Goal: Task Accomplishment & Management: Use online tool/utility

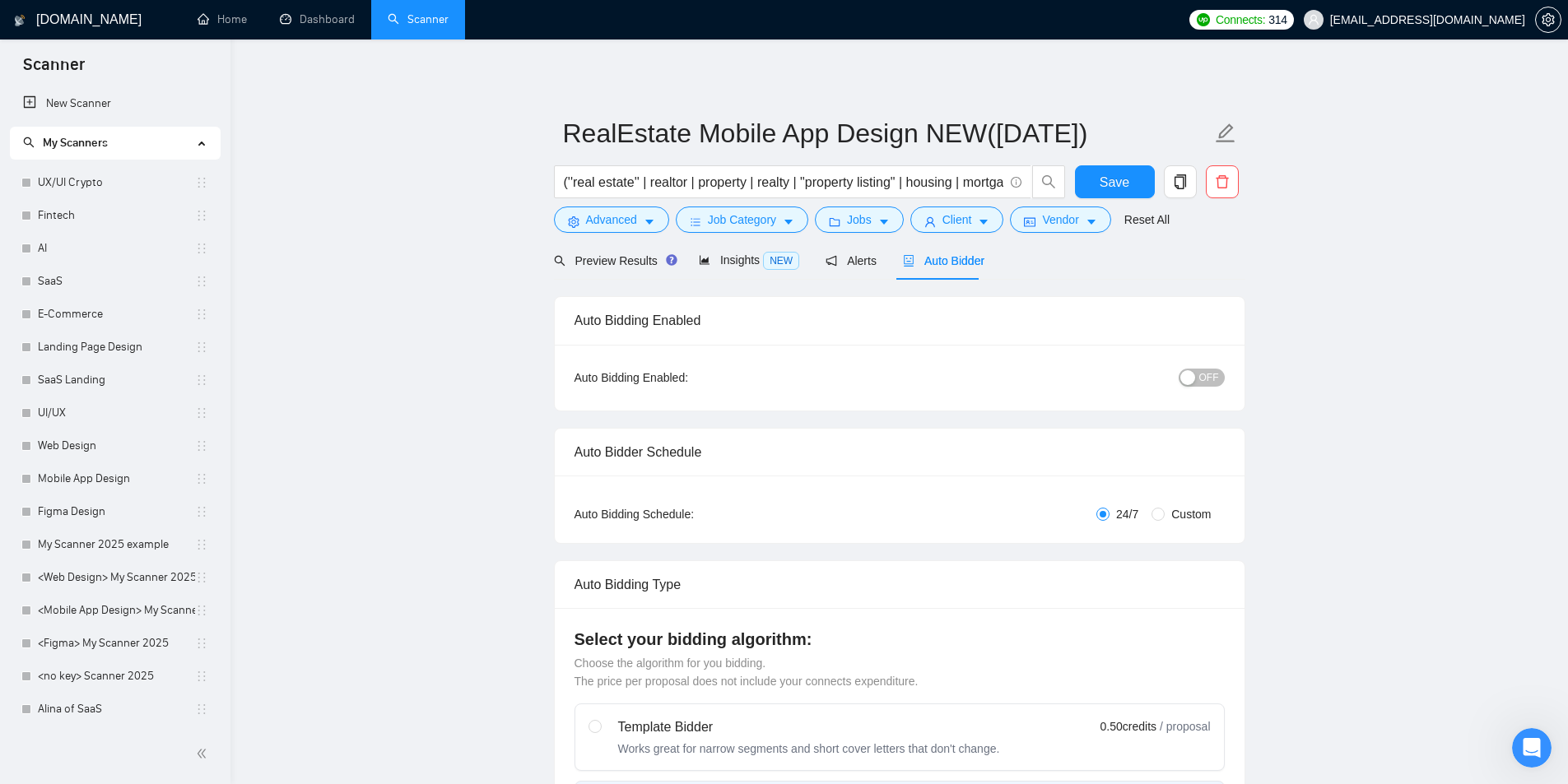
scroll to position [660, 0]
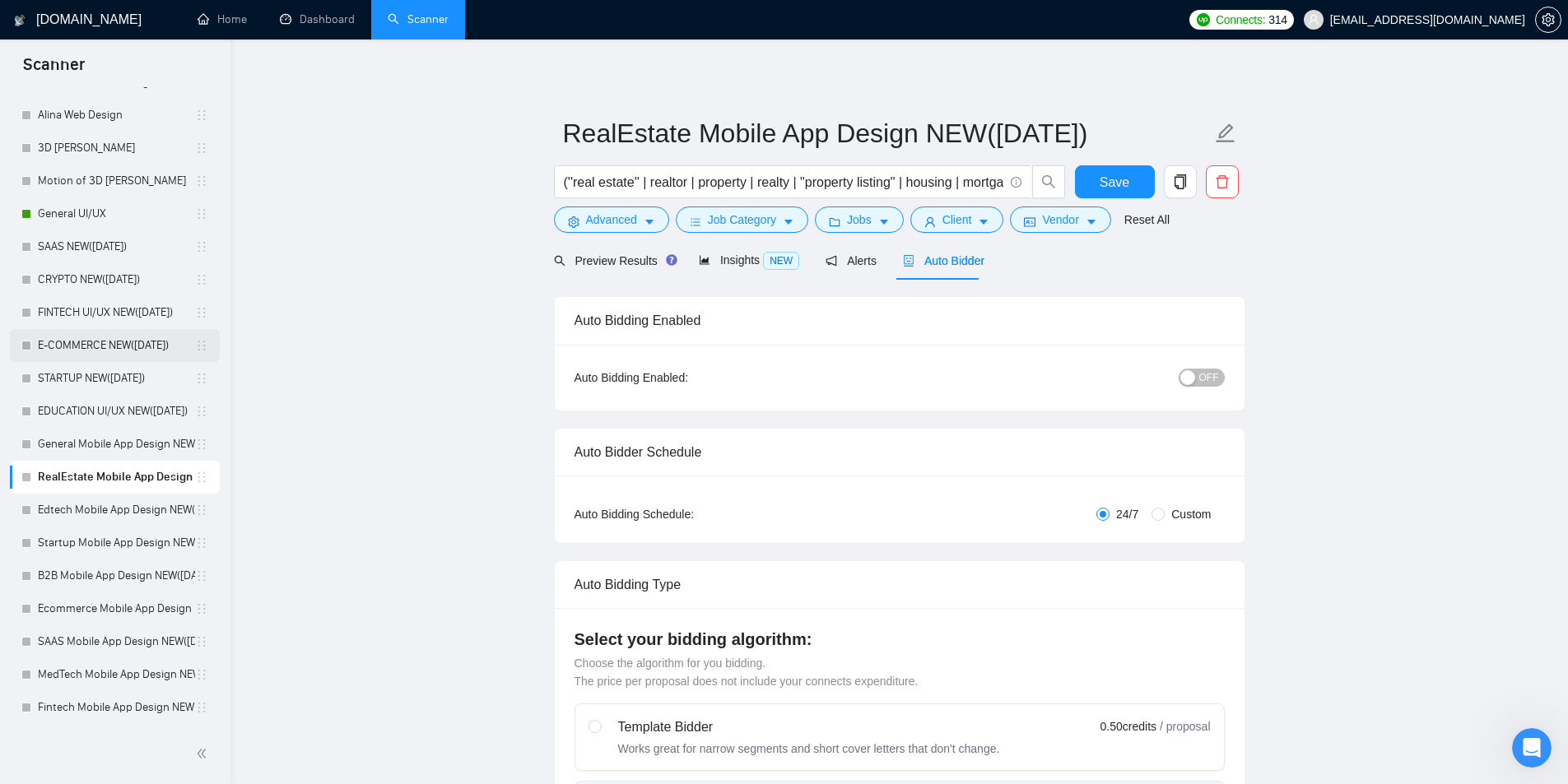
click at [38, 343] on link "E-COMMERCE NEW([DATE])" at bounding box center [117, 346] width 157 height 33
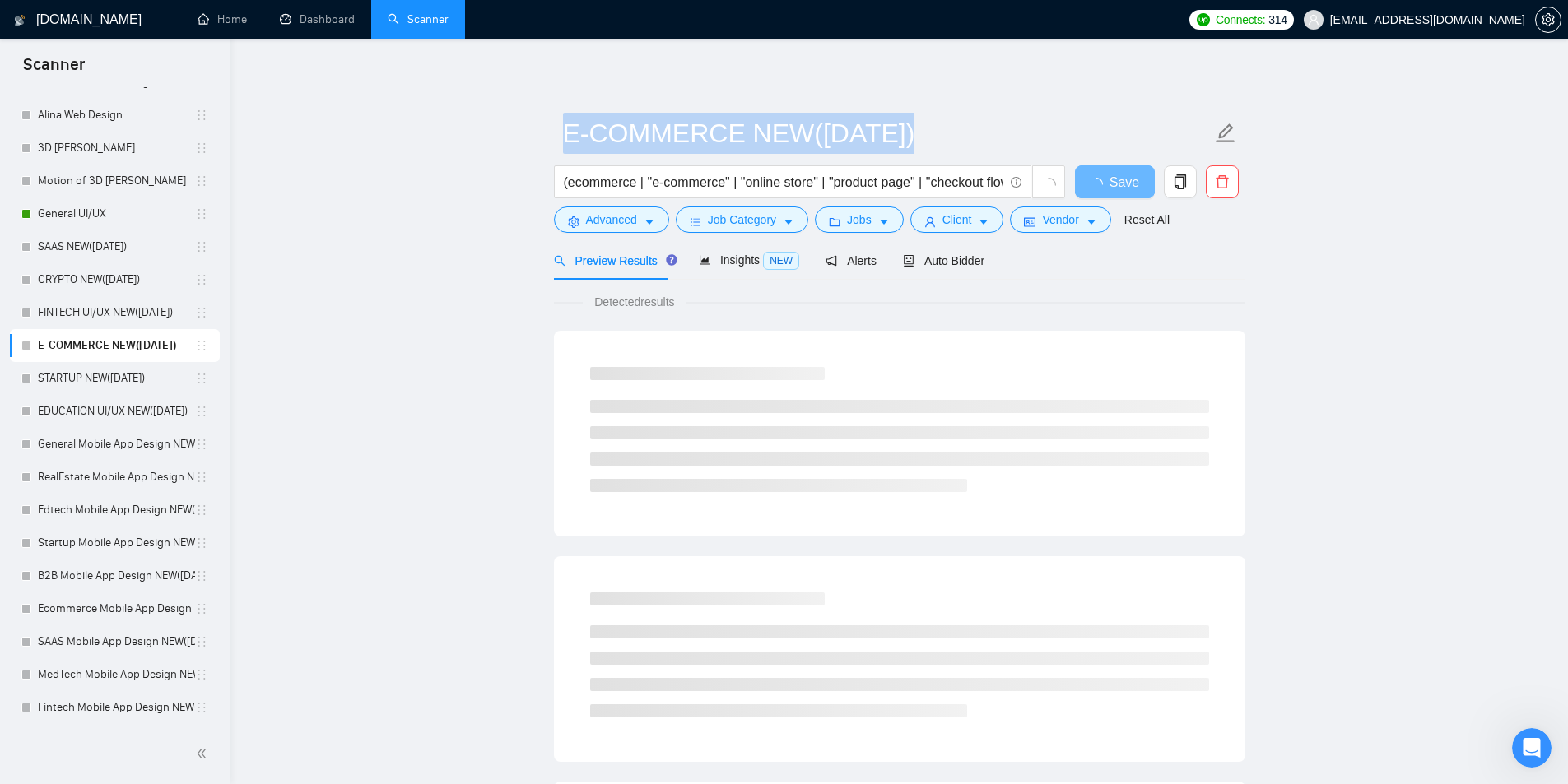
drag, startPoint x: 583, startPoint y: 201, endPoint x: 526, endPoint y: 198, distance: 57.1
click at [526, 198] on main "E-COMMERCE NEW([DATE]) (ecommerce | "e-commerce" | "online store" | "product pa…" at bounding box center [899, 751] width 1284 height 1372
click at [622, 181] on input "(ecommerce | "e-commerce" | "online store" | "product page" | "checkout flow" |…" at bounding box center [784, 182] width 440 height 21
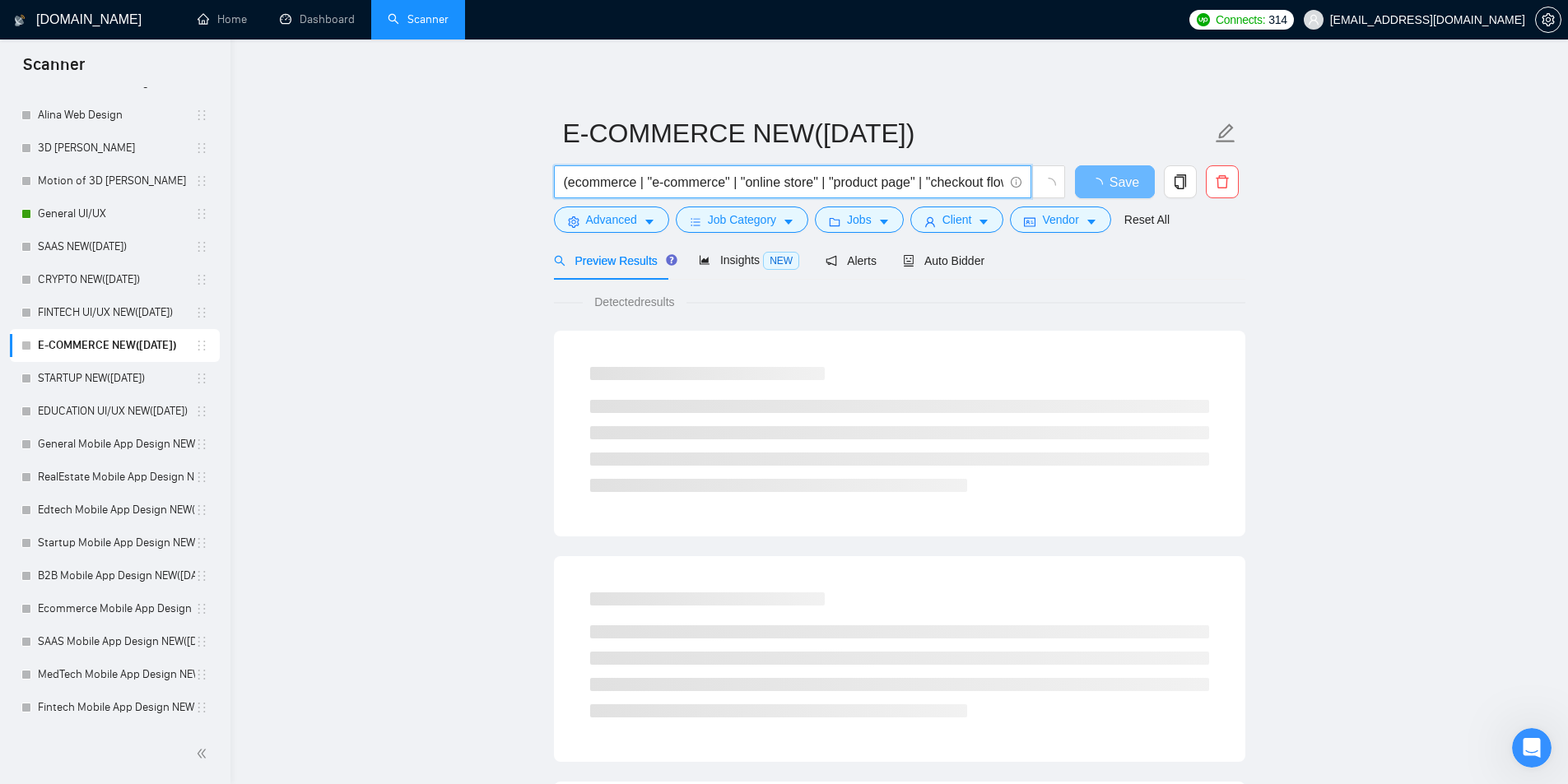
drag, startPoint x: 621, startPoint y: 181, endPoint x: 490, endPoint y: 187, distance: 131.1
click at [492, 187] on main "E-COMMERCE NEW([DATE]) (ecommerce | "e-commerce" | "online store" | "product pa…" at bounding box center [899, 751] width 1284 height 1372
click at [552, 198] on div "(ecommerce | "e-commerce" | "online store" | "product page" | "checkout flow" |…" at bounding box center [810, 185] width 518 height 41
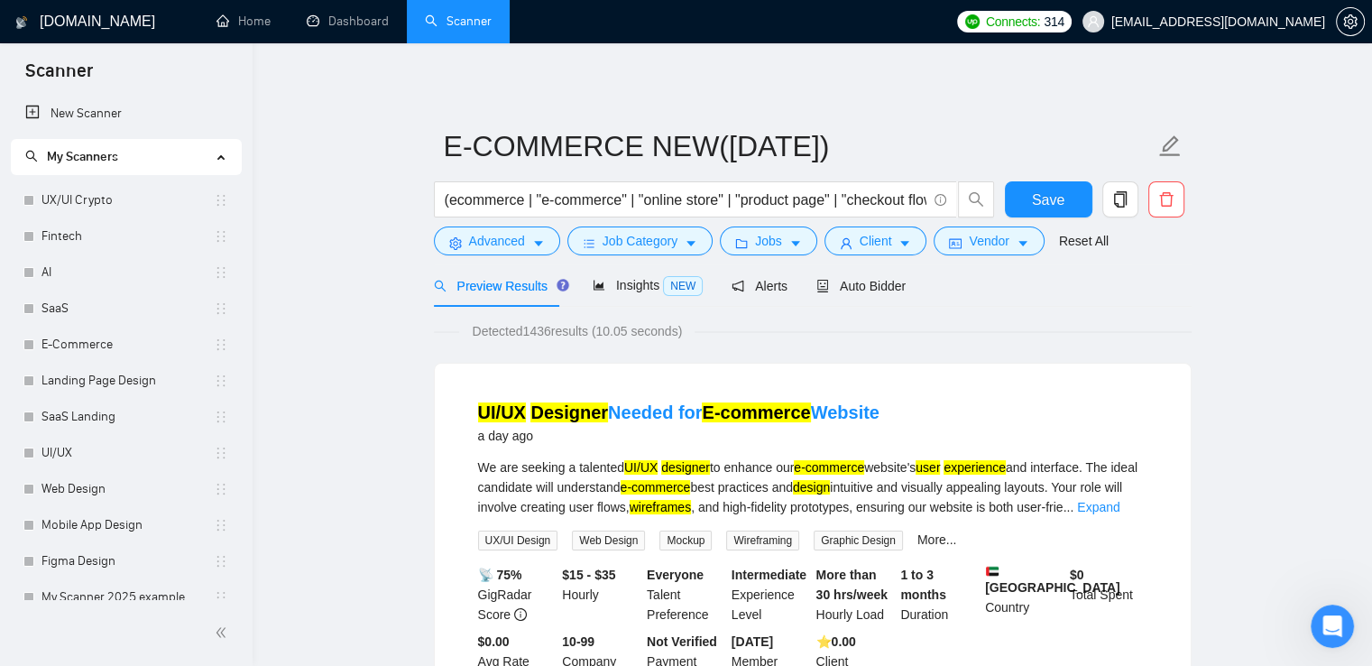
drag, startPoint x: 120, startPoint y: 300, endPoint x: 292, endPoint y: 298, distance: 172.3
click at [120, 300] on link "SaaS" at bounding box center [128, 309] width 172 height 36
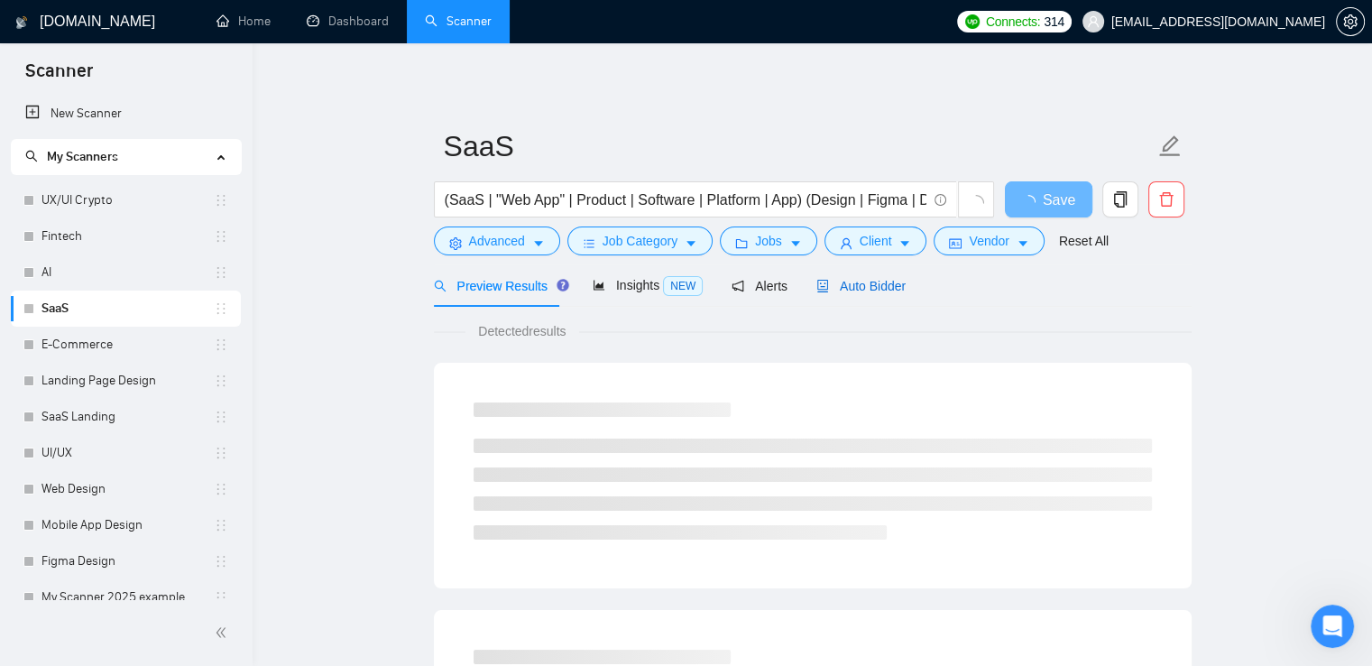
click at [834, 288] on span "Auto Bidder" at bounding box center [861, 286] width 89 height 14
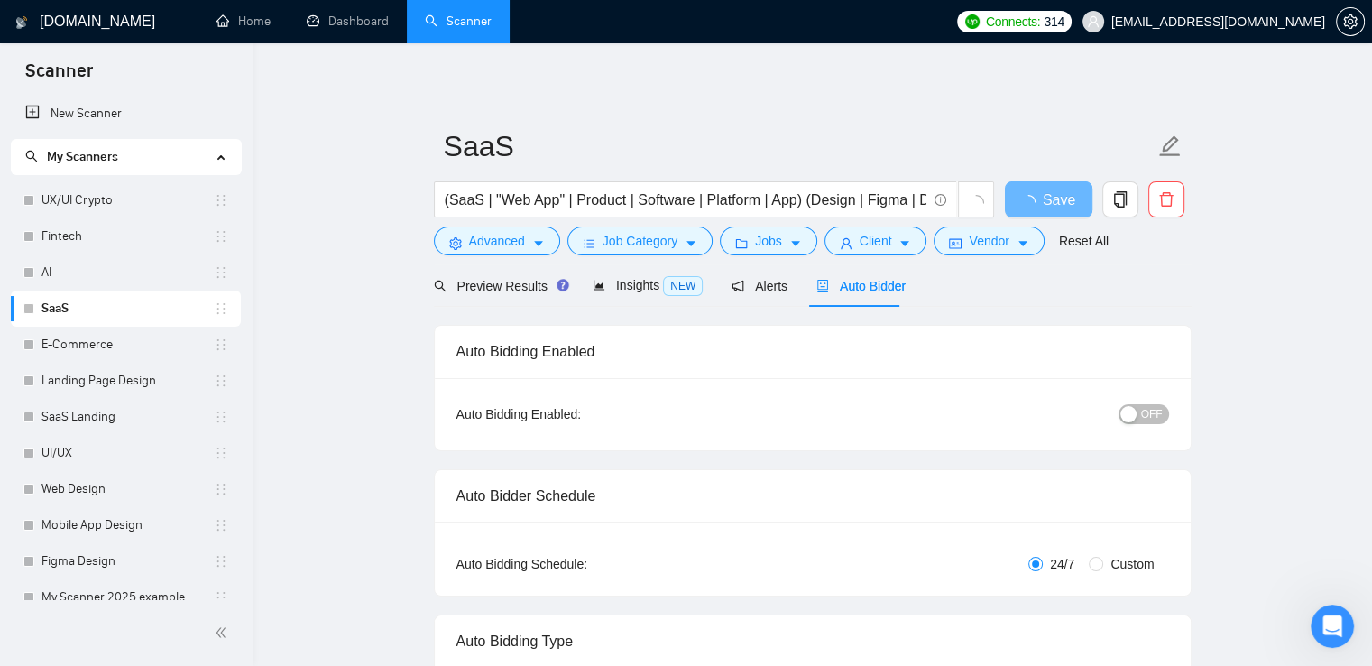
checkbox input "true"
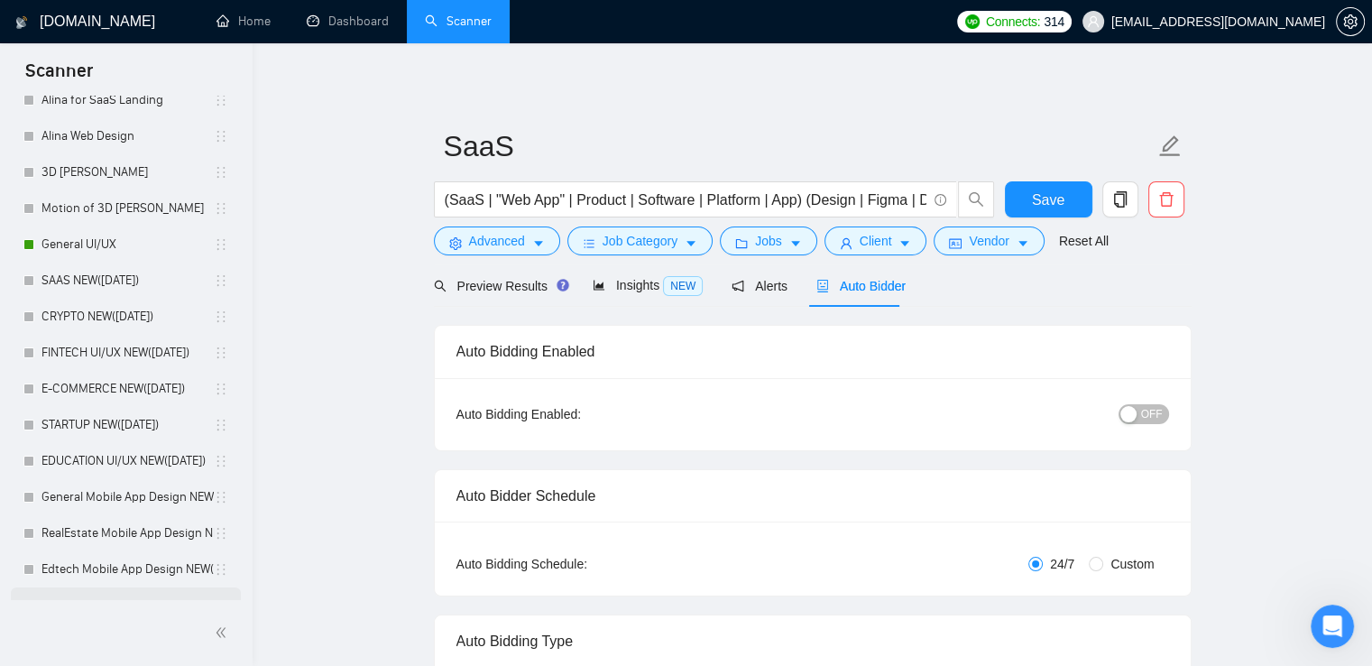
scroll to position [918, 0]
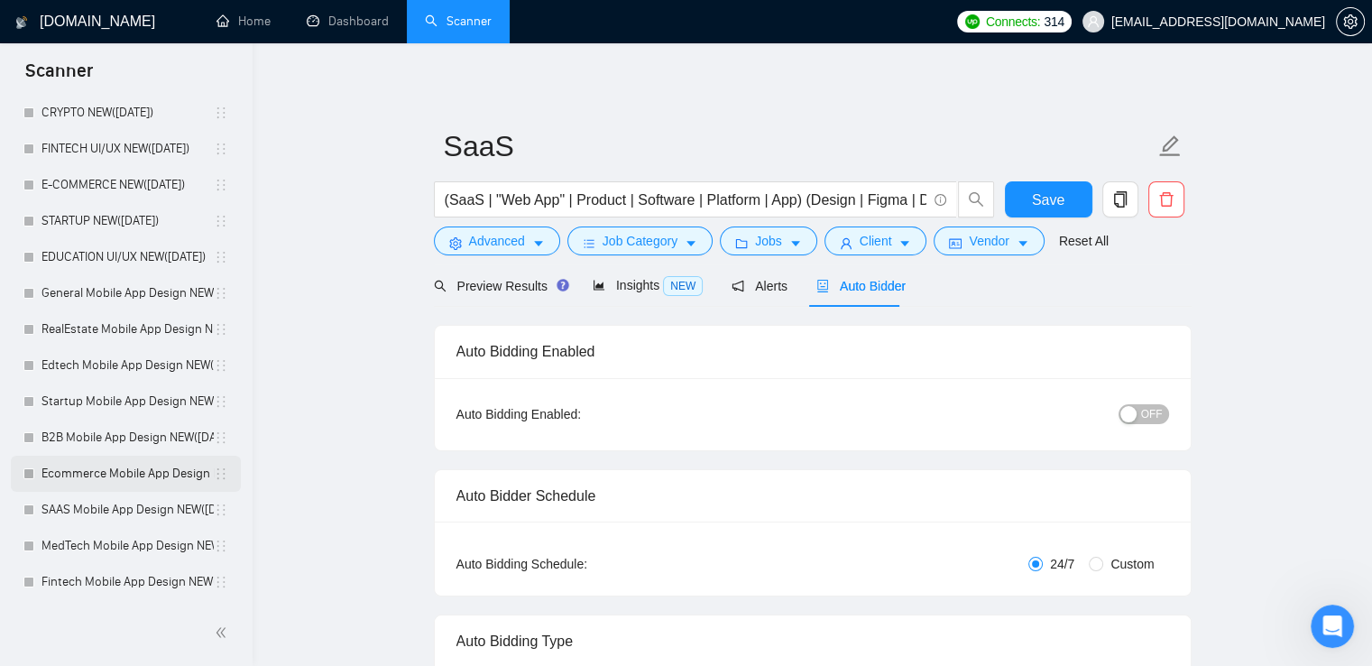
click at [111, 482] on link "Ecommerce Mobile App Design NEW([DATE])" at bounding box center [128, 474] width 172 height 36
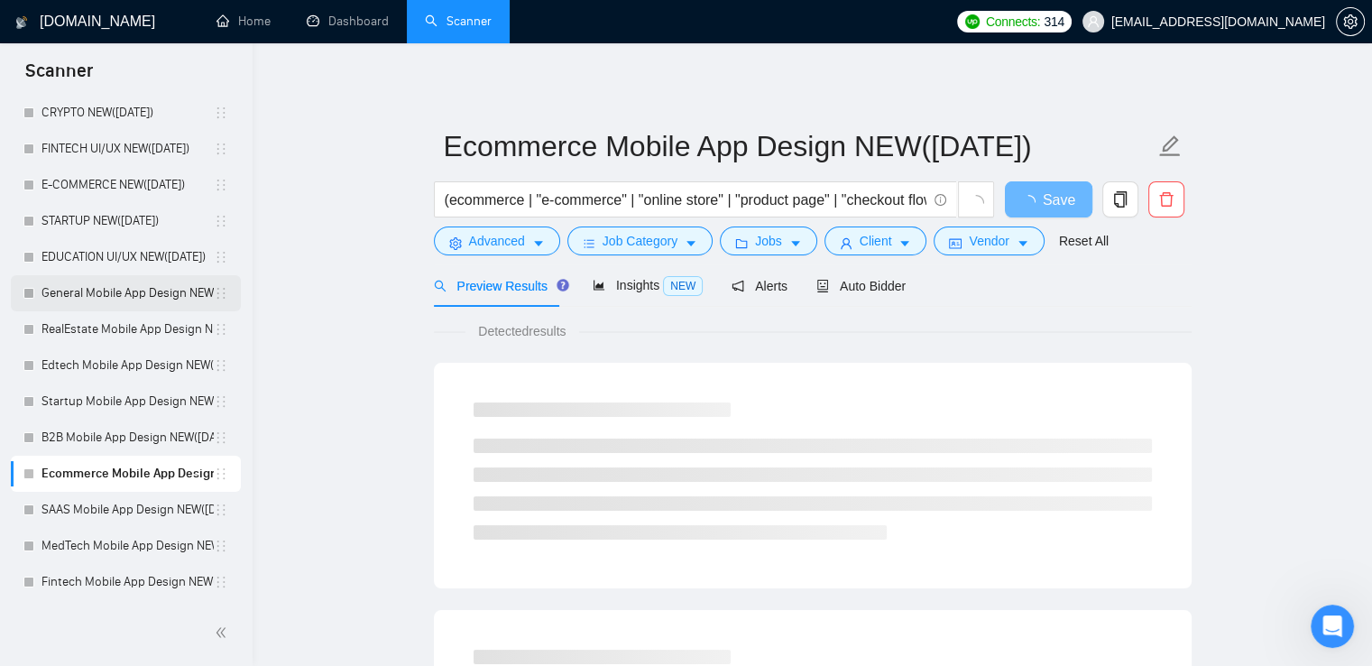
click at [129, 295] on link "General Mobile App Design NEW([DATE])" at bounding box center [128, 293] width 172 height 36
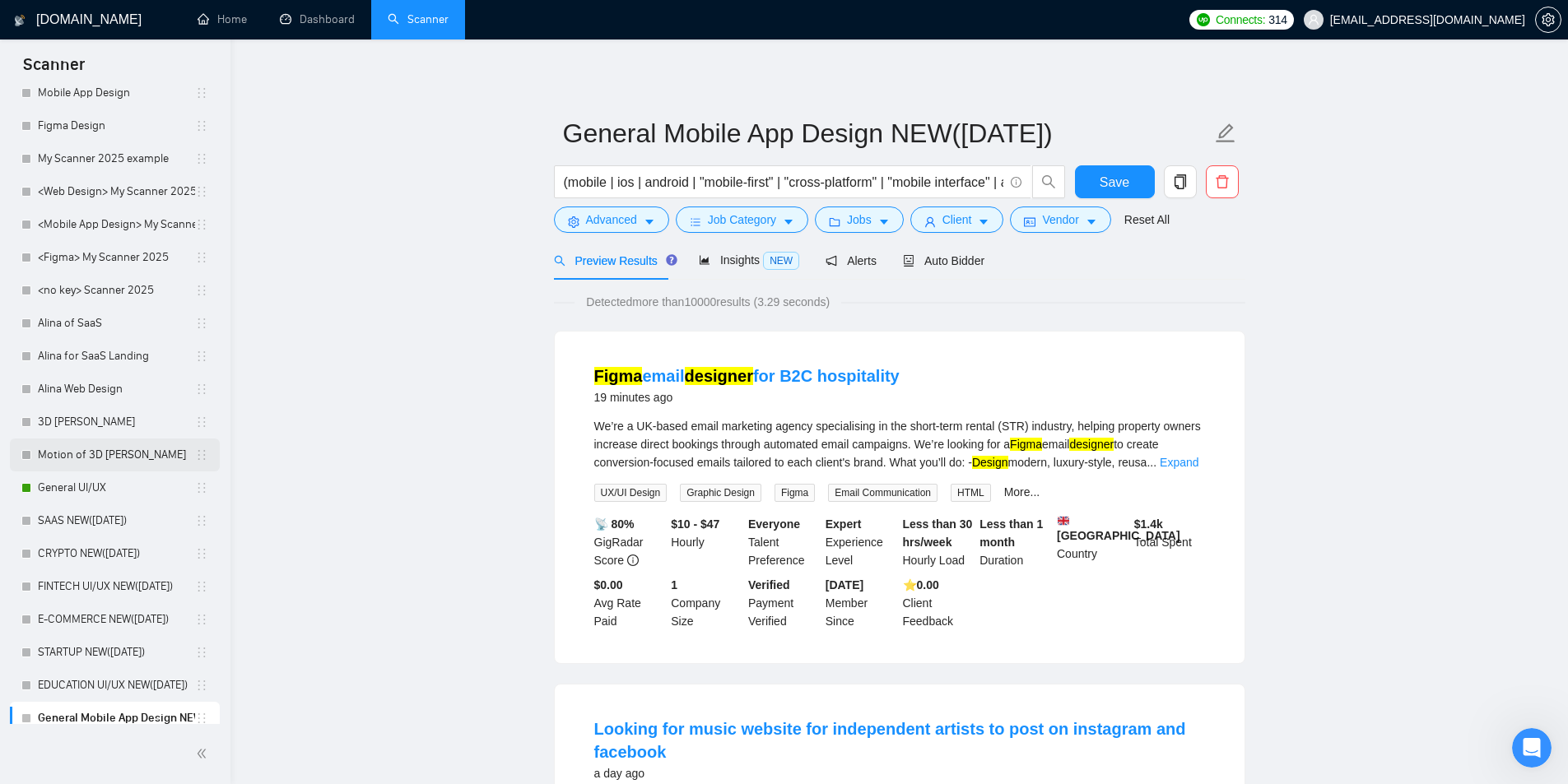
scroll to position [413, 0]
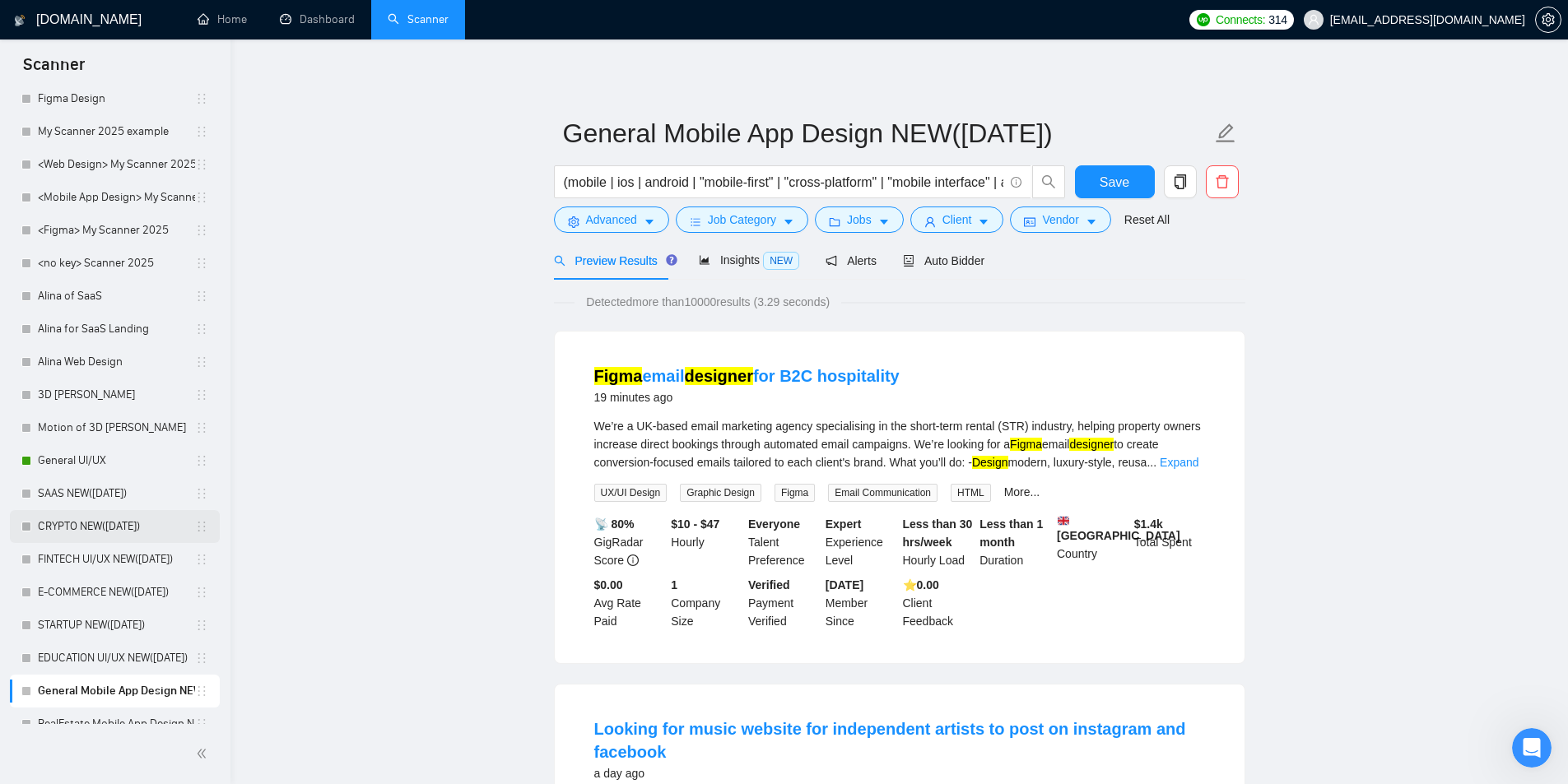
click at [88, 521] on link "CRYPTO NEW([DATE])" at bounding box center [117, 526] width 157 height 33
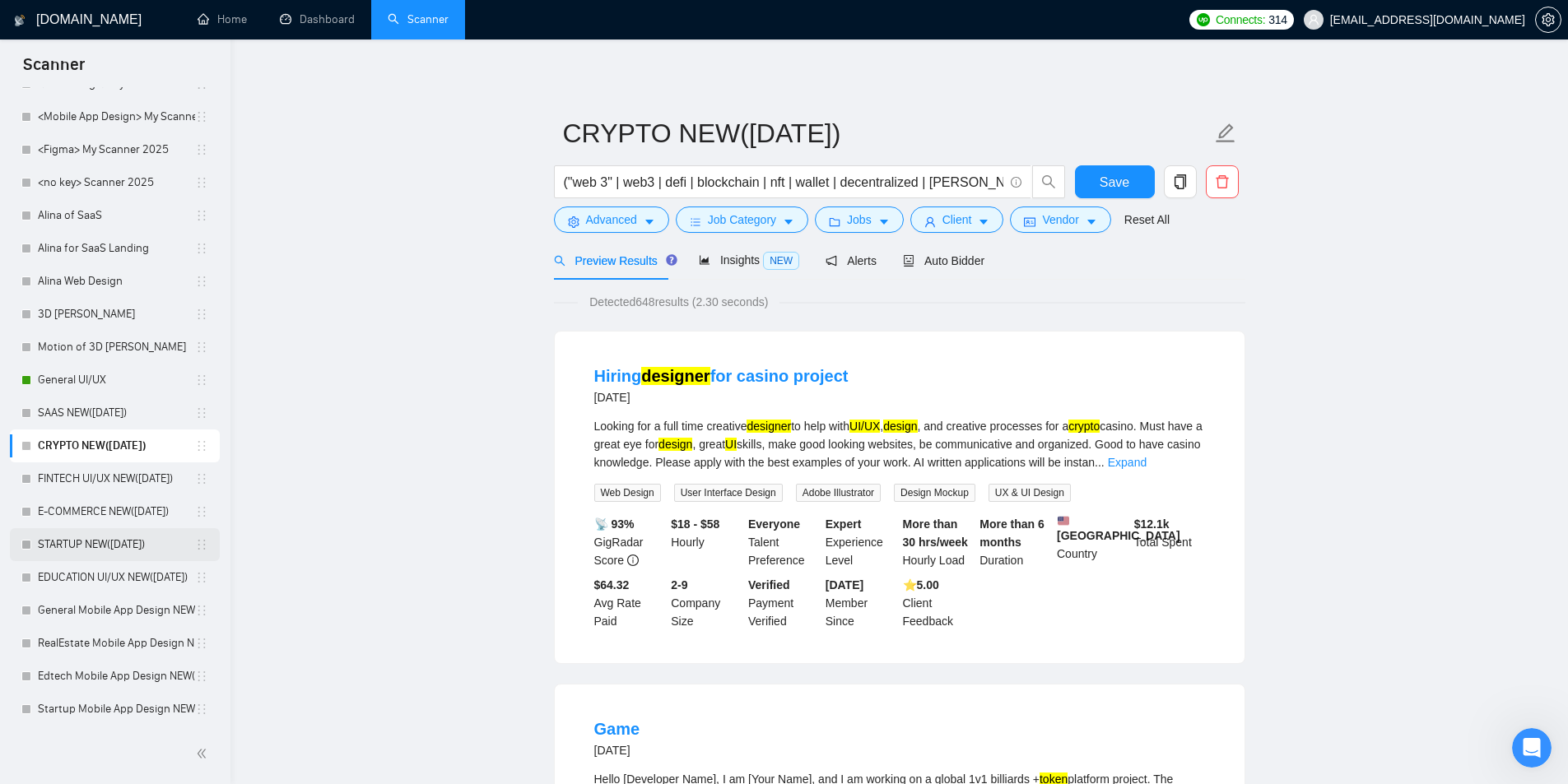
scroll to position [660, 0]
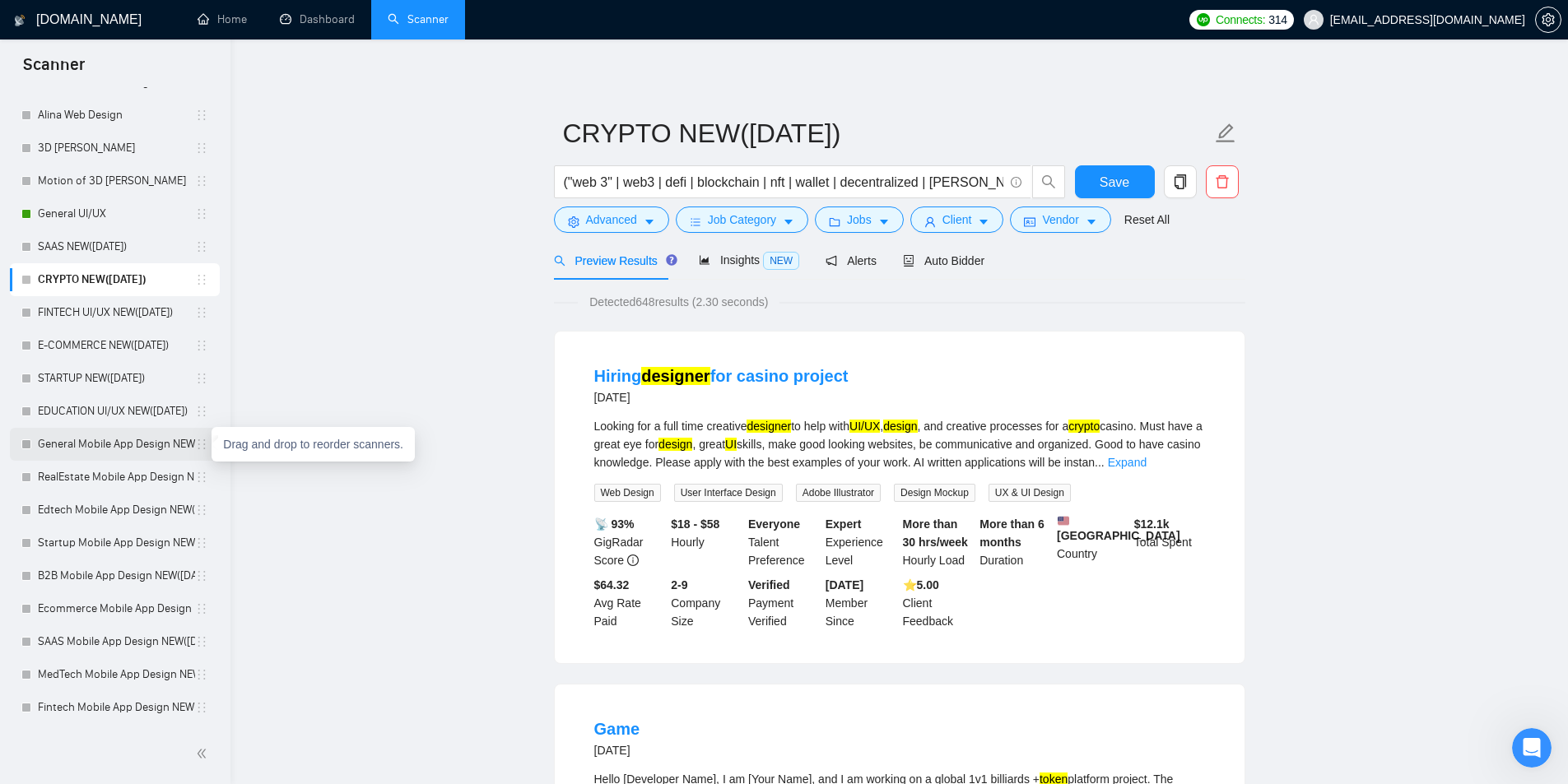
drag, startPoint x: 203, startPoint y: 436, endPoint x: 199, endPoint y: 447, distance: 11.7
click at [198, 444] on li "General Mobile App Design NEW([DATE])" at bounding box center [115, 444] width 210 height 33
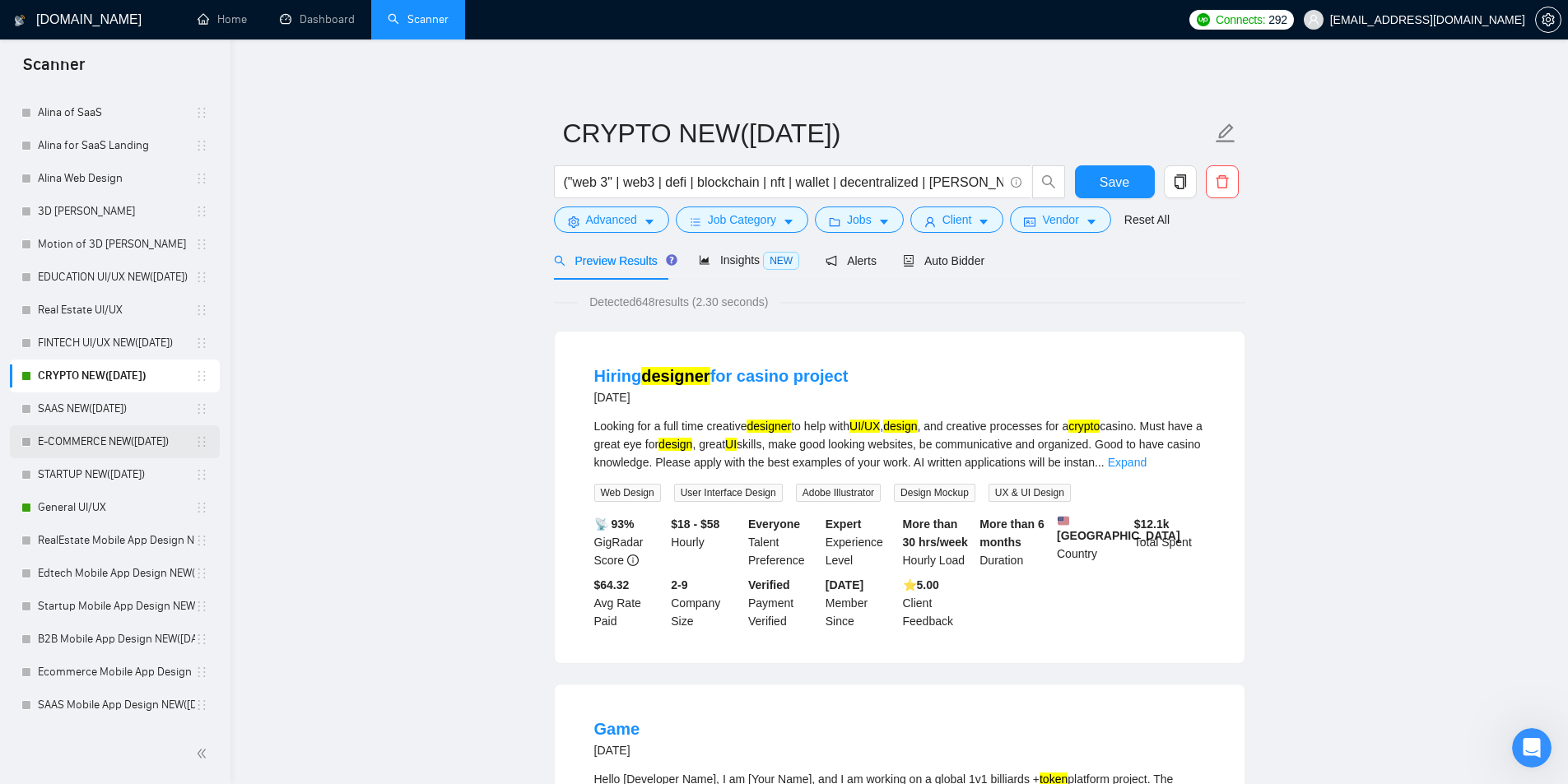
scroll to position [693, 0]
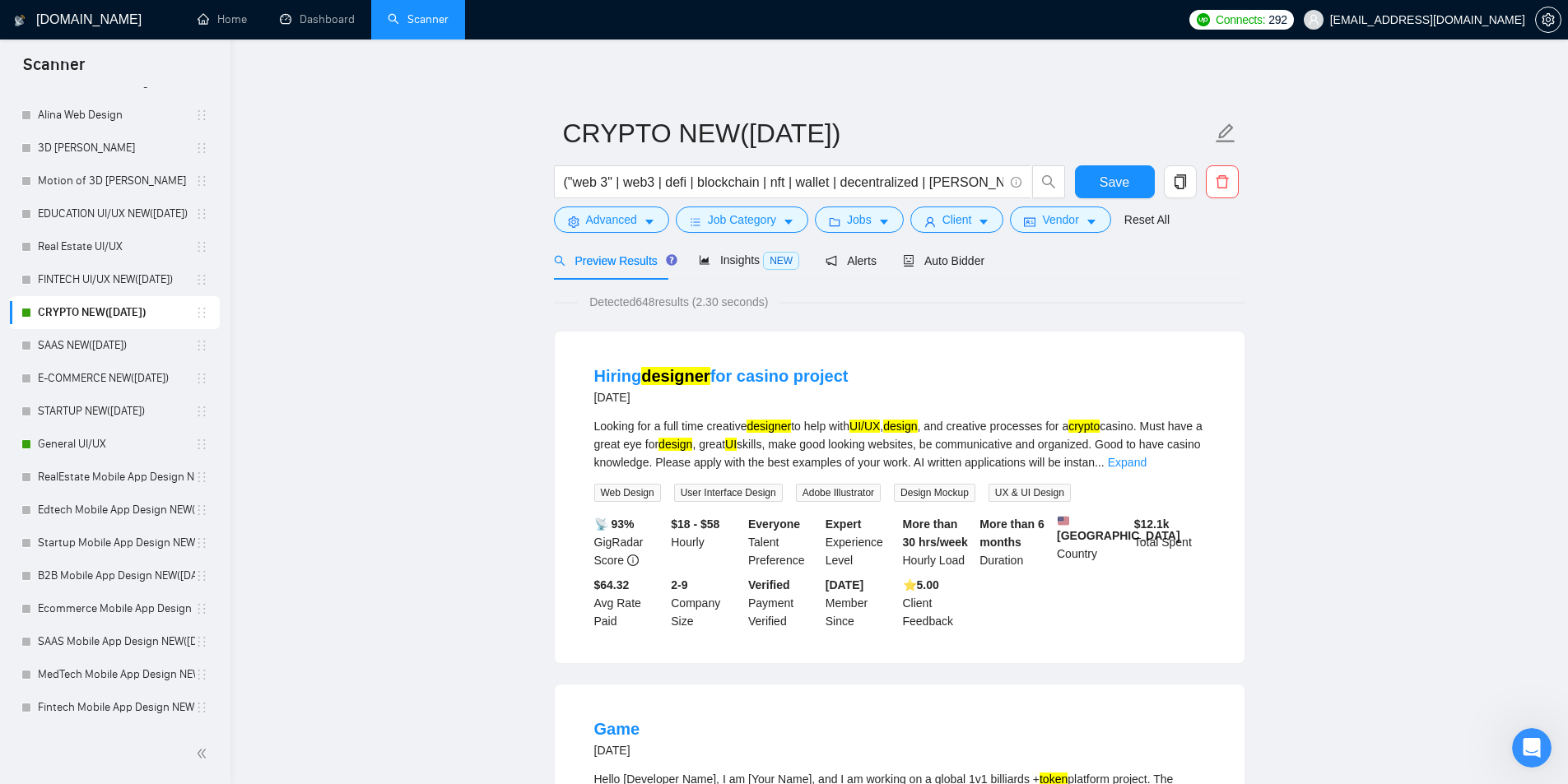
drag, startPoint x: 75, startPoint y: 315, endPoint x: 950, endPoint y: 402, distance: 879.3
click at [75, 315] on link "CRYPTO NEW([DATE])" at bounding box center [117, 313] width 157 height 33
click at [948, 266] on span "Auto Bidder" at bounding box center [943, 261] width 81 height 13
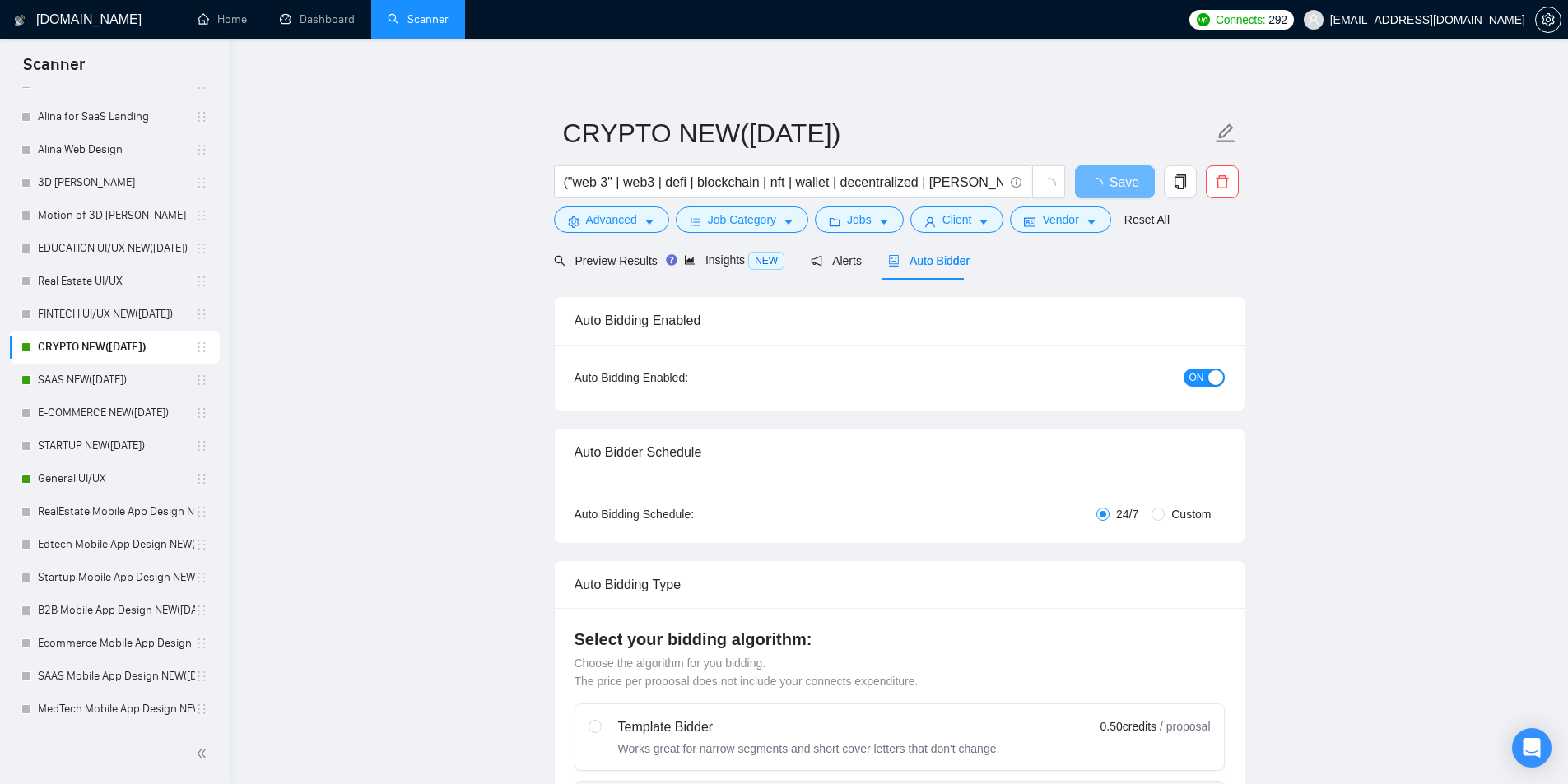
click at [109, 342] on link "CRYPTO NEW([DATE])" at bounding box center [117, 347] width 157 height 33
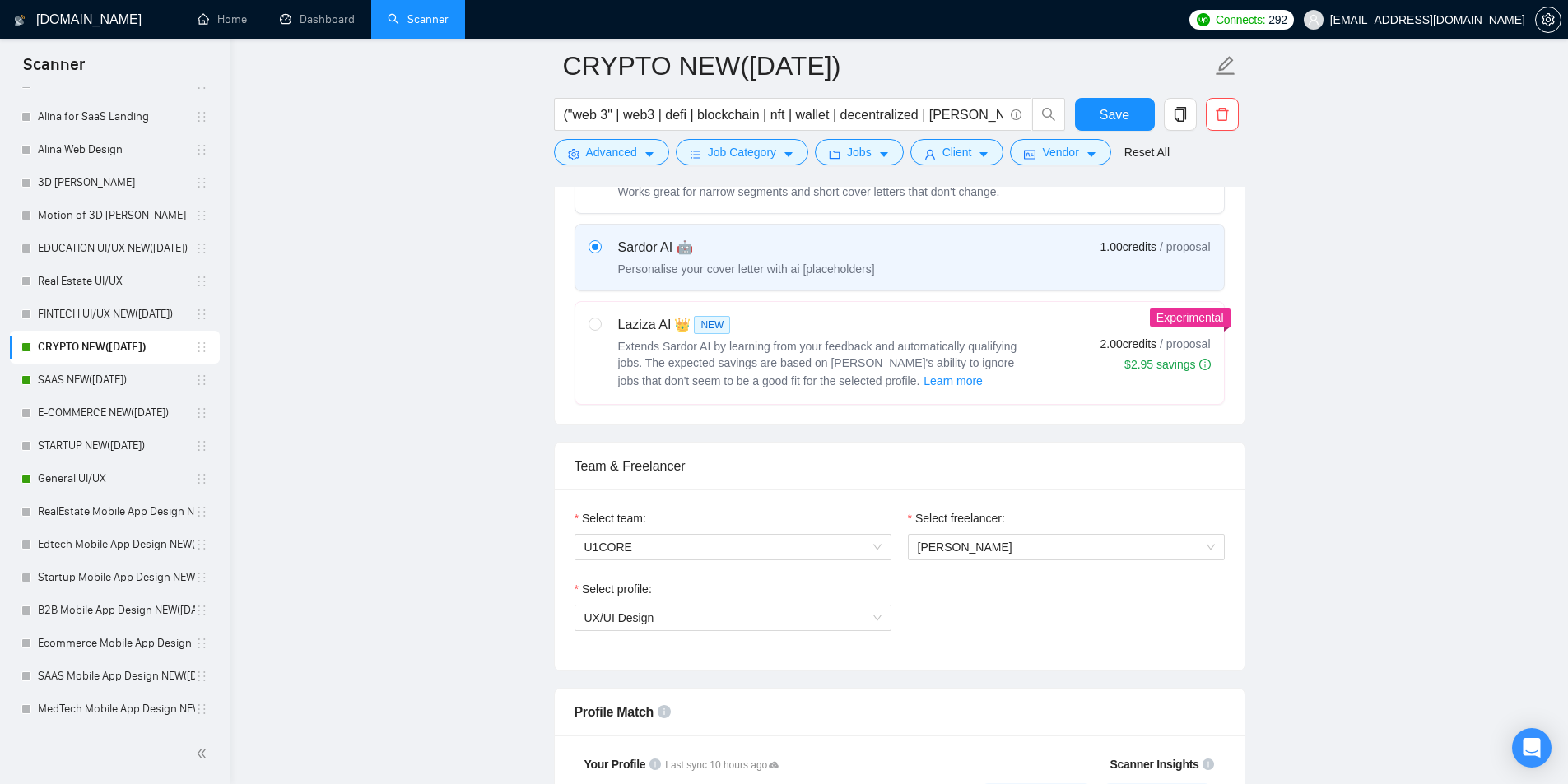
scroll to position [740, 0]
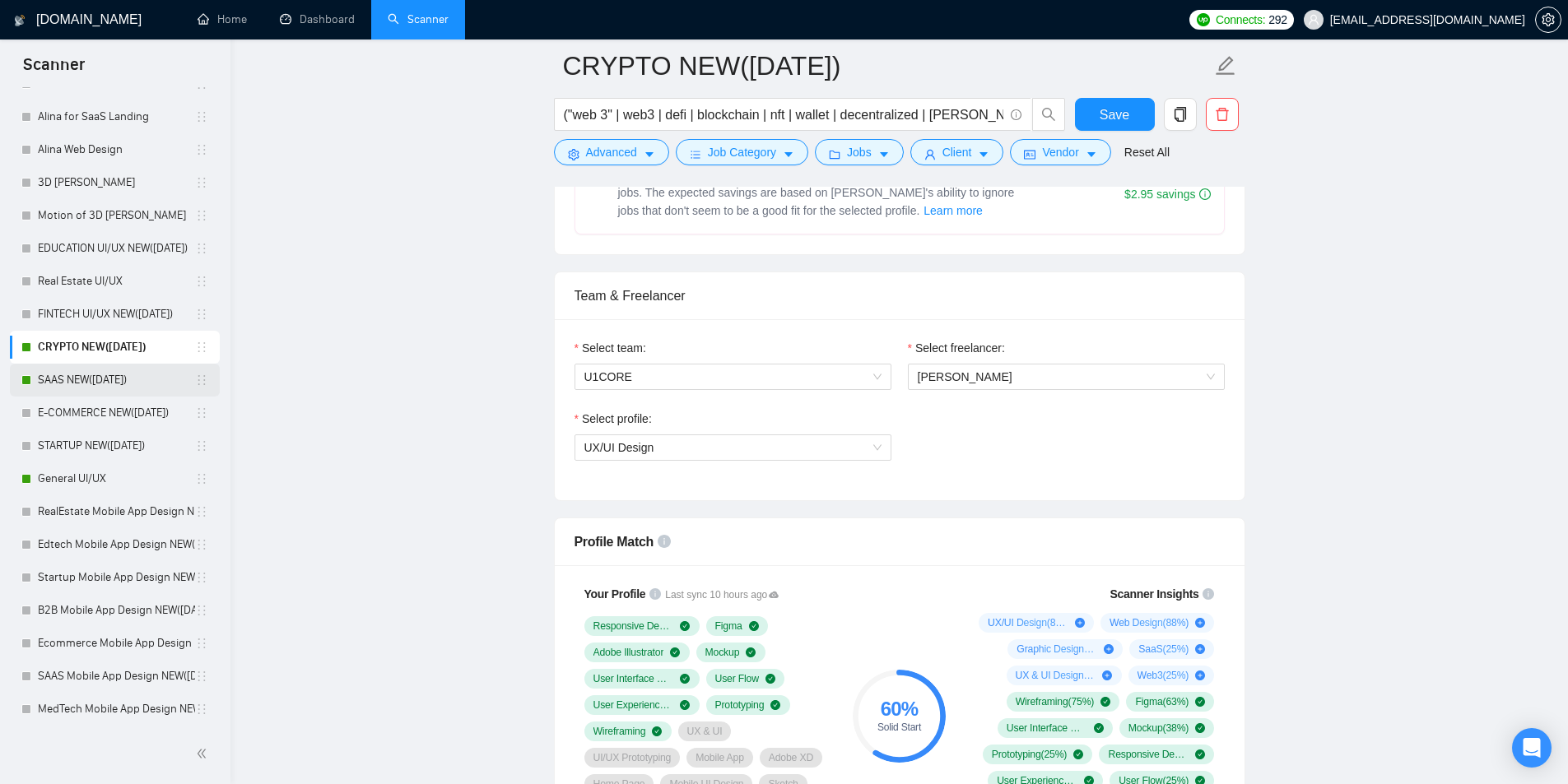
click at [99, 375] on link "SAAS NEW([DATE])" at bounding box center [117, 380] width 157 height 33
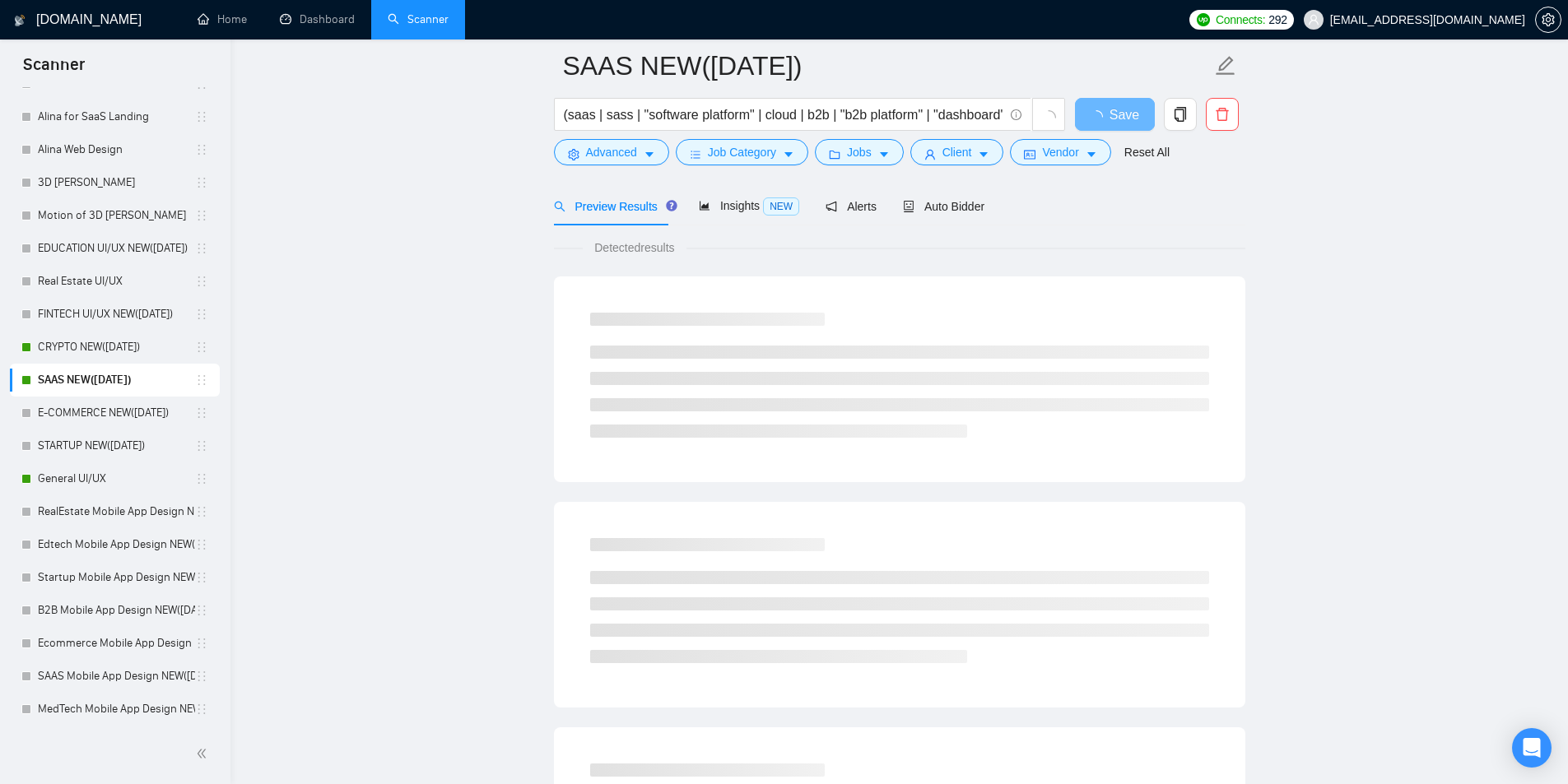
scroll to position [82, 0]
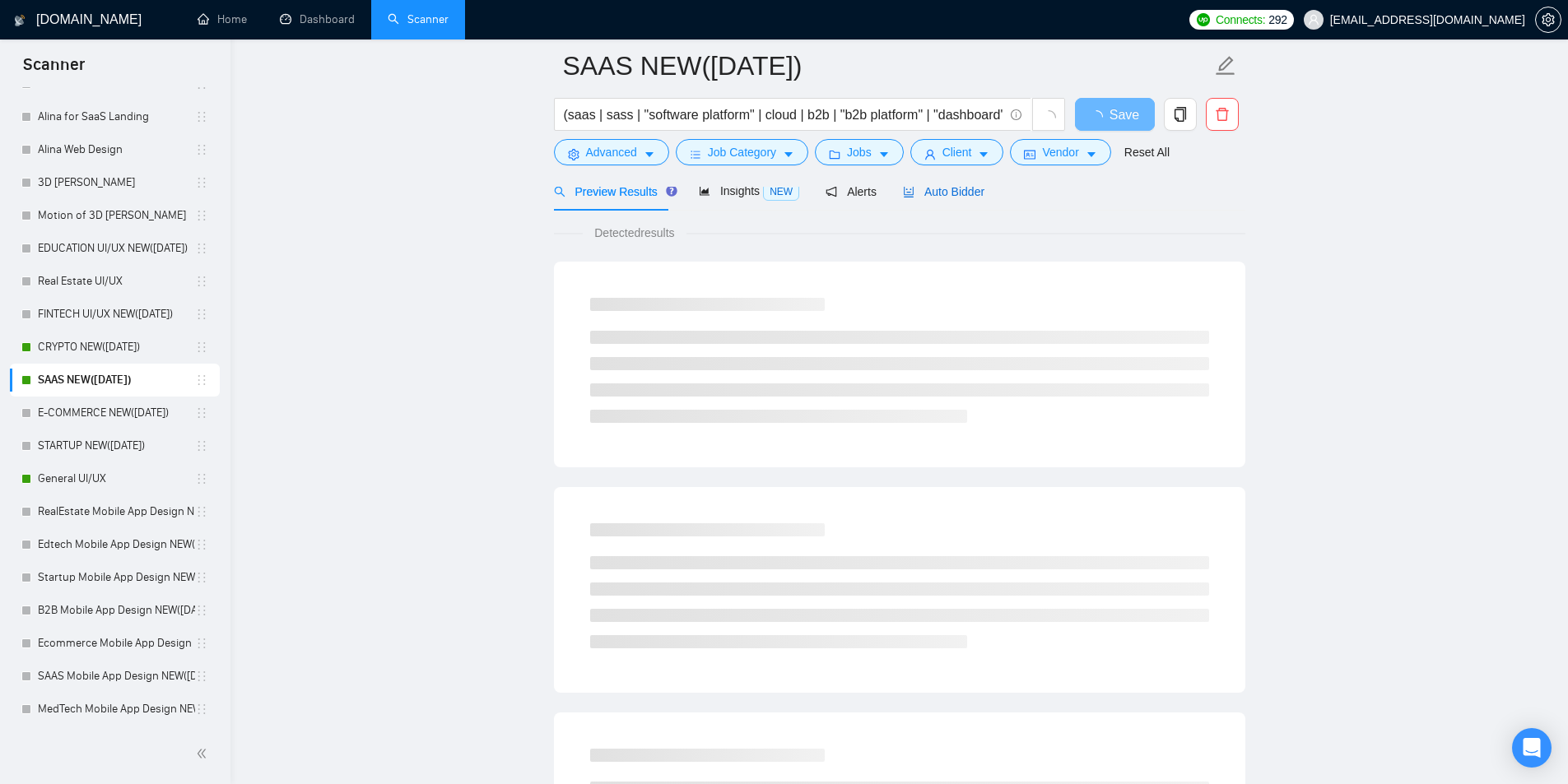
click at [930, 192] on span "Auto Bidder" at bounding box center [943, 191] width 81 height 13
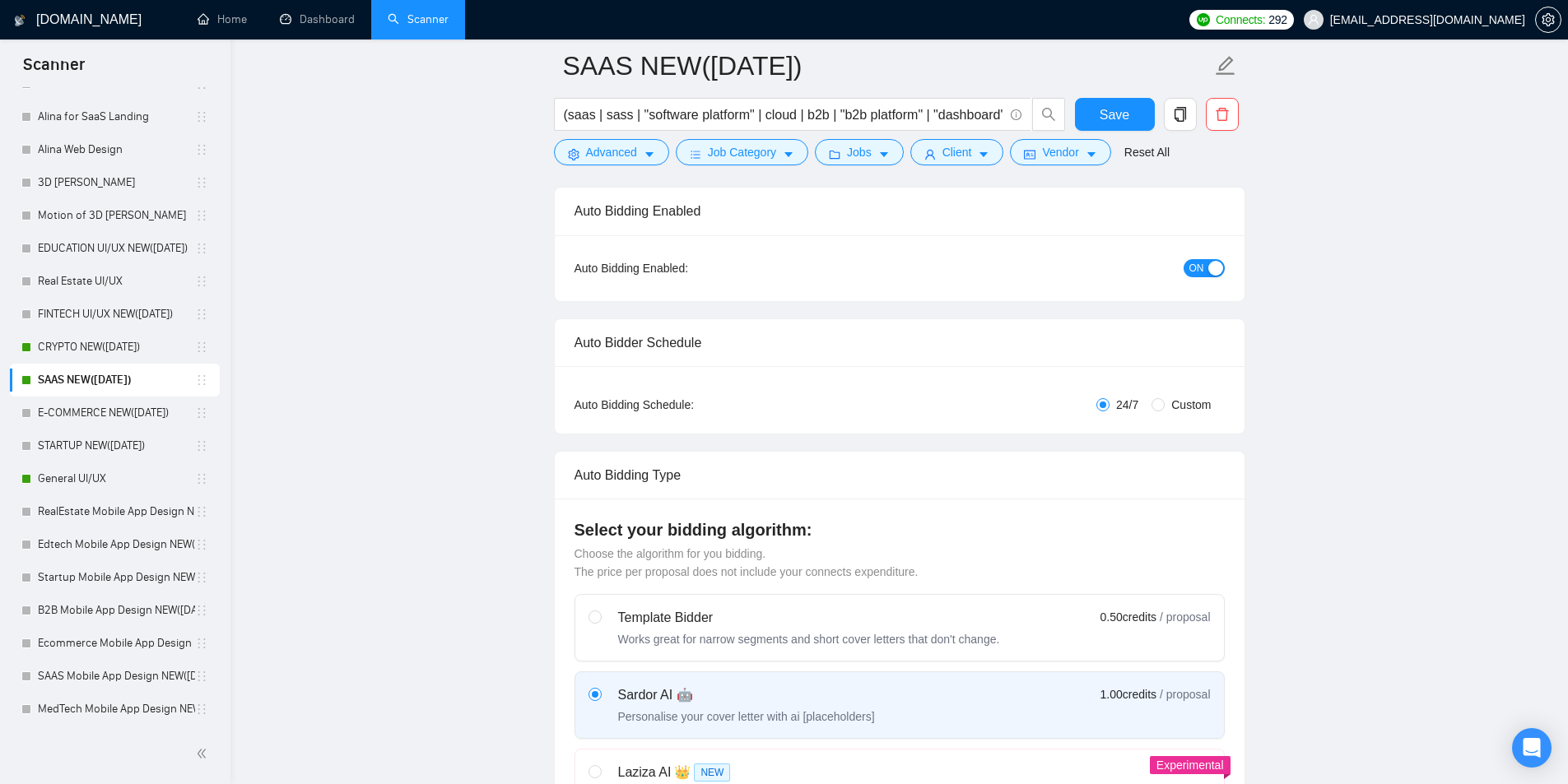
scroll to position [81, 0]
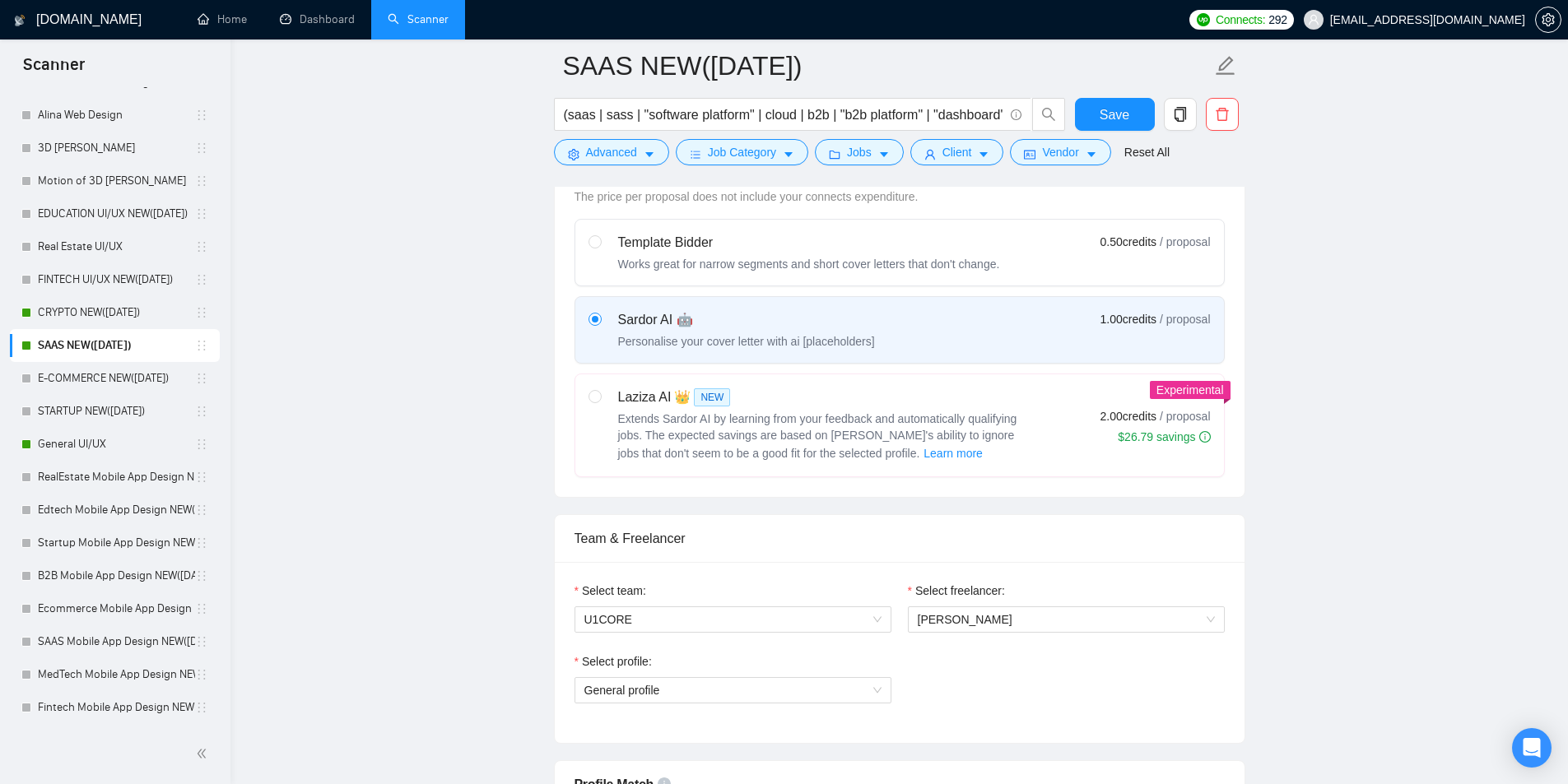
scroll to position [576, 0]
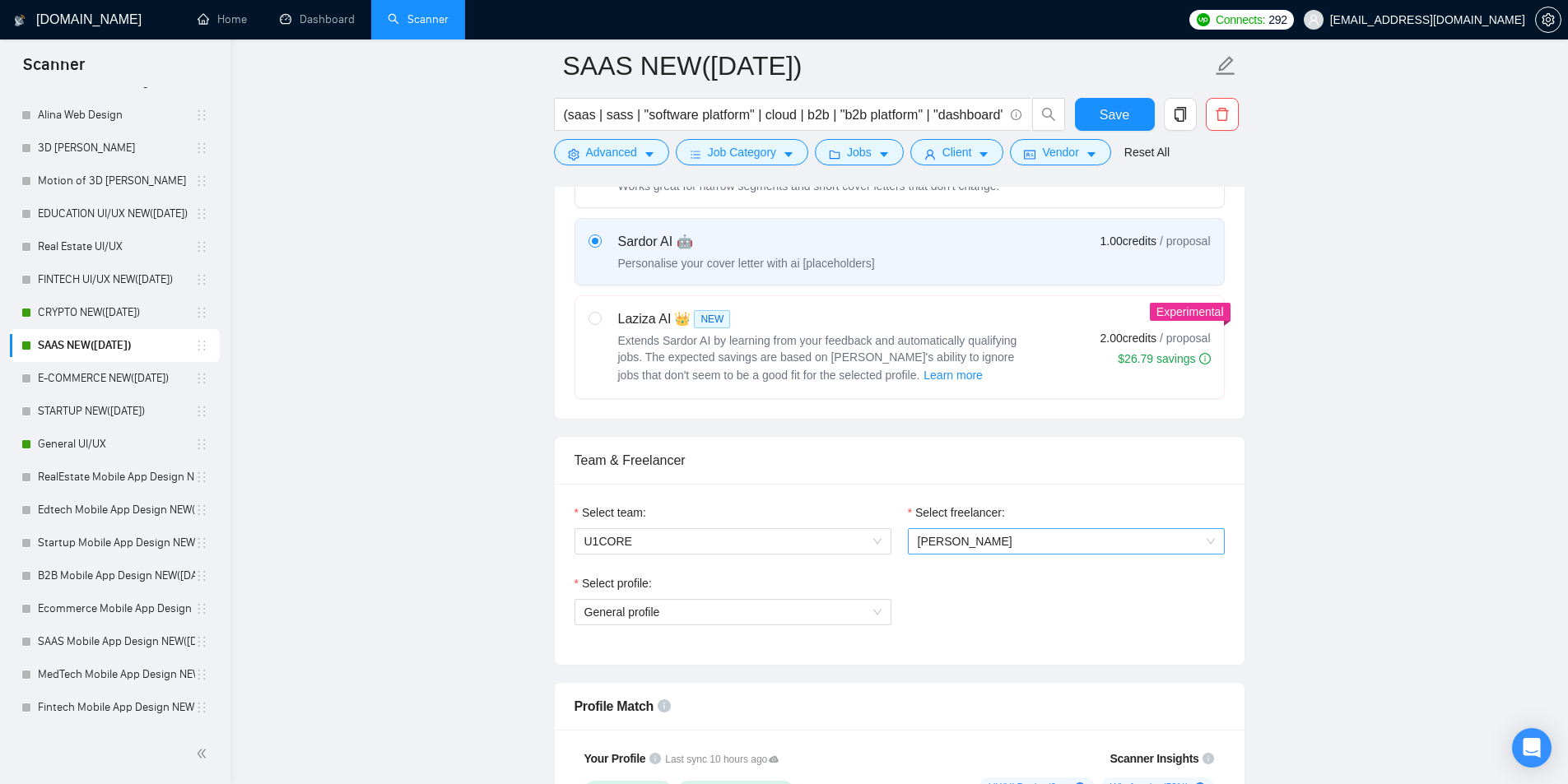
click at [1014, 533] on span "[PERSON_NAME]" at bounding box center [1066, 541] width 297 height 25
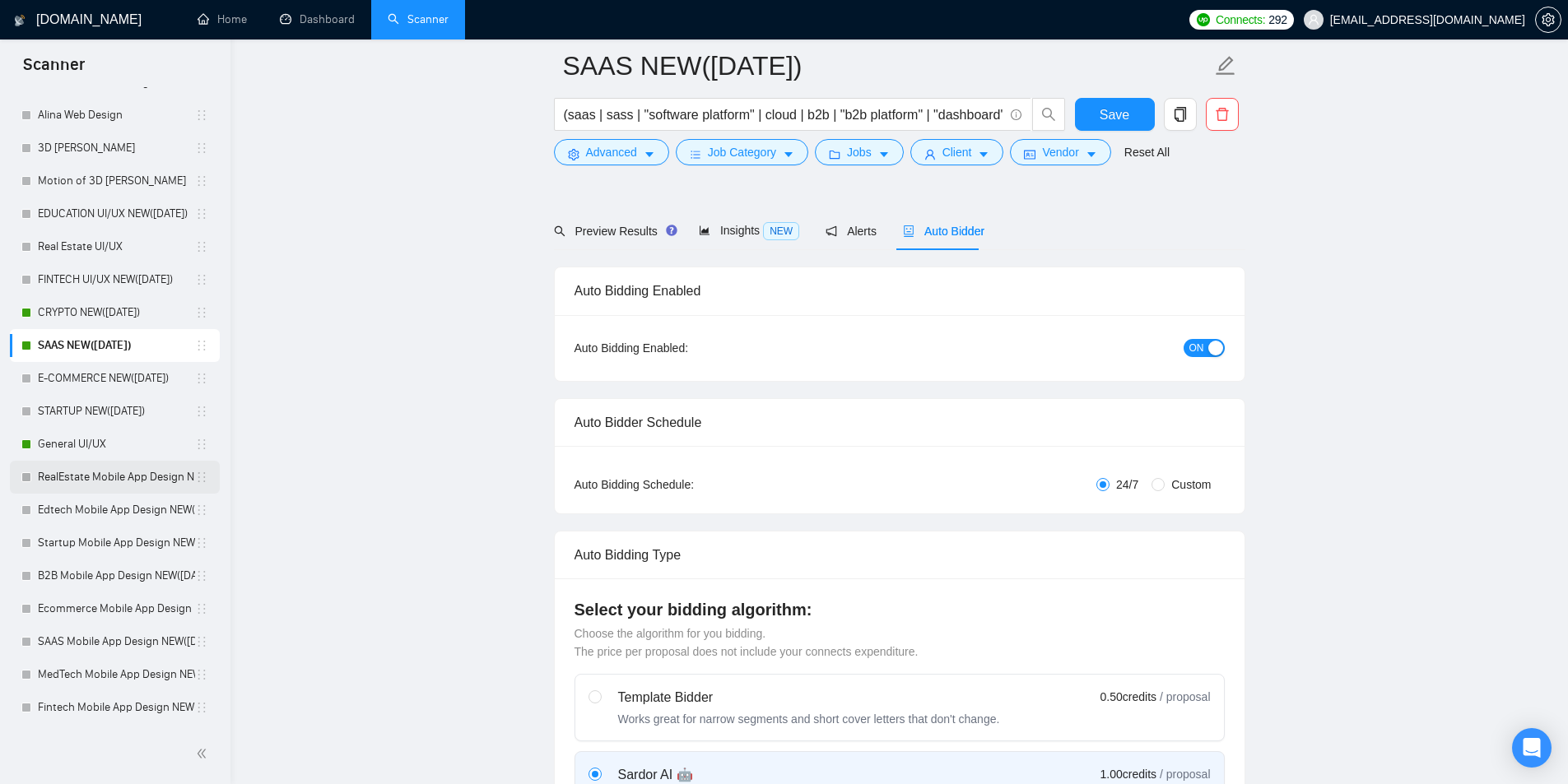
scroll to position [247, 0]
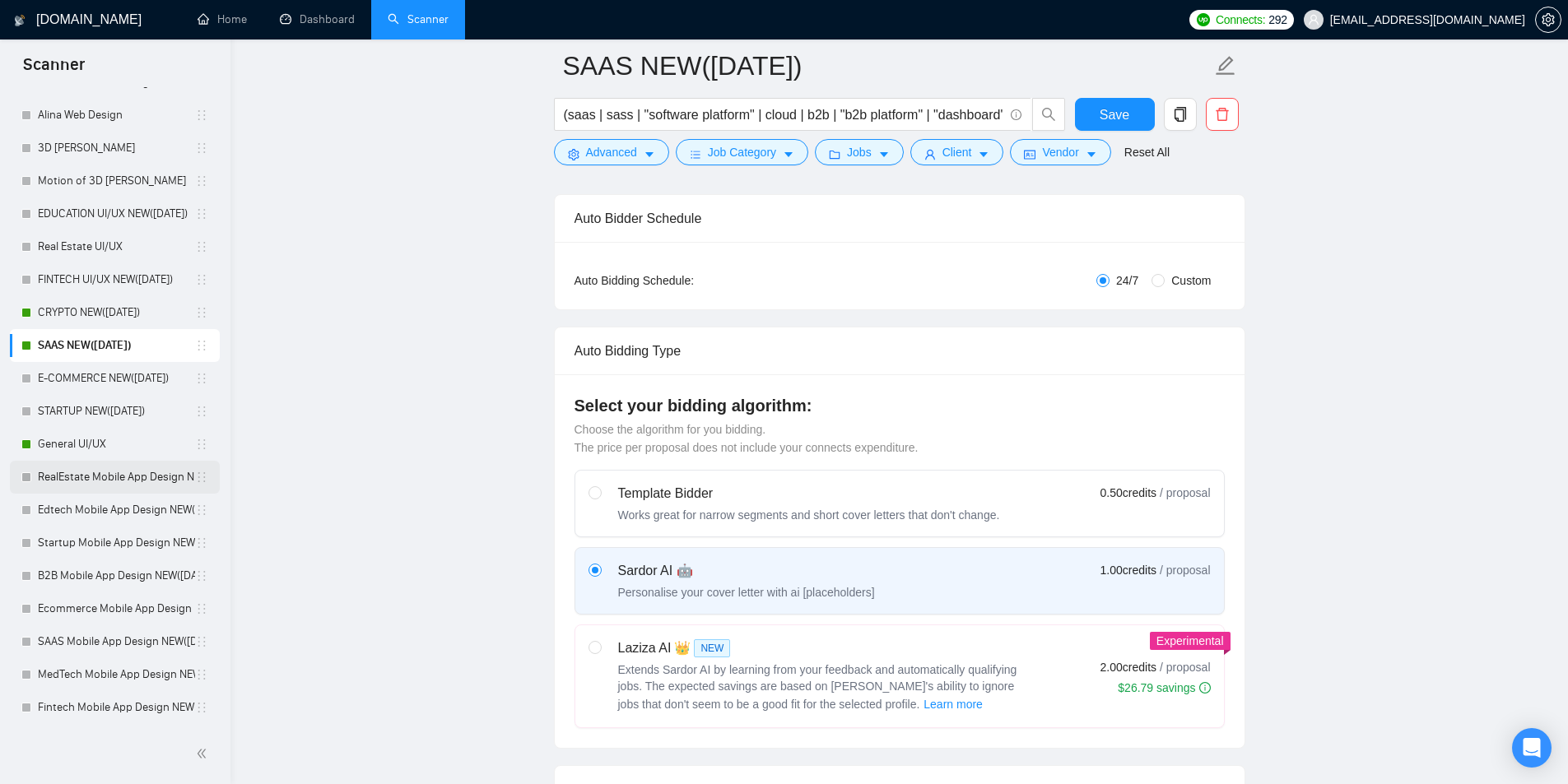
click at [108, 471] on link "RealEstate Mobile App Design NEW([DATE])" at bounding box center [117, 477] width 157 height 33
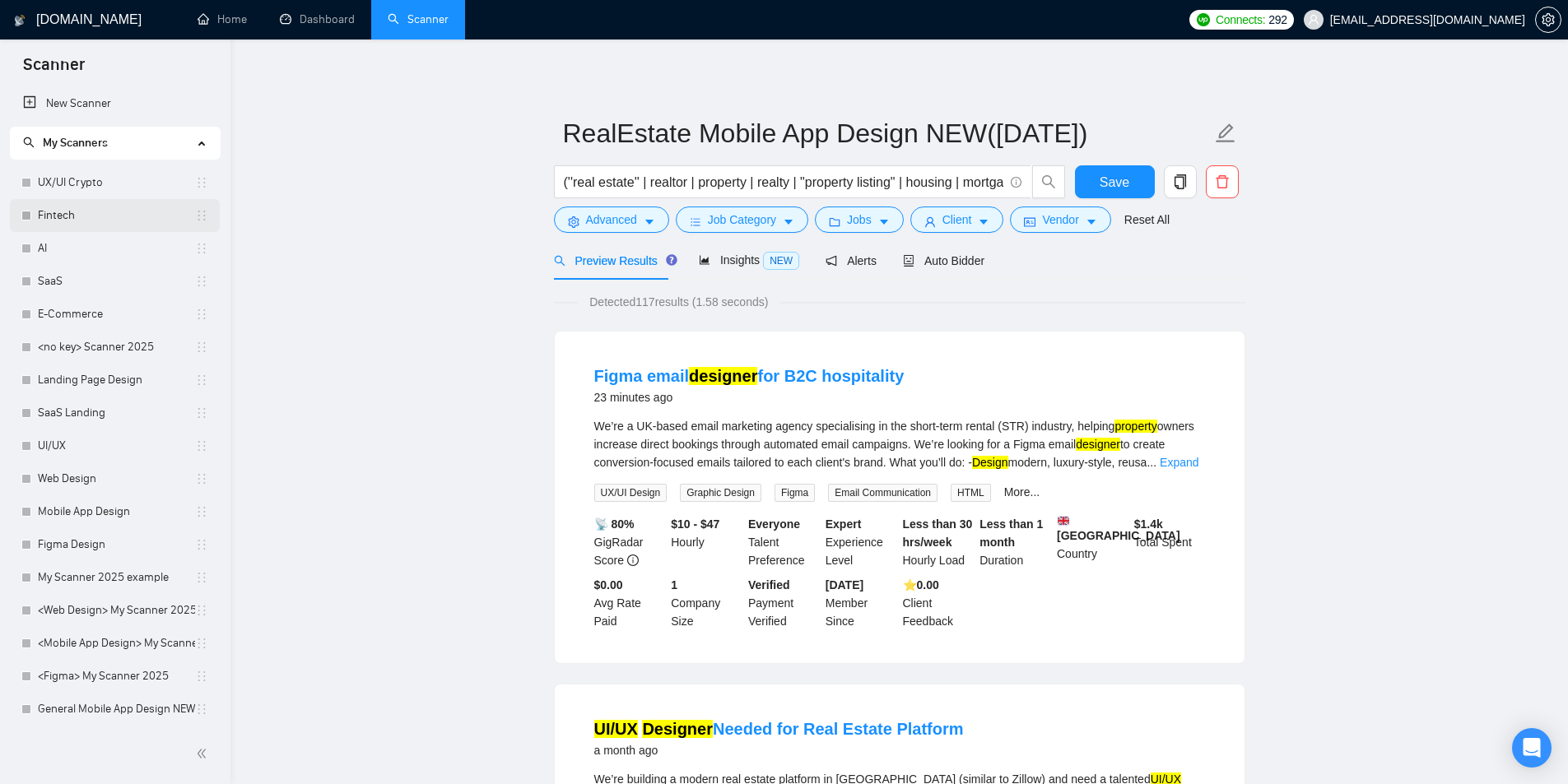
click at [97, 203] on link "Fintech" at bounding box center [117, 215] width 157 height 33
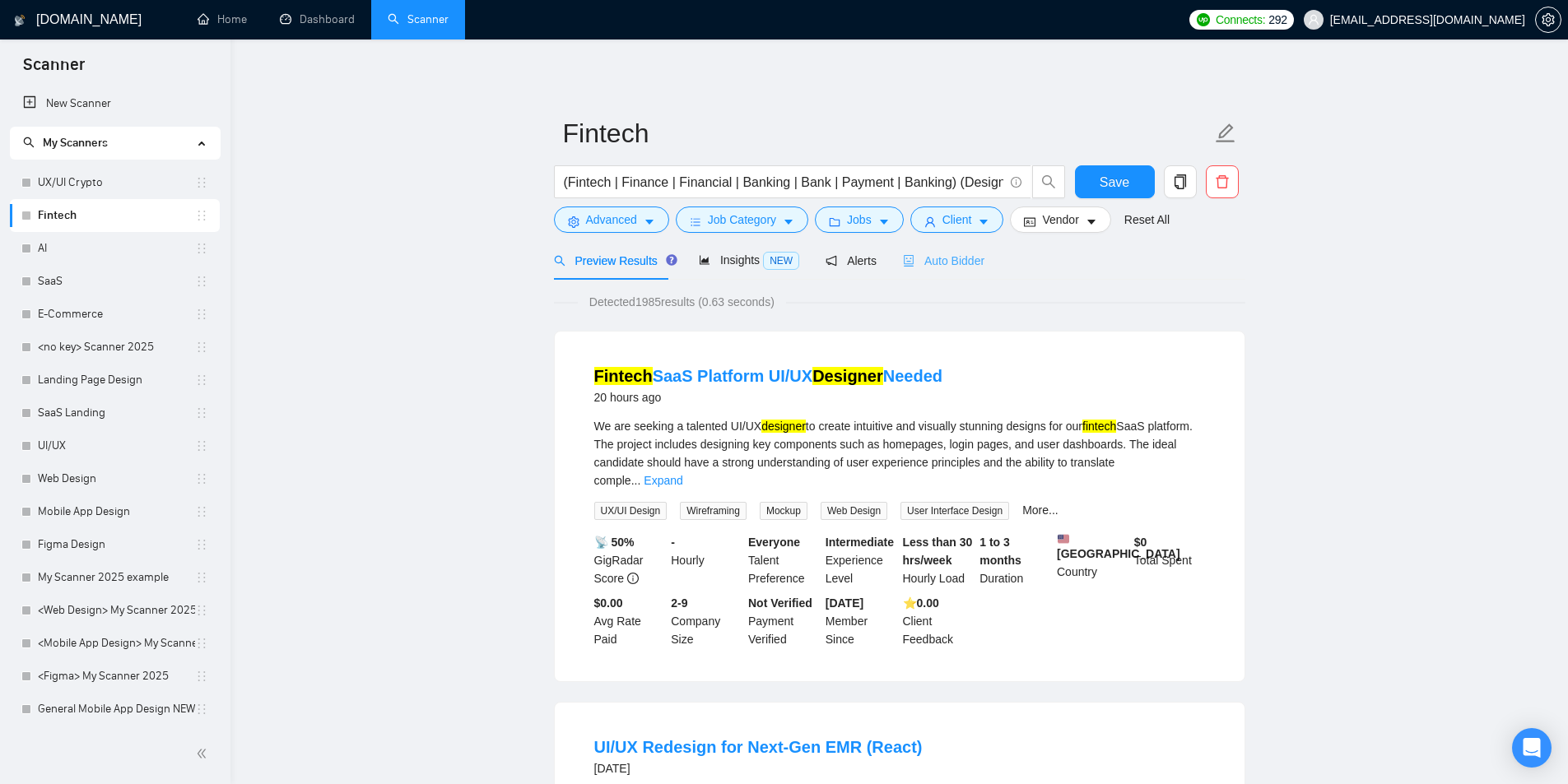
click at [964, 250] on div "Auto Bidder" at bounding box center [943, 260] width 81 height 38
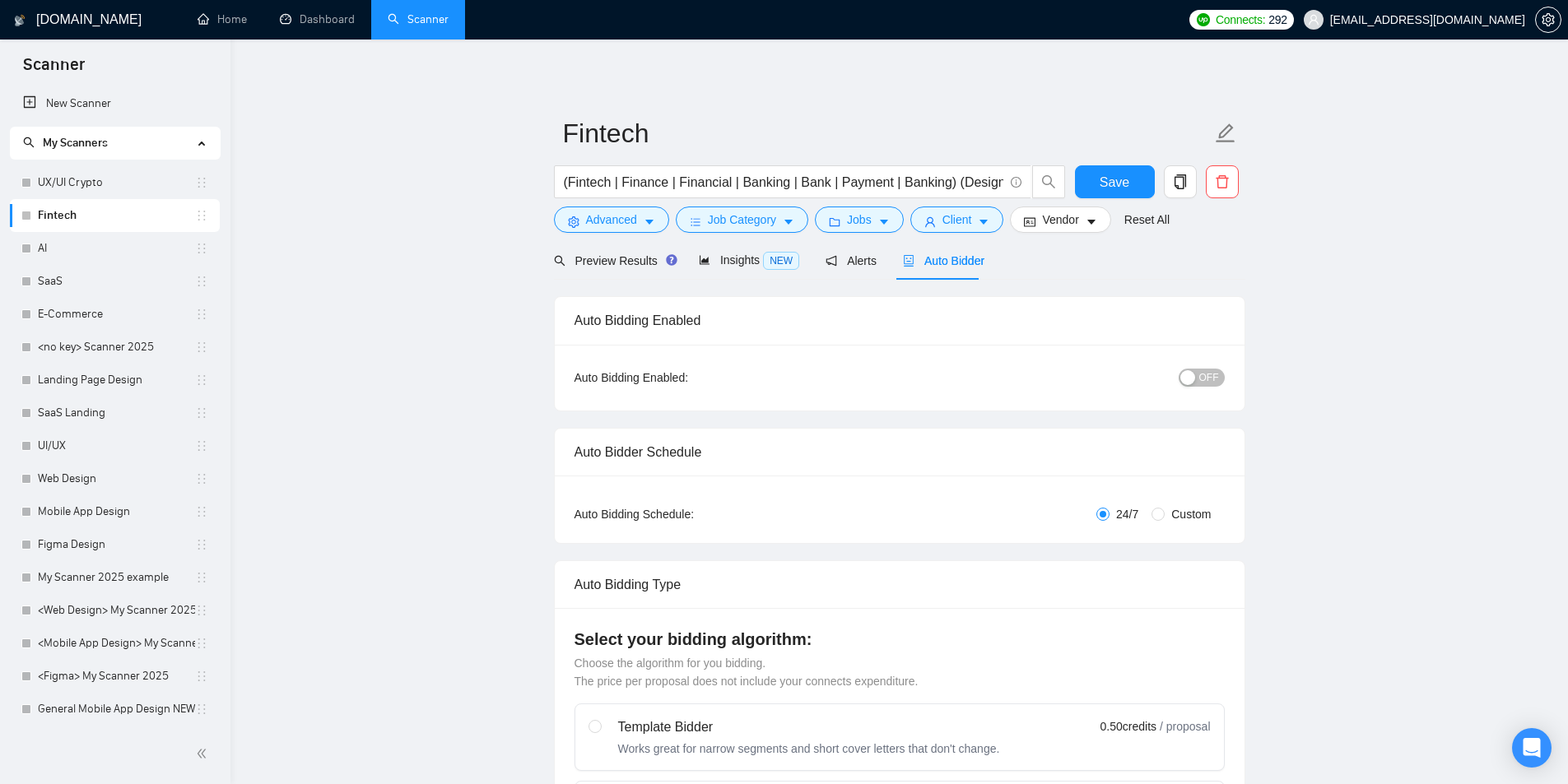
checkbox input "true"
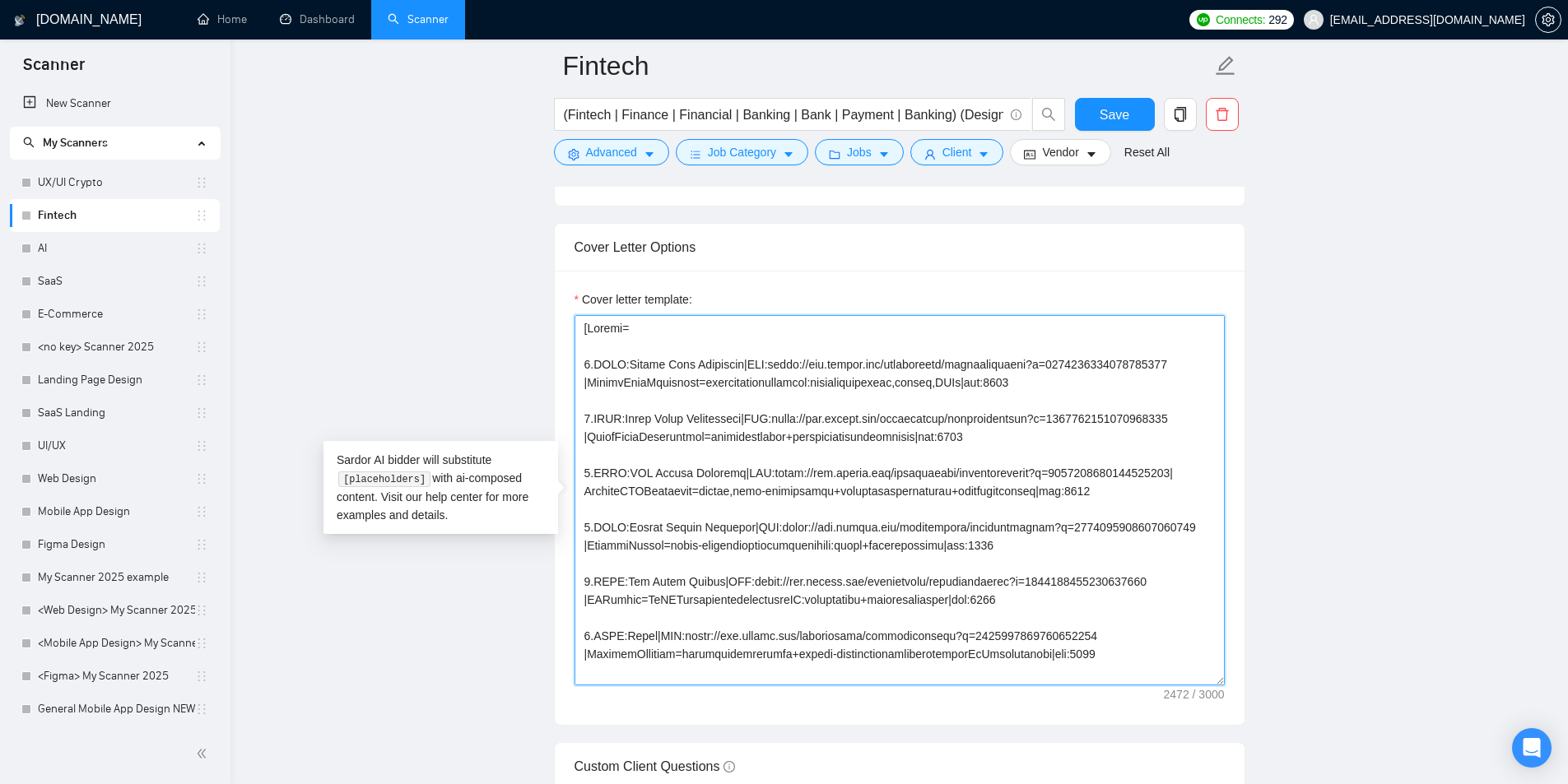
click at [691, 524] on textarea "Cover letter template:" at bounding box center [899, 500] width 650 height 370
click at [460, 595] on main "Fintech (Fintech | Finance | Financial | Banking | Bank | Payment | Banking) (D…" at bounding box center [899, 717] width 1284 height 4924
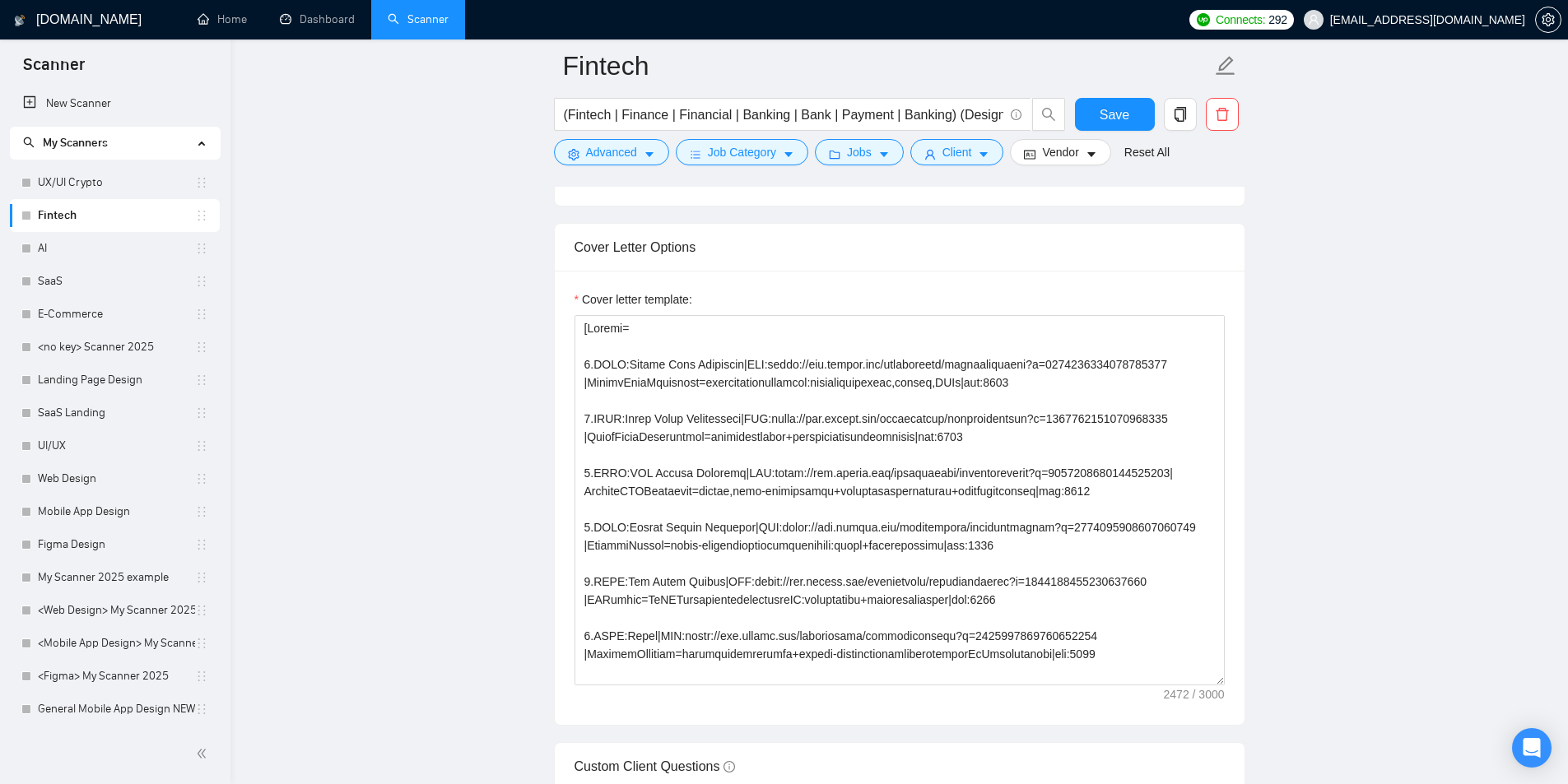
click at [455, 484] on main "Fintech (Fintech | Finance | Financial | Banking | Bank | Payment | Banking) (D…" at bounding box center [899, 717] width 1284 height 4924
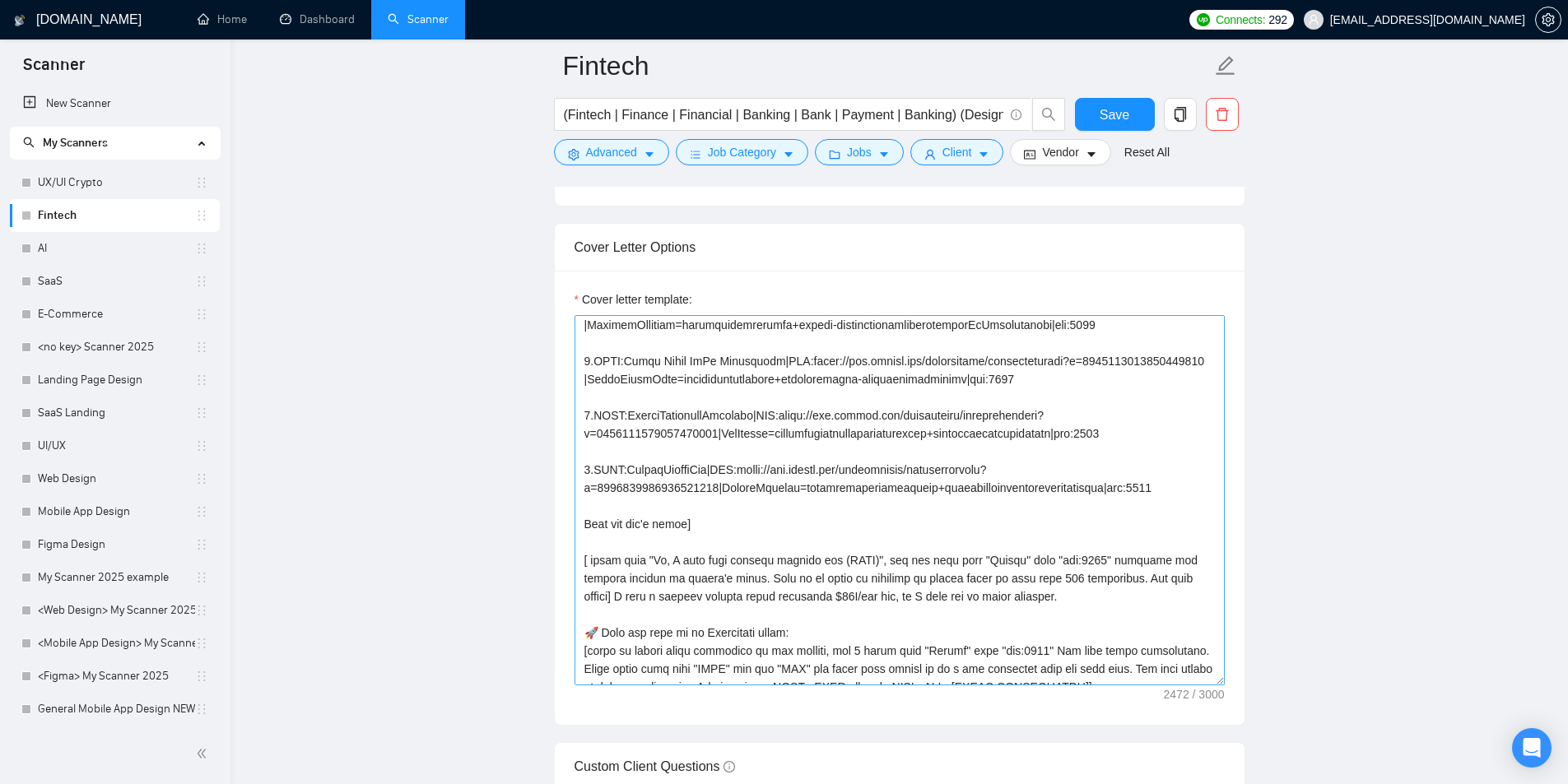
scroll to position [247, 0]
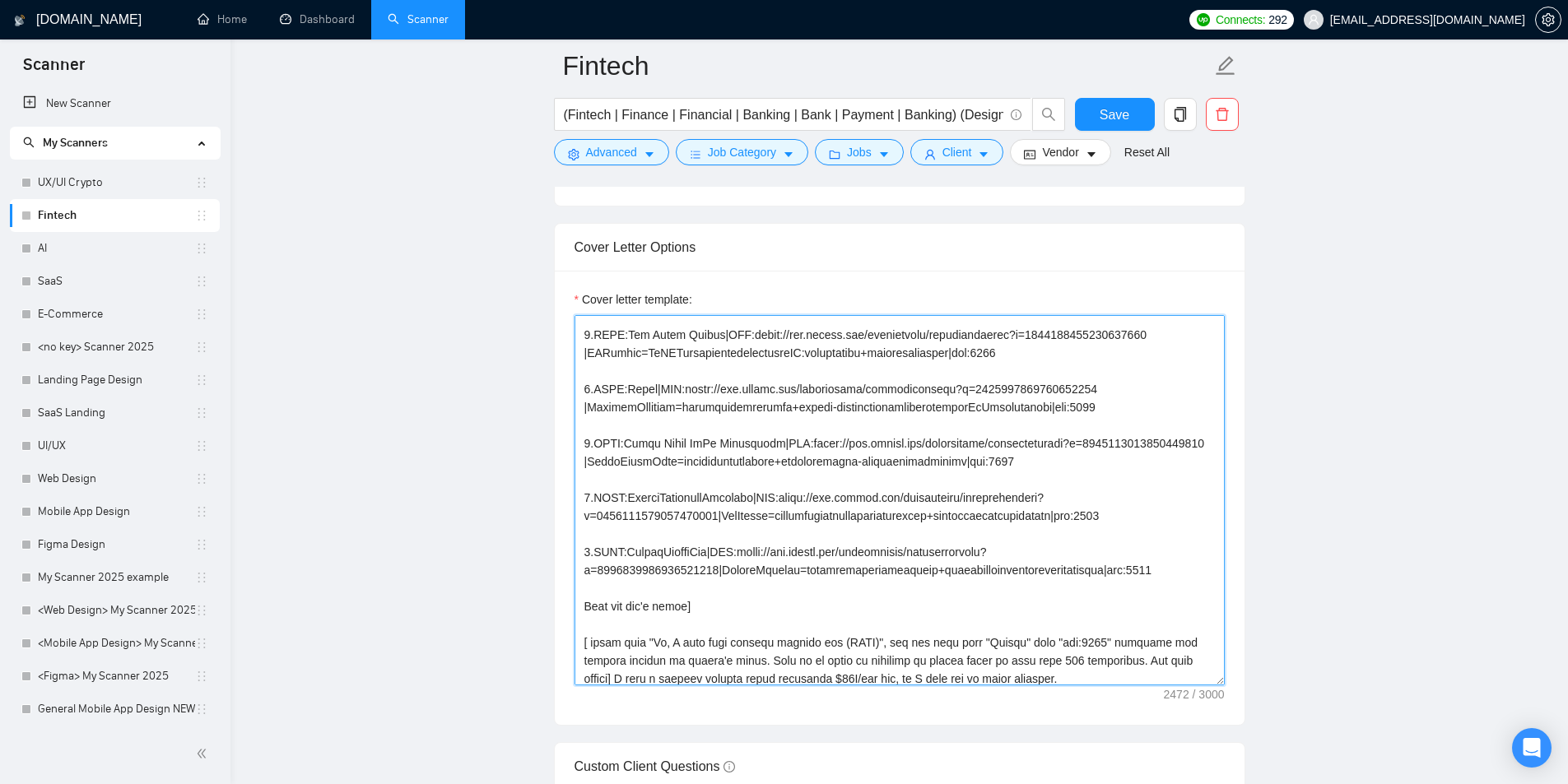
click at [604, 499] on textarea "Cover letter template:" at bounding box center [899, 500] width 650 height 370
click at [599, 498] on textarea "Cover letter template:" at bounding box center [899, 500] width 650 height 370
drag, startPoint x: 593, startPoint y: 496, endPoint x: 636, endPoint y: 499, distance: 43.1
click at [636, 499] on textarea "Cover letter template:" at bounding box center [899, 500] width 650 height 370
click at [652, 485] on textarea "Cover letter template:" at bounding box center [899, 500] width 650 height 370
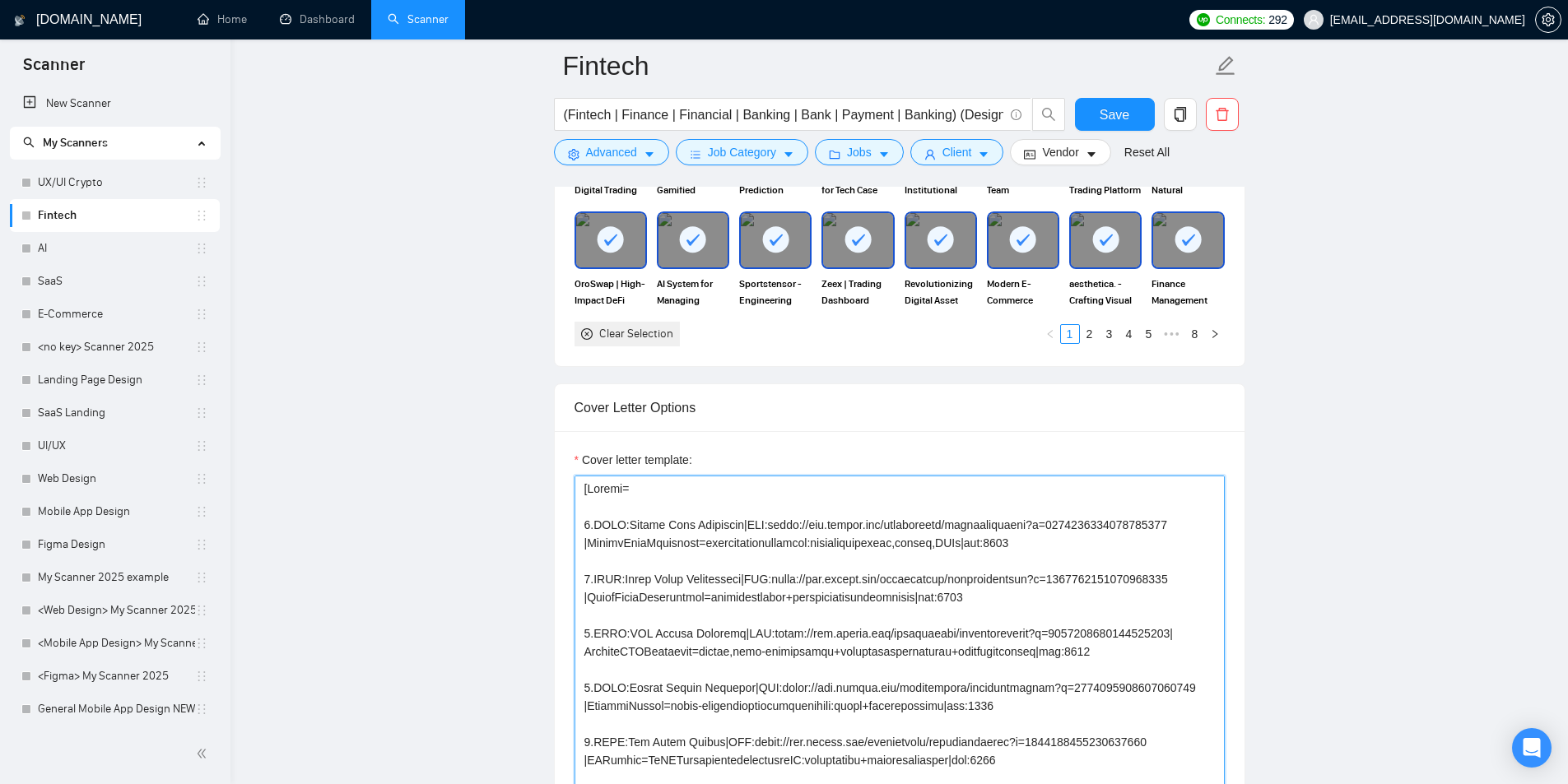
scroll to position [1728, 0]
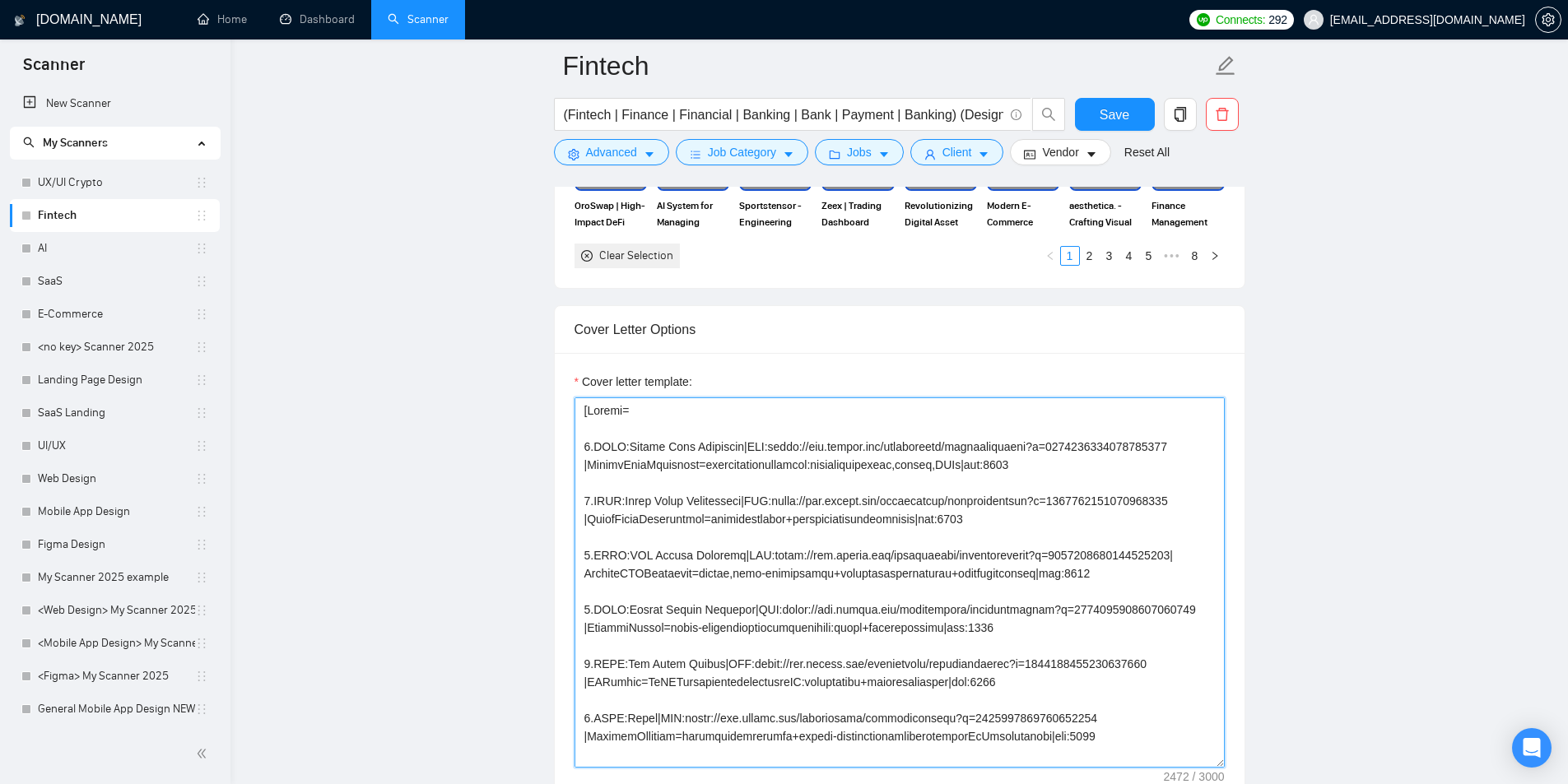
click at [605, 495] on textarea "Cover letter template:" at bounding box center [899, 583] width 650 height 370
click at [607, 494] on textarea "Cover letter template:" at bounding box center [899, 583] width 650 height 370
drag, startPoint x: 594, startPoint y: 503, endPoint x: 618, endPoint y: 500, distance: 24.2
click at [618, 500] on textarea "Cover letter template:" at bounding box center [899, 583] width 650 height 370
click at [607, 499] on textarea "Cover letter template:" at bounding box center [899, 583] width 650 height 370
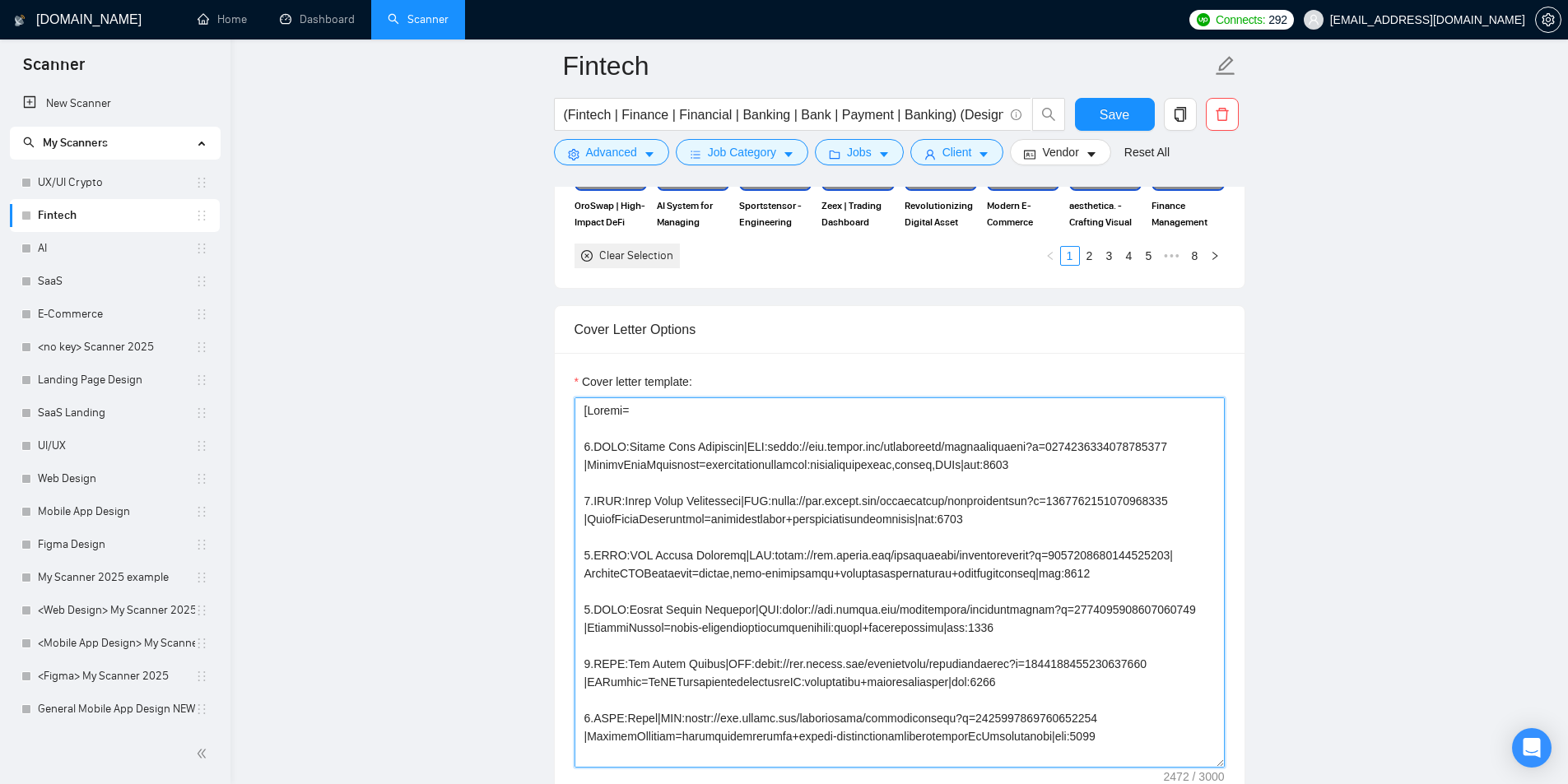
drag, startPoint x: 594, startPoint y: 499, endPoint x: 611, endPoint y: 499, distance: 17.0
click at [611, 499] on textarea "Cover letter template:" at bounding box center [899, 583] width 650 height 370
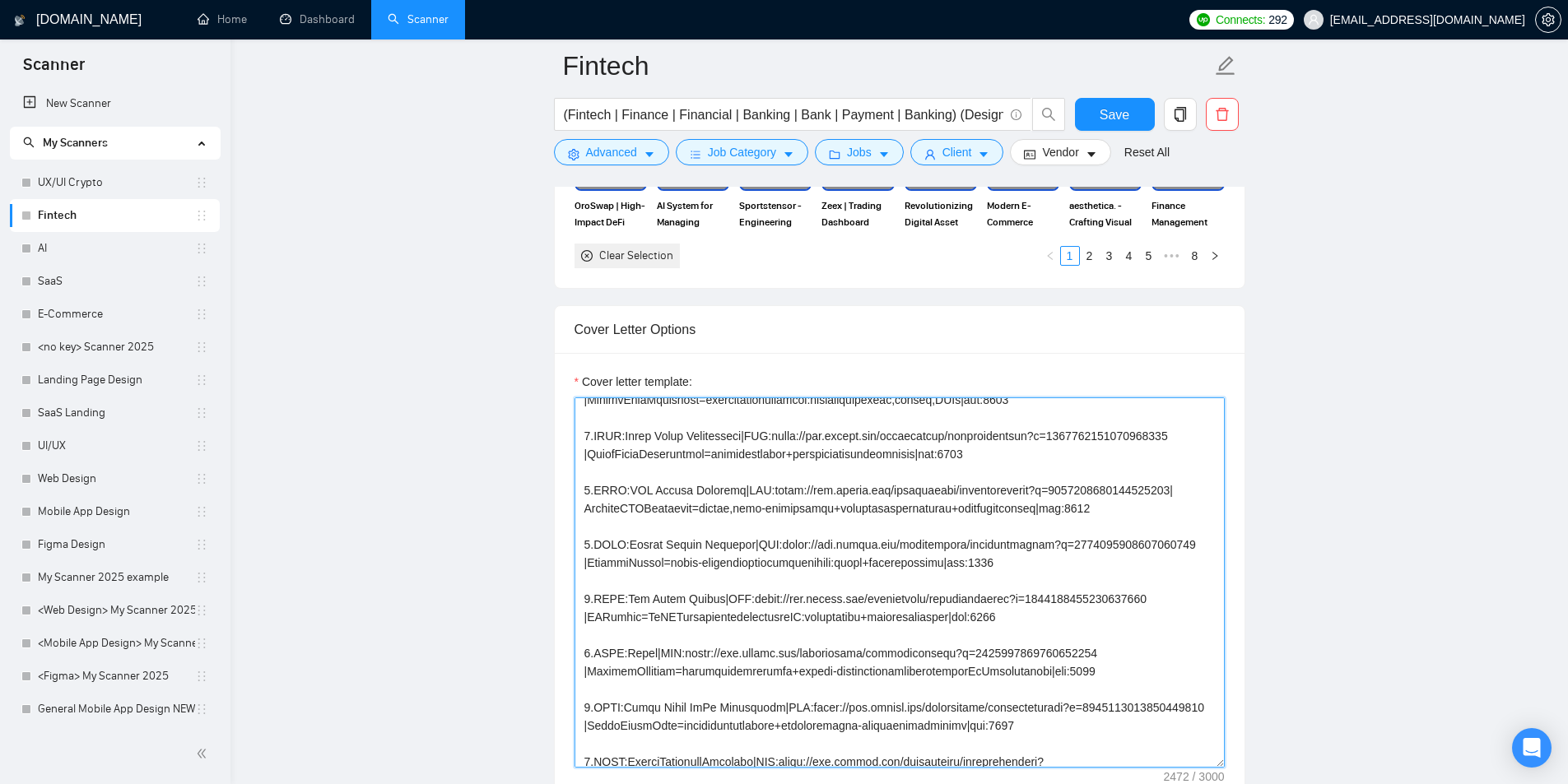
scroll to position [0, 0]
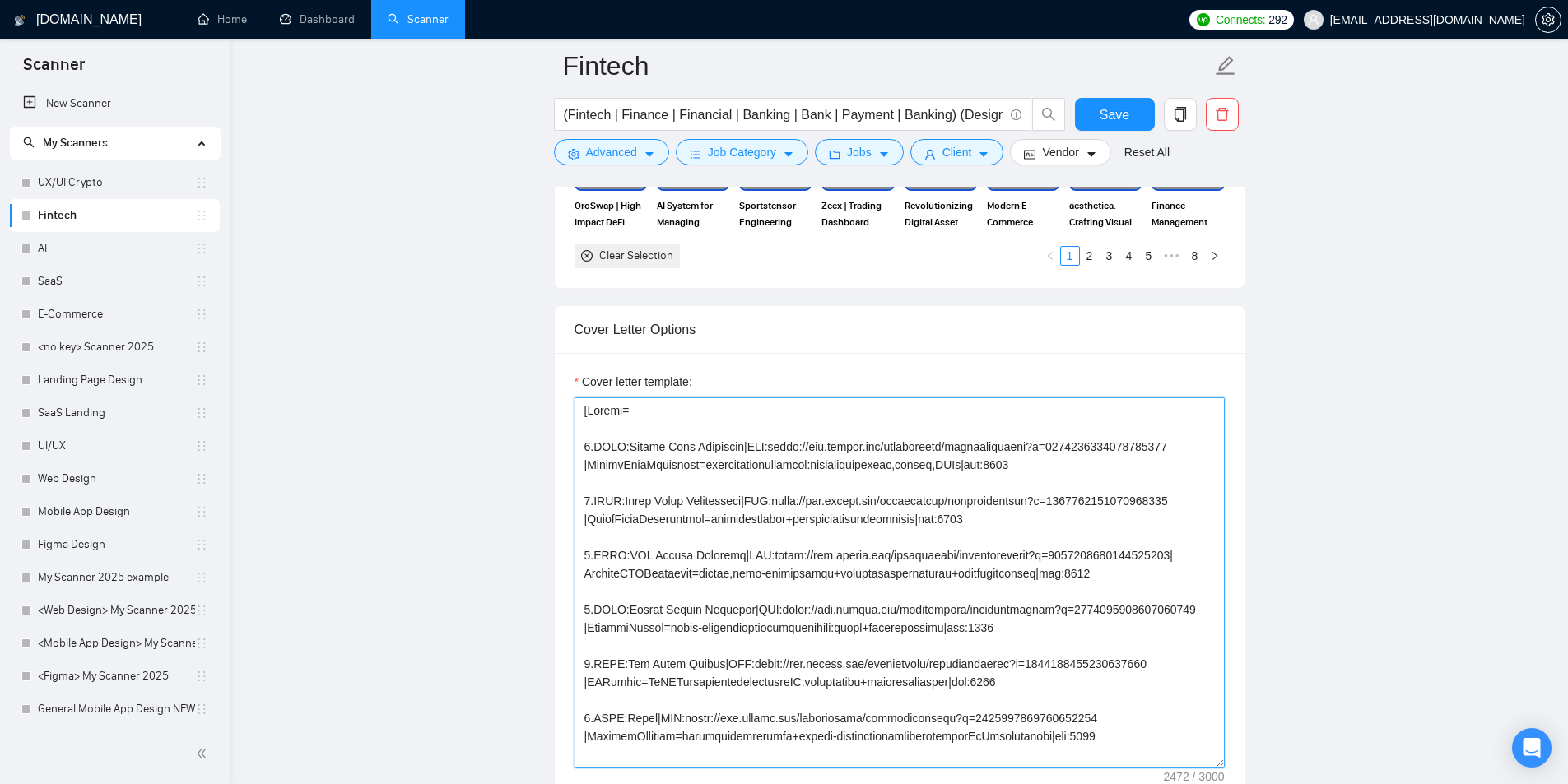
click at [732, 576] on textarea "Cover letter template:" at bounding box center [899, 583] width 650 height 370
click at [654, 526] on textarea "Cover letter template:" at bounding box center [899, 583] width 650 height 370
drag, startPoint x: 610, startPoint y: 505, endPoint x: 680, endPoint y: 531, distance: 74.7
click at [680, 531] on textarea "Cover letter template:" at bounding box center [899, 583] width 650 height 370
click at [624, 555] on textarea "Cover letter template:" at bounding box center [899, 583] width 650 height 370
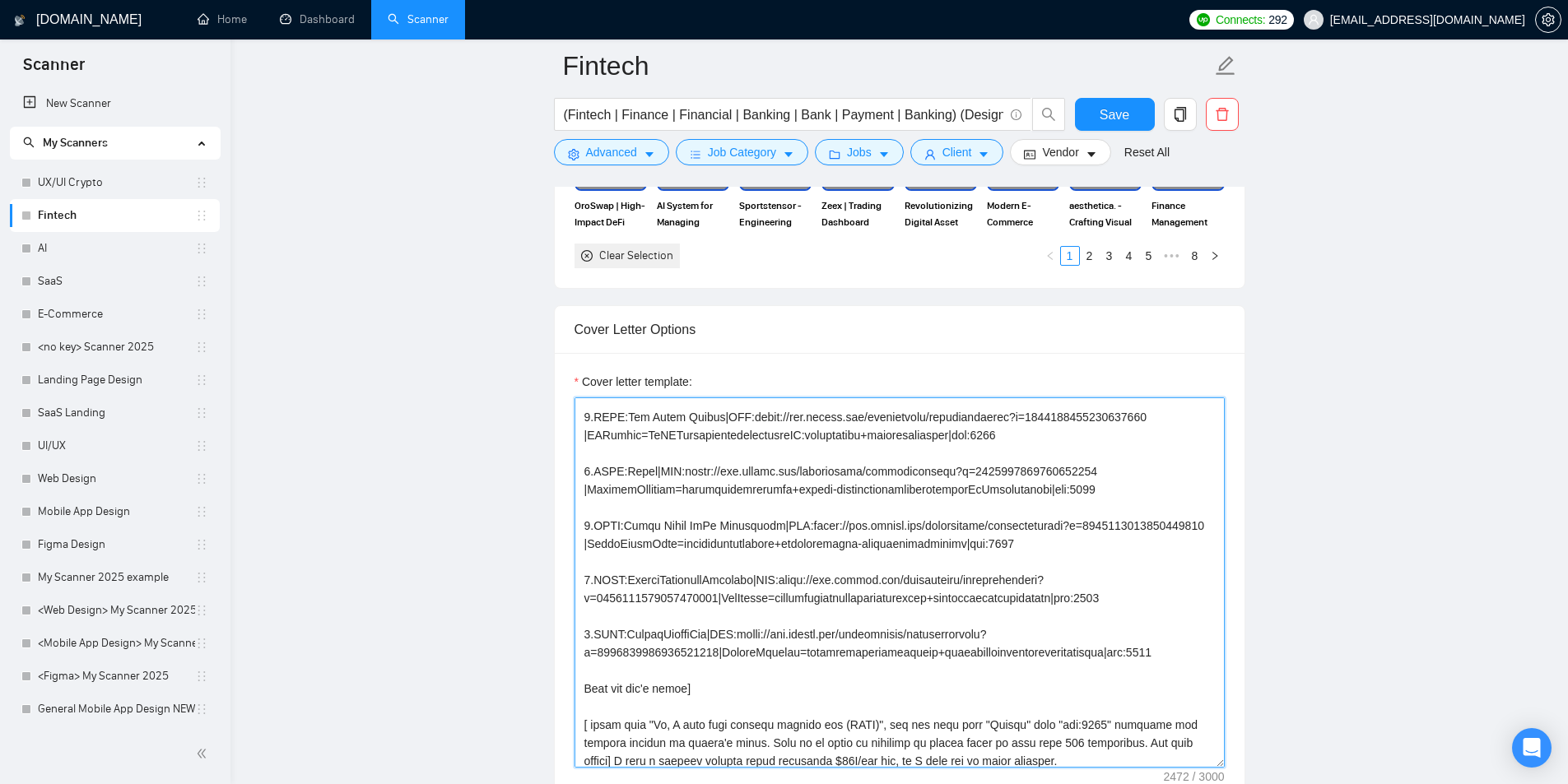
scroll to position [329, 0]
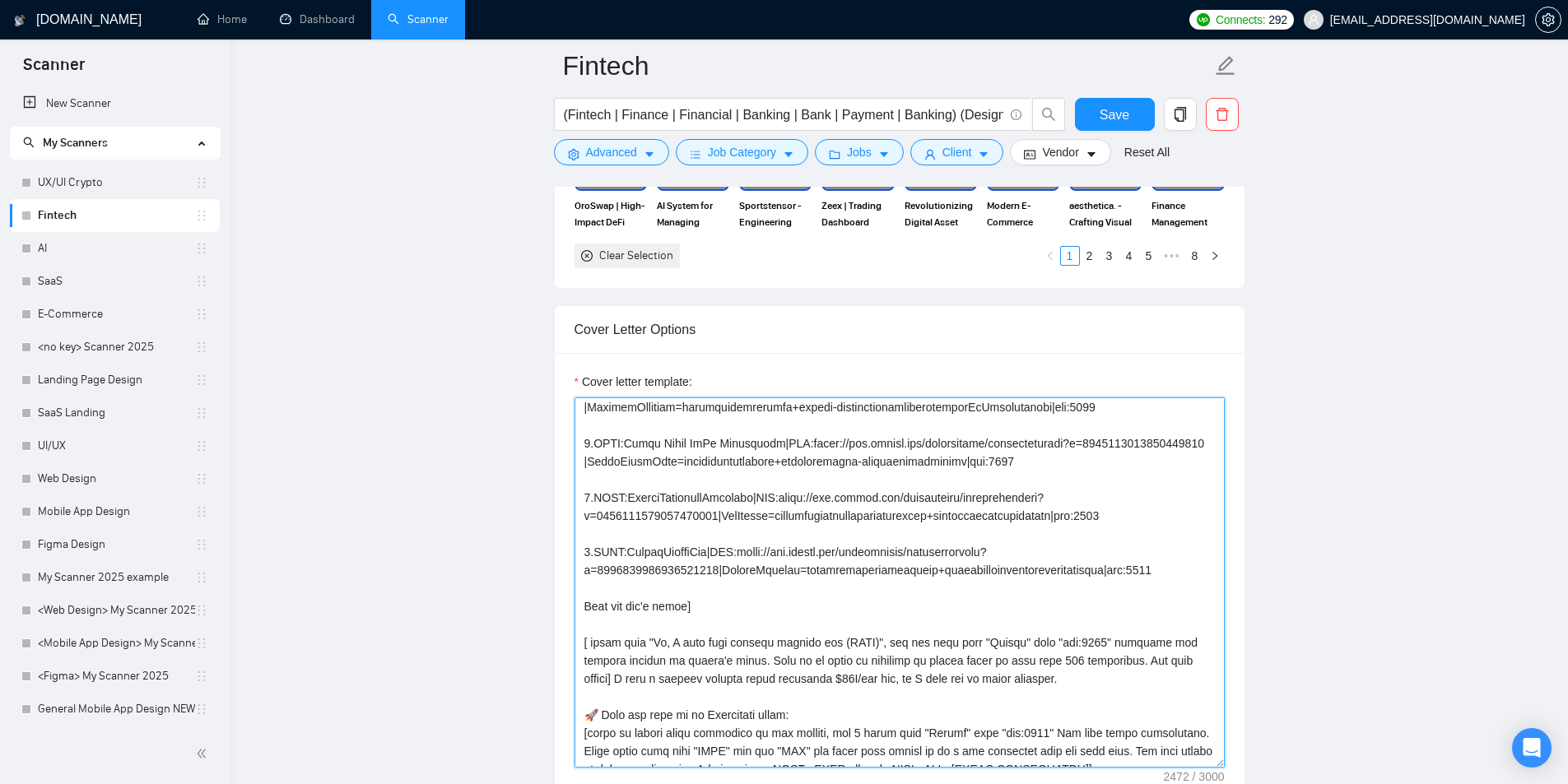
drag, startPoint x: 1166, startPoint y: 572, endPoint x: 1107, endPoint y: 573, distance: 59.0
click at [1116, 573] on textarea "Cover letter template:" at bounding box center [899, 583] width 650 height 370
click at [1102, 575] on textarea "Cover letter template:" at bounding box center [899, 583] width 650 height 370
click at [975, 592] on textarea "Cover letter template:" at bounding box center [899, 583] width 650 height 370
click at [824, 617] on textarea "Cover letter template:" at bounding box center [899, 583] width 650 height 370
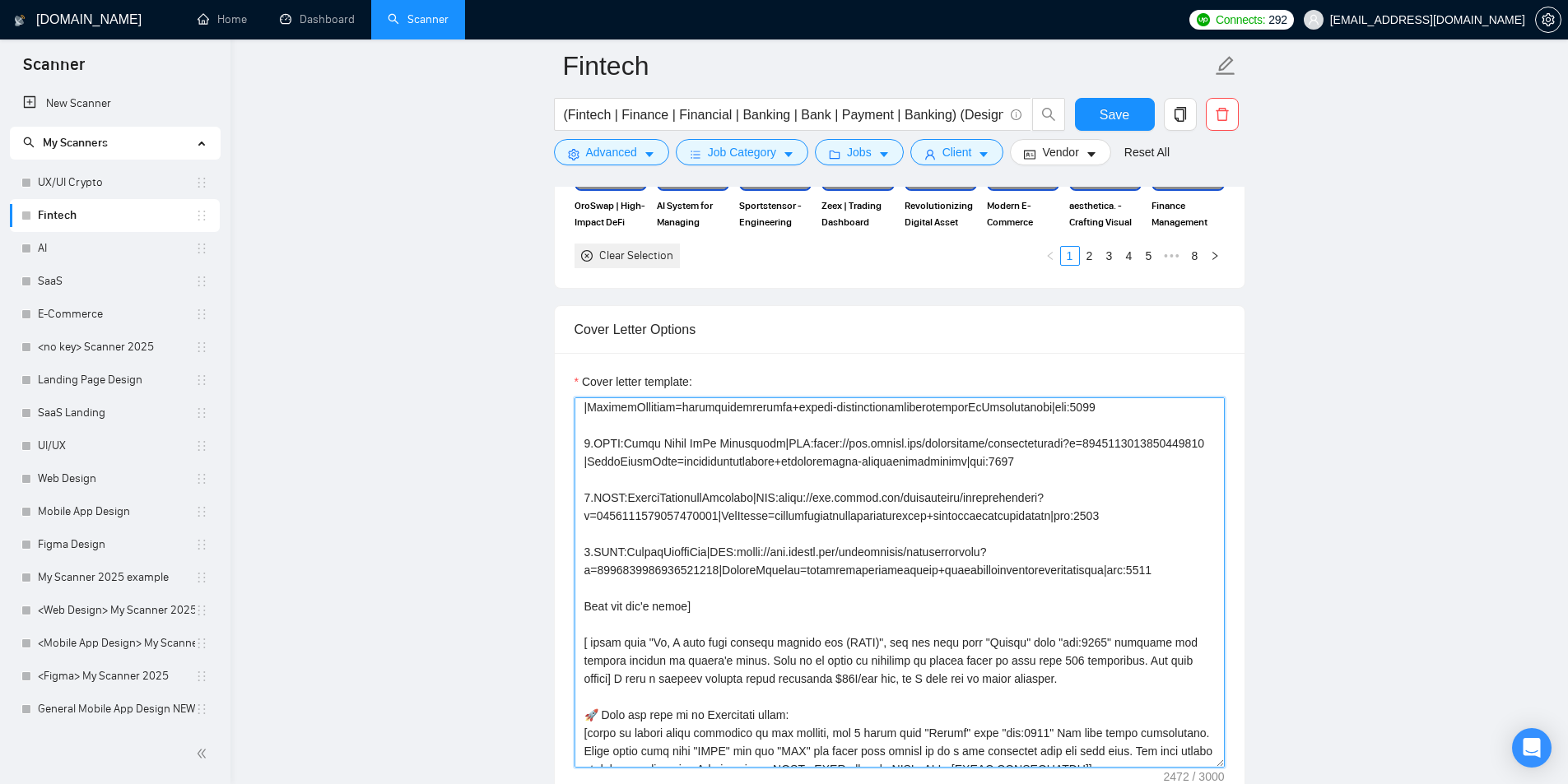
click at [777, 598] on textarea "Cover letter template:" at bounding box center [899, 583] width 650 height 370
click at [755, 617] on textarea "Cover letter template:" at bounding box center [899, 583] width 650 height 370
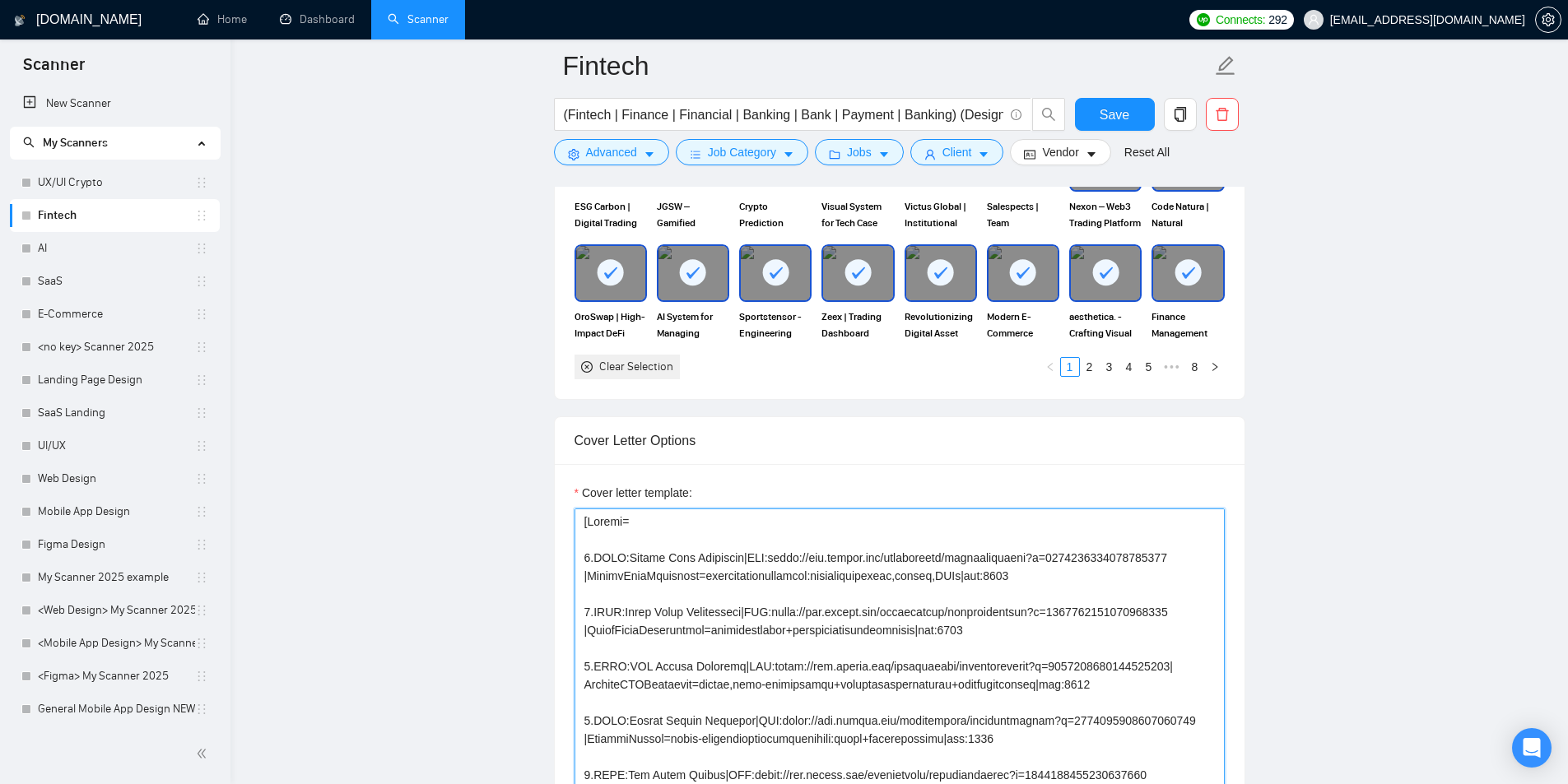
scroll to position [1645, 0]
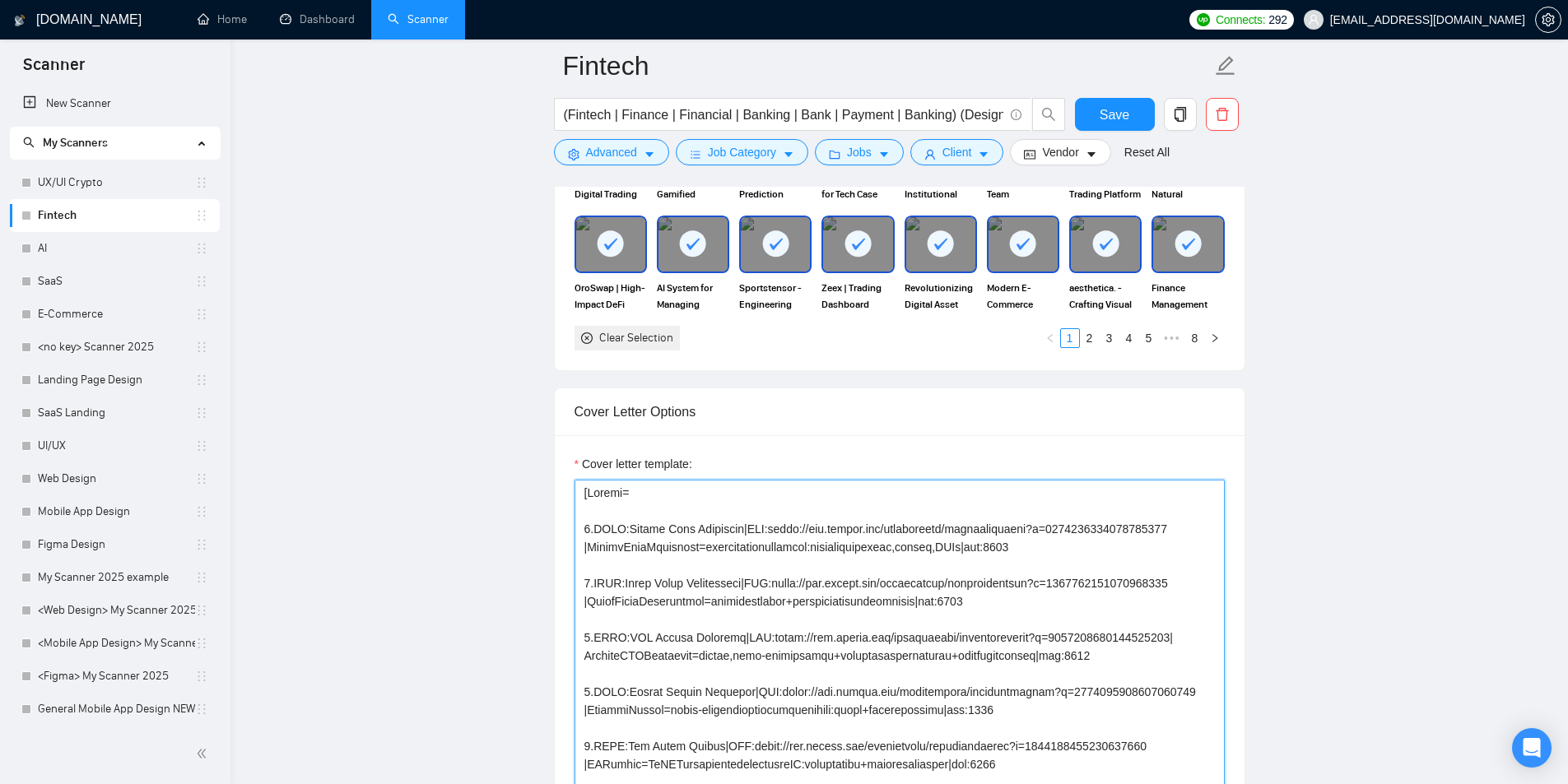
drag, startPoint x: 594, startPoint y: 530, endPoint x: 620, endPoint y: 526, distance: 26.3
click at [620, 526] on textarea "Cover letter template:" at bounding box center [899, 665] width 650 height 370
drag, startPoint x: 596, startPoint y: 528, endPoint x: 612, endPoint y: 528, distance: 16.0
click at [612, 528] on textarea "Cover letter template:" at bounding box center [899, 665] width 650 height 370
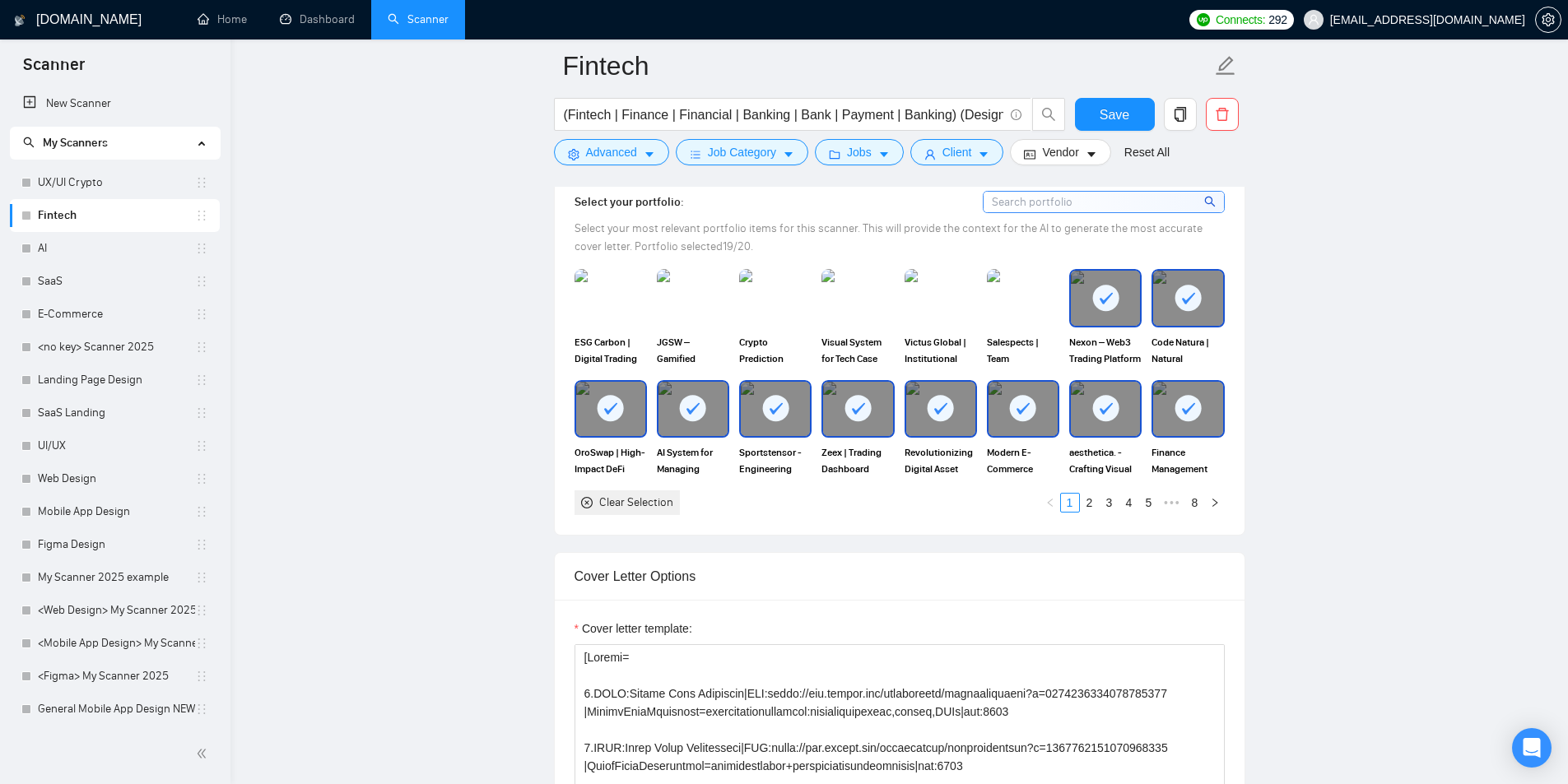
scroll to position [1398, 0]
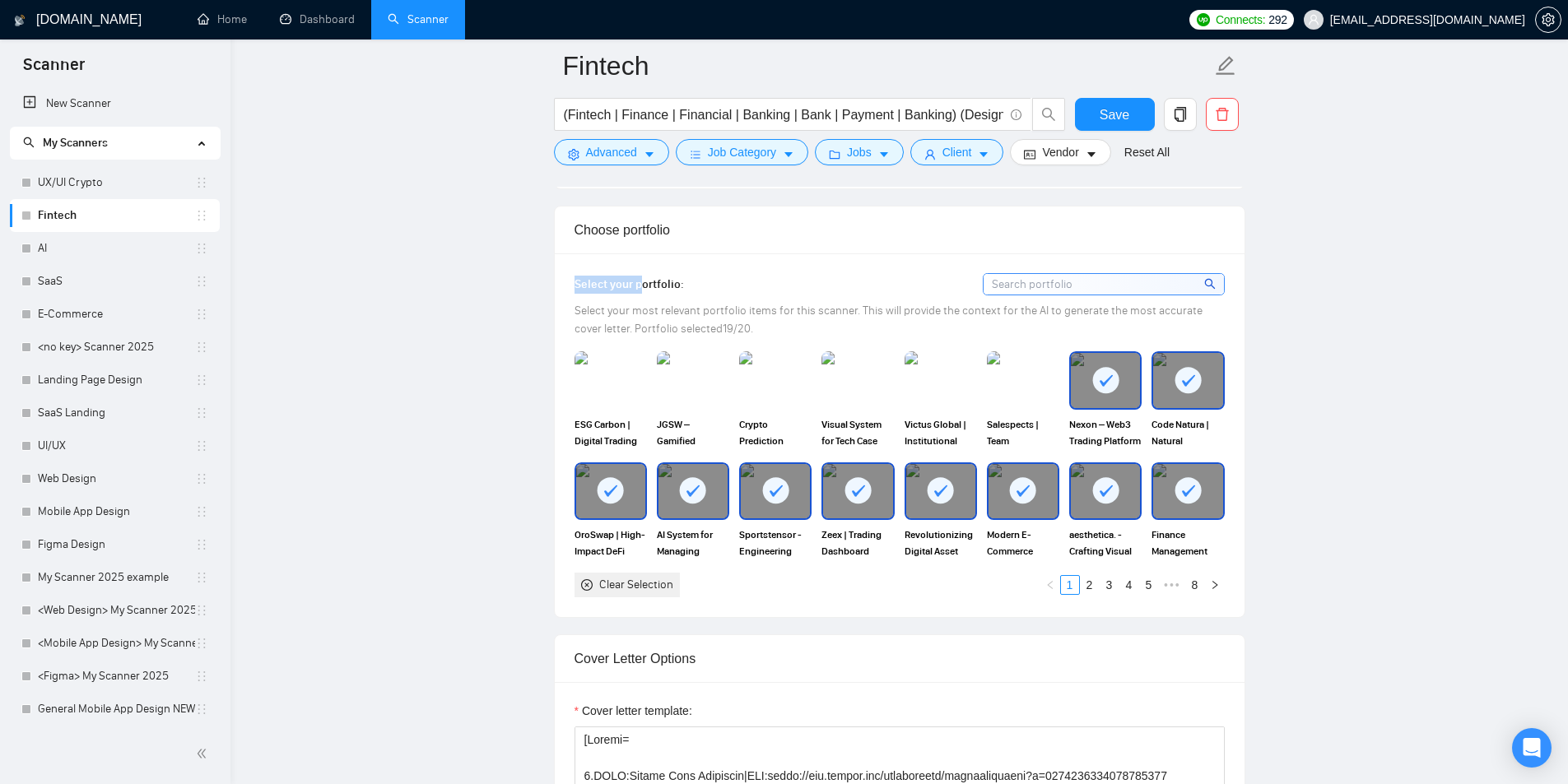
drag, startPoint x: 641, startPoint y: 284, endPoint x: 687, endPoint y: 281, distance: 46.1
click at [695, 281] on div "Select your portfolio: Select your most relevant portfolio items for this scann…" at bounding box center [899, 435] width 690 height 364
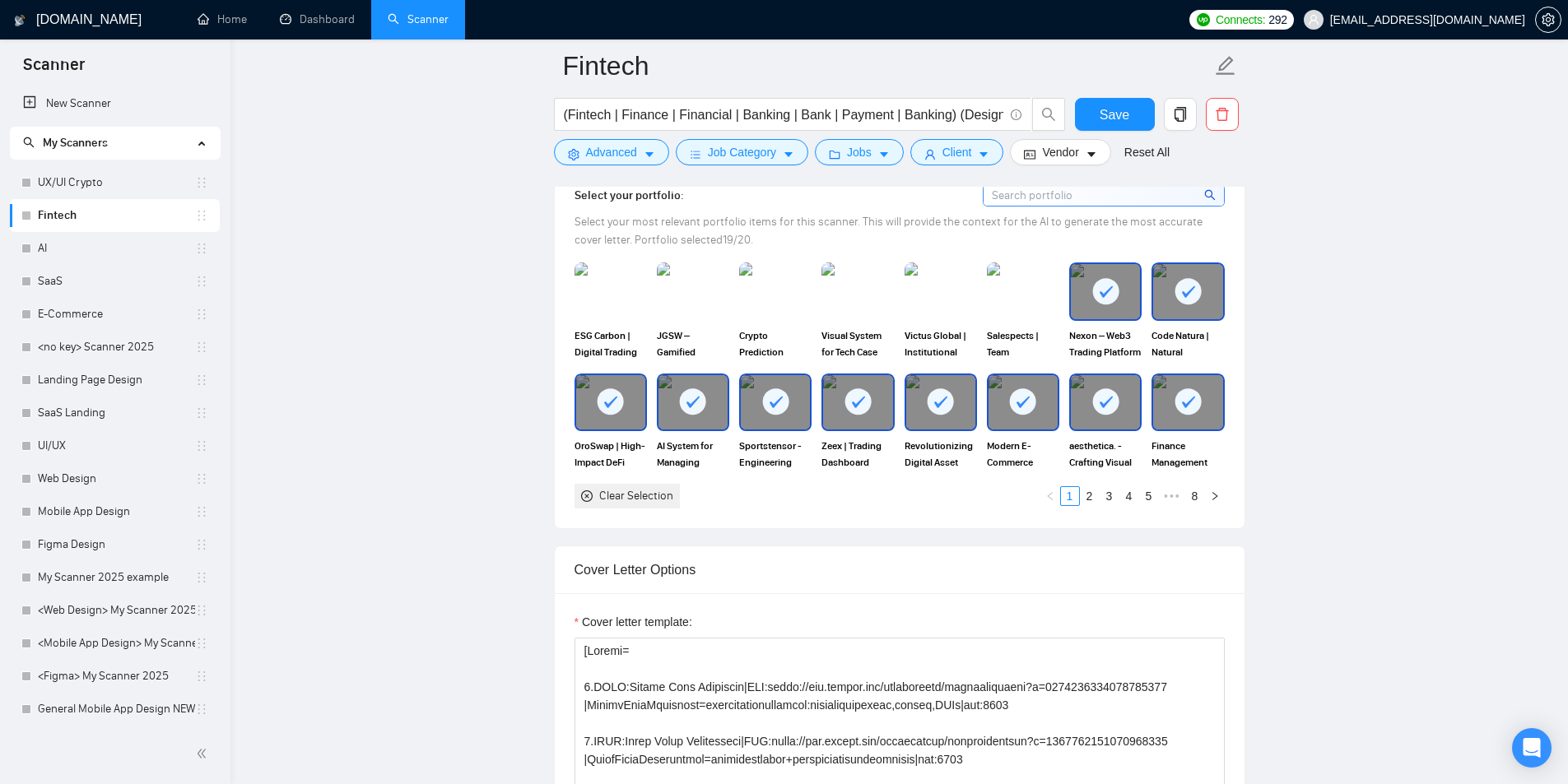
scroll to position [1645, 0]
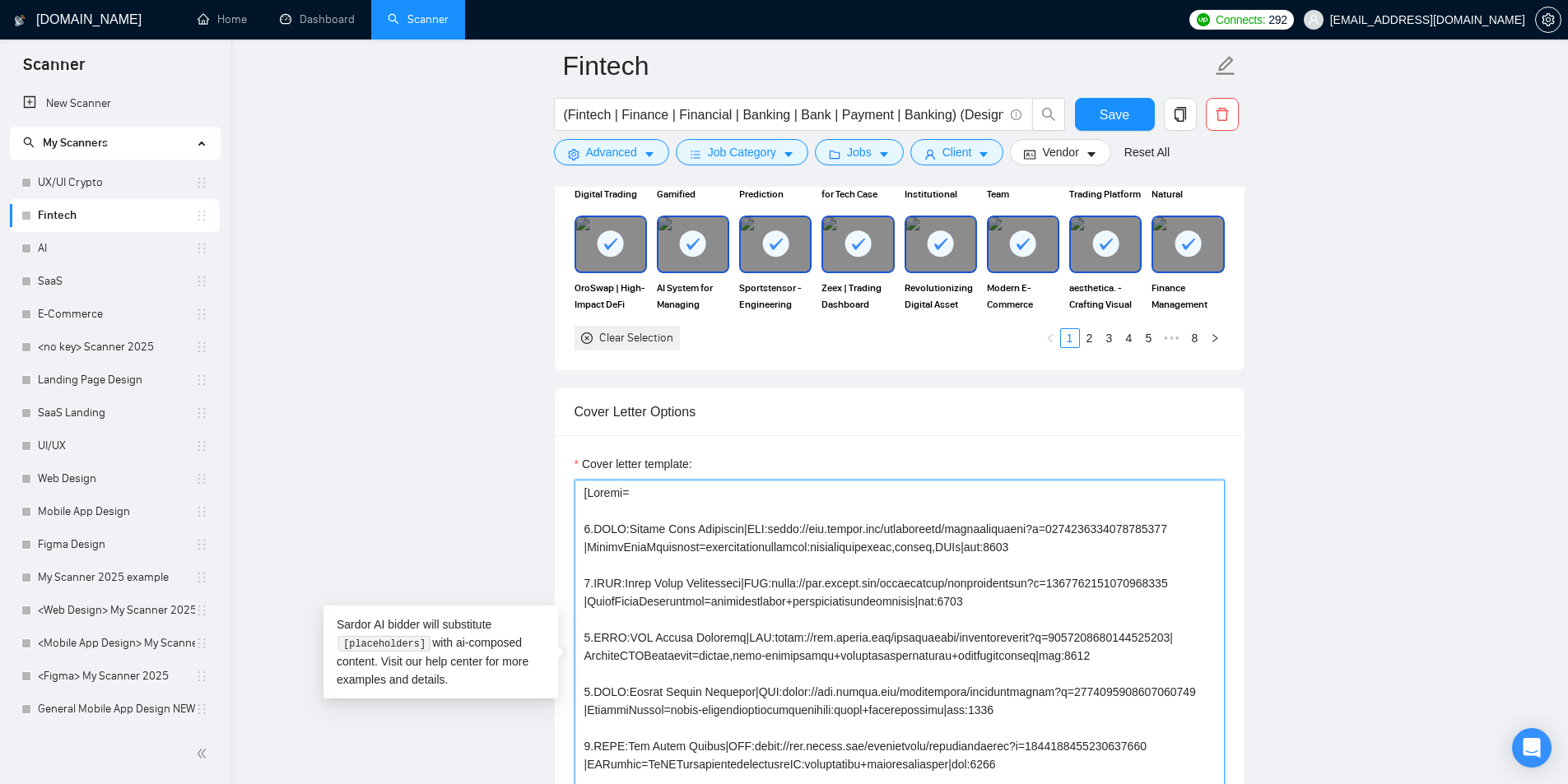
drag, startPoint x: 594, startPoint y: 529, endPoint x: 623, endPoint y: 529, distance: 29.0
click at [623, 529] on textarea "Cover letter template:" at bounding box center [899, 665] width 650 height 370
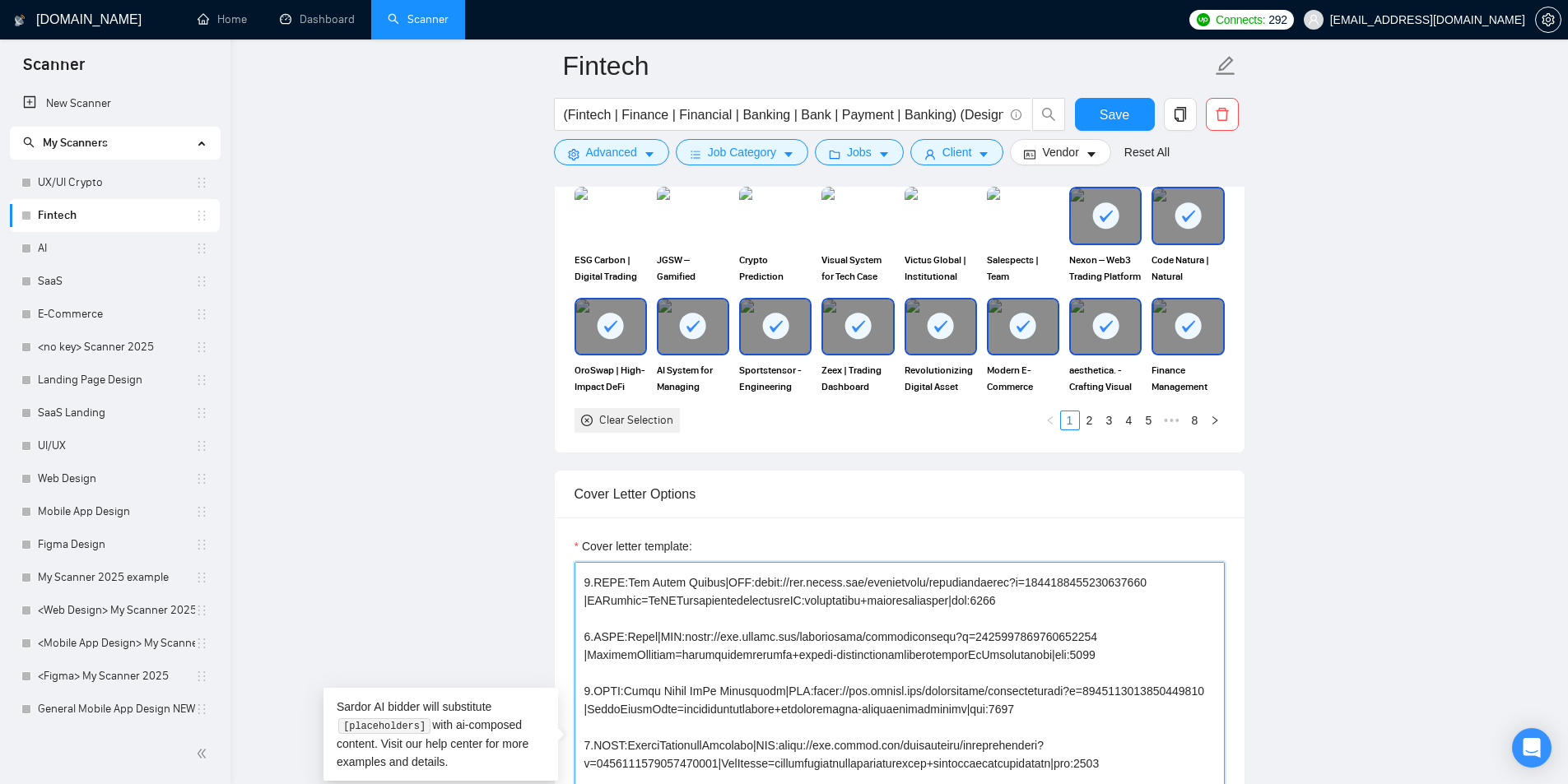
scroll to position [247, 0]
drag, startPoint x: 581, startPoint y: 572, endPoint x: 775, endPoint y: 661, distance: 213.4
click at [802, 676] on textarea "Cover letter template:" at bounding box center [899, 747] width 650 height 370
click at [712, 661] on textarea "Cover letter template:" at bounding box center [899, 747] width 650 height 370
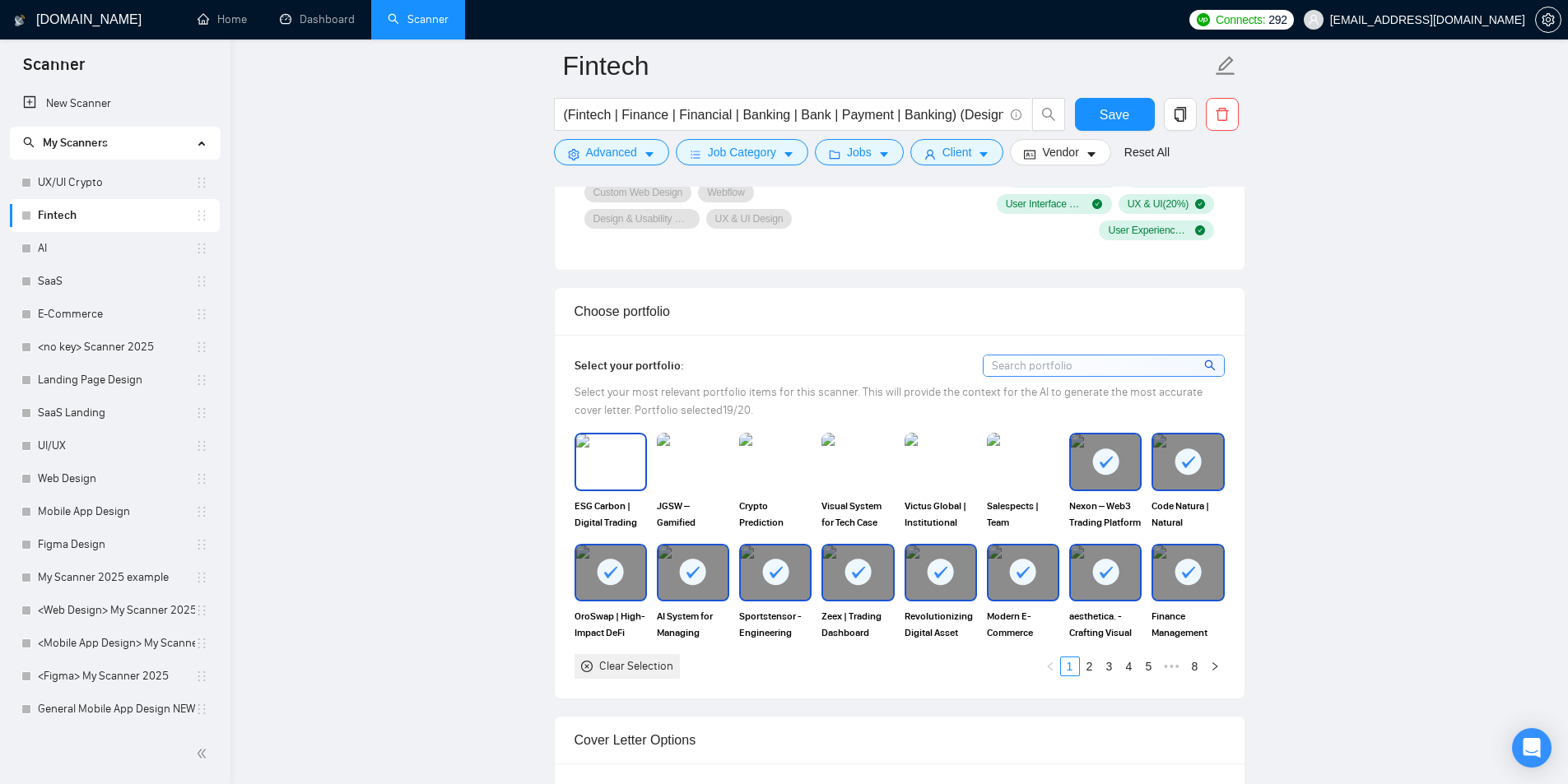
scroll to position [1316, 0]
drag, startPoint x: 603, startPoint y: 366, endPoint x: 636, endPoint y: 374, distance: 34.0
click at [697, 355] on div "Select your portfolio: Select your most relevant portfolio items for this scann…" at bounding box center [899, 517] width 690 height 364
click at [561, 375] on div "Select your portfolio: Select your most relevant portfolio items for this scann…" at bounding box center [899, 517] width 690 height 364
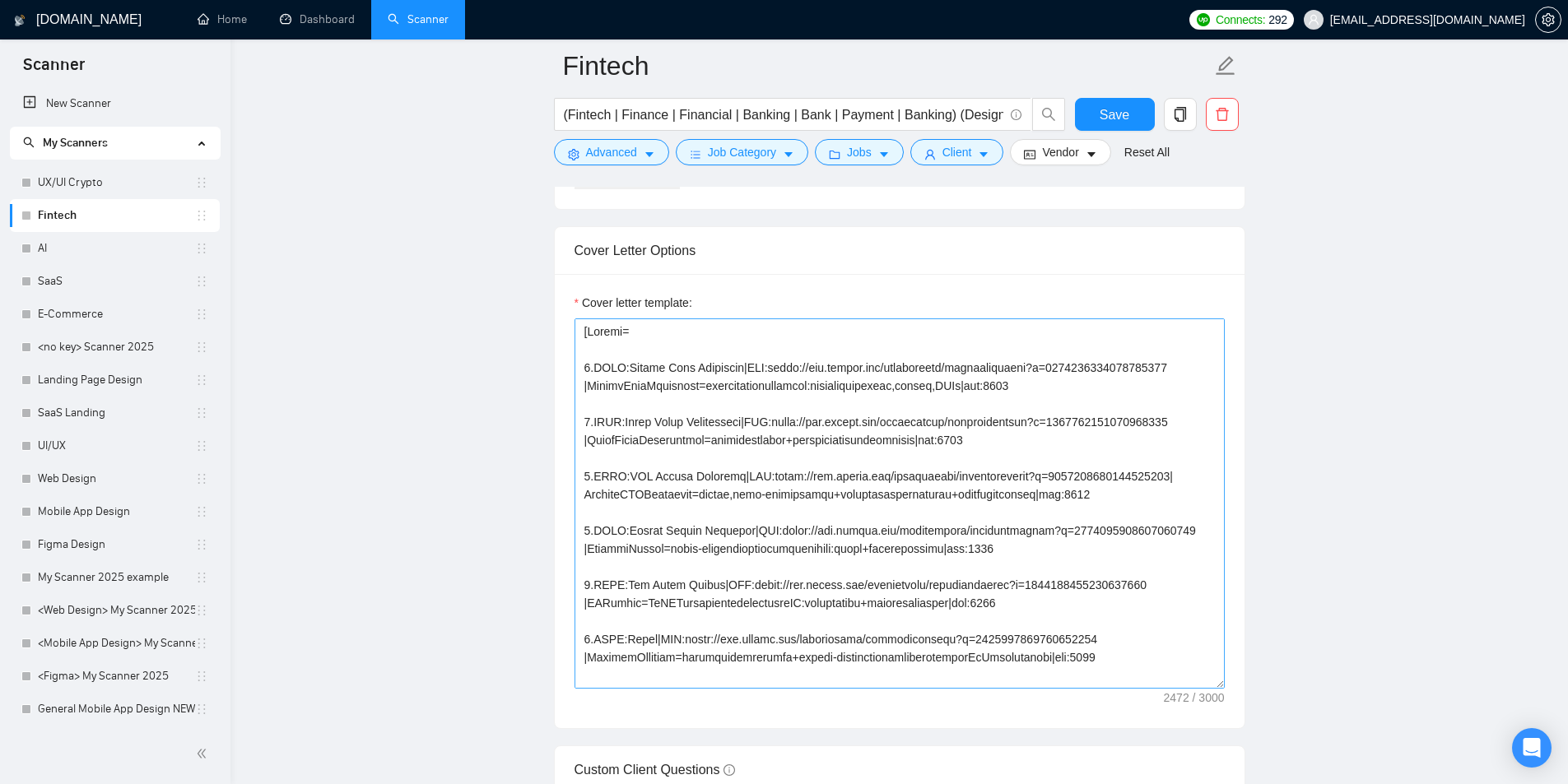
scroll to position [1810, 0]
drag, startPoint x: 594, startPoint y: 362, endPoint x: 607, endPoint y: 357, distance: 13.9
click at [621, 357] on textarea "Cover letter template:" at bounding box center [899, 500] width 650 height 370
click at [603, 357] on textarea "Cover letter template:" at bounding box center [899, 500] width 650 height 370
click at [514, 387] on main "Fintech (Fintech | Finance | Financial | Banking | Bank | Payment | Banking) (D…" at bounding box center [899, 717] width 1284 height 4924
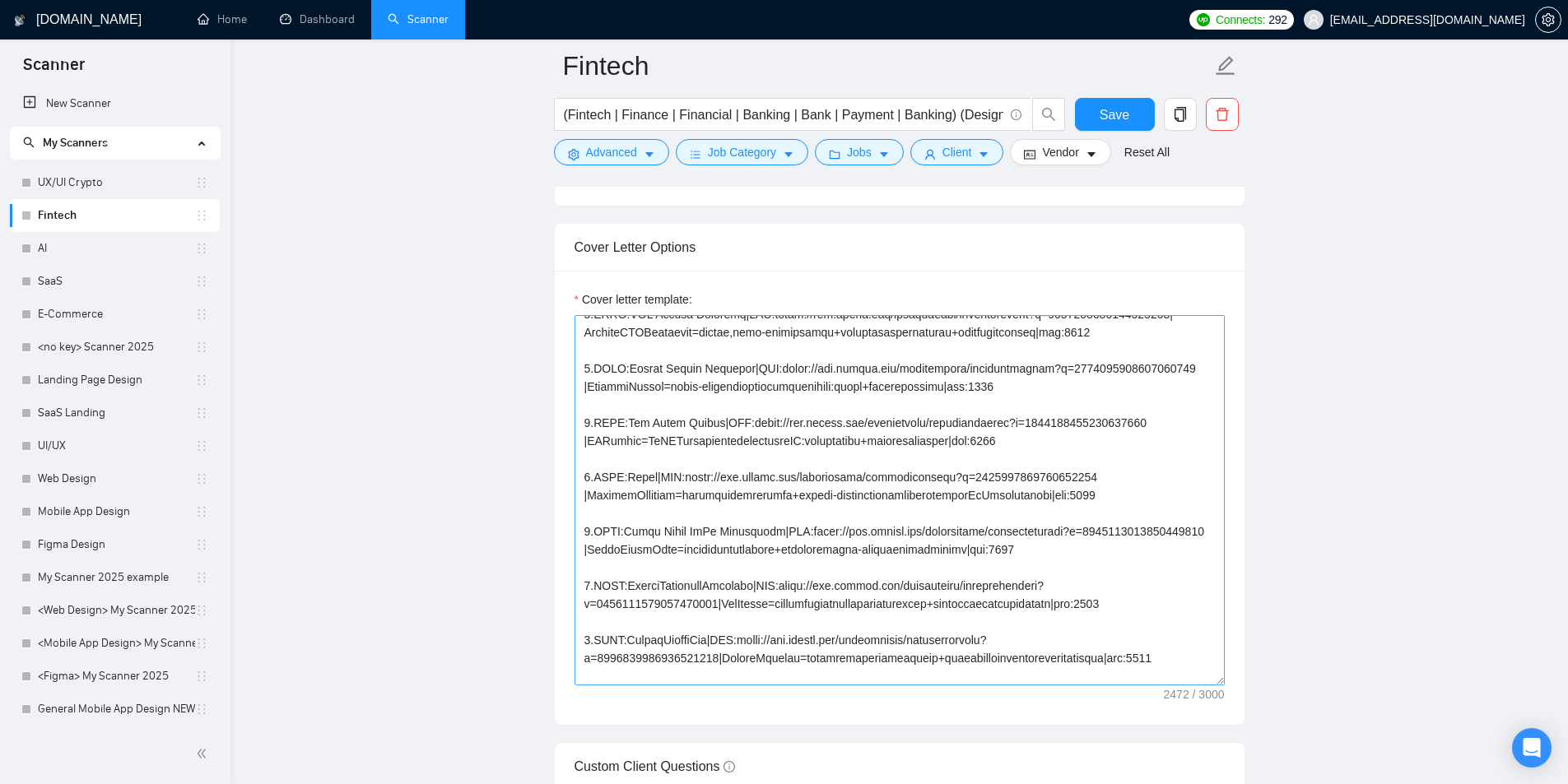
scroll to position [164, 0]
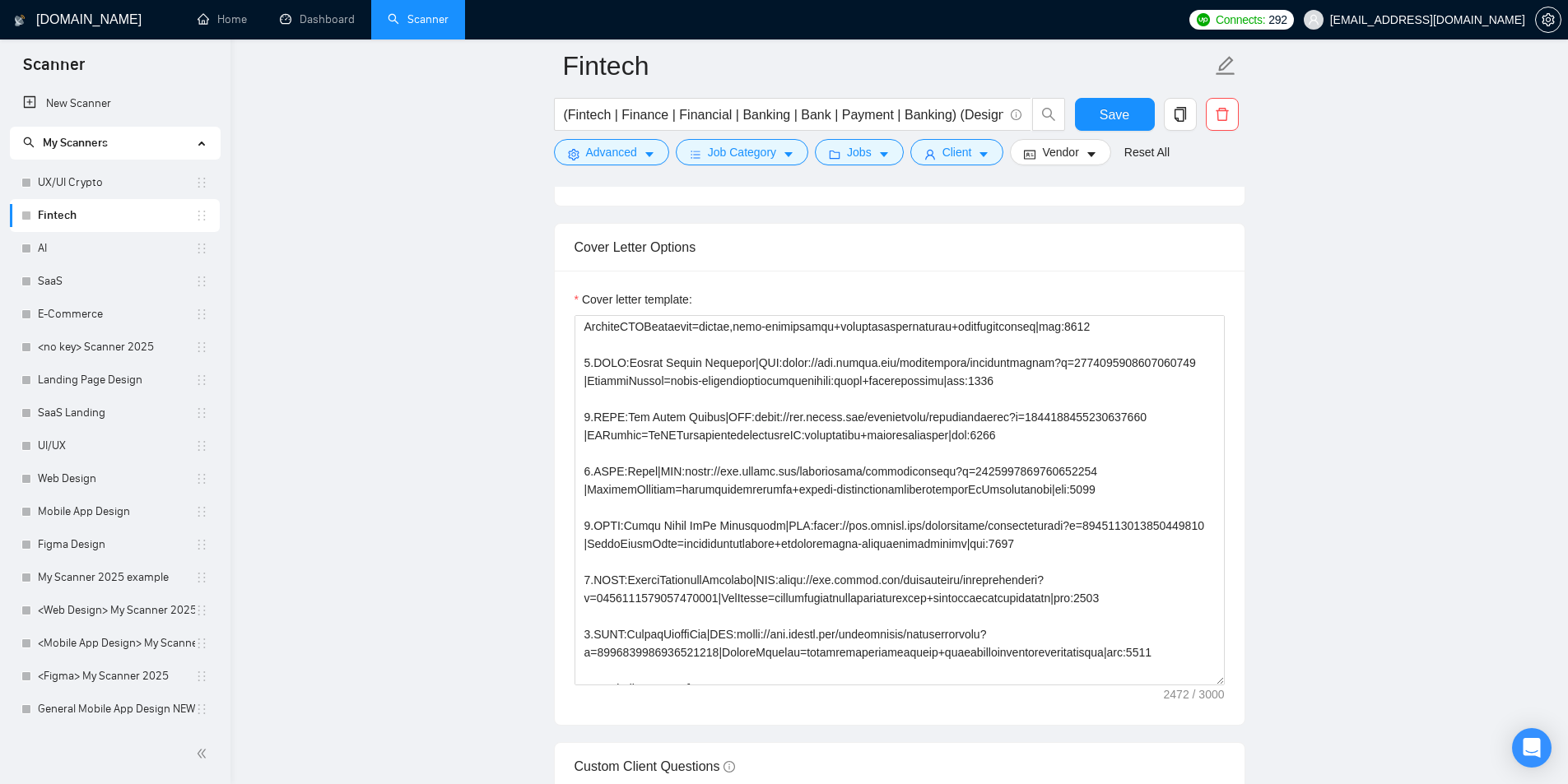
click at [535, 407] on main "Fintech (Fintech | Finance | Financial | Banking | Bank | Payment | Banking) (D…" at bounding box center [899, 717] width 1284 height 4924
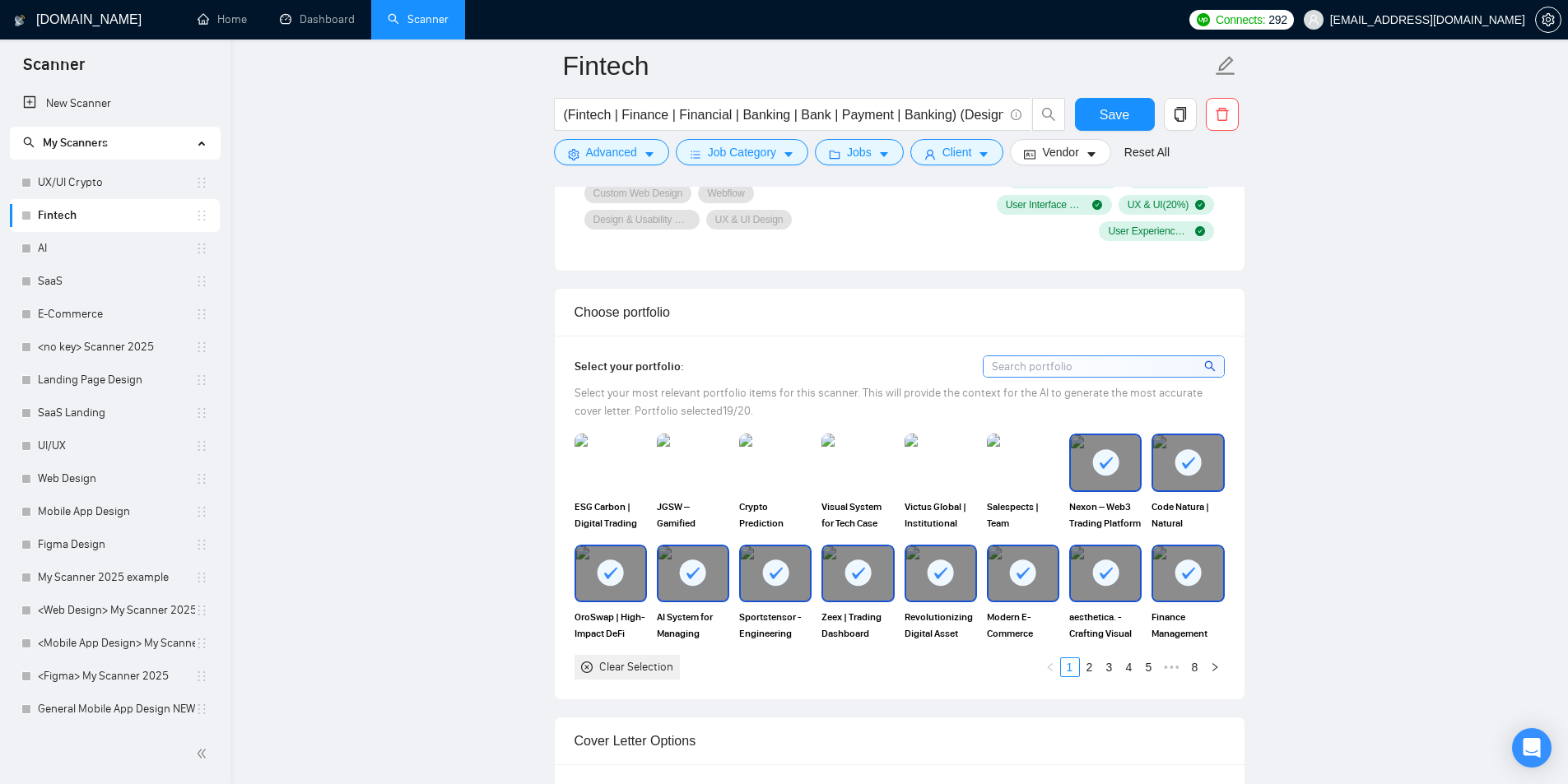
scroll to position [1645, 0]
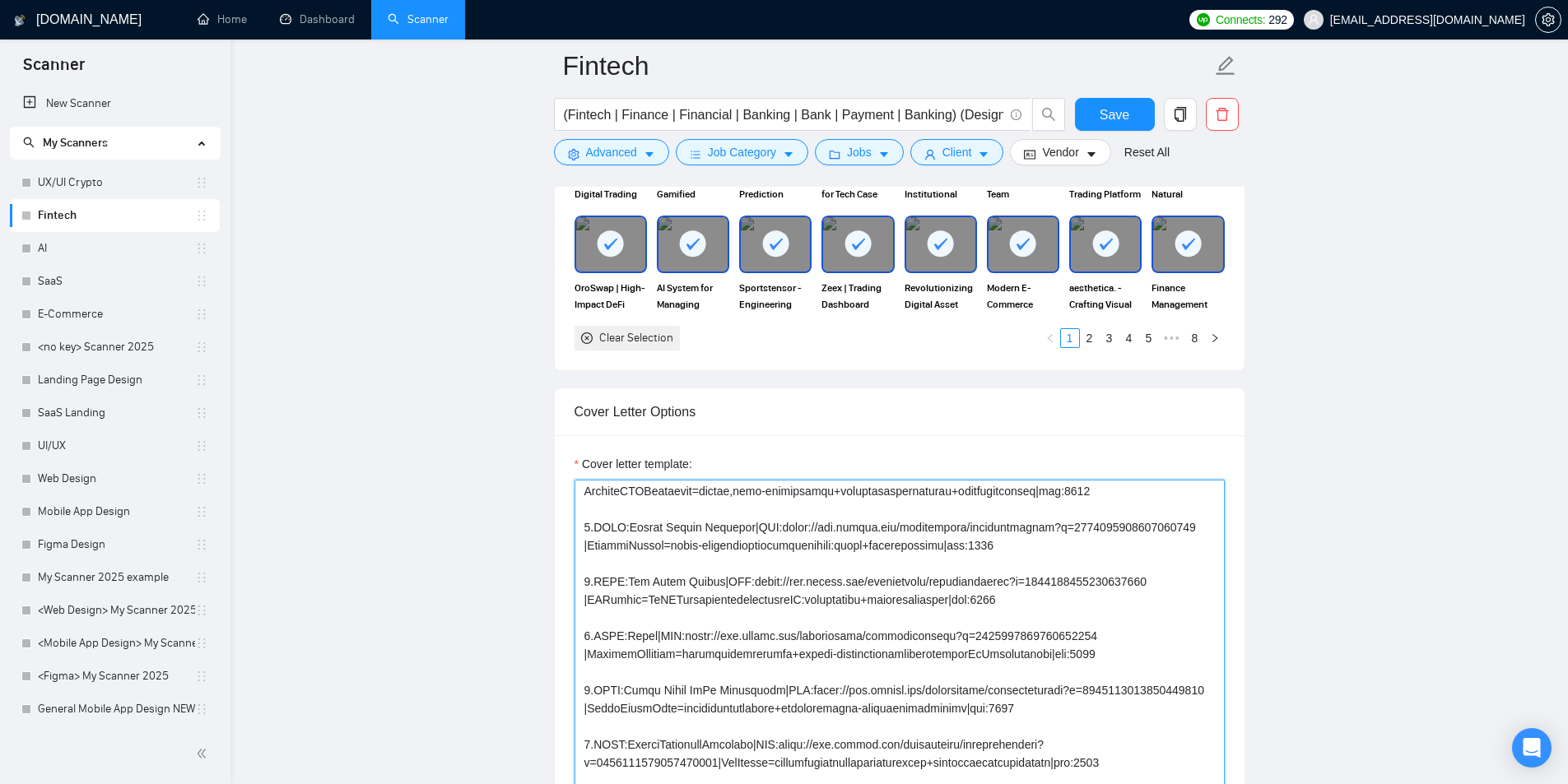
click at [609, 522] on textarea "Cover letter template:" at bounding box center [899, 665] width 650 height 370
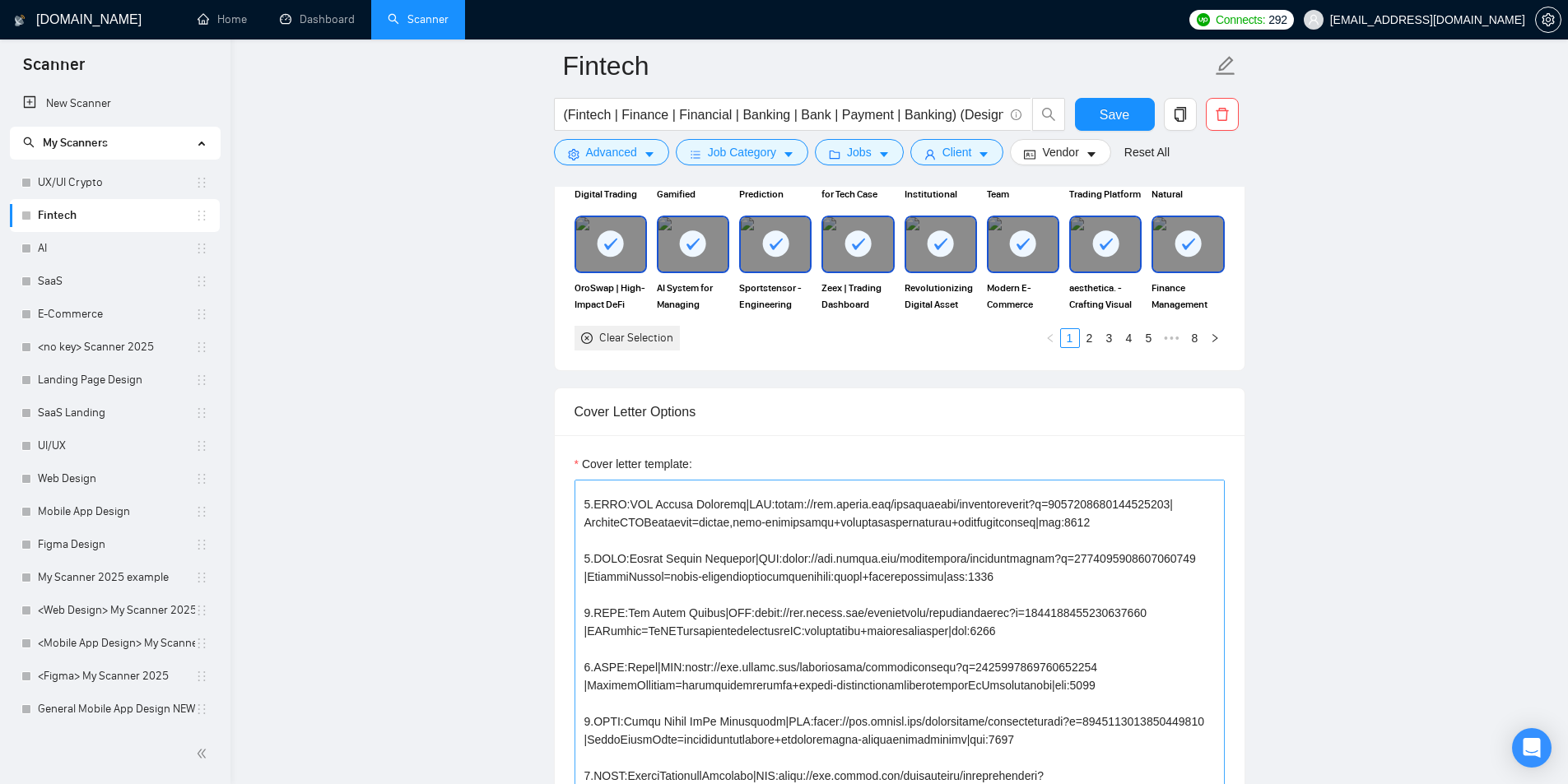
scroll to position [0, 0]
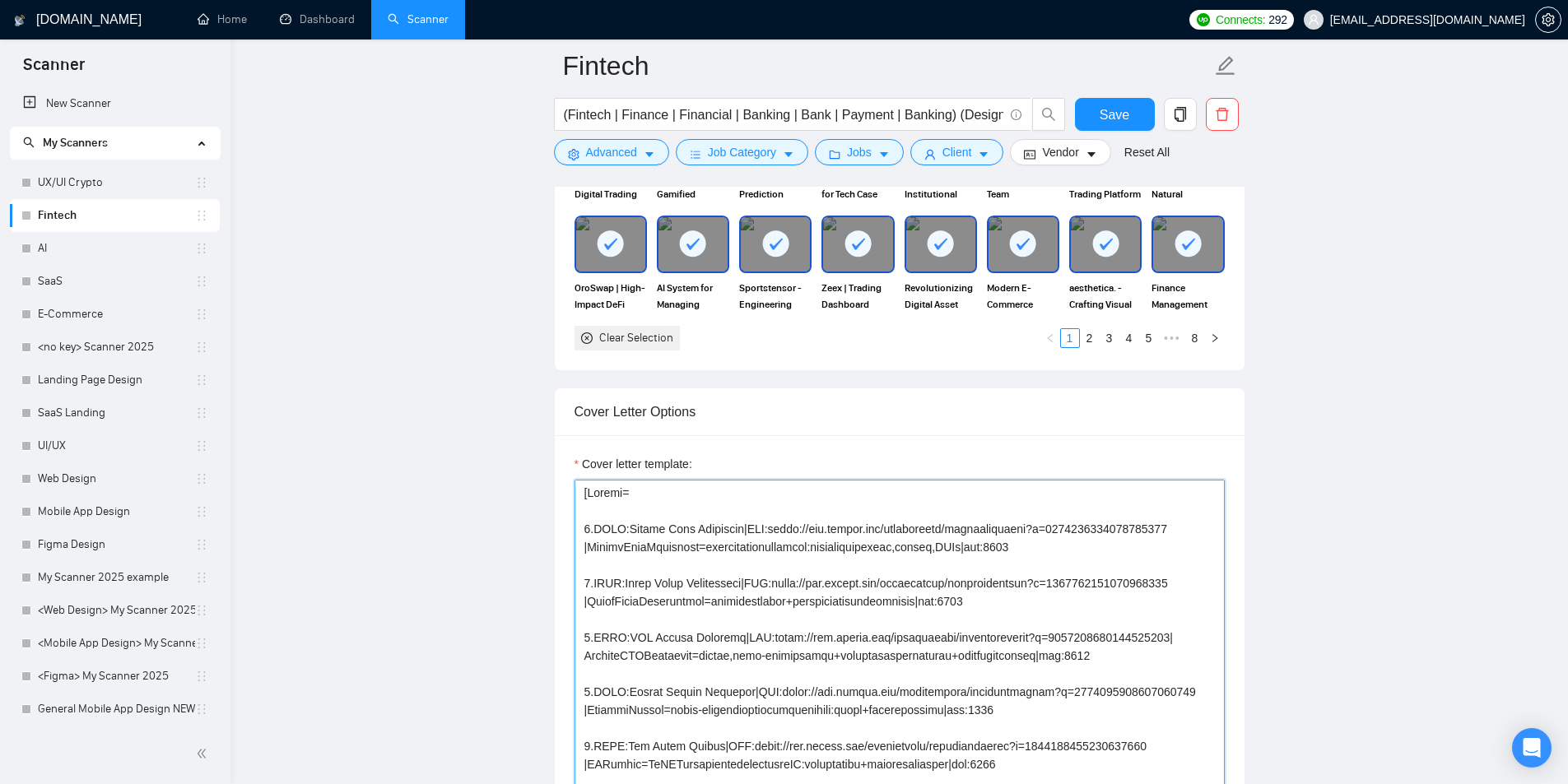
drag, startPoint x: 597, startPoint y: 526, endPoint x: 737, endPoint y: 568, distance: 146.2
click at [730, 566] on textarea "Cover letter template:" at bounding box center [899, 665] width 650 height 370
click at [865, 597] on textarea "Cover letter template:" at bounding box center [899, 665] width 650 height 370
drag, startPoint x: 946, startPoint y: 603, endPoint x: 971, endPoint y: 603, distance: 25.0
click at [966, 603] on textarea "Cover letter template:" at bounding box center [899, 665] width 650 height 370
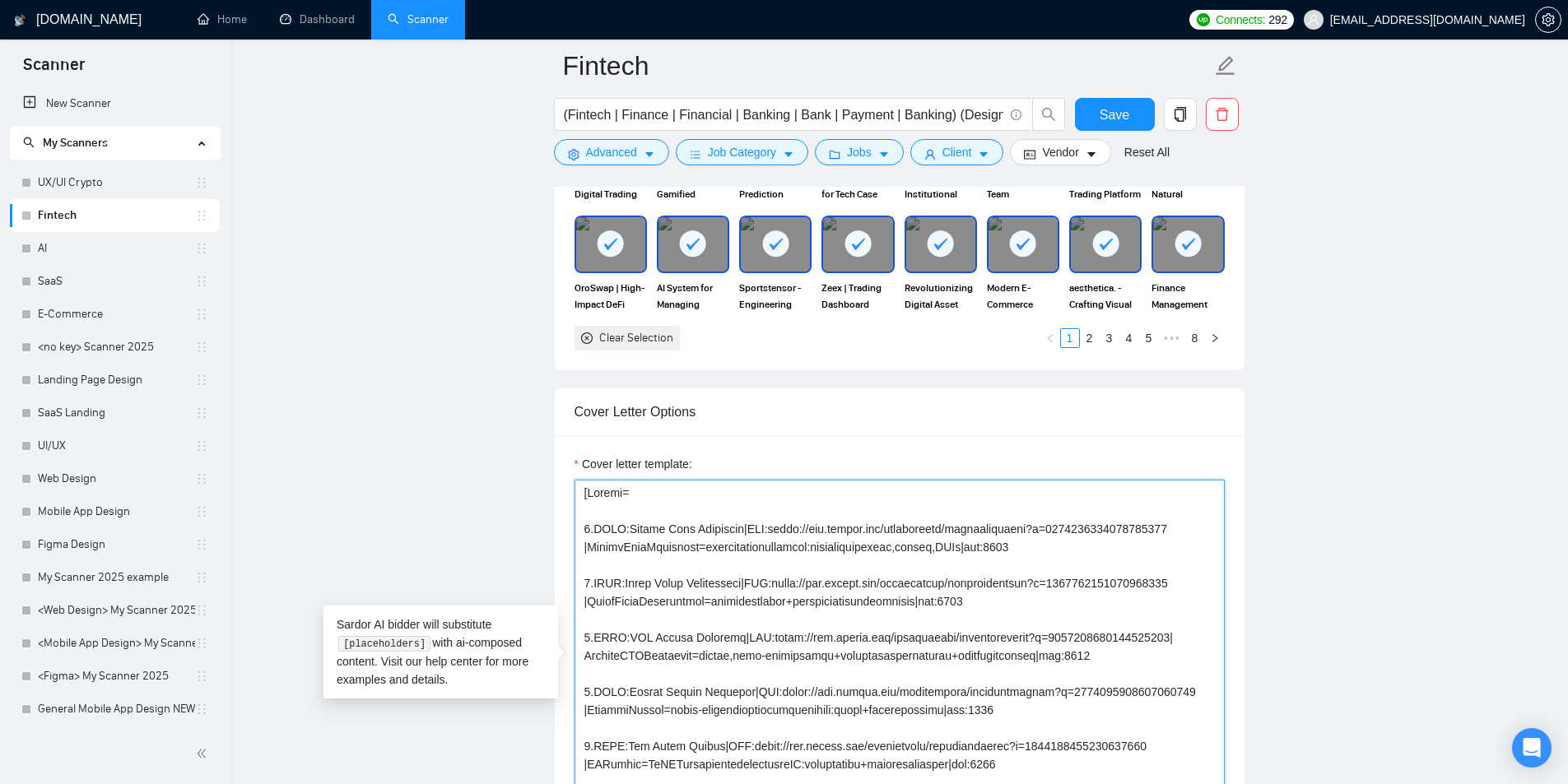
click at [991, 601] on textarea "Cover letter template:" at bounding box center [899, 665] width 650 height 370
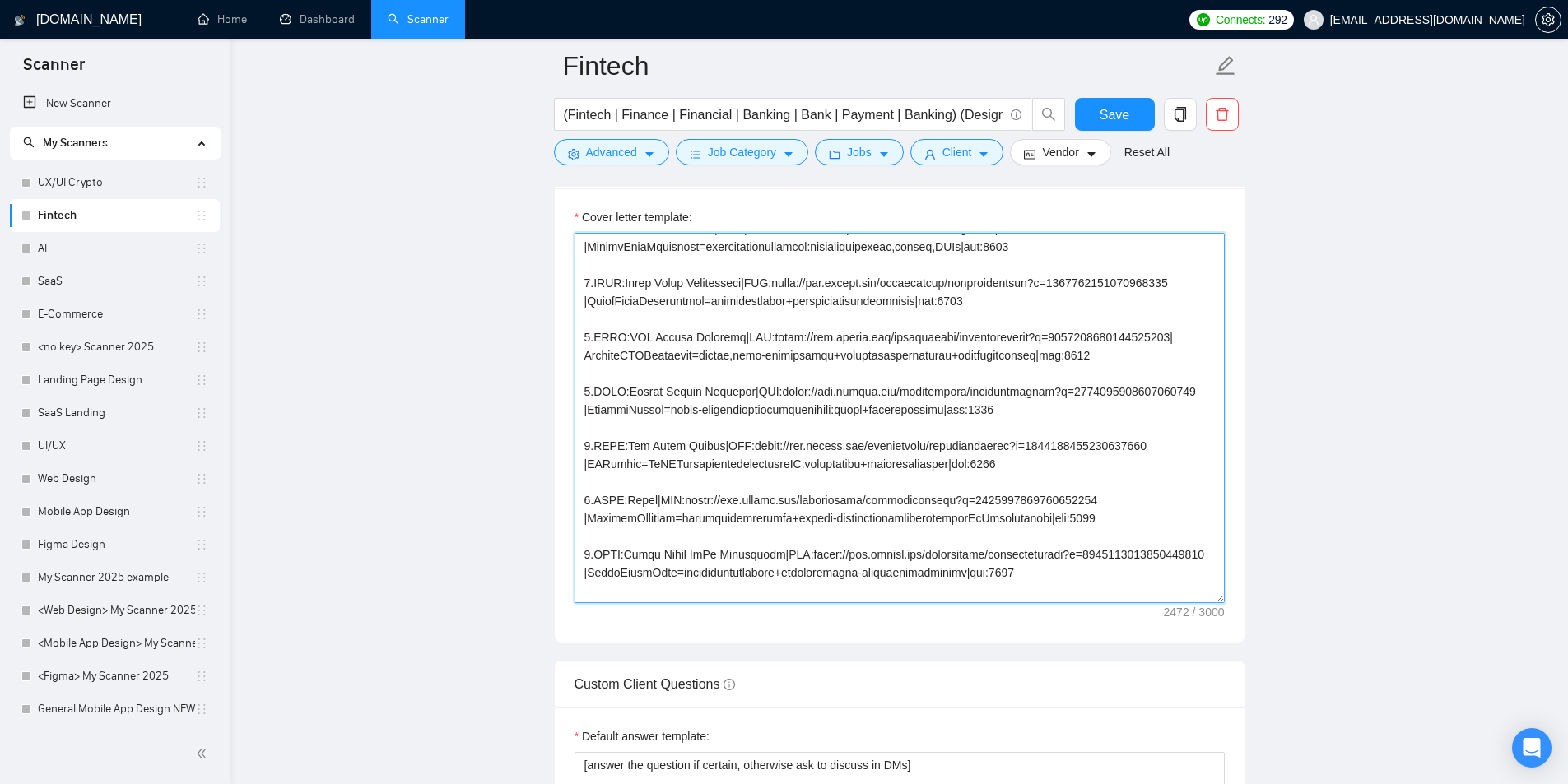
scroll to position [82, 0]
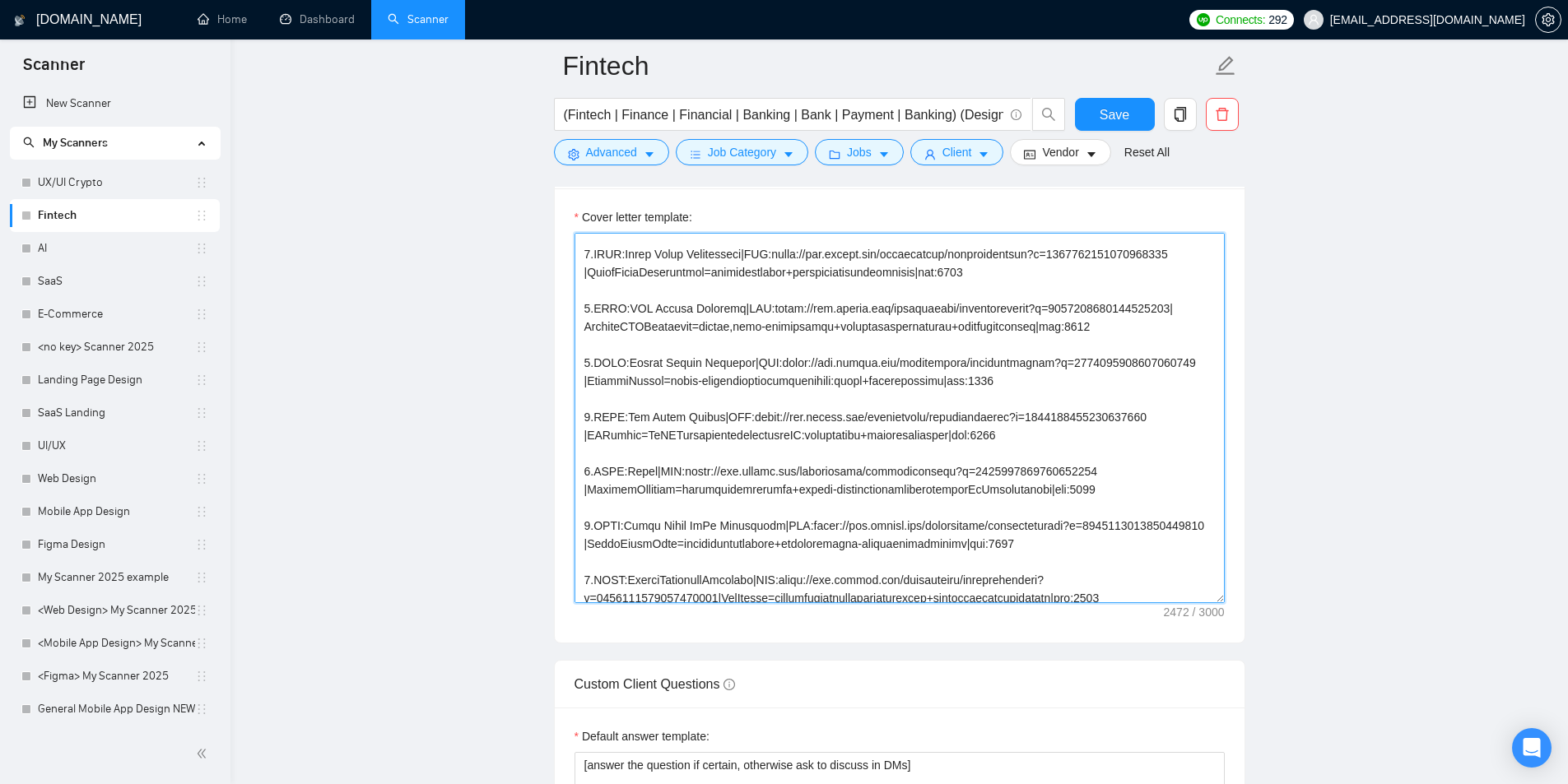
drag, startPoint x: 711, startPoint y: 422, endPoint x: 981, endPoint y: 423, distance: 270.0
click at [976, 423] on textarea "Cover letter template:" at bounding box center [899, 418] width 650 height 370
click at [1011, 436] on textarea "Cover letter template:" at bounding box center [899, 418] width 650 height 370
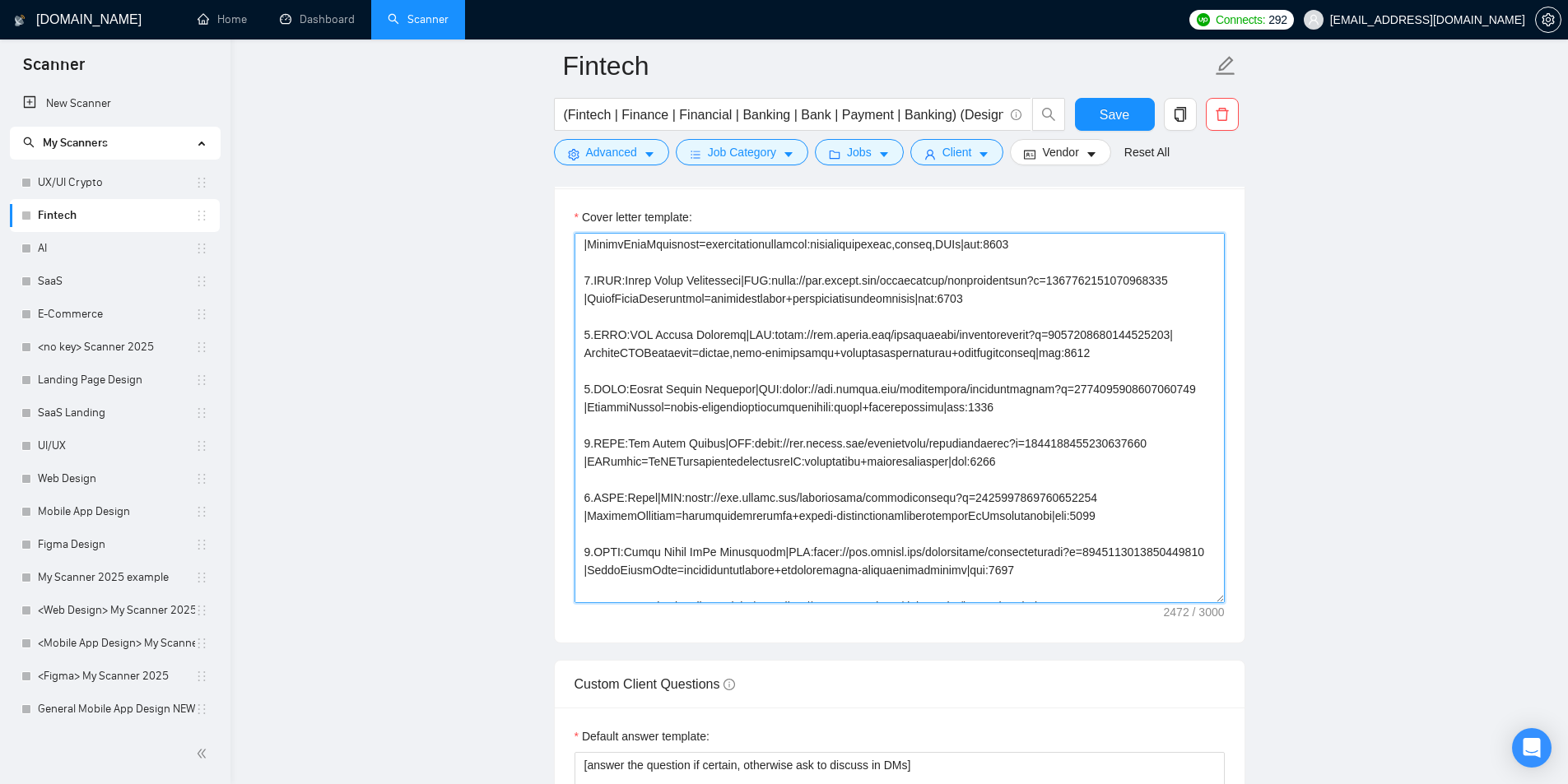
scroll to position [0, 0]
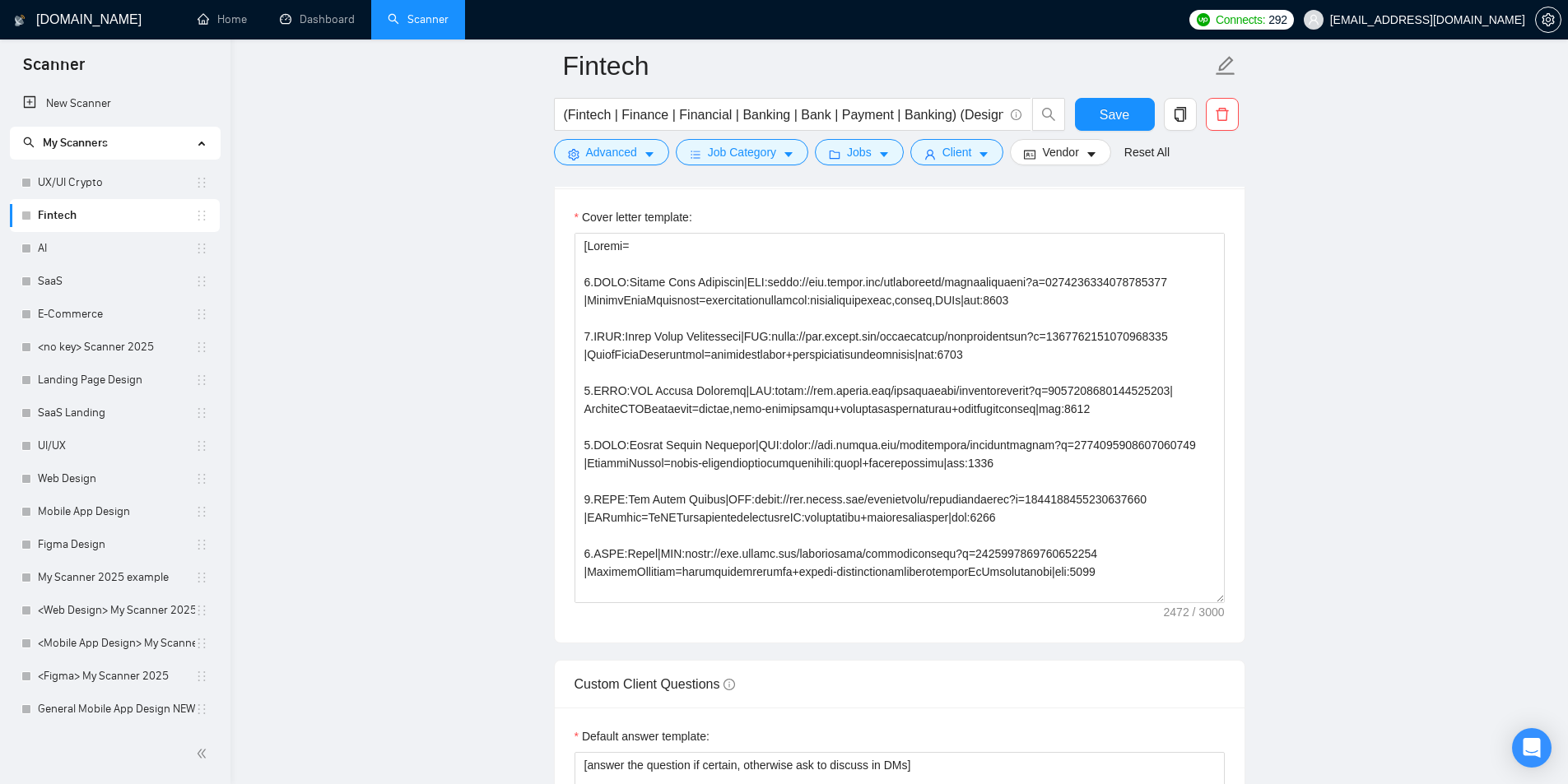
click at [351, 346] on main "Fintech (Fintech | Finance | Financial | Banking | Bank | Payment | Banking) (D…" at bounding box center [899, 635] width 1284 height 4924
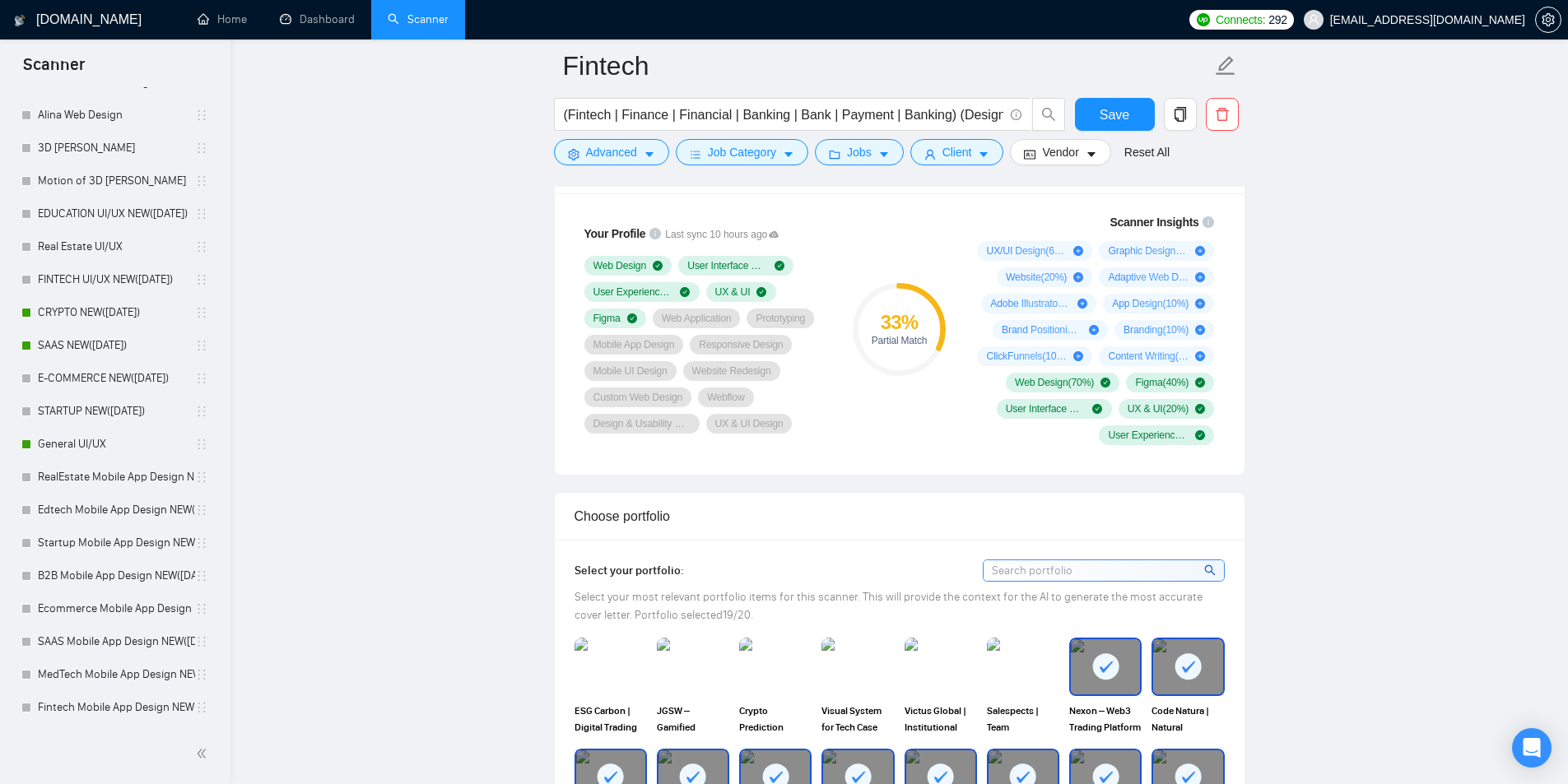
scroll to position [1069, 0]
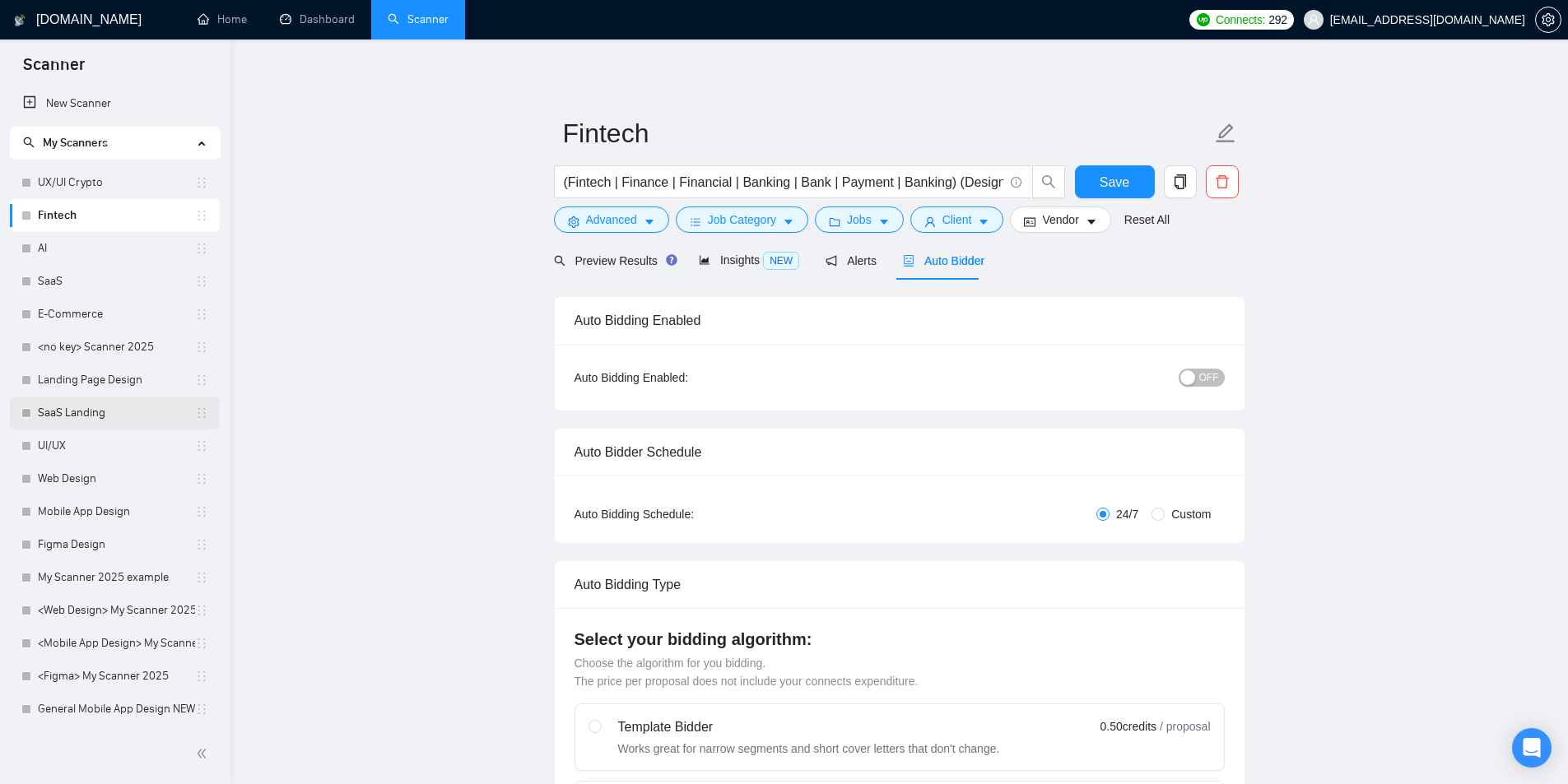
scroll to position [411, 0]
checkbox input "true"
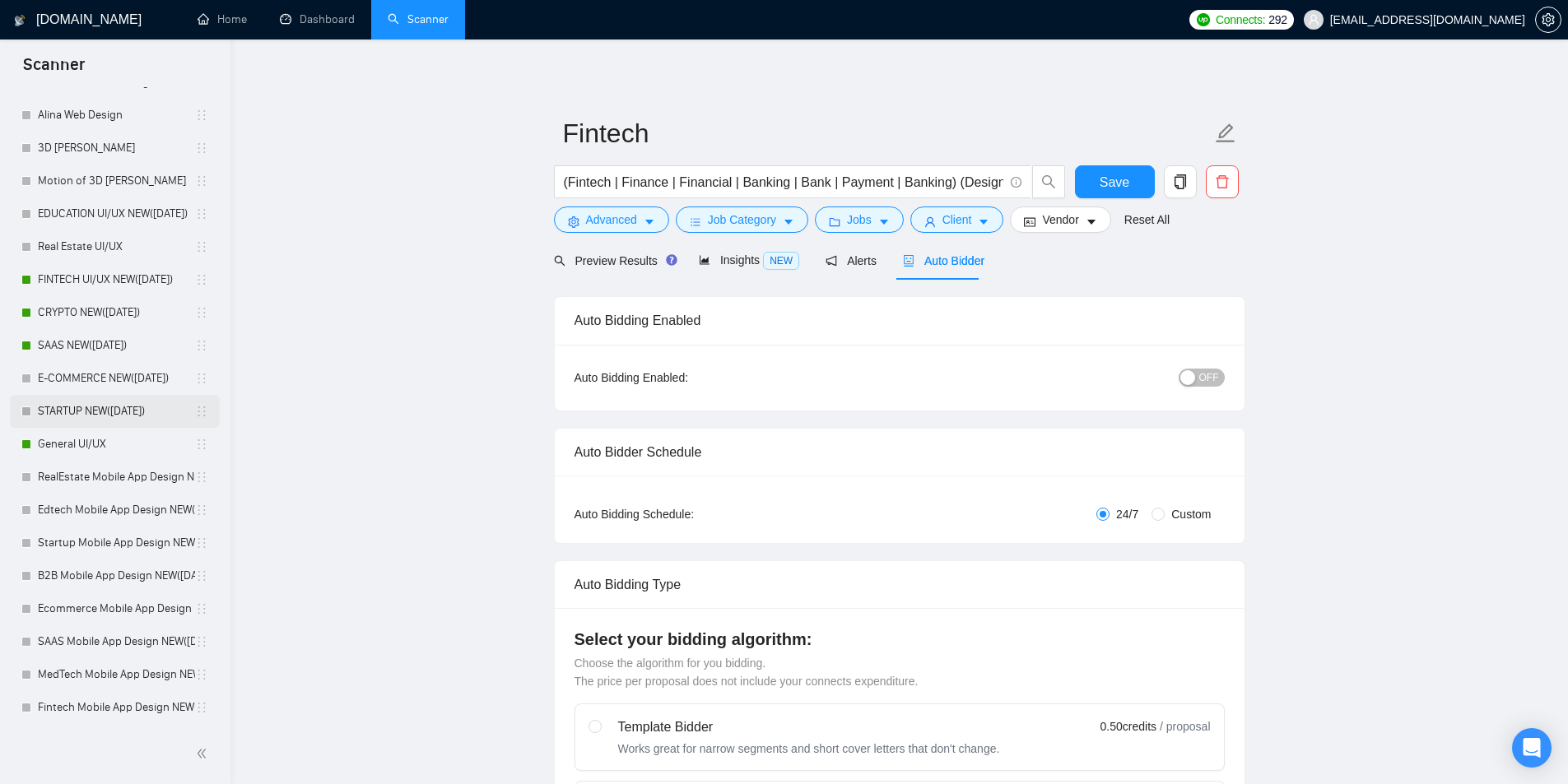
click at [82, 403] on link "STARTUP NEW([DATE])" at bounding box center [117, 411] width 157 height 33
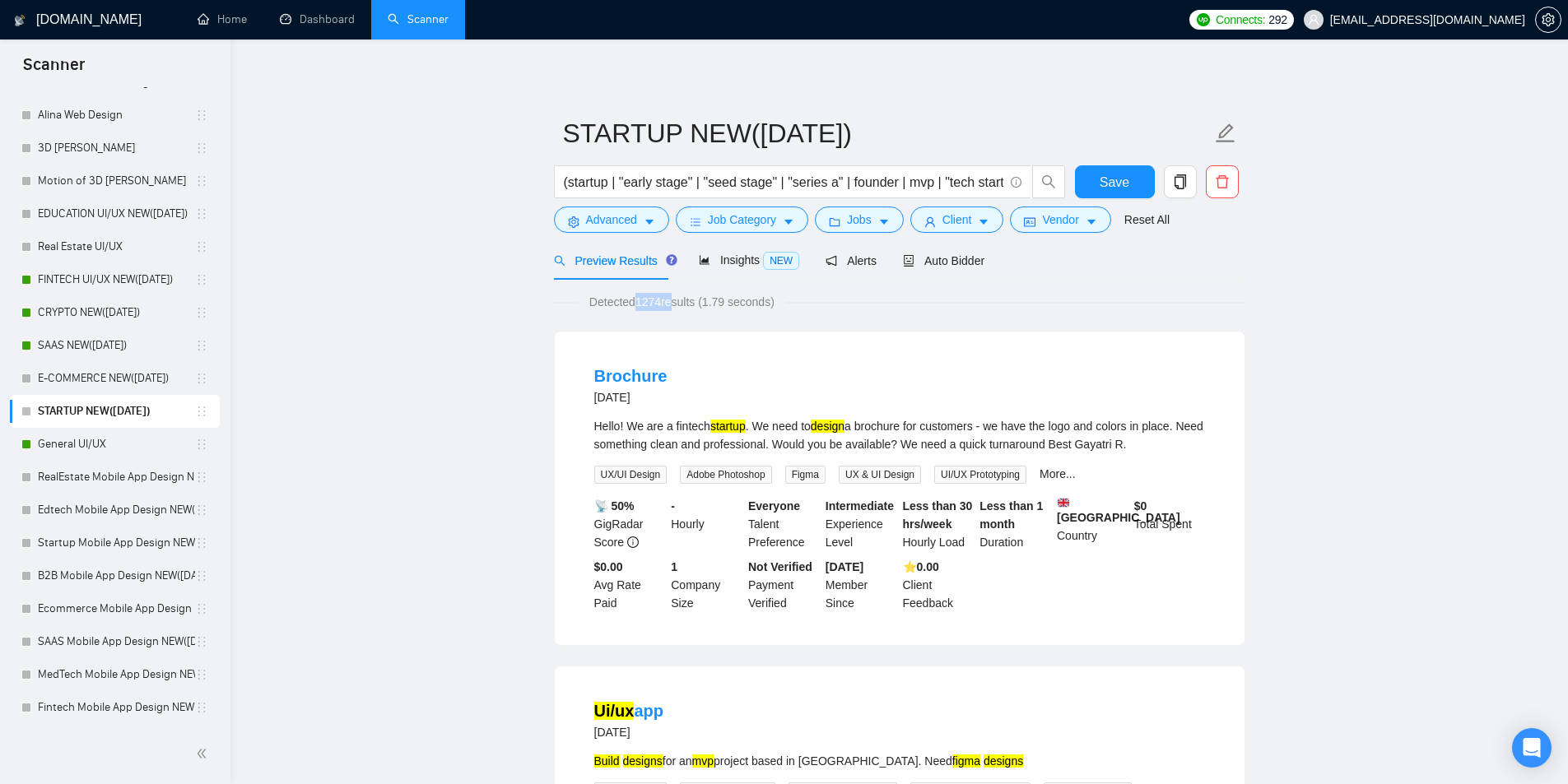
drag, startPoint x: 635, startPoint y: 300, endPoint x: 670, endPoint y: 300, distance: 35.0
click at [670, 300] on span "Detected 1274 results (1.79 seconds)" at bounding box center [681, 302] width 208 height 18
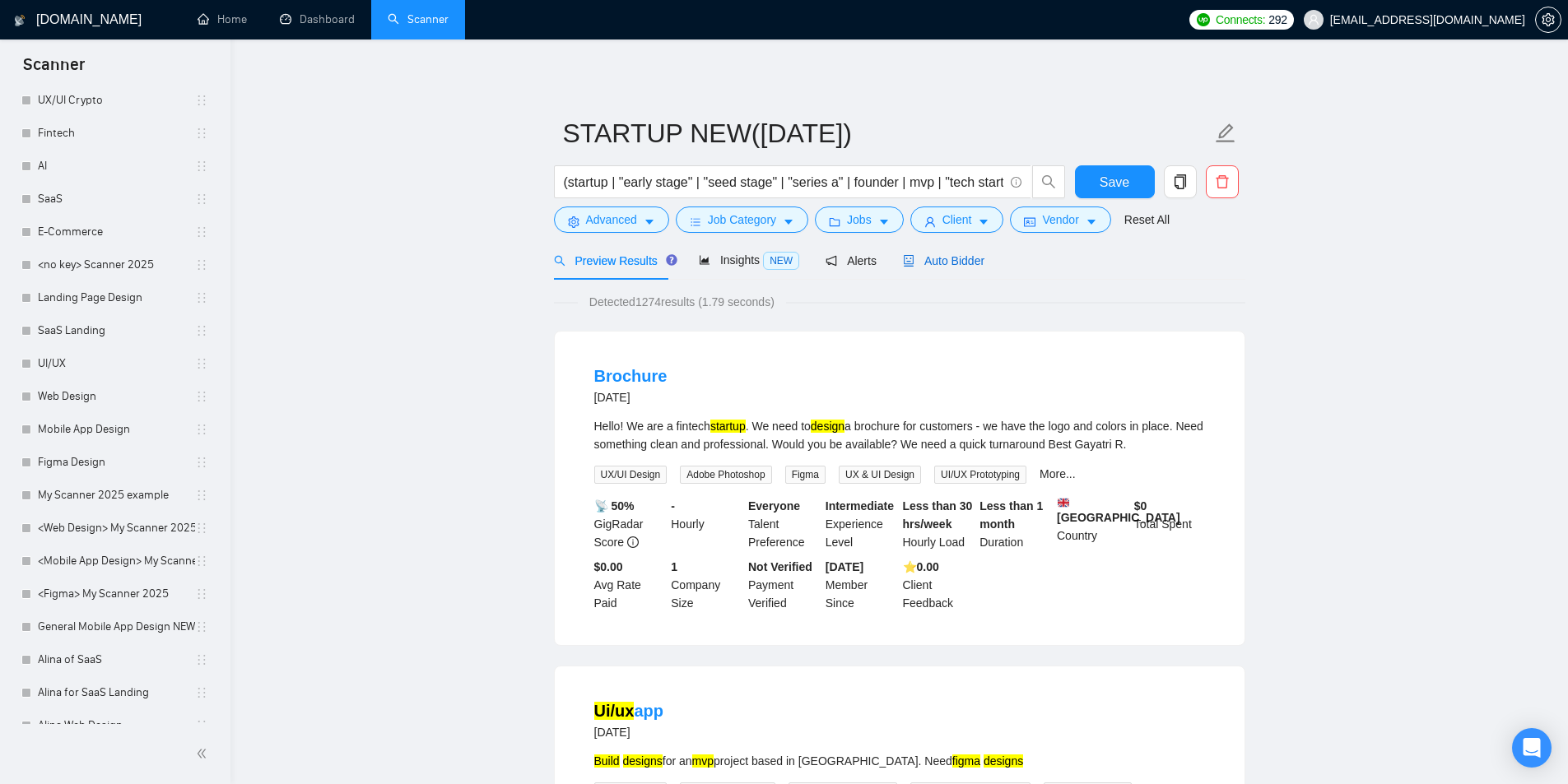
click at [967, 265] on span "Auto Bidder" at bounding box center [943, 261] width 81 height 13
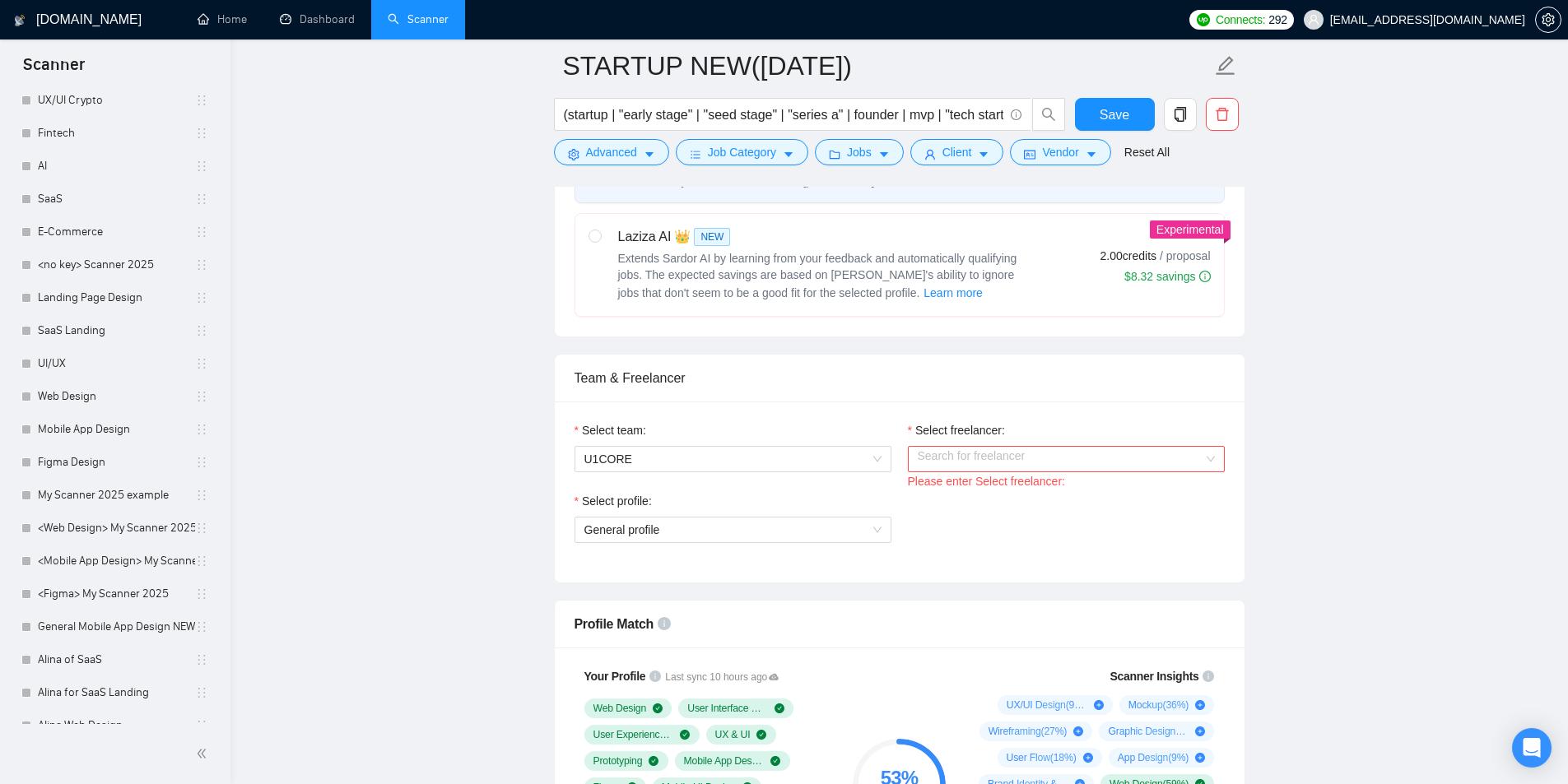
scroll to position [411, 0]
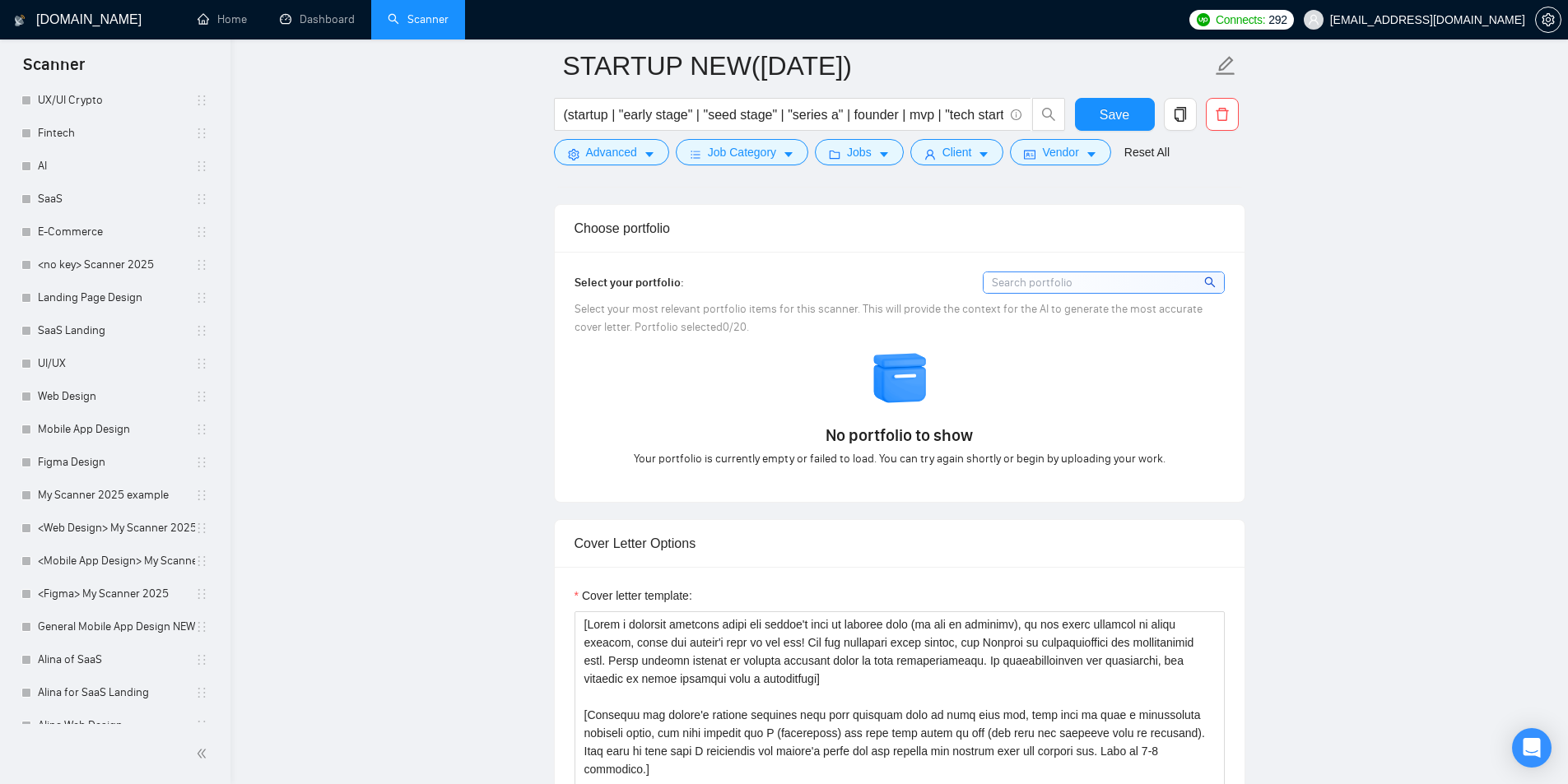
scroll to position [1398, 0]
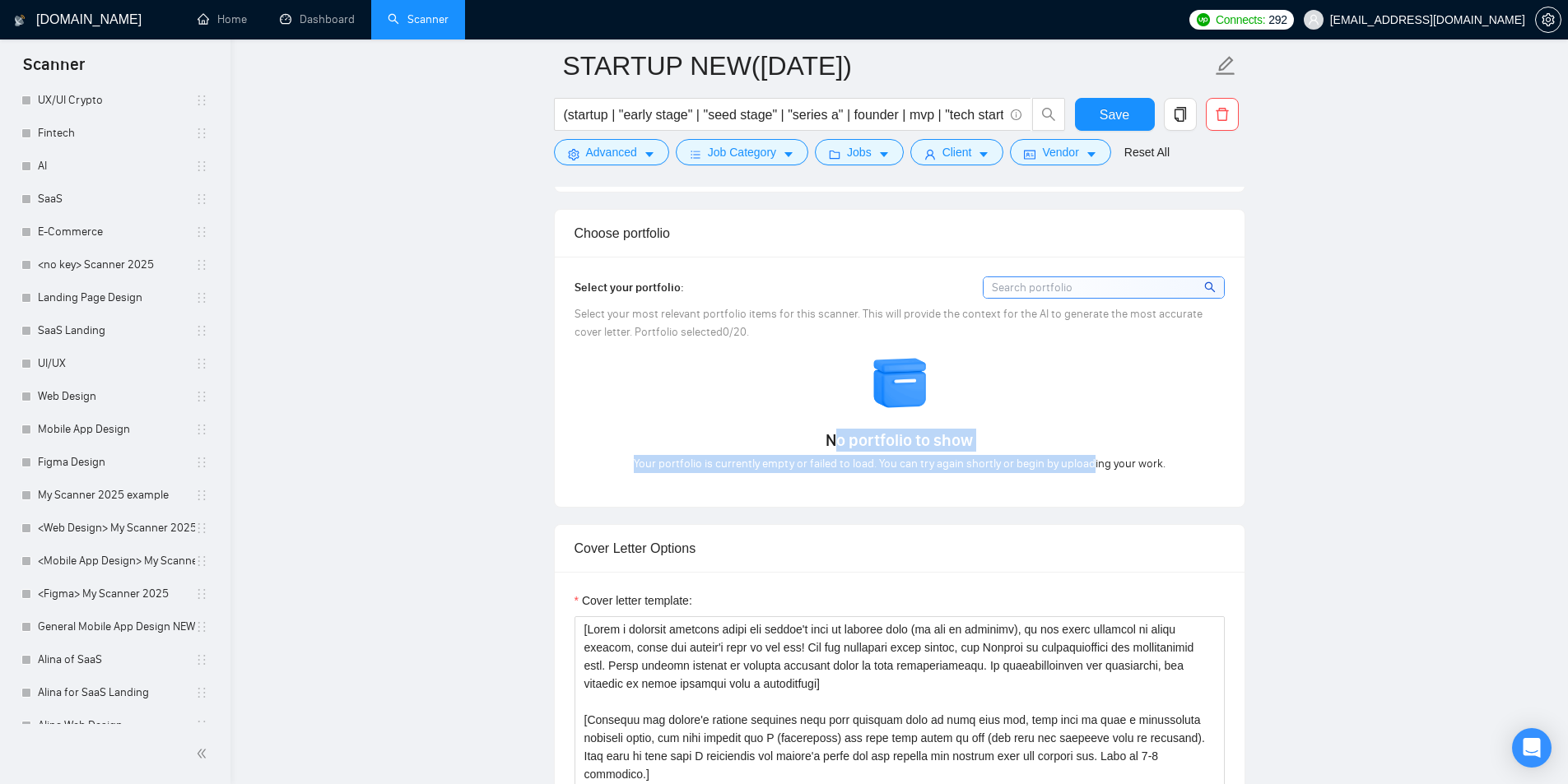
drag, startPoint x: 855, startPoint y: 394, endPoint x: 1097, endPoint y: 391, distance: 242.0
click at [1097, 391] on div "No portfolio to show Your portfolio is currently empty or failed to load. You c…" at bounding box center [899, 414] width 660 height 119
click at [649, 419] on div "No portfolio to show Your portfolio is currently empty or failed to load. You c…" at bounding box center [899, 414] width 660 height 119
drag, startPoint x: 863, startPoint y: 455, endPoint x: 1093, endPoint y: 445, distance: 230.2
click at [1093, 445] on div "No portfolio to show Your portfolio is currently empty or failed to load. You c…" at bounding box center [899, 414] width 660 height 119
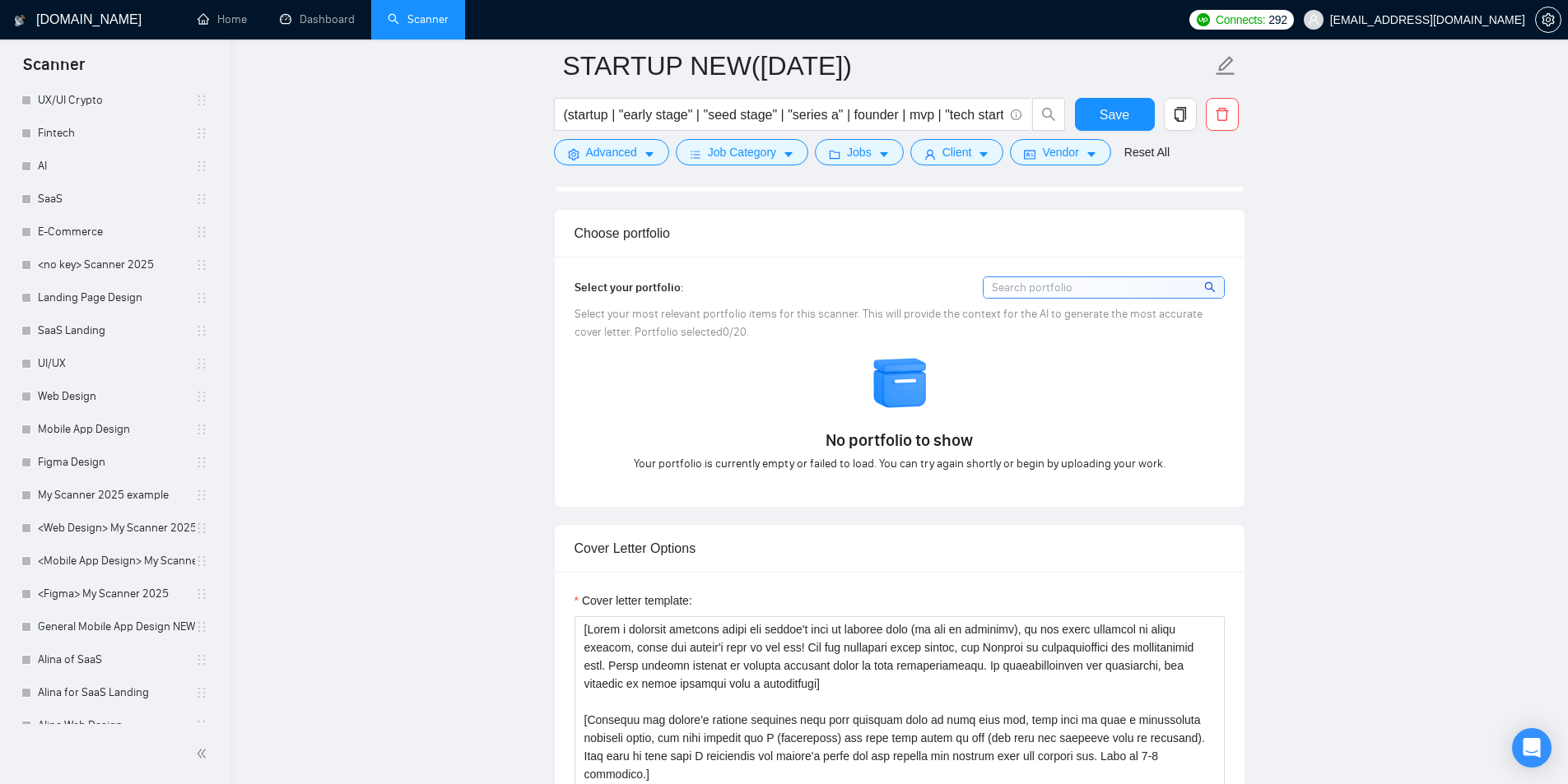
click at [722, 451] on div "No portfolio to show Your portfolio is currently empty or failed to load. You c…" at bounding box center [899, 414] width 660 height 119
click at [1475, 20] on span "[EMAIL_ADDRESS][DOMAIN_NAME]" at bounding box center [1428, 20] width 195 height 0
click at [67, 29] on h1 "[DOMAIN_NAME]" at bounding box center [88, 19] width 105 height 39
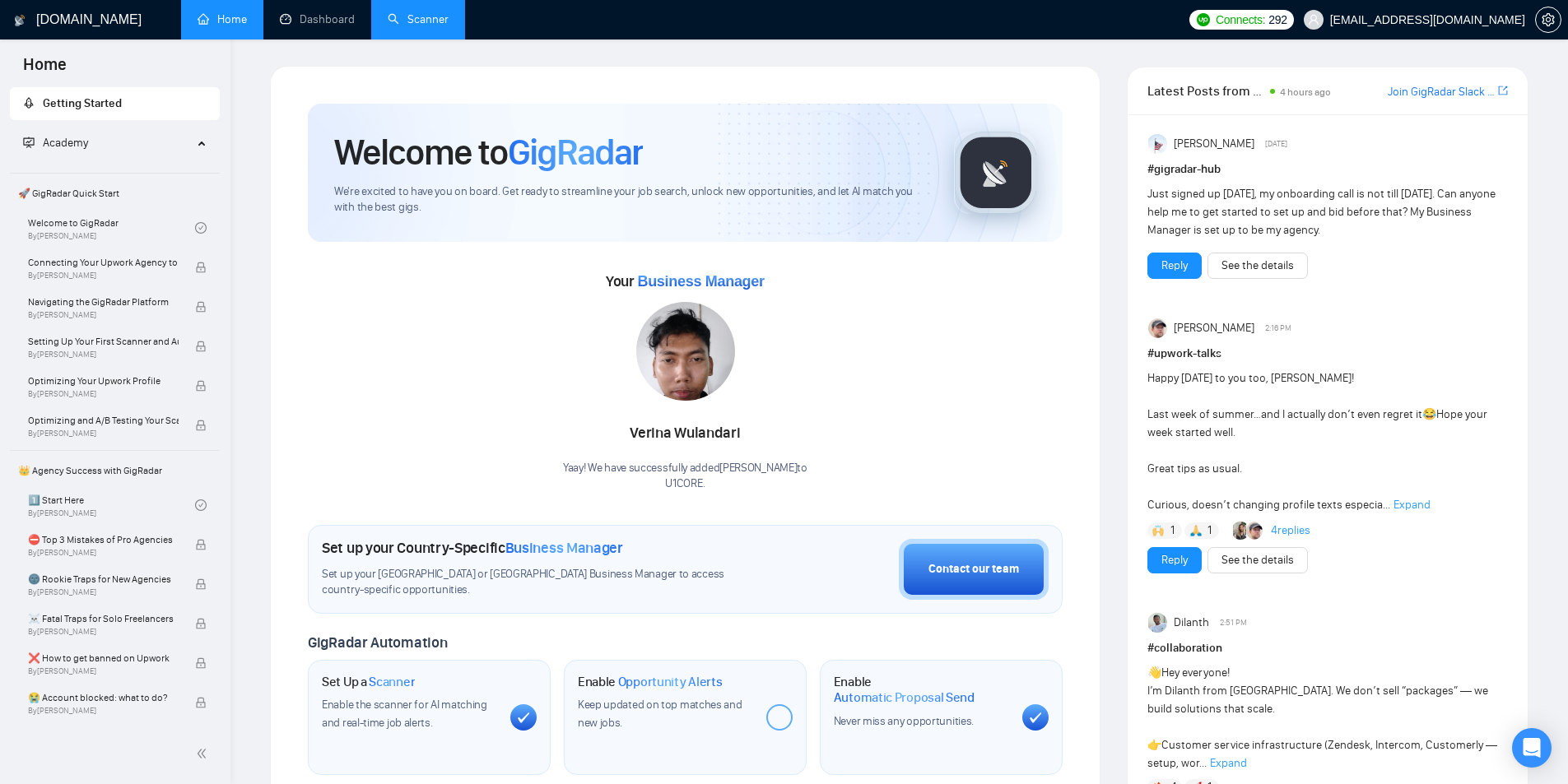
click at [413, 16] on link "Scanner" at bounding box center [418, 19] width 61 height 14
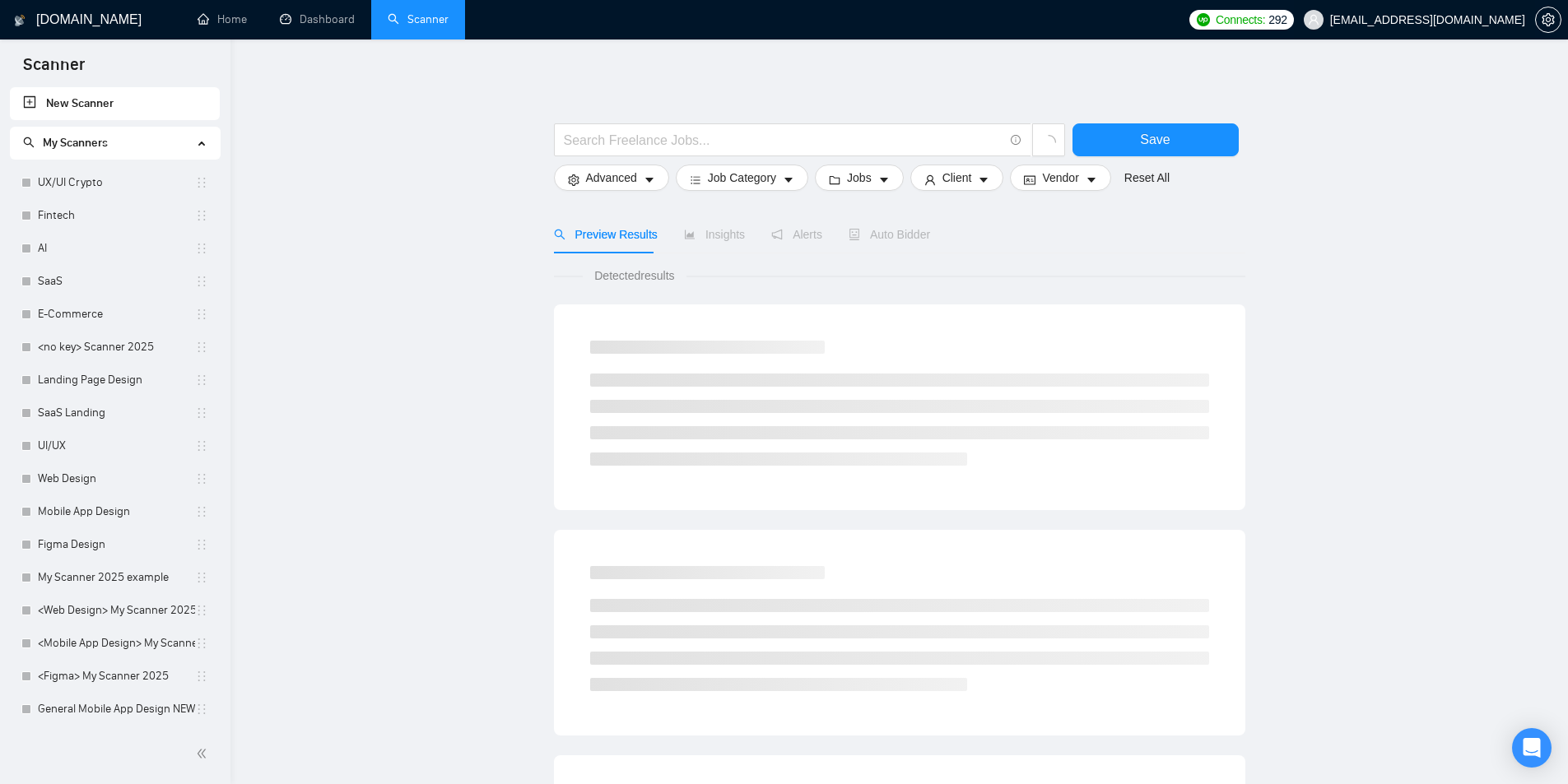
click at [1465, 20] on span "[EMAIL_ADDRESS][DOMAIN_NAME]" at bounding box center [1428, 20] width 195 height 0
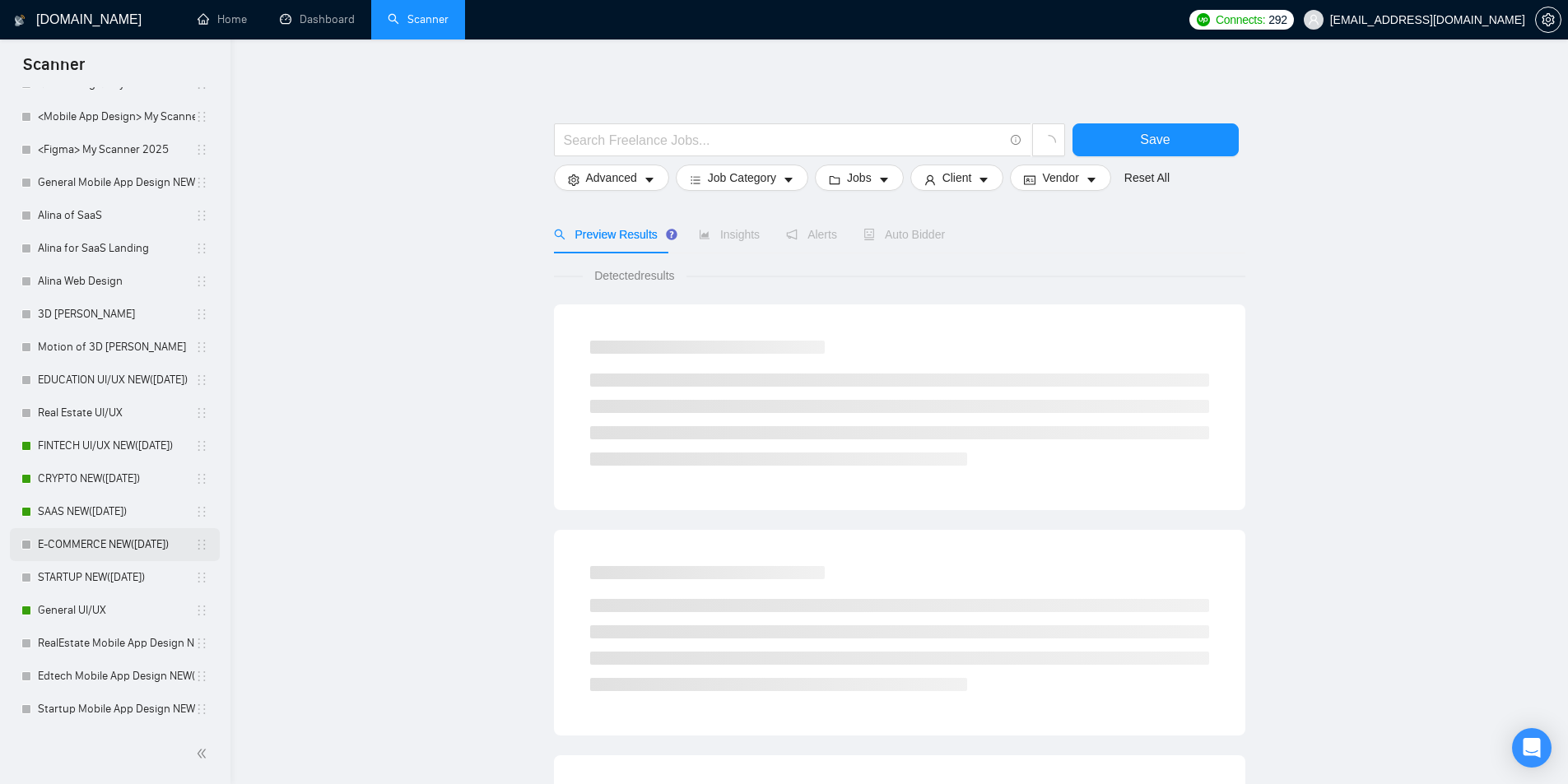
scroll to position [693, 0]
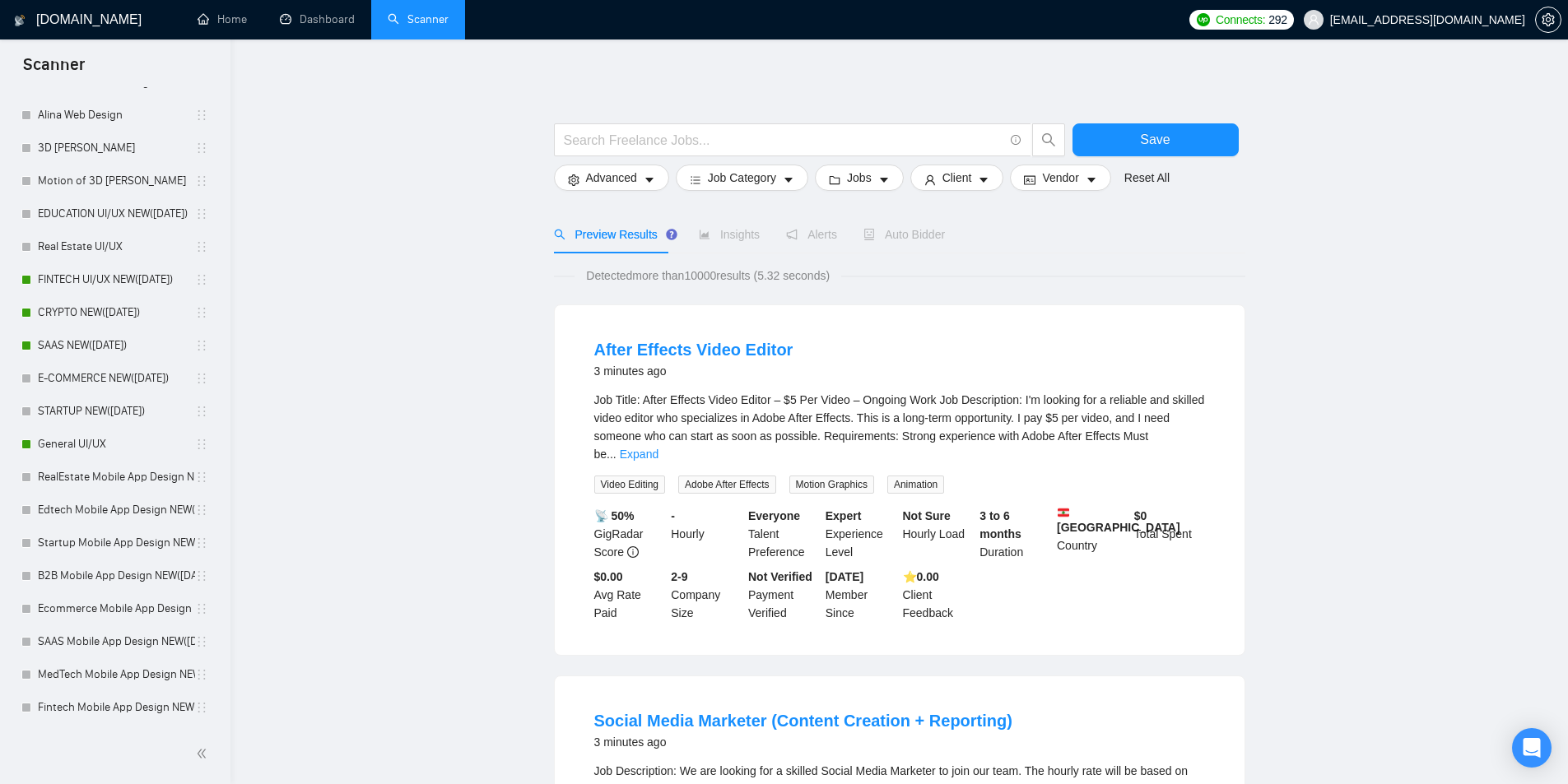
click at [881, 241] on span "Auto Bidder" at bounding box center [903, 234] width 81 height 13
click at [100, 273] on link "FINTECH UI/UX NEW([DATE])" at bounding box center [117, 280] width 157 height 33
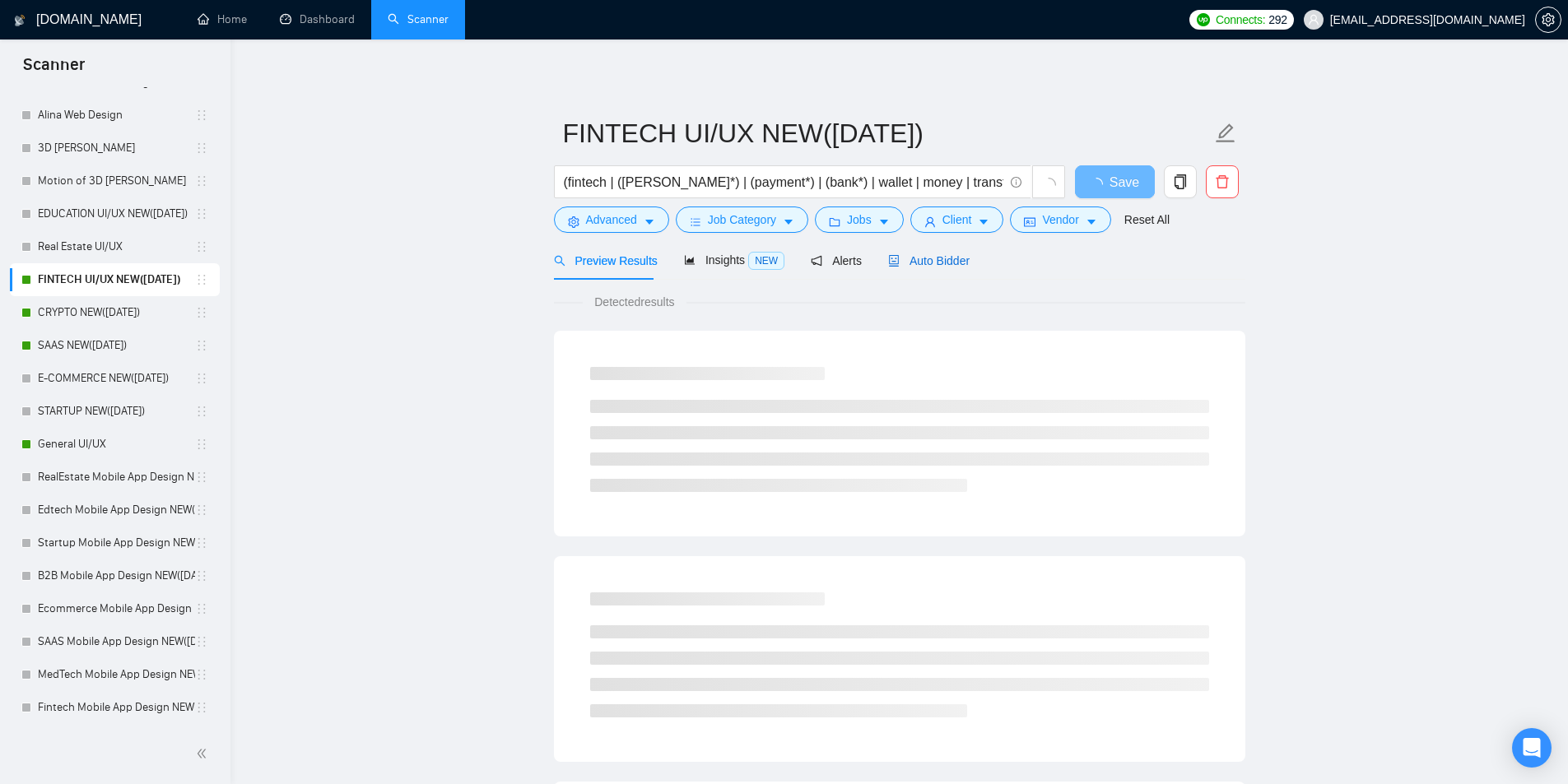
click at [918, 263] on span "Auto Bidder" at bounding box center [929, 261] width 81 height 13
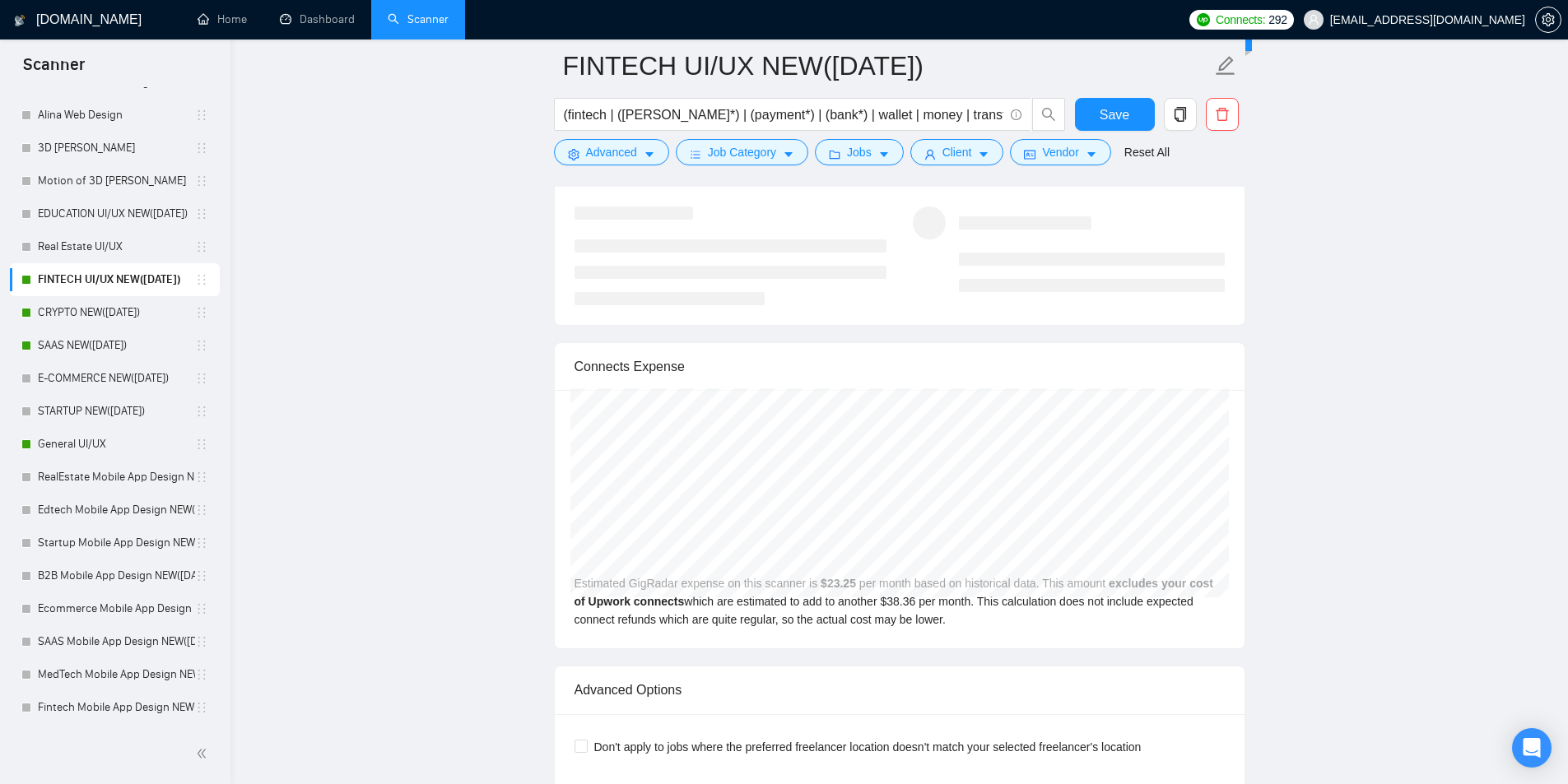
scroll to position [3537, 0]
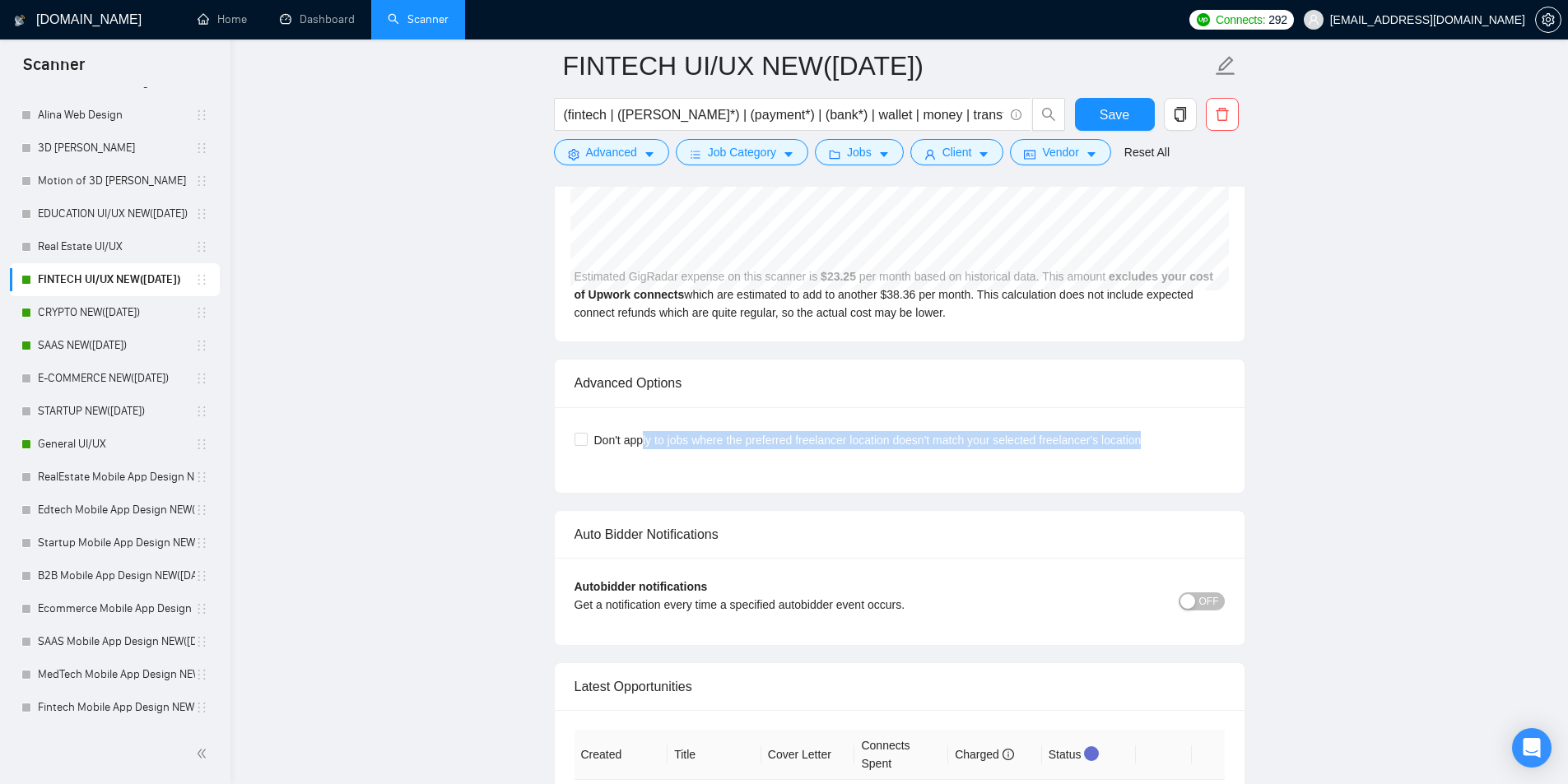
drag, startPoint x: 665, startPoint y: 436, endPoint x: 1232, endPoint y: 433, distance: 567.0
click at [1229, 433] on div "Don't apply to jobs where the preferred freelancer location doesn't match your …" at bounding box center [899, 450] width 690 height 86
drag, startPoint x: 551, startPoint y: 444, endPoint x: 1320, endPoint y: 452, distance: 769.0
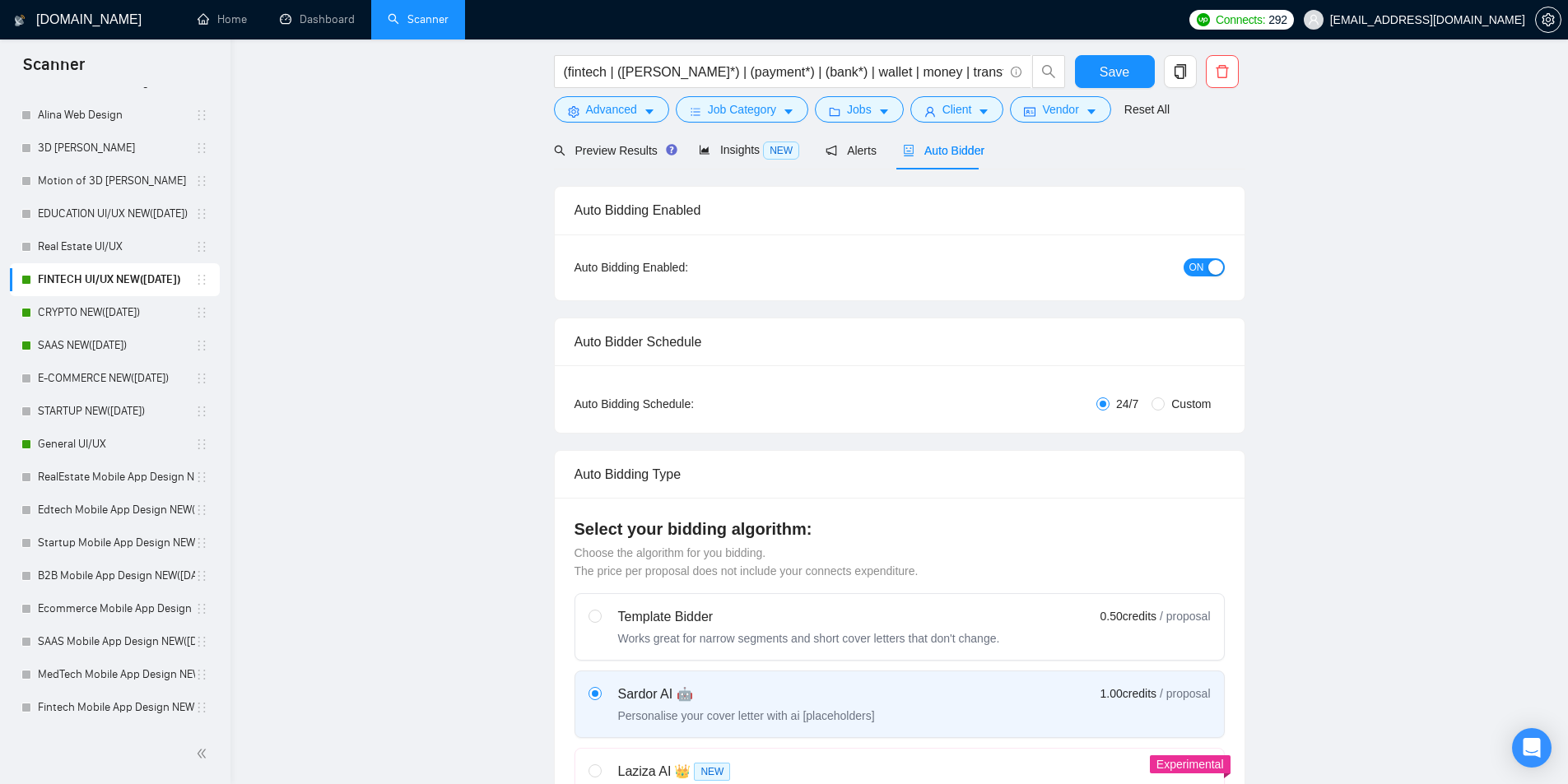
scroll to position [0, 0]
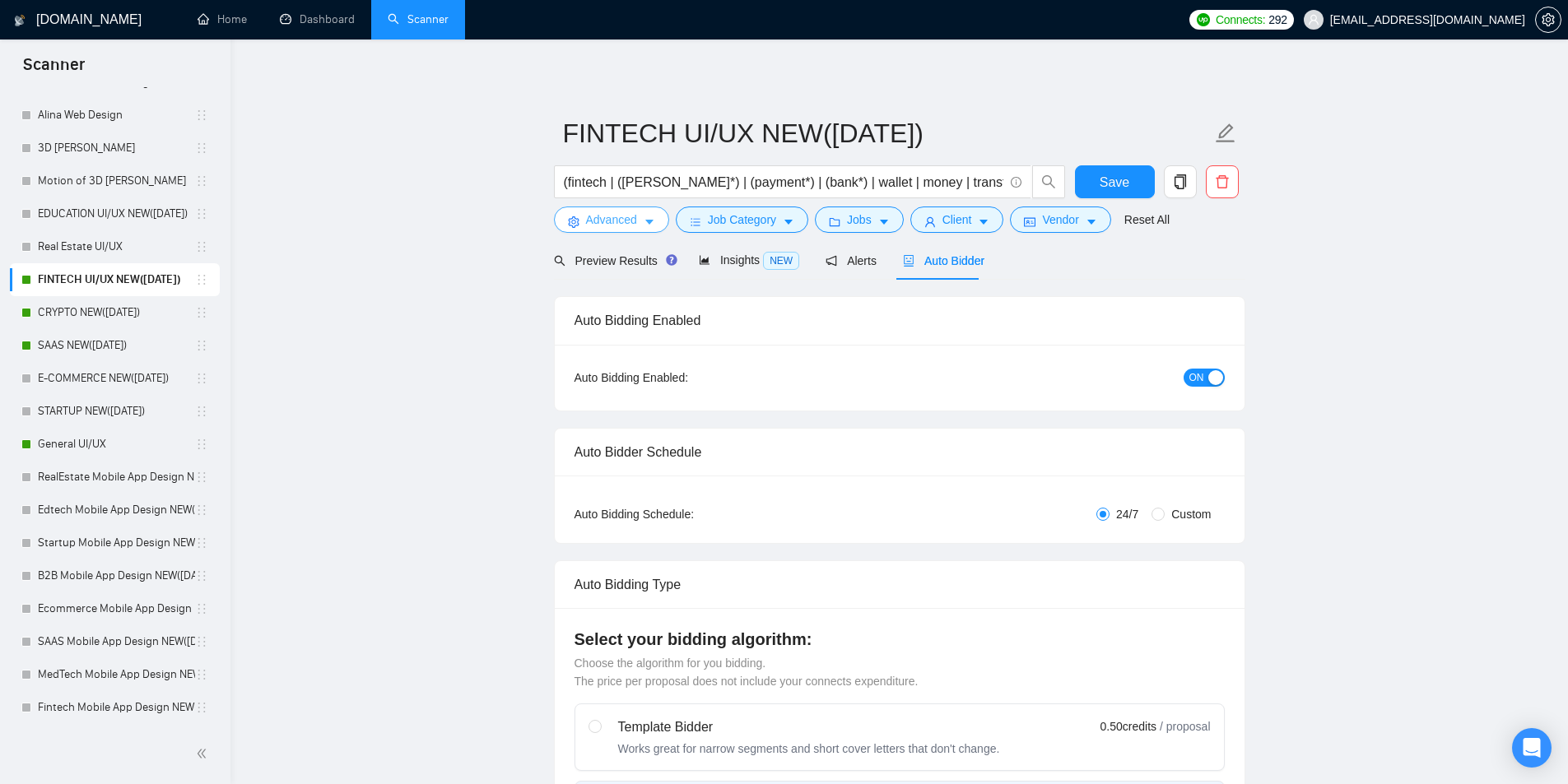
click at [595, 214] on span "Advanced" at bounding box center [611, 220] width 51 height 18
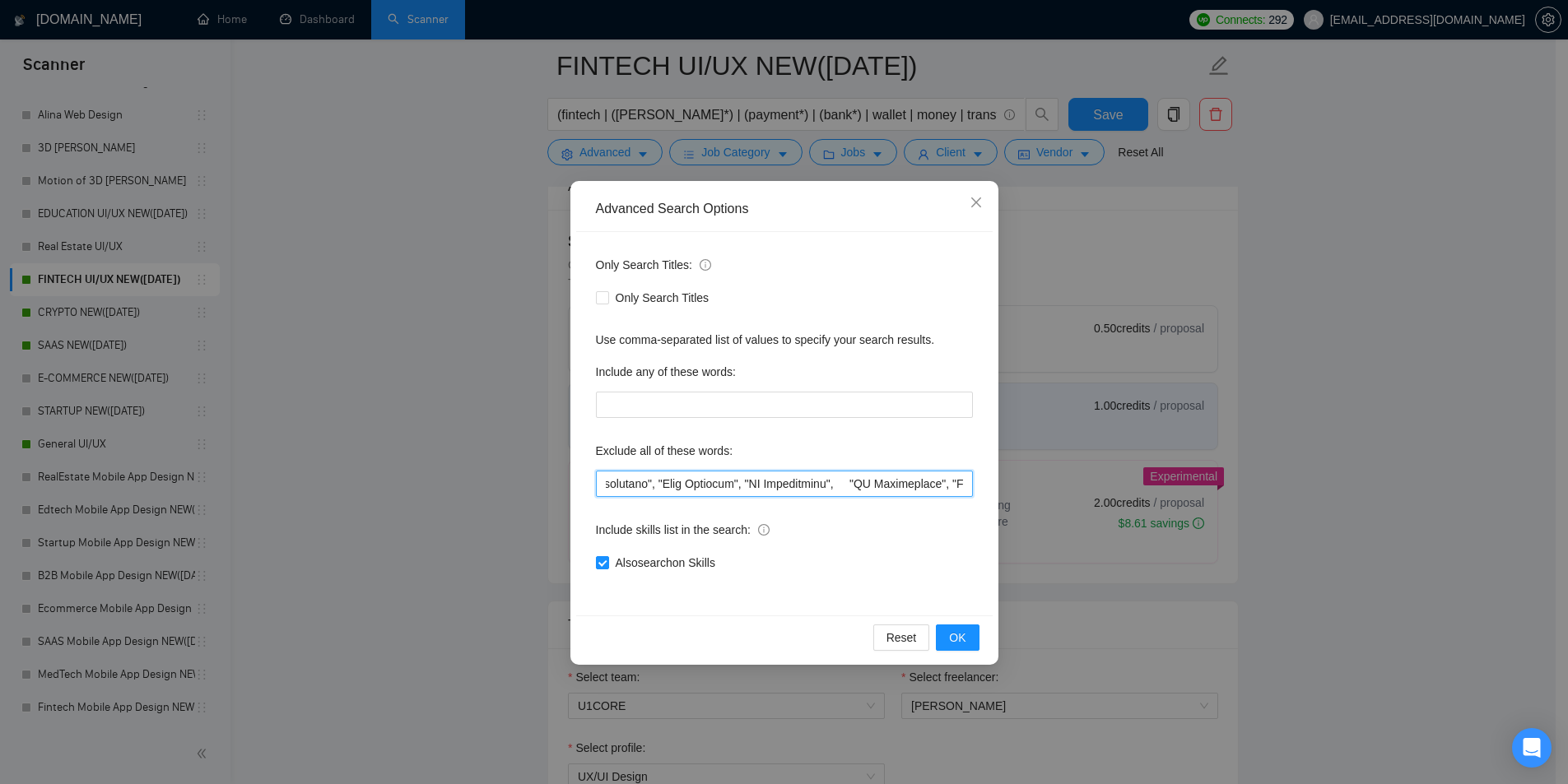
scroll to position [0, 7657]
drag, startPoint x: 626, startPoint y: 484, endPoint x: 1136, endPoint y: 462, distance: 510.5
click at [1136, 462] on div "Advanced Search Options Only Search Titles: Only Search Titles Use comma-separa…" at bounding box center [784, 392] width 1568 height 784
click at [958, 492] on input "text" at bounding box center [784, 483] width 377 height 26
click at [517, 393] on div "Advanced Search Options Only Search Titles: Only Search Titles Use comma-separa…" at bounding box center [784, 392] width 1568 height 784
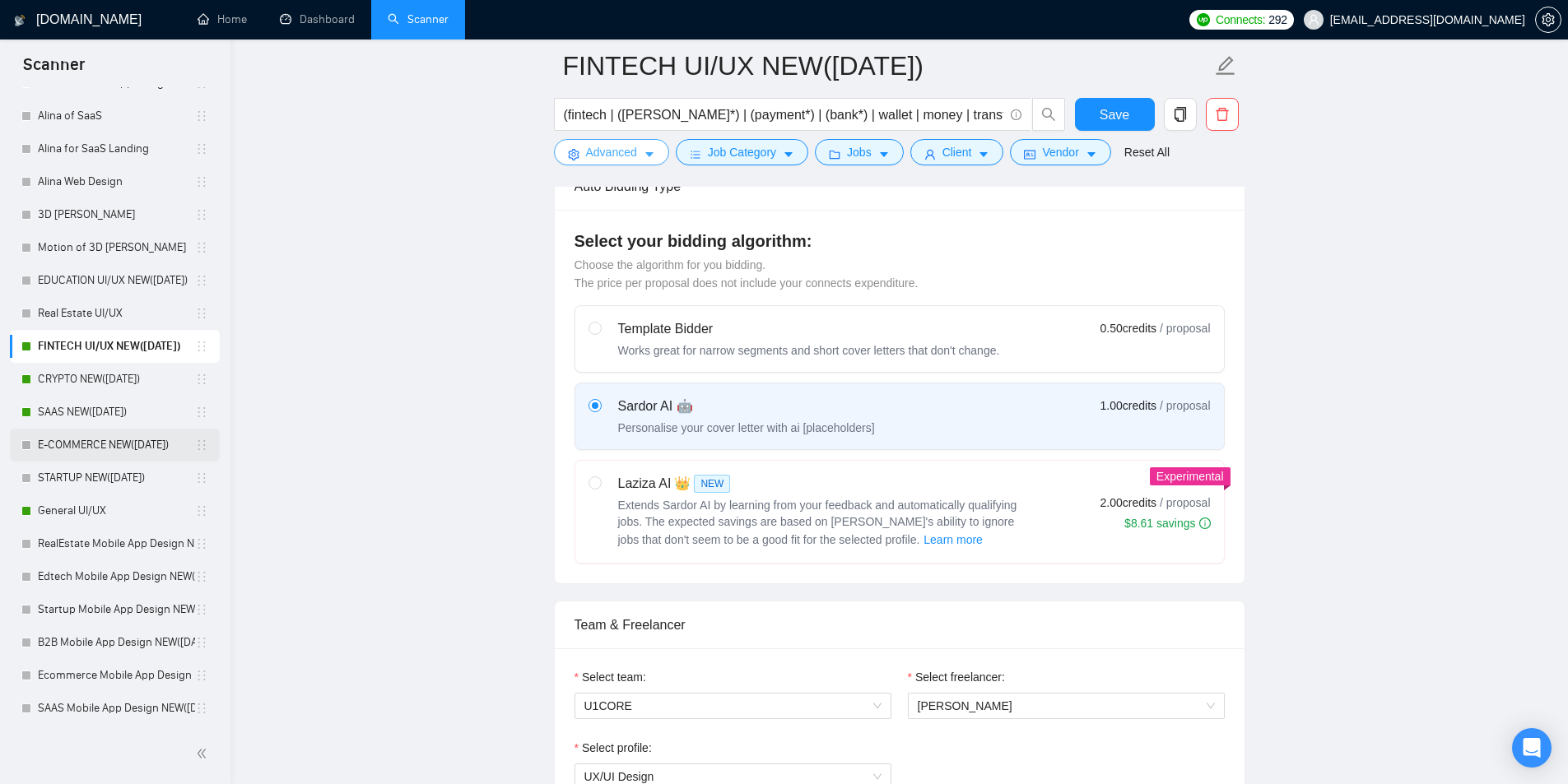
scroll to position [658, 0]
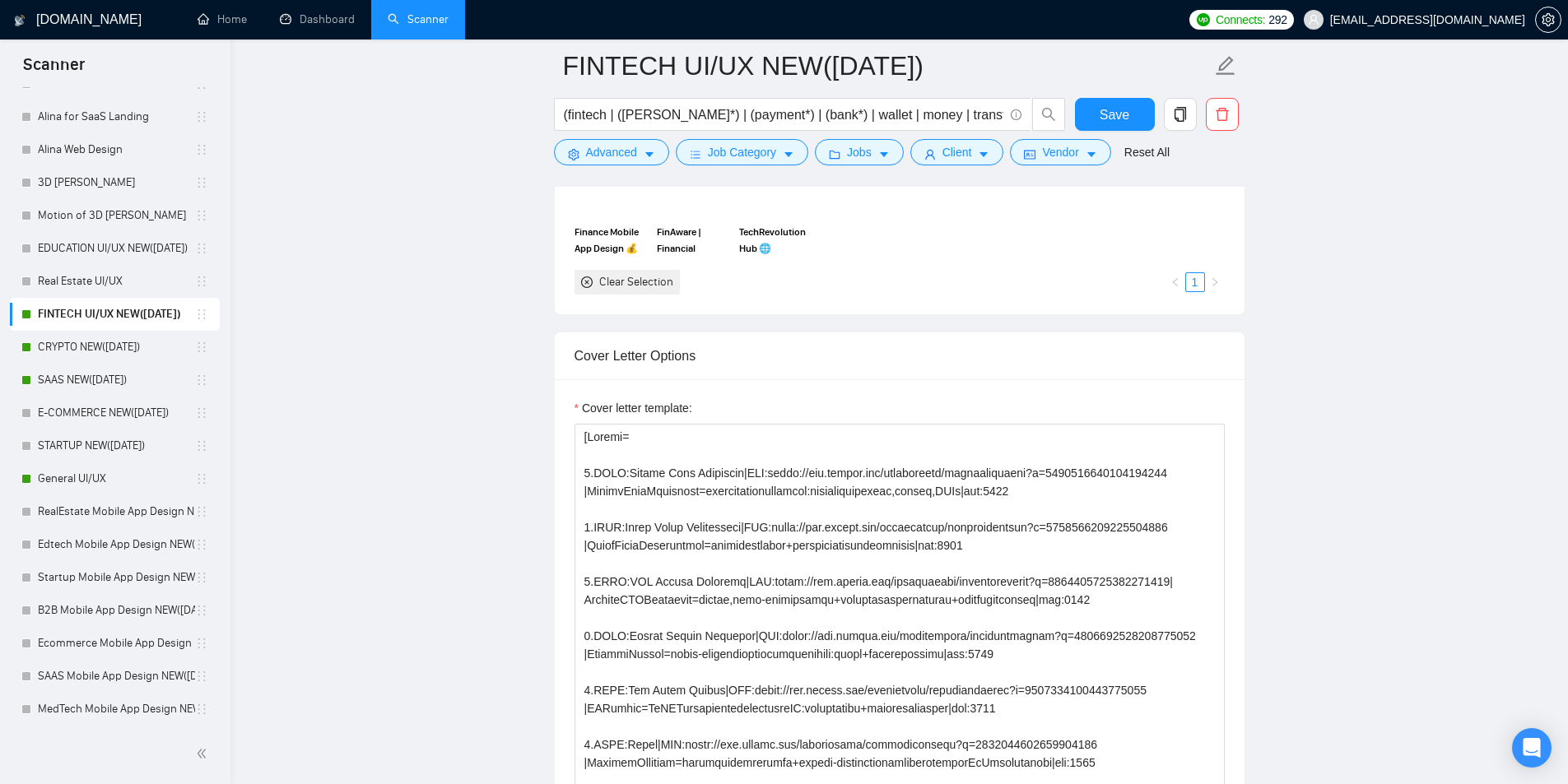
scroll to position [1645, 0]
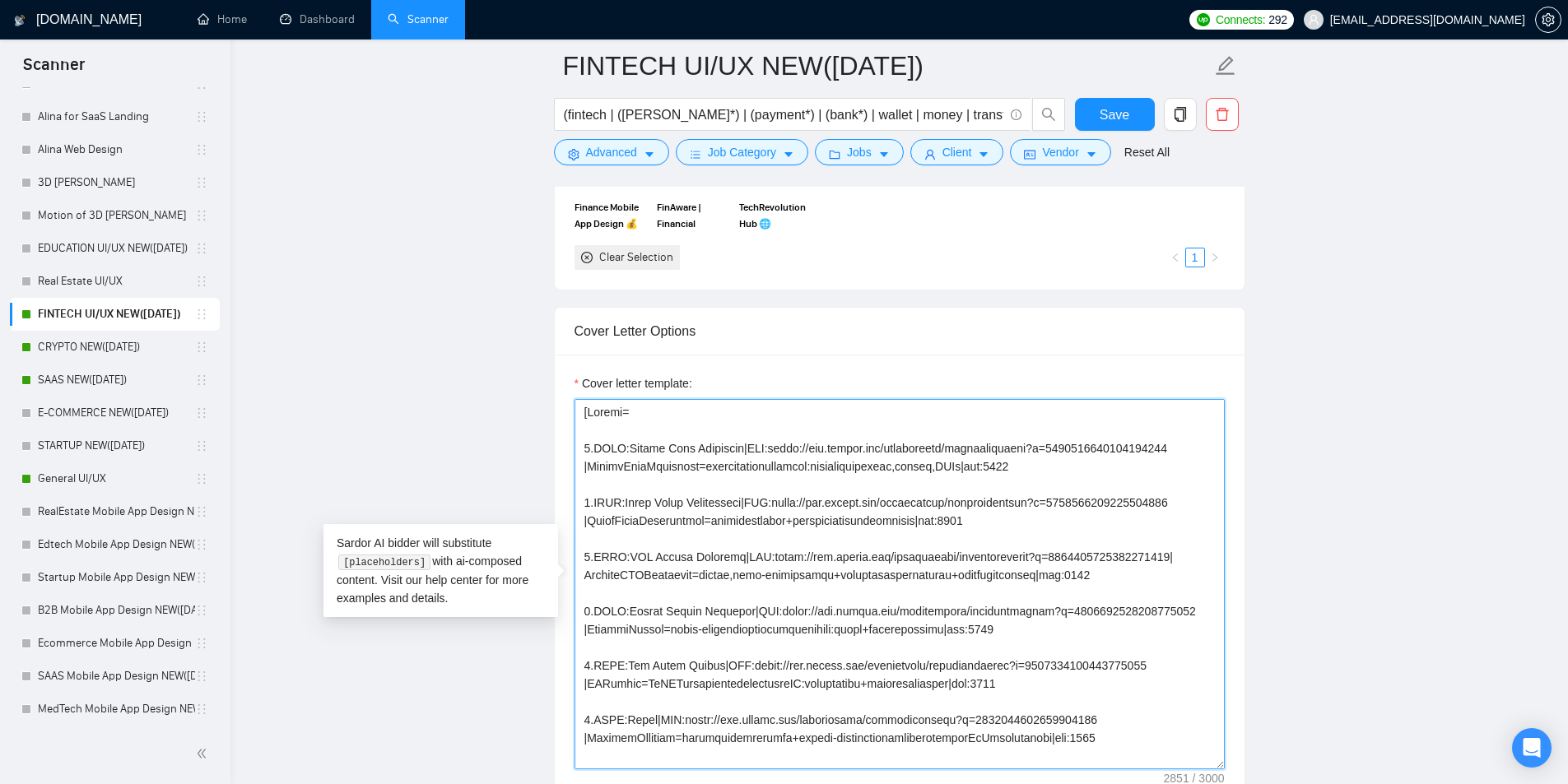
drag, startPoint x: 598, startPoint y: 449, endPoint x: 607, endPoint y: 447, distance: 9.2
click at [607, 447] on textarea "Cover letter template:" at bounding box center [899, 584] width 650 height 370
click at [589, 447] on textarea "Cover letter template:" at bounding box center [899, 584] width 650 height 370
drag, startPoint x: 590, startPoint y: 447, endPoint x: 618, endPoint y: 445, distance: 28.1
click at [618, 445] on textarea "Cover letter template:" at bounding box center [899, 584] width 650 height 370
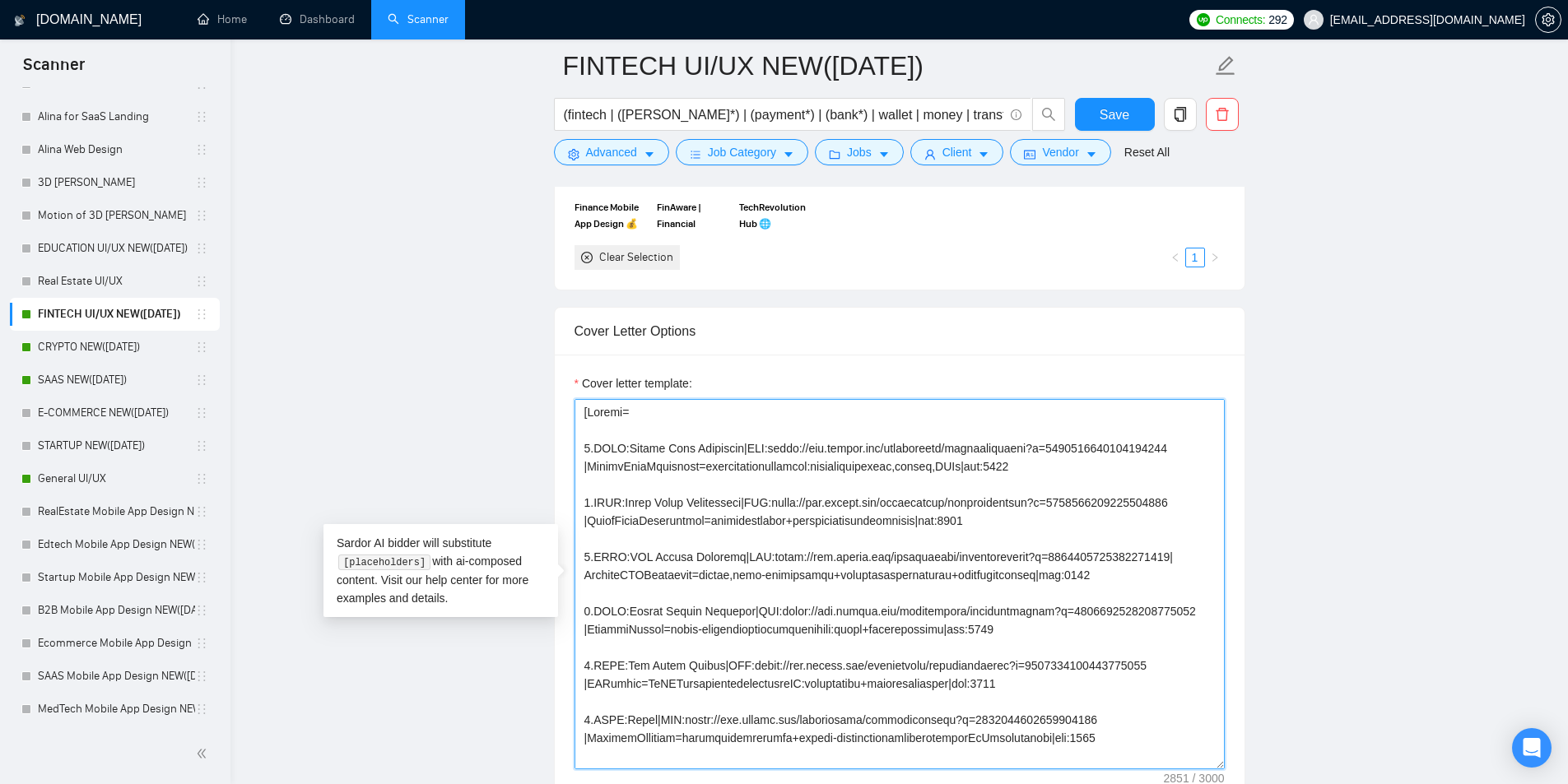
click at [610, 448] on textarea "Cover letter template:" at bounding box center [899, 584] width 650 height 370
click at [536, 454] on main "FINTECH UI/UX NEW(23.08.2025) (fintech | (finan*) | (payment*) | (bank*) | wall…" at bounding box center [899, 625] width 1284 height 4409
drag, startPoint x: 596, startPoint y: 451, endPoint x: 624, endPoint y: 460, distance: 29.4
click at [624, 460] on textarea "Cover letter template:" at bounding box center [899, 584] width 650 height 370
click at [506, 454] on main "FINTECH UI/UX NEW(23.08.2025) (fintech | (finan*) | (payment*) | (bank*) | wall…" at bounding box center [899, 625] width 1284 height 4409
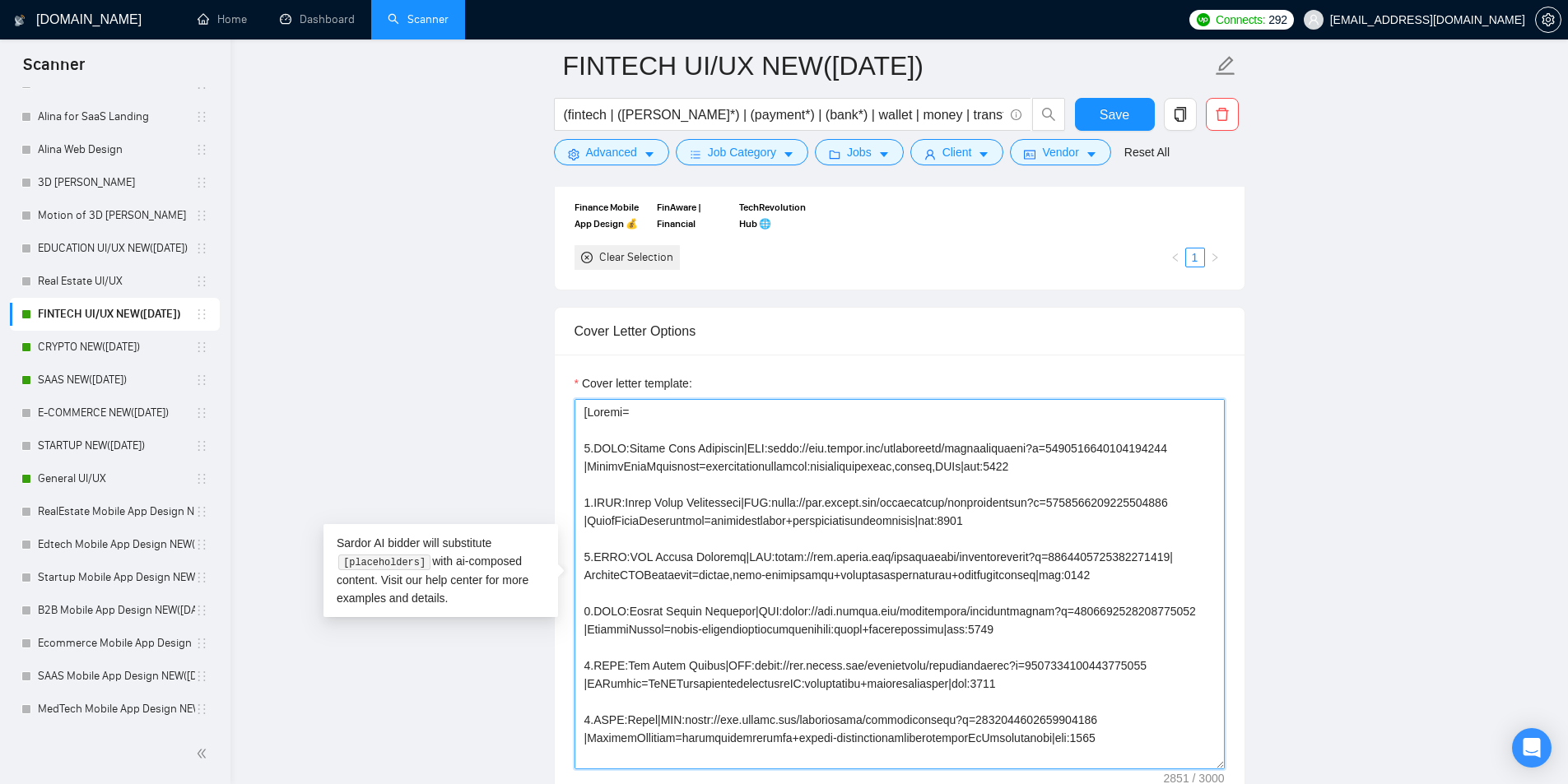
drag, startPoint x: 580, startPoint y: 413, endPoint x: 598, endPoint y: 449, distance: 40.2
click at [680, 461] on textarea "Cover letter template:" at bounding box center [899, 584] width 650 height 370
click at [513, 418] on main "FINTECH UI/UX NEW(23.08.2025) (fintech | (finan*) | (payment*) | (bank*) | wall…" at bounding box center [899, 625] width 1284 height 4409
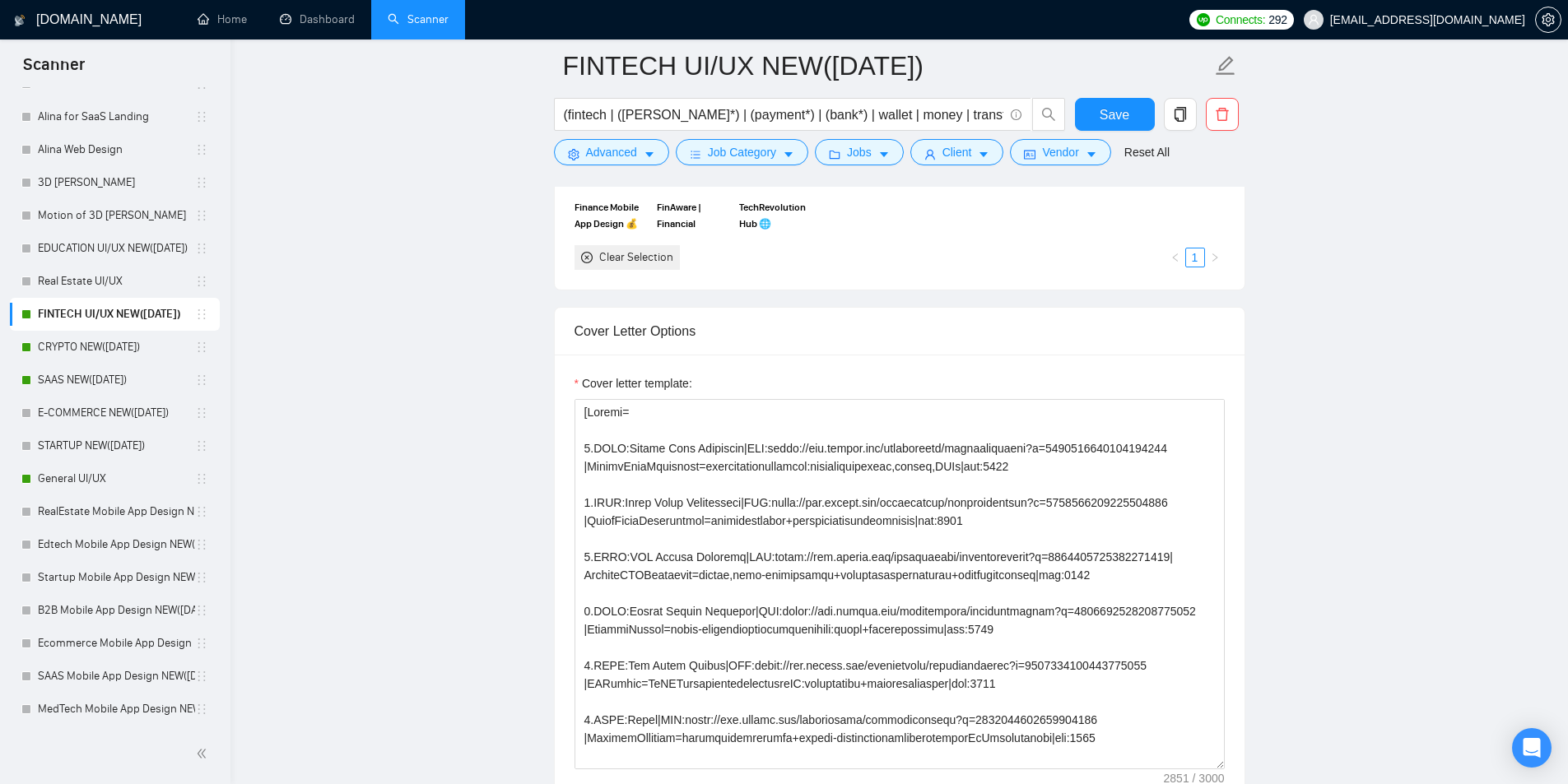
click at [465, 309] on main "FINTECH UI/UX NEW(23.08.2025) (fintech | (finan*) | (payment*) | (bank*) | wall…" at bounding box center [899, 625] width 1284 height 4409
click at [430, 404] on main "FINTECH UI/UX NEW(23.08.2025) (fintech | (finan*) | (payment*) | (bank*) | wall…" at bounding box center [899, 625] width 1284 height 4409
click at [97, 518] on link "RealEstate Mobile App Design NEW([DATE])" at bounding box center [117, 511] width 157 height 33
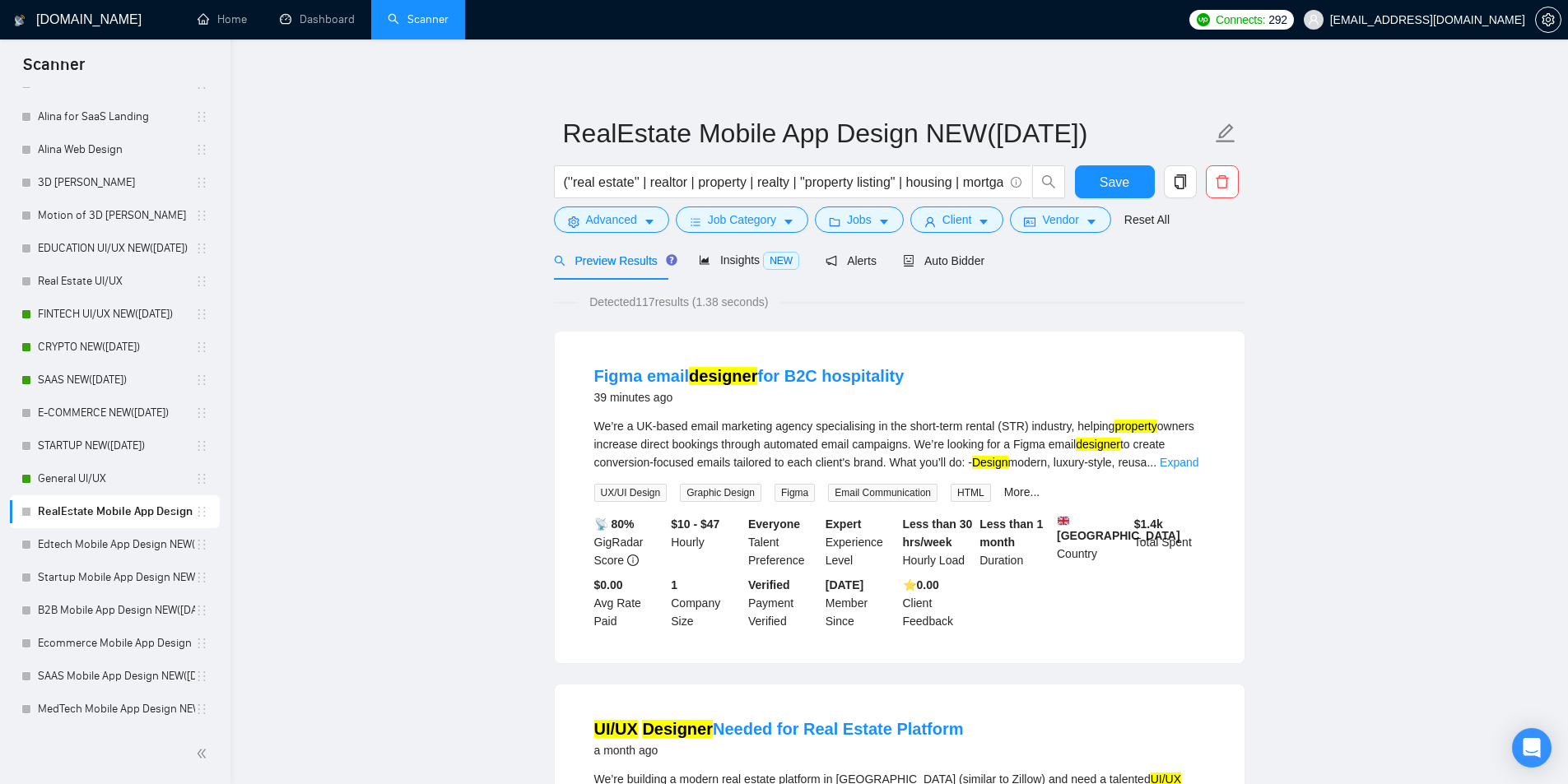
click at [818, 532] on div "Everyone Talent Preference" at bounding box center [784, 542] width 78 height 55
drag, startPoint x: 826, startPoint y: 521, endPoint x: 871, endPoint y: 552, distance: 54.6
click at [871, 552] on div "Expert Experience Level" at bounding box center [860, 542] width 78 height 55
drag, startPoint x: 867, startPoint y: 552, endPoint x: 816, endPoint y: 519, distance: 60.7
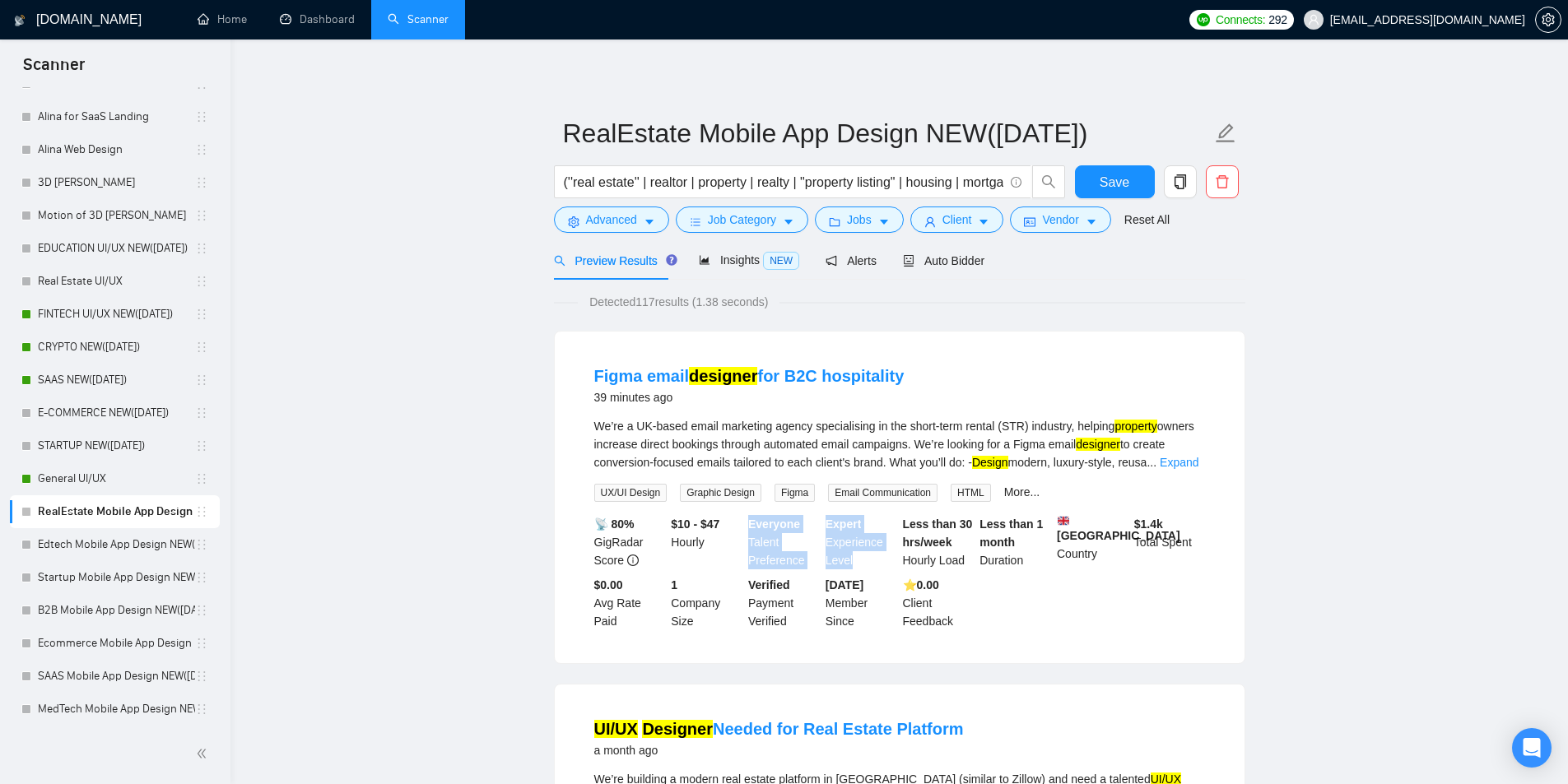
click at [816, 519] on div "📡 80% GigRadar Score $10 - $47 Hourly Everyone Talent Preference Expert Experie…" at bounding box center [899, 573] width 618 height 115
click at [816, 519] on div "Everyone Talent Preference" at bounding box center [784, 542] width 78 height 55
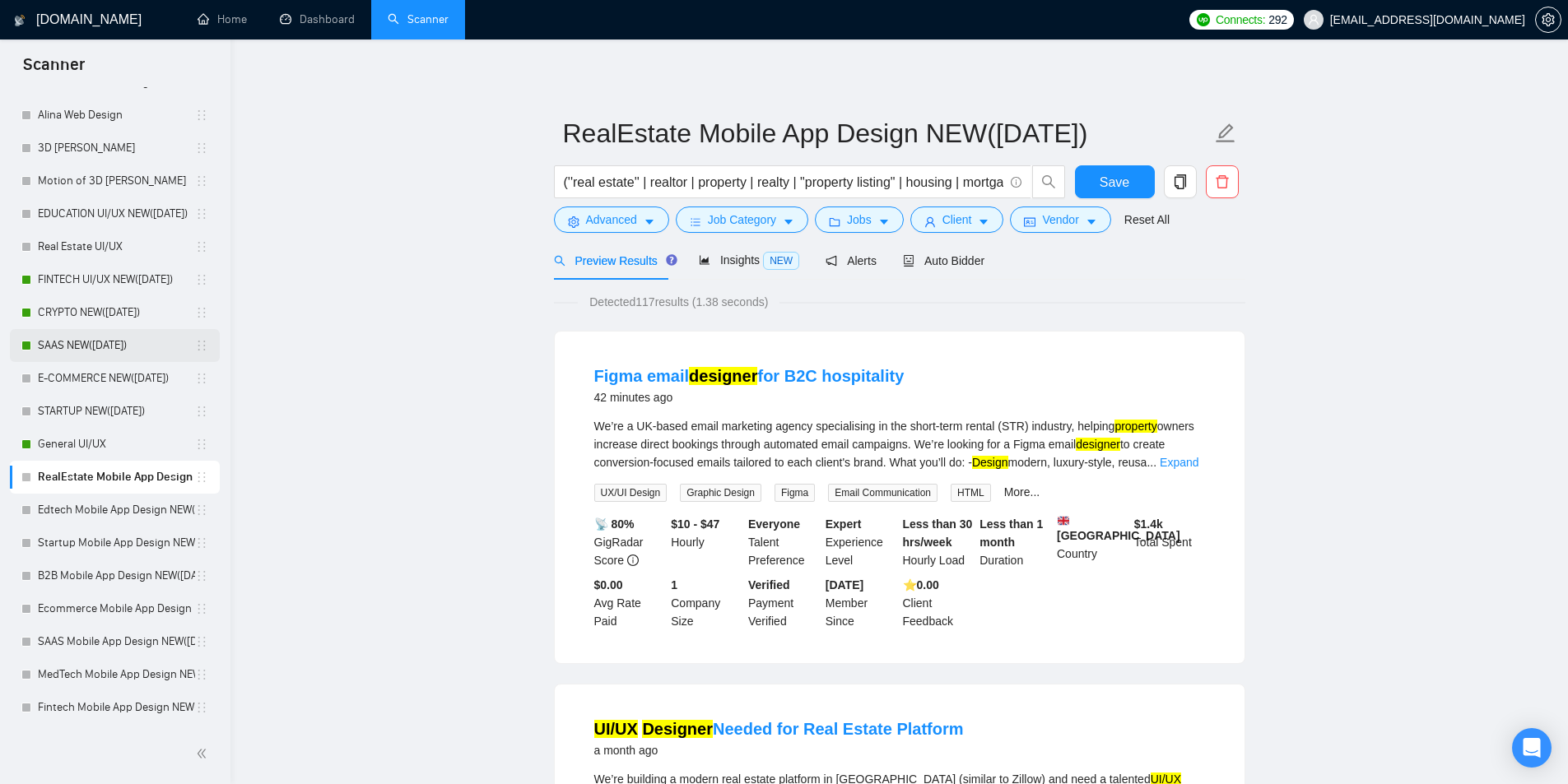
click at [112, 337] on link "SAAS NEW([DATE])" at bounding box center [117, 346] width 157 height 33
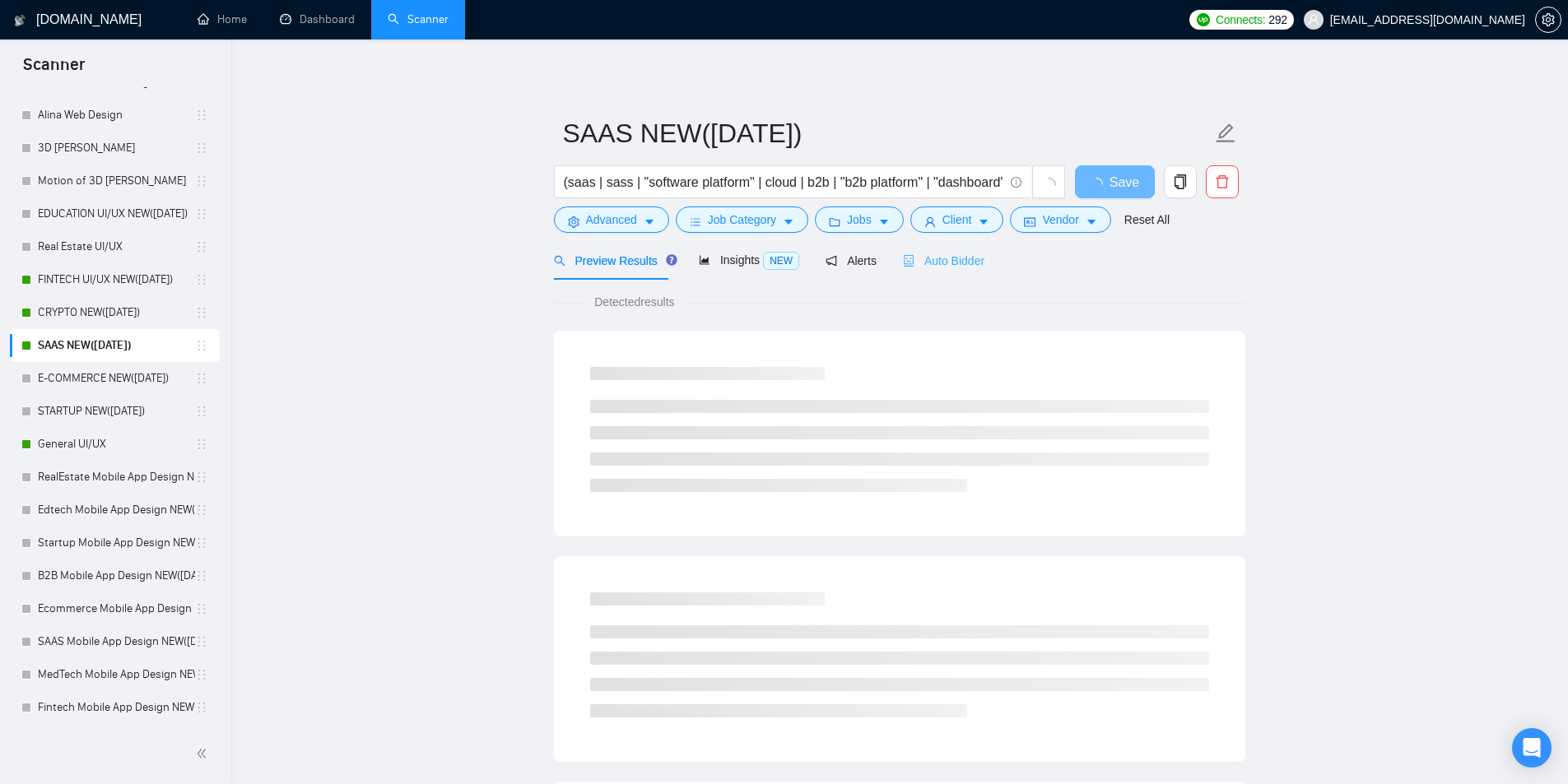
click at [937, 273] on div "Auto Bidder" at bounding box center [943, 260] width 81 height 38
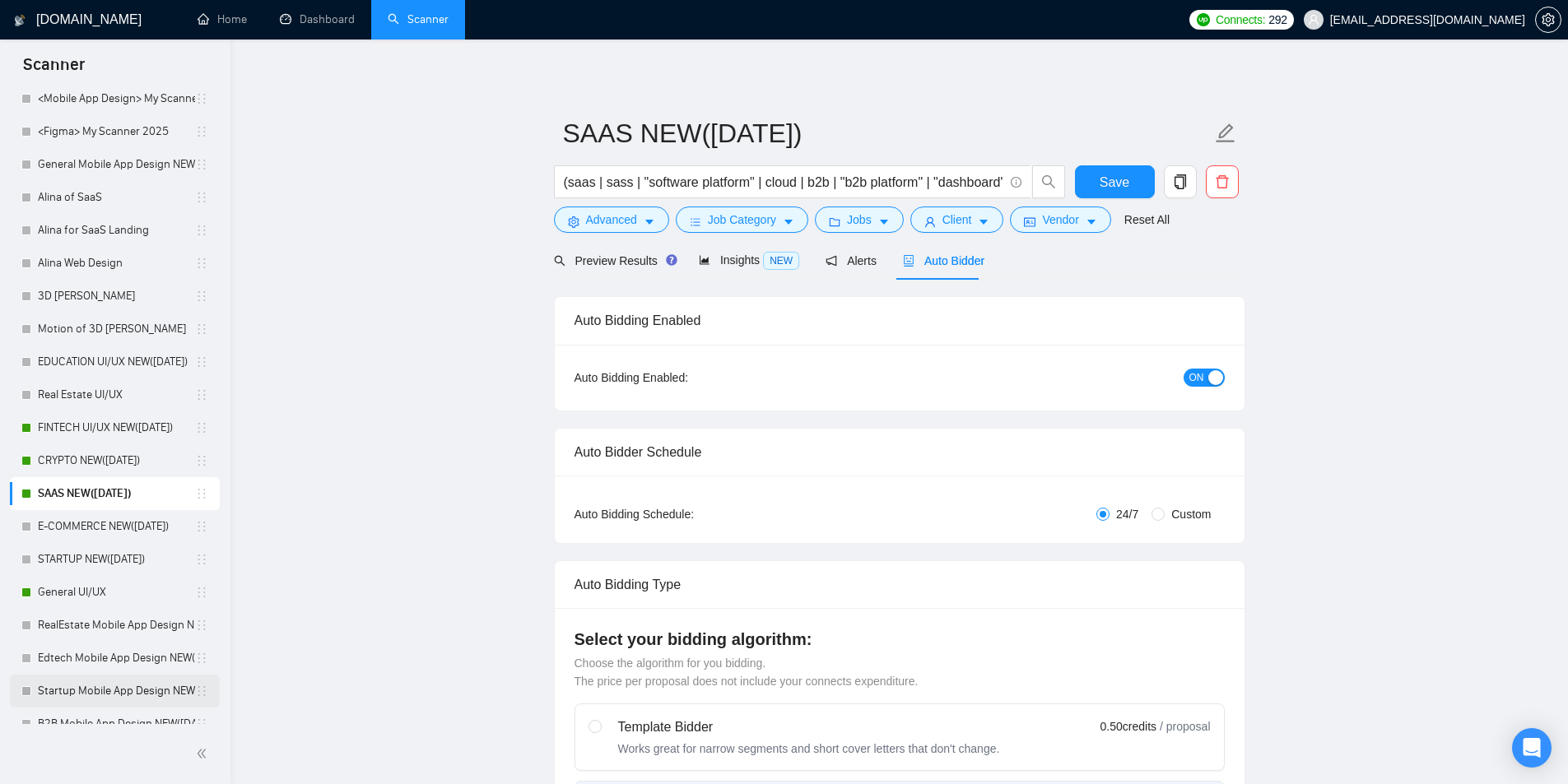
scroll to position [693, 0]
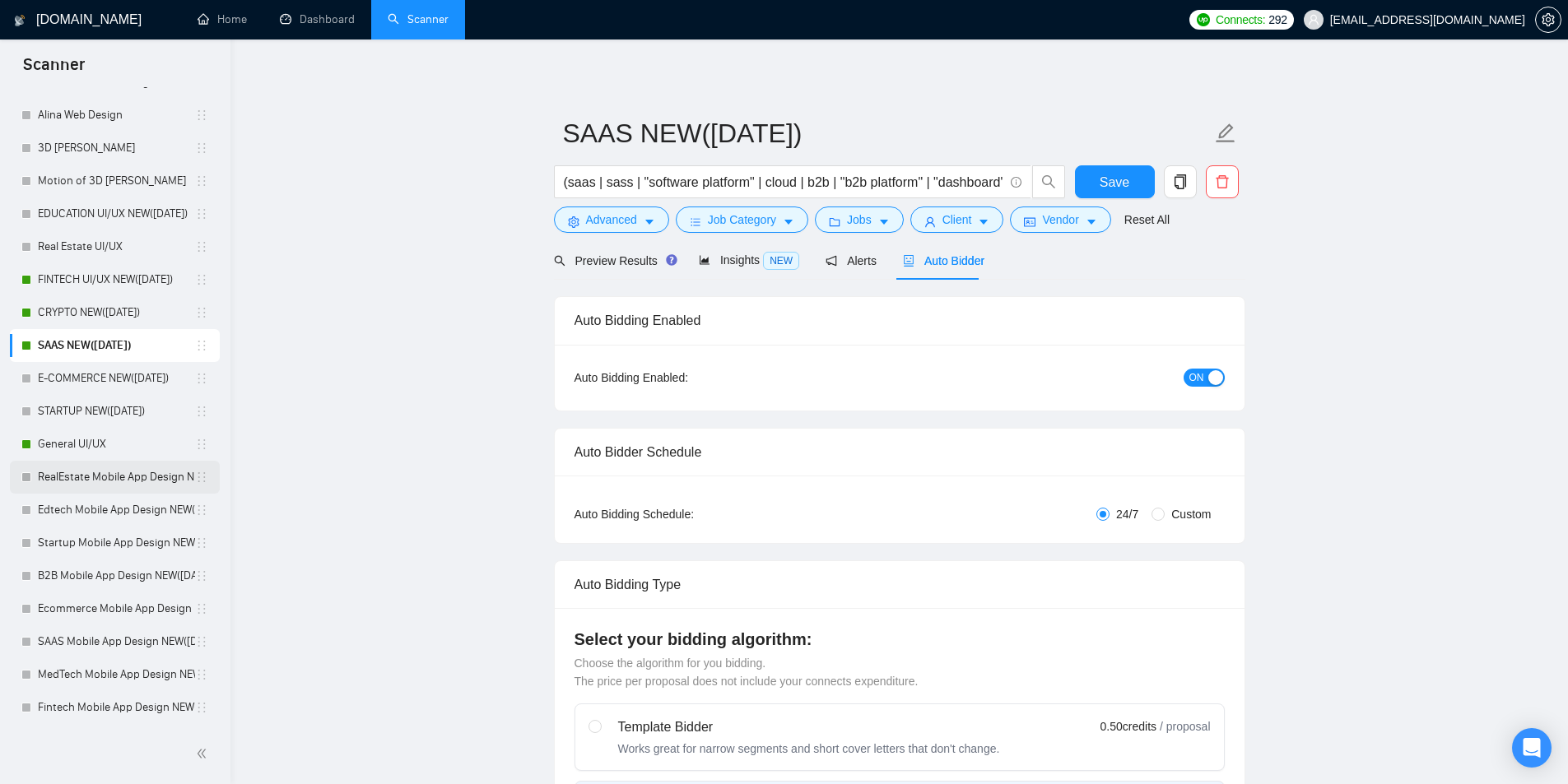
click at [132, 469] on link "RealEstate Mobile App Design NEW([DATE])" at bounding box center [117, 477] width 157 height 33
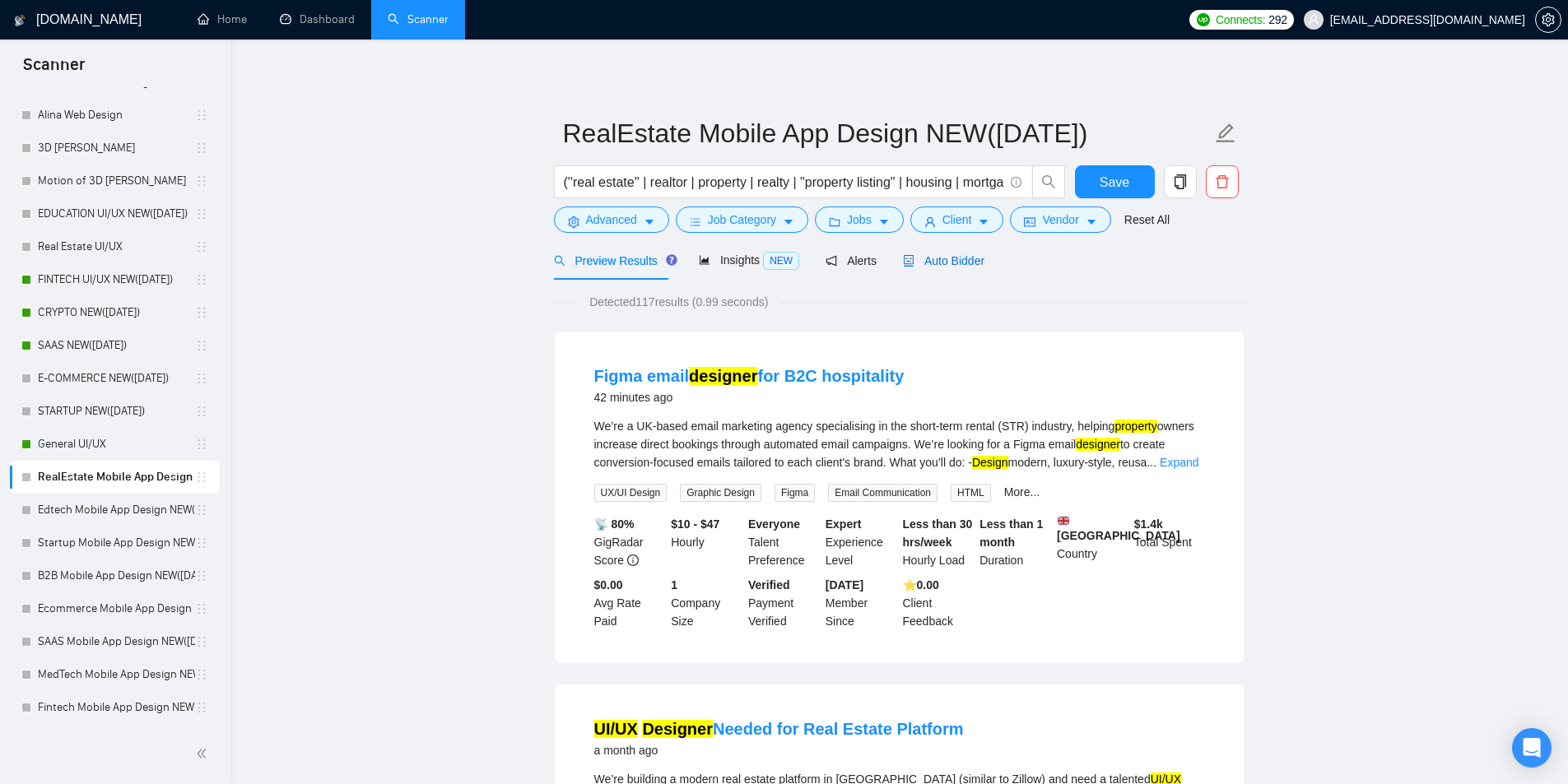
click at [909, 261] on span "Auto Bidder" at bounding box center [943, 261] width 81 height 13
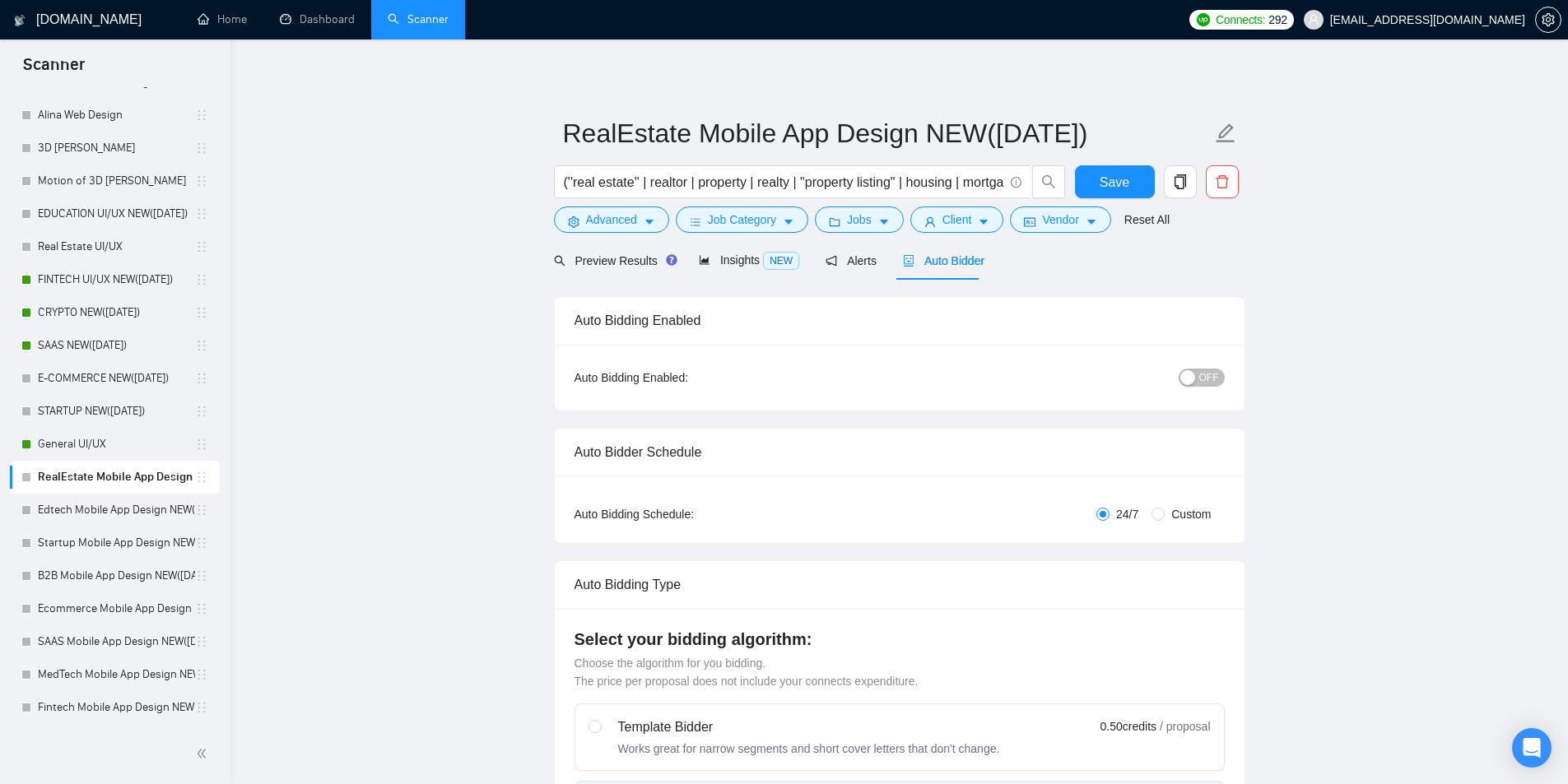
drag, startPoint x: 536, startPoint y: 537, endPoint x: 535, endPoint y: 171, distance: 366.0
click at [339, 15] on link "Dashboard" at bounding box center [317, 19] width 75 height 14
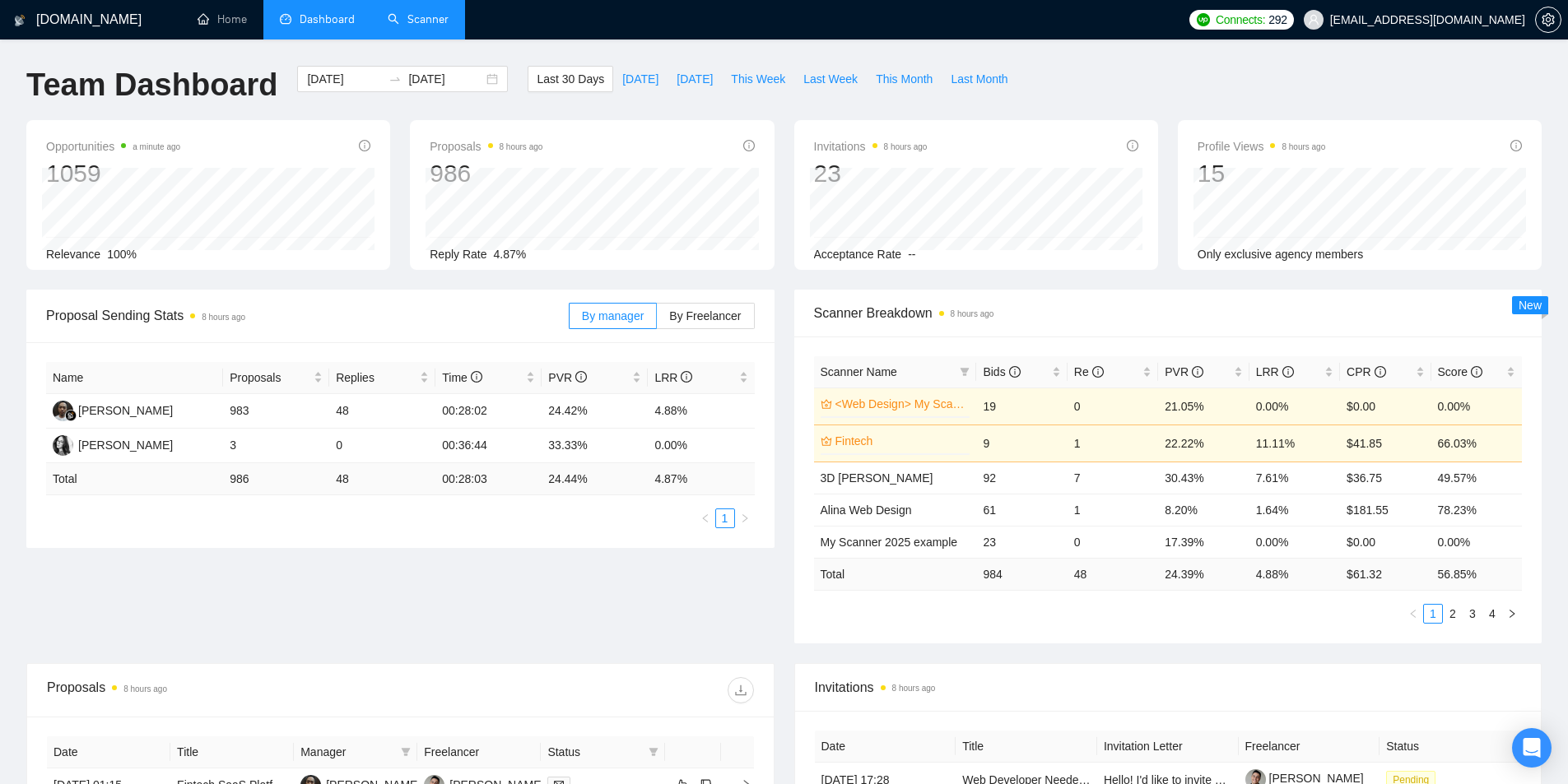
click at [397, 13] on link "Scanner" at bounding box center [418, 19] width 61 height 14
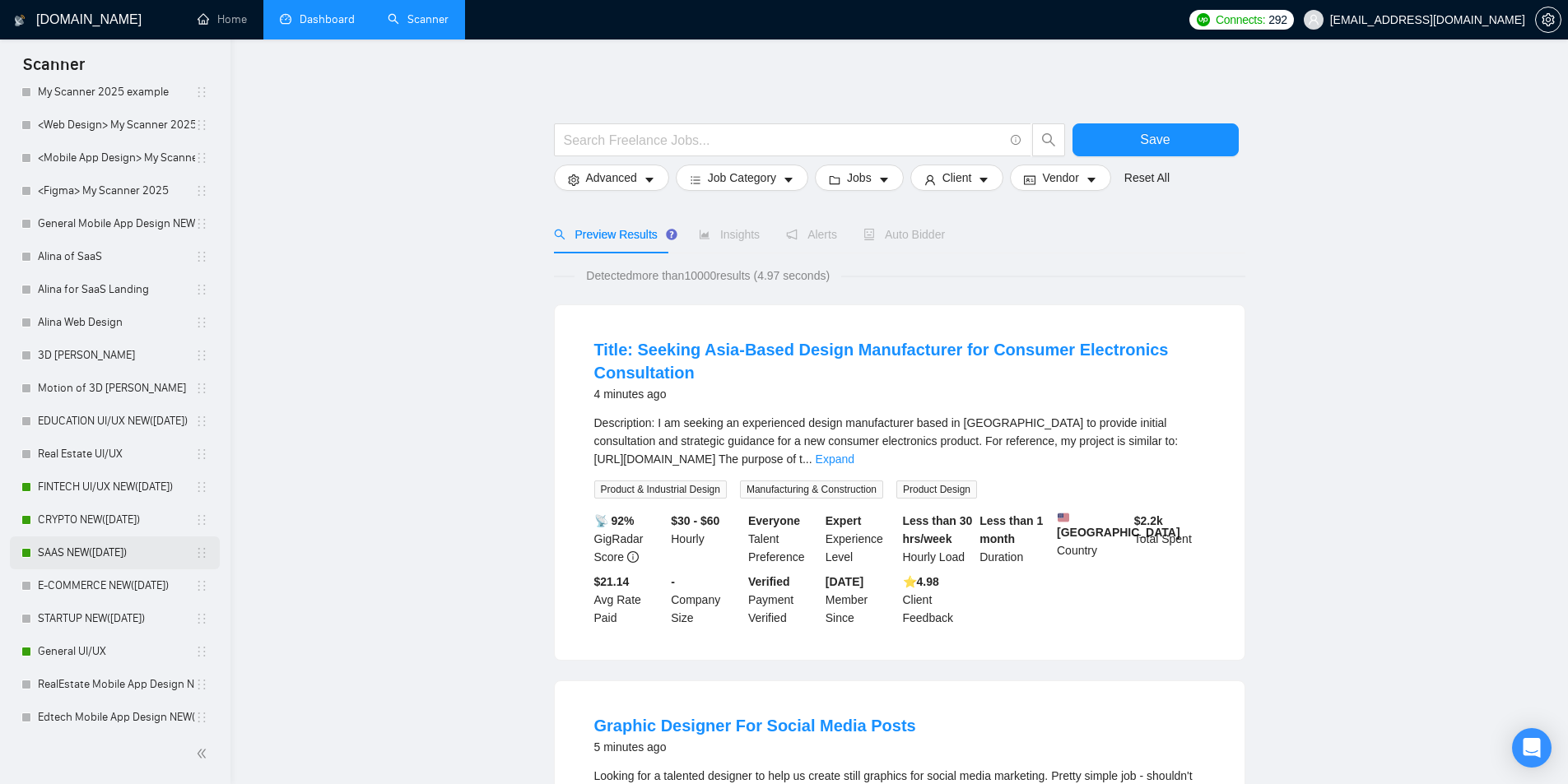
scroll to position [658, 0]
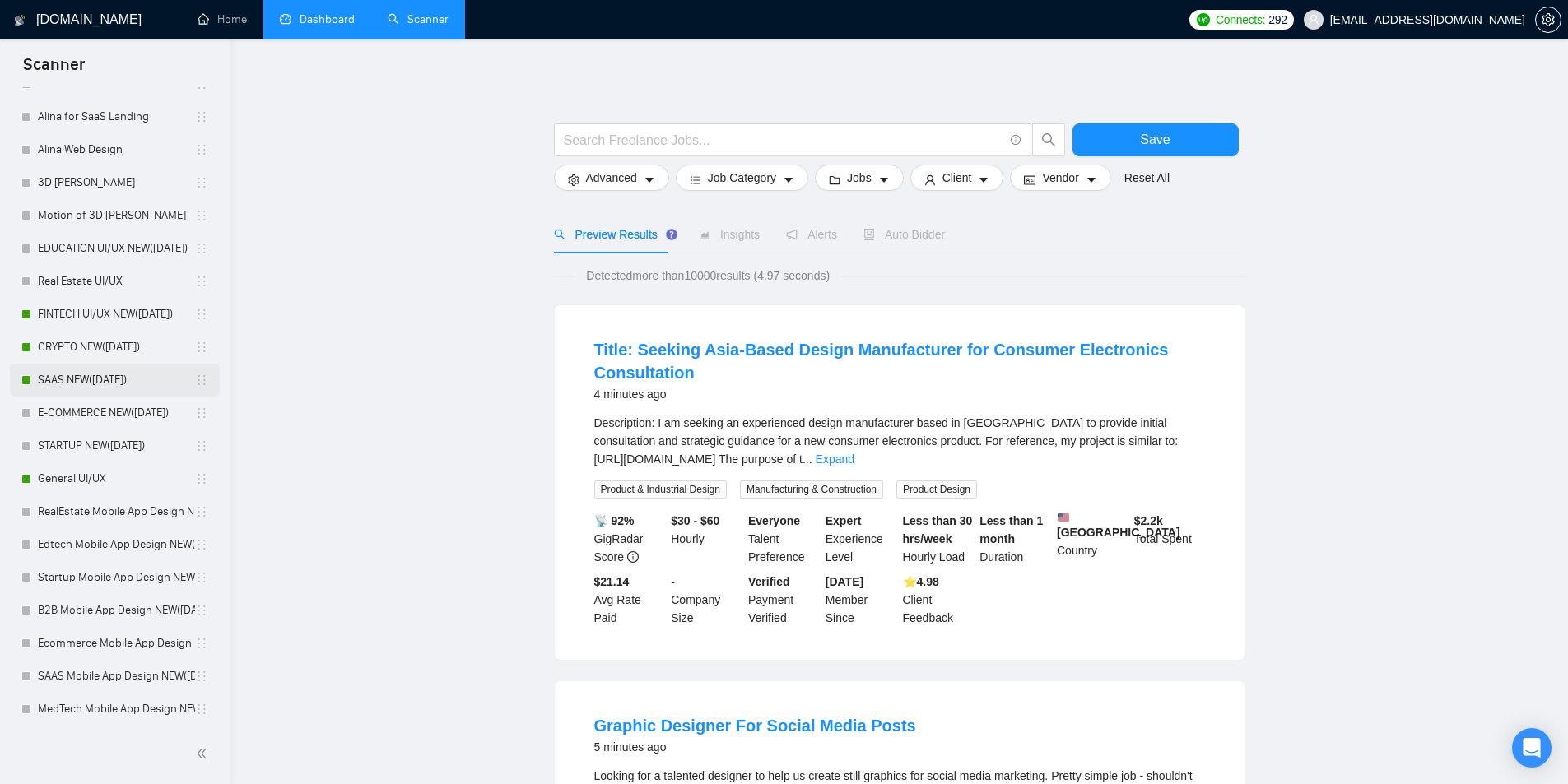
click at [71, 378] on link "SAAS NEW([DATE])" at bounding box center [117, 380] width 157 height 33
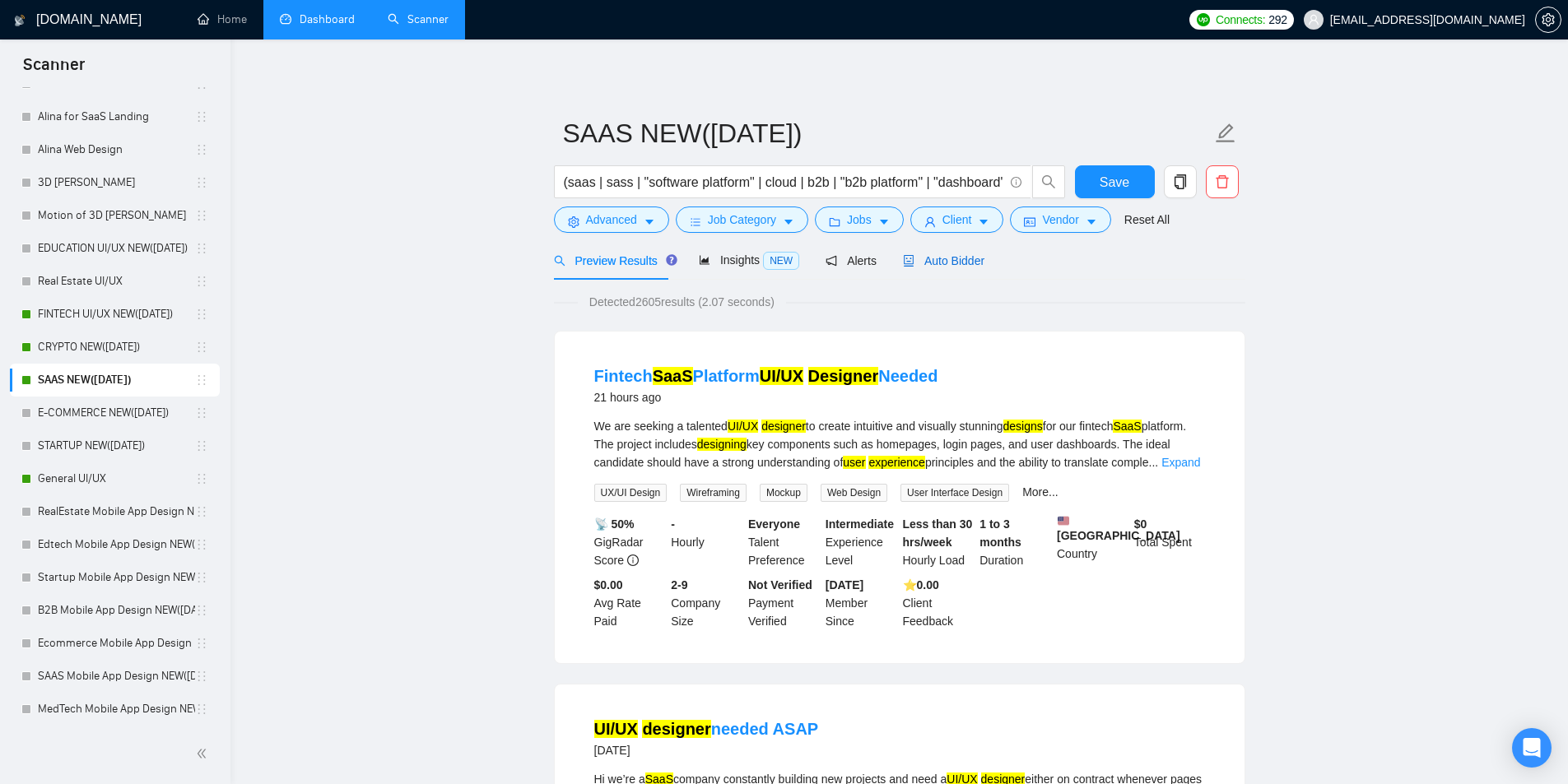
click at [923, 267] on span "Auto Bidder" at bounding box center [943, 261] width 81 height 13
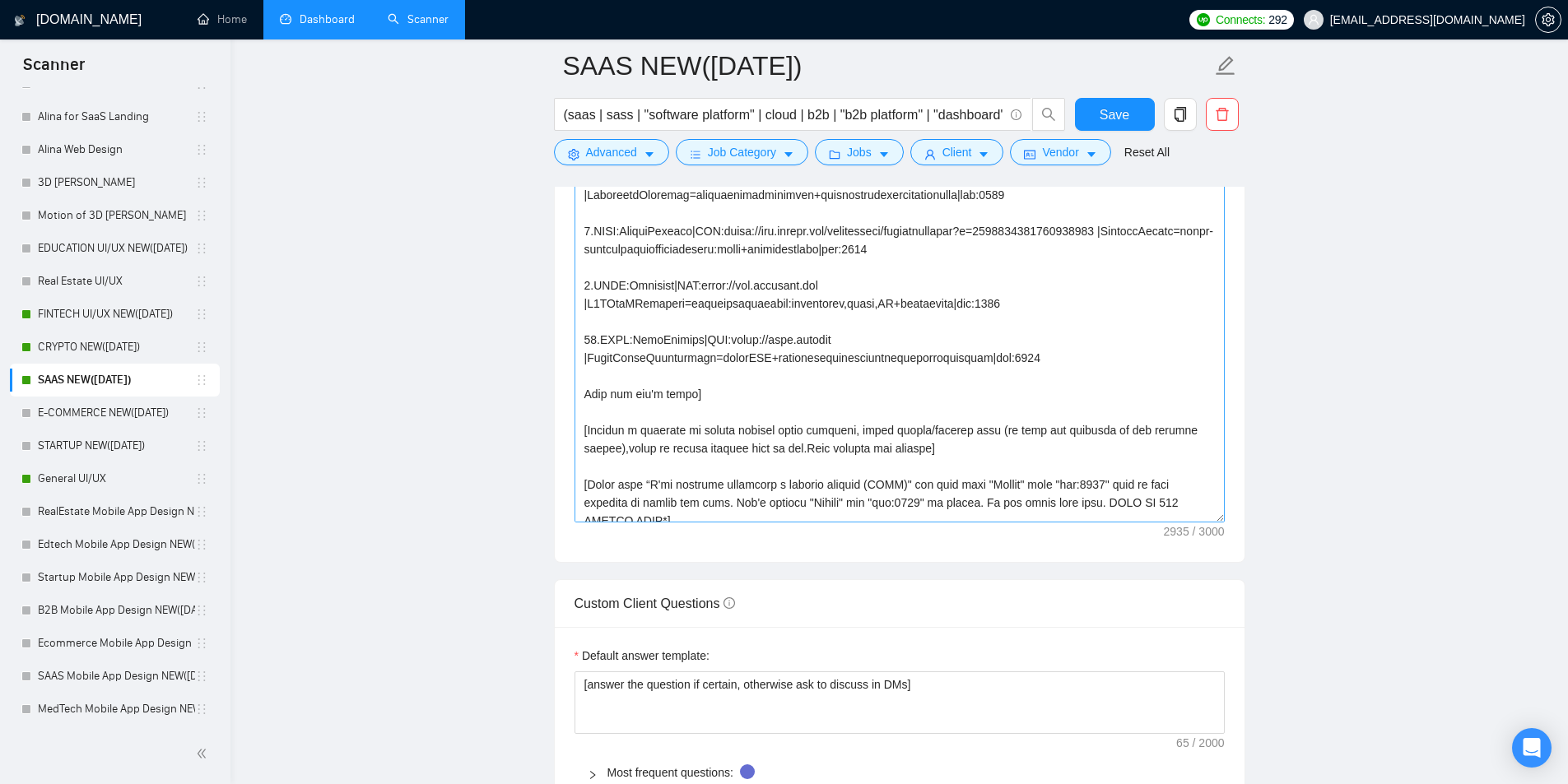
scroll to position [411, 0]
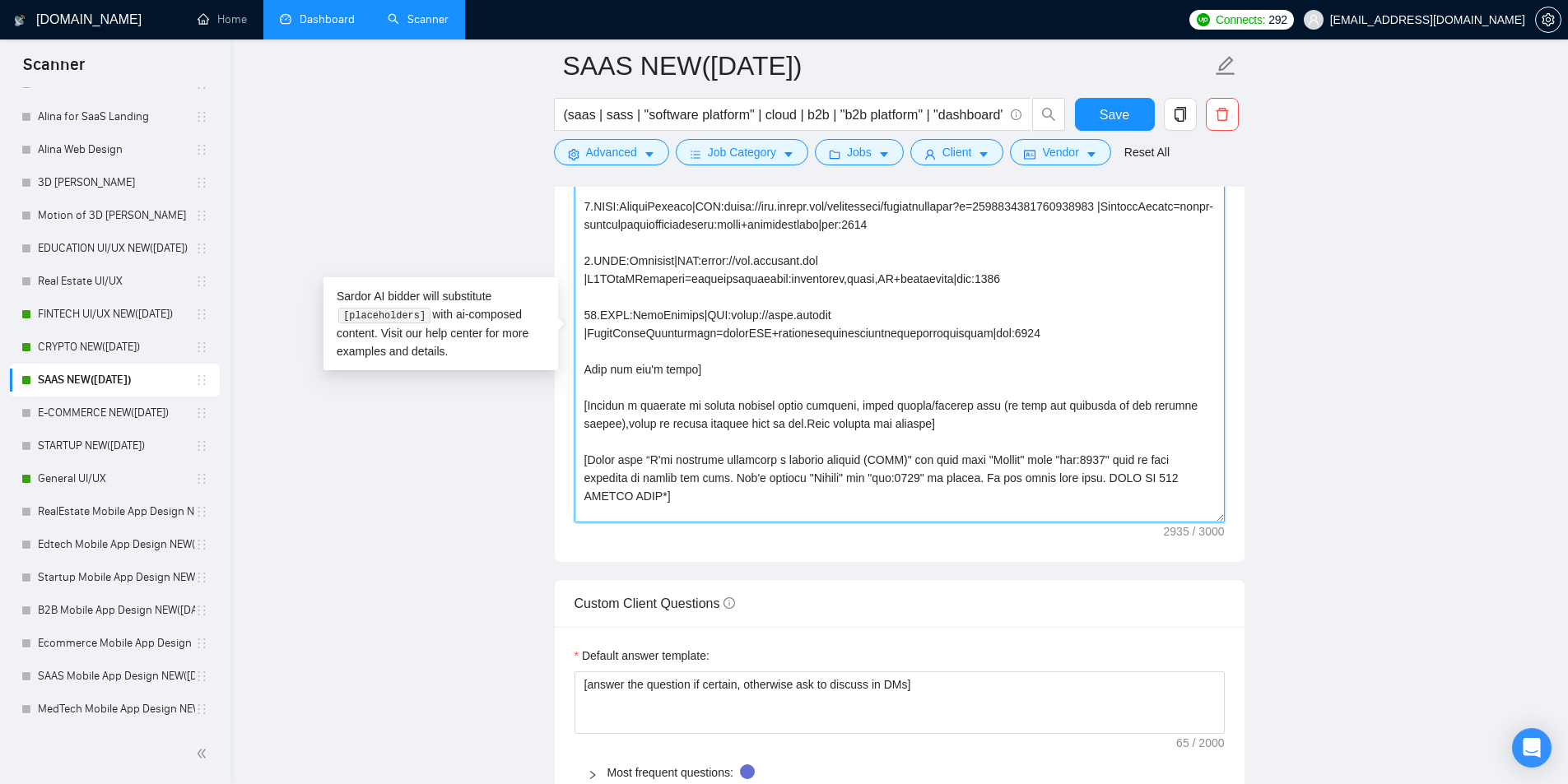
drag, startPoint x: 585, startPoint y: 367, endPoint x: 705, endPoint y: 369, distance: 120.0
click at [705, 369] on textarea "Cover letter template:" at bounding box center [899, 337] width 650 height 370
drag, startPoint x: 633, startPoint y: 370, endPoint x: 591, endPoint y: 369, distance: 42.0
click at [591, 369] on textarea "Cover letter template:" at bounding box center [899, 337] width 650 height 370
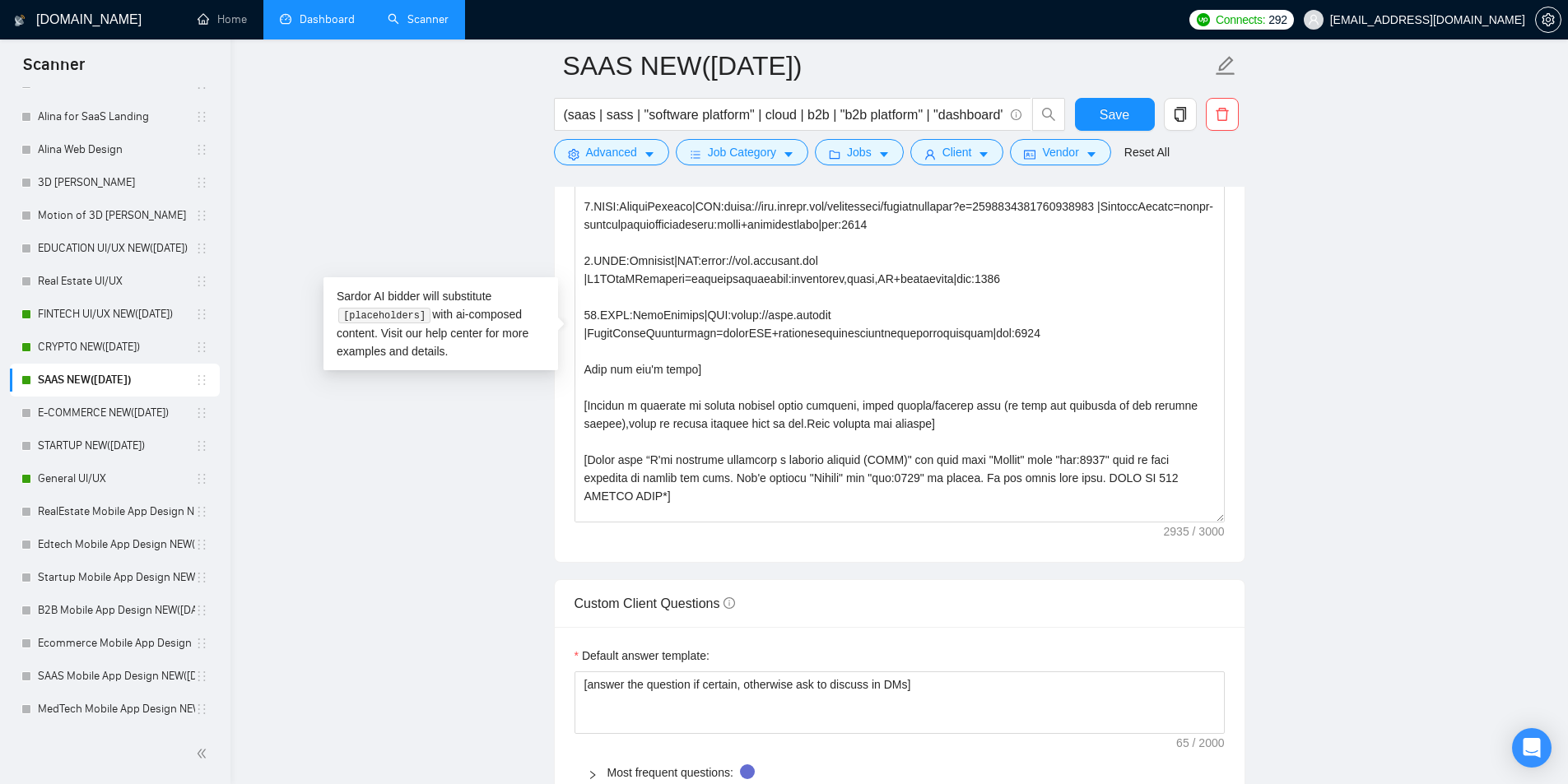
click at [494, 425] on main "SAAS NEW(23.08.2025) (saas | sass | "software platform" | cloud | b2b | "b2b pl…" at bounding box center [899, 378] width 1284 height 4409
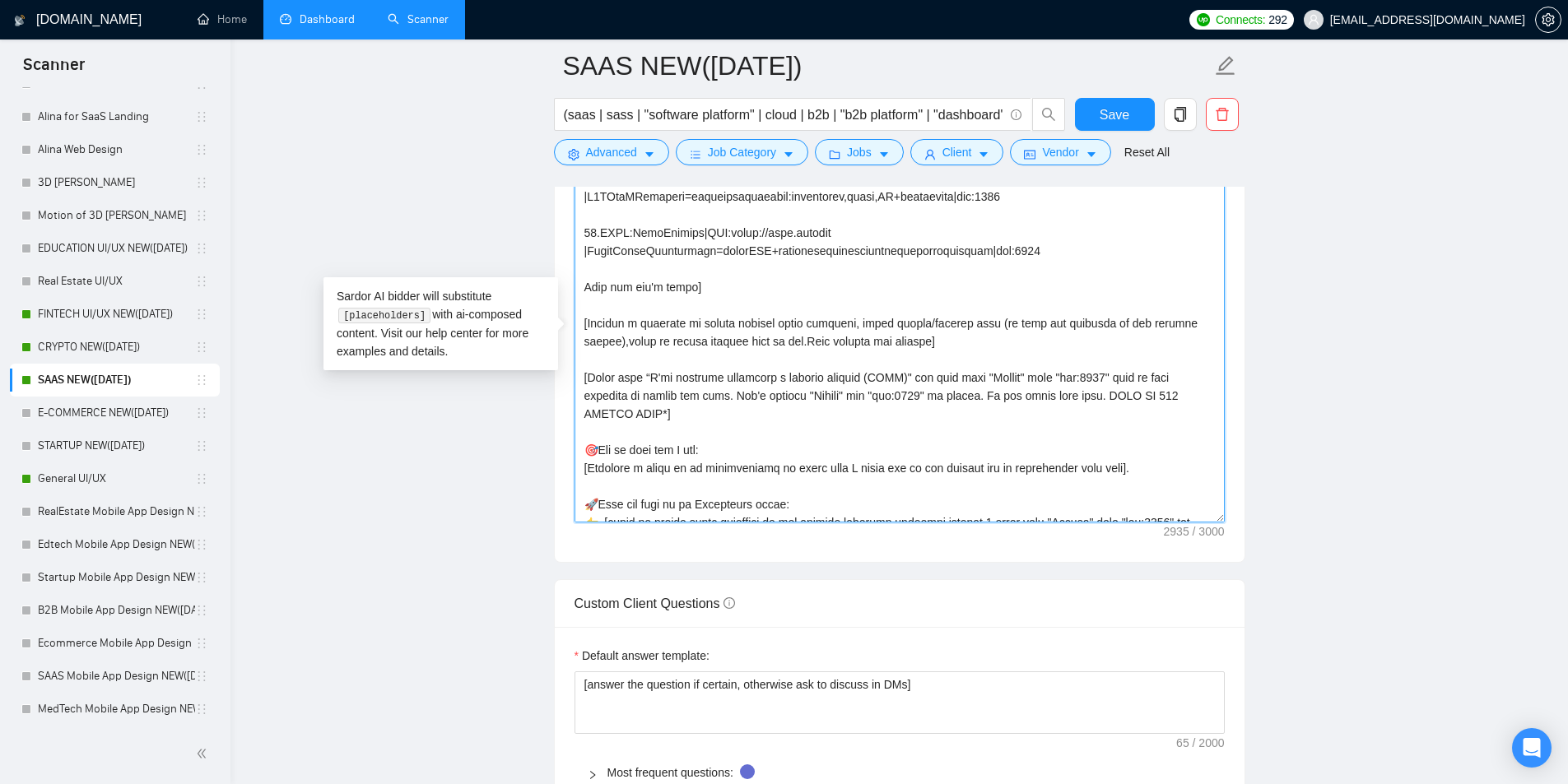
drag, startPoint x: 606, startPoint y: 327, endPoint x: 1061, endPoint y: 340, distance: 455.2
click at [1061, 340] on textarea "Cover letter template:" at bounding box center [899, 337] width 650 height 370
click at [1017, 336] on textarea "Cover letter template:" at bounding box center [899, 337] width 650 height 370
click at [491, 473] on main "SAAS NEW(23.08.2025) (saas | sass | "software platform" | cloud | b2b | "b2b pl…" at bounding box center [899, 378] width 1284 height 4409
drag, startPoint x: 770, startPoint y: 370, endPoint x: 869, endPoint y: 374, distance: 99.1
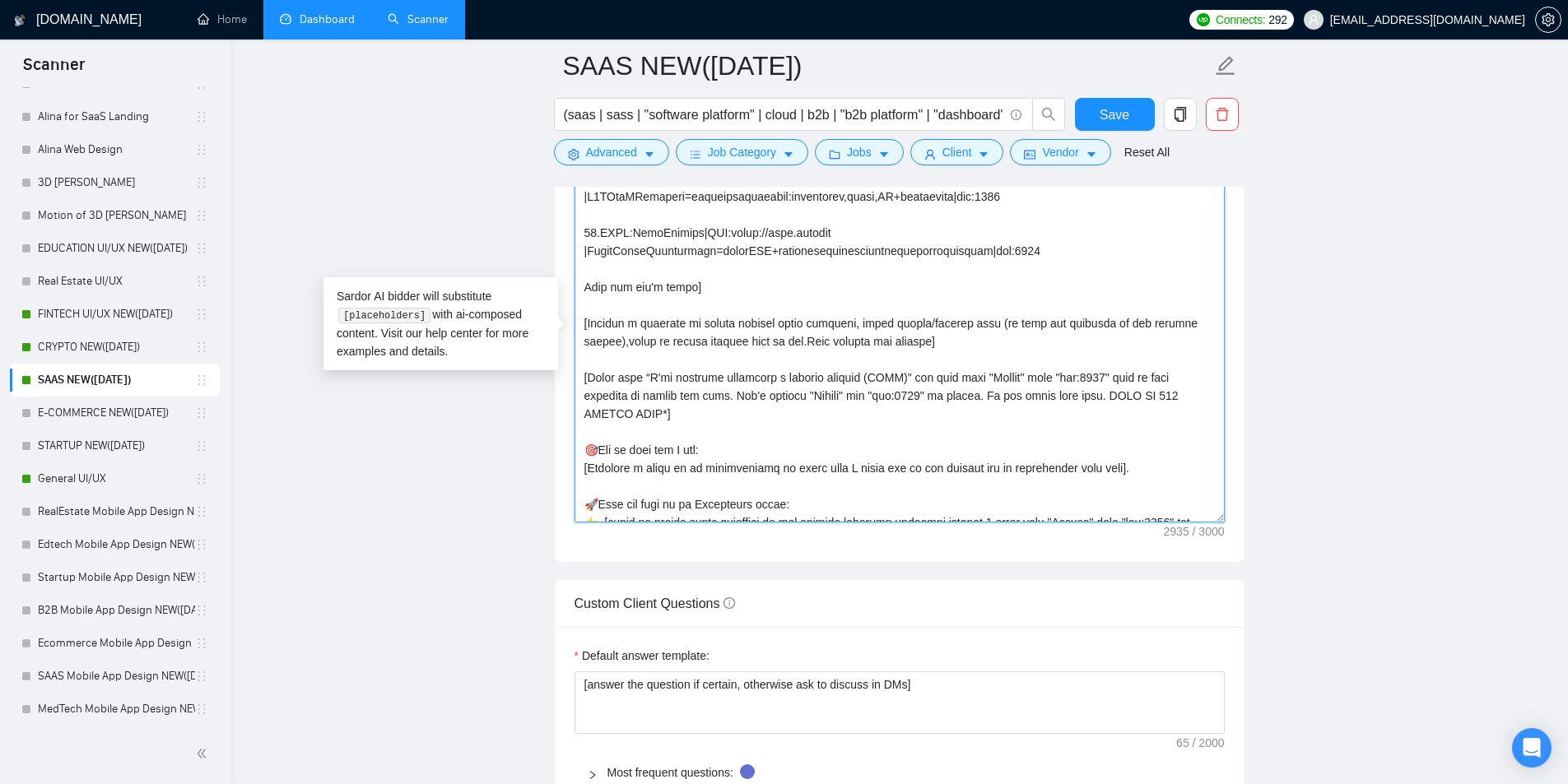
click at [869, 374] on textarea "Cover letter template:" at bounding box center [899, 337] width 650 height 370
click at [848, 377] on textarea "Cover letter template:" at bounding box center [899, 337] width 650 height 370
drag, startPoint x: 856, startPoint y: 377, endPoint x: 868, endPoint y: 377, distance: 12.0
click at [868, 377] on textarea "Cover letter template:" at bounding box center [899, 337] width 650 height 370
click at [867, 376] on textarea "Cover letter template:" at bounding box center [899, 337] width 650 height 370
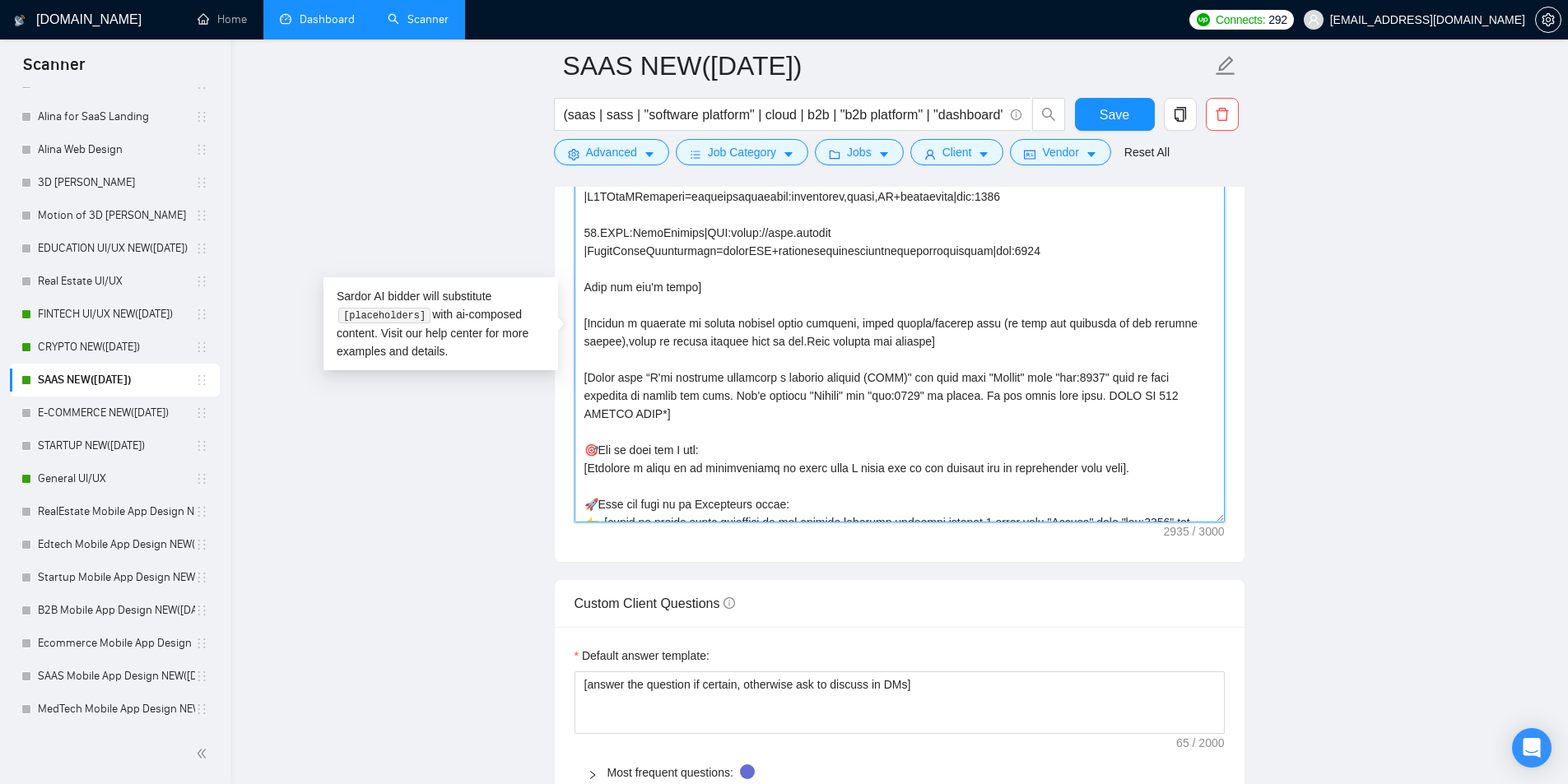
drag, startPoint x: 753, startPoint y: 374, endPoint x: 795, endPoint y: 377, distance: 42.1
click at [795, 377] on textarea "Cover letter template:" at bounding box center [899, 337] width 650 height 370
drag, startPoint x: 835, startPoint y: 366, endPoint x: 857, endPoint y: 366, distance: 22.0
click at [856, 366] on textarea "Cover letter template:" at bounding box center [899, 337] width 650 height 370
drag, startPoint x: 850, startPoint y: 378, endPoint x: 880, endPoint y: 377, distance: 30.0
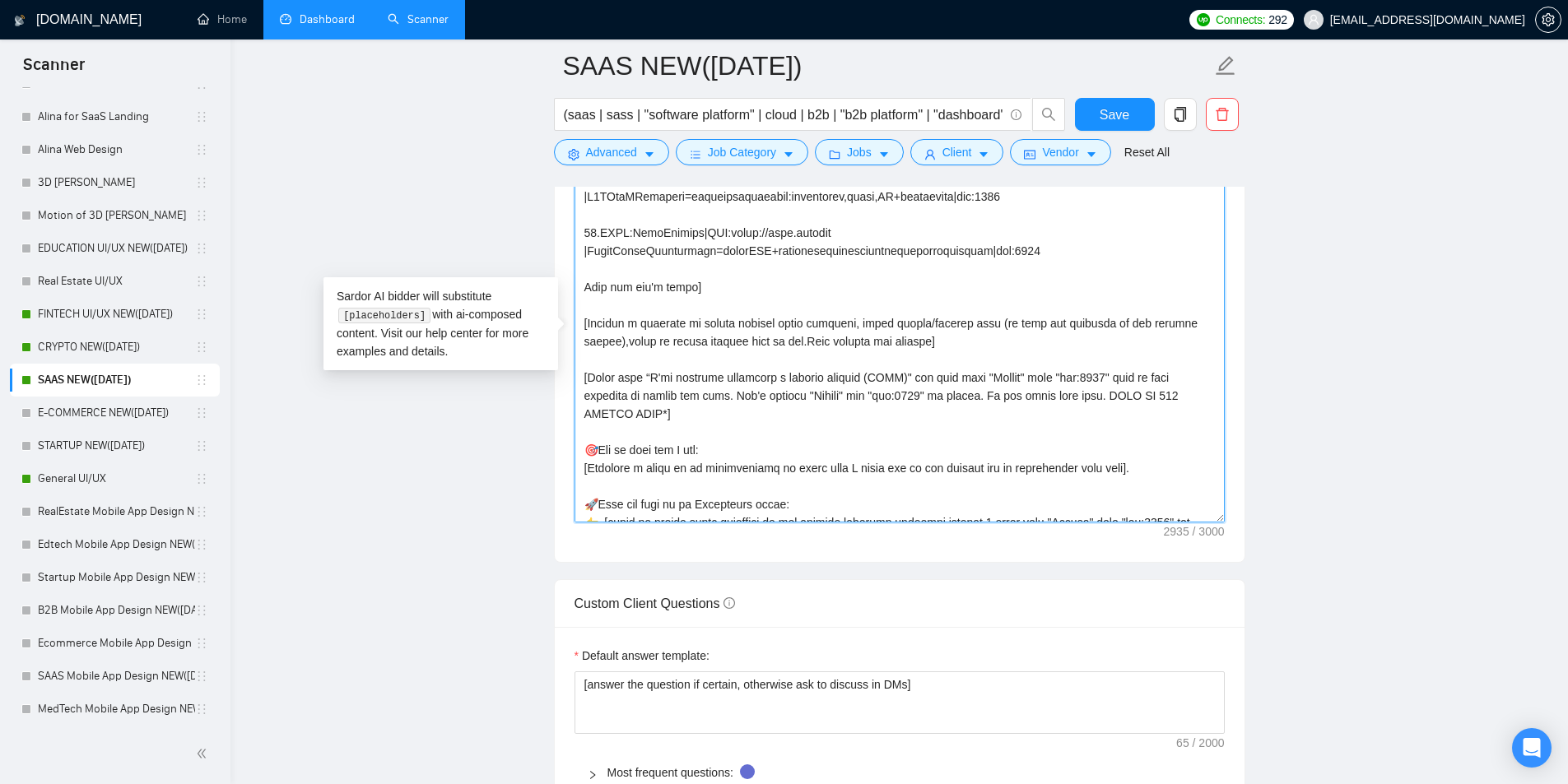
click at [880, 377] on textarea "Cover letter template:" at bounding box center [899, 337] width 650 height 370
click at [870, 377] on textarea "Cover letter template:" at bounding box center [899, 337] width 650 height 370
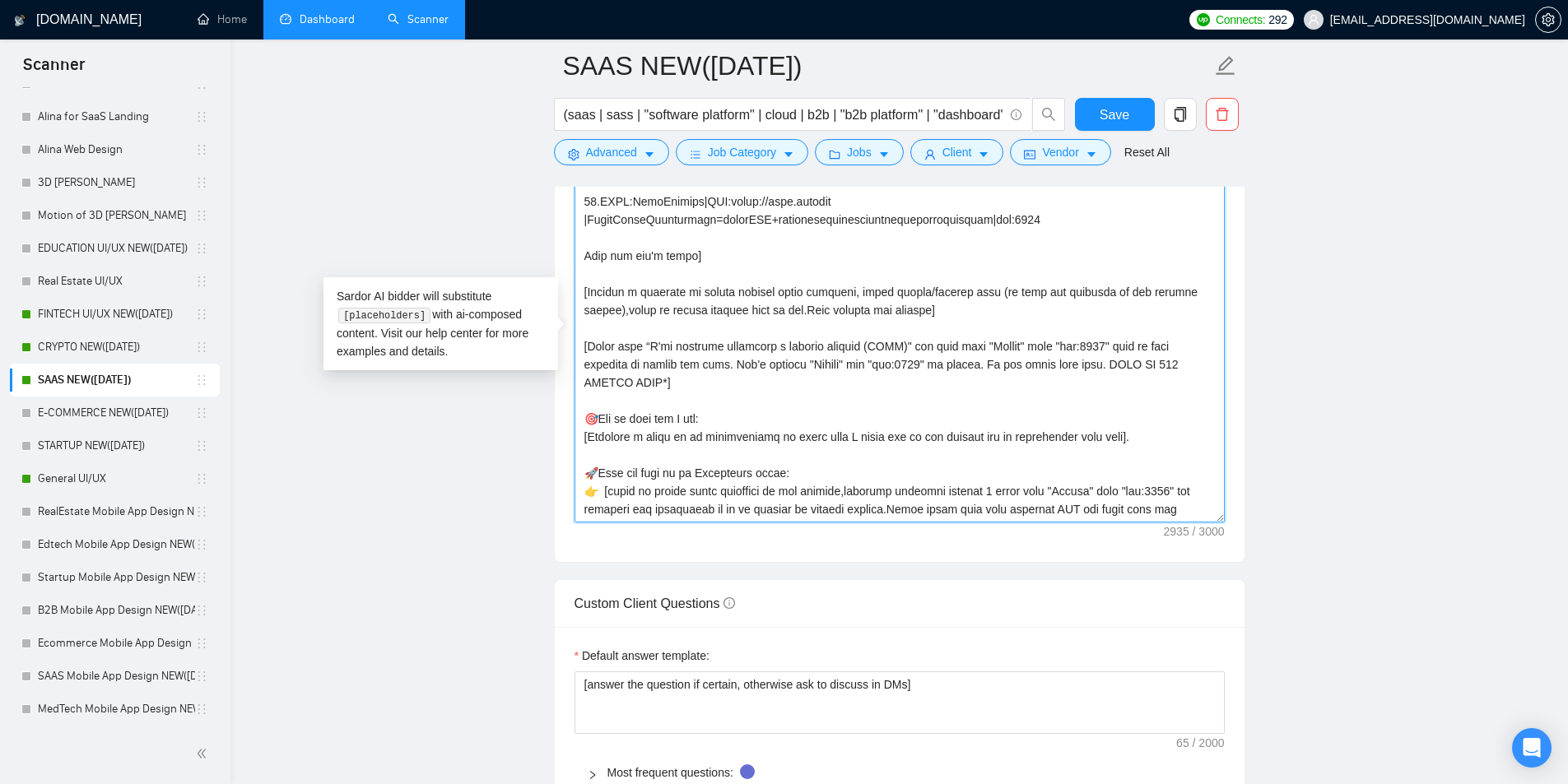
scroll to position [523, 0]
drag, startPoint x: 847, startPoint y: 350, endPoint x: 869, endPoint y: 345, distance: 22.6
click at [869, 345] on textarea "Cover letter template:" at bounding box center [899, 337] width 650 height 370
click at [861, 345] on textarea "Cover letter template:" at bounding box center [899, 337] width 650 height 370
drag, startPoint x: 855, startPoint y: 347, endPoint x: 880, endPoint y: 345, distance: 25.1
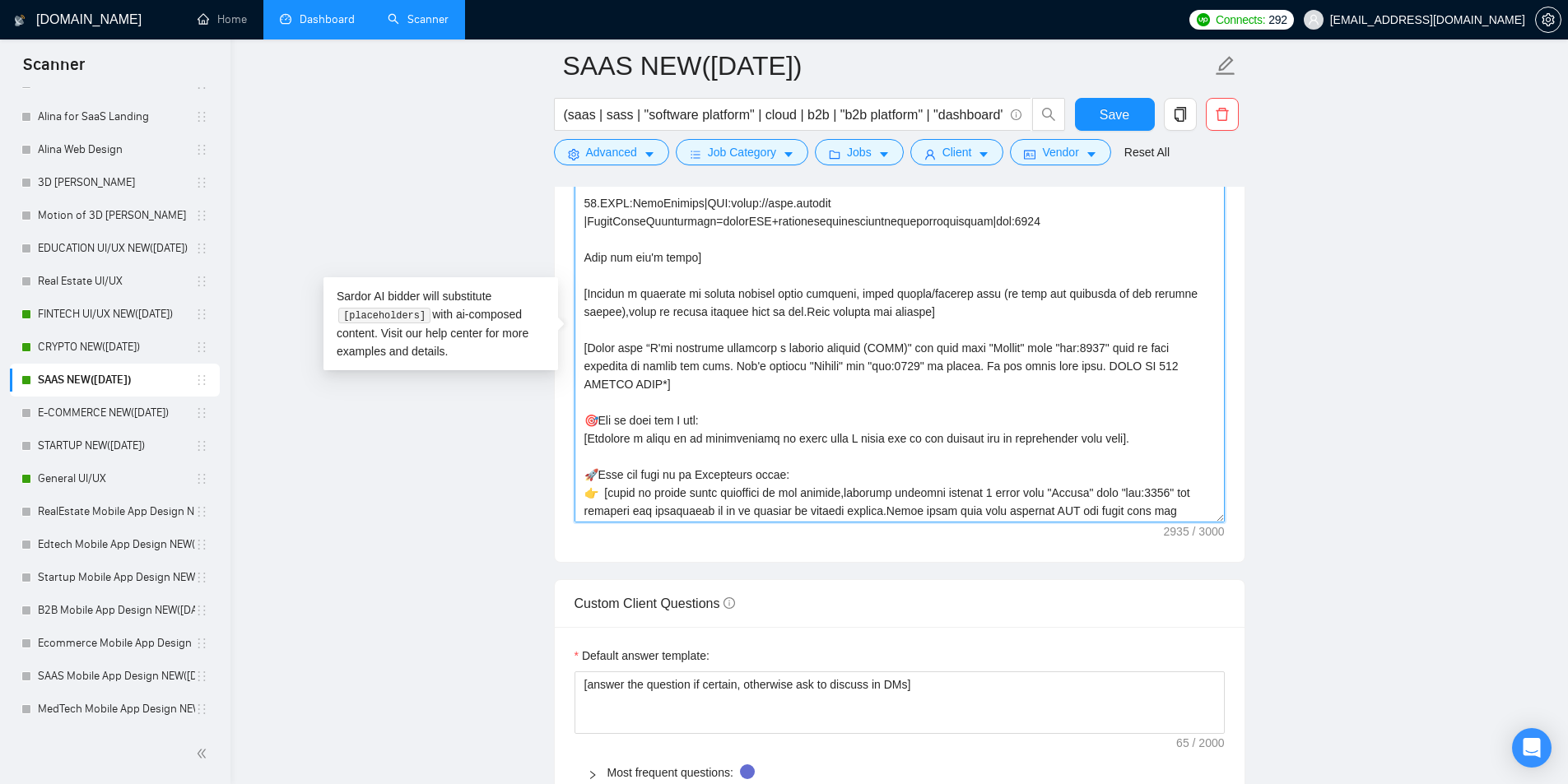
click at [880, 345] on textarea "Cover letter template:" at bounding box center [899, 337] width 650 height 370
click at [868, 347] on textarea "Cover letter template:" at bounding box center [899, 337] width 650 height 370
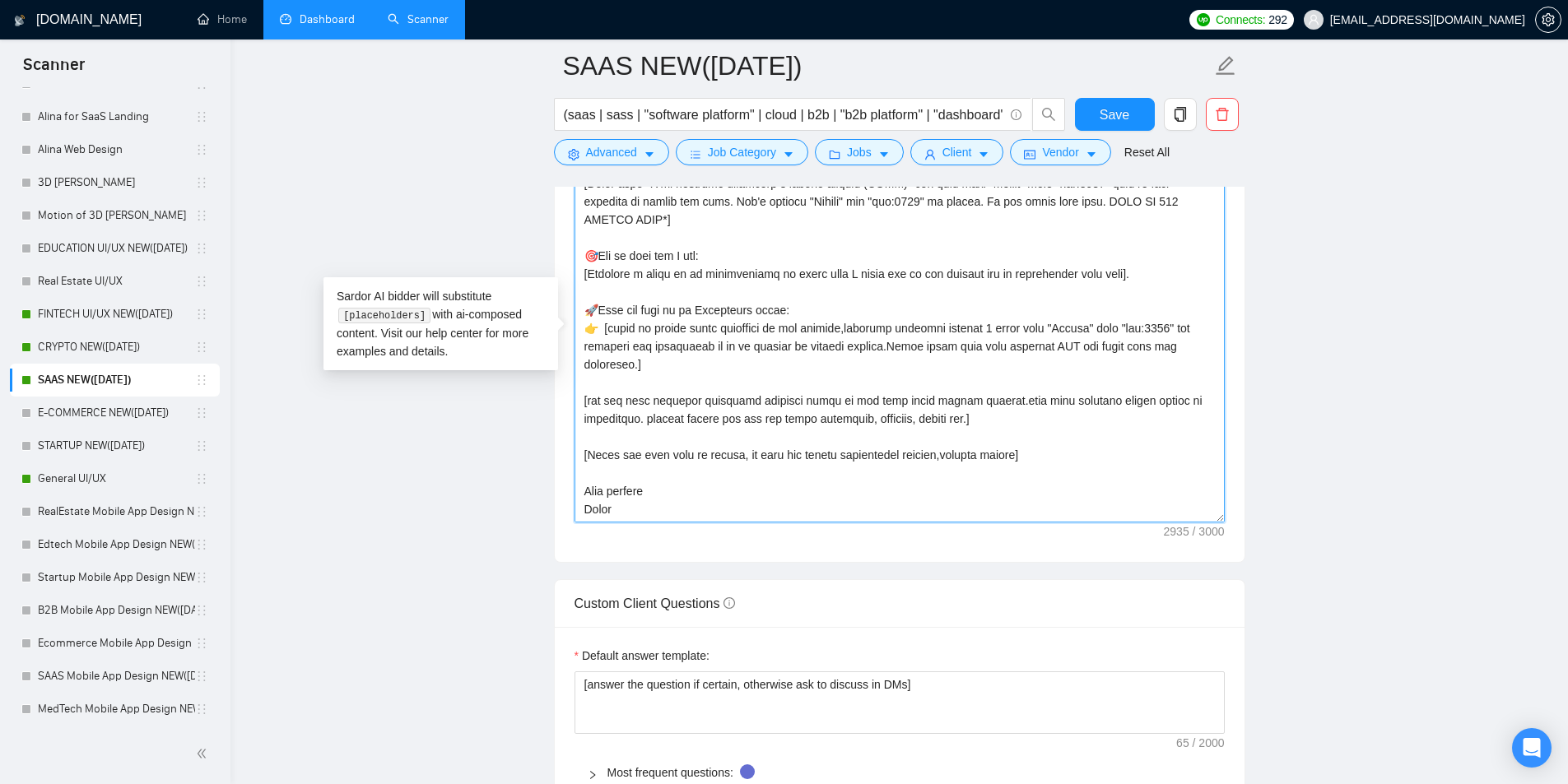
drag, startPoint x: 945, startPoint y: 327, endPoint x: 1043, endPoint y: 324, distance: 98.0
click at [1035, 324] on textarea "Cover letter template:" at bounding box center [899, 337] width 650 height 370
drag, startPoint x: 1053, startPoint y: 324, endPoint x: 1082, endPoint y: 322, distance: 29.1
click at [1082, 323] on textarea "Cover letter template:" at bounding box center [899, 337] width 650 height 370
click at [1088, 324] on textarea "Cover letter template:" at bounding box center [899, 337] width 650 height 370
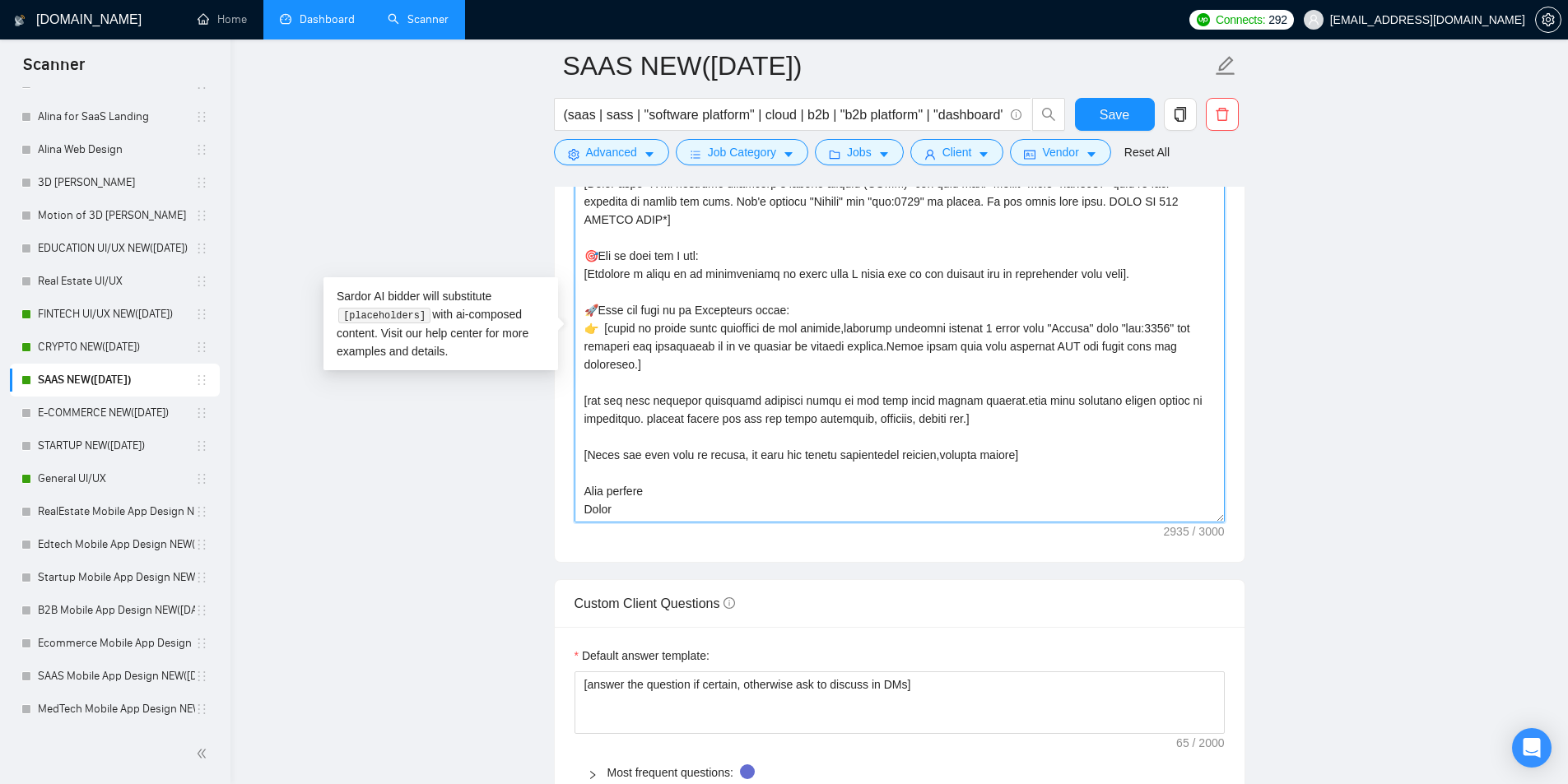
drag, startPoint x: 1127, startPoint y: 324, endPoint x: 1147, endPoint y: 324, distance: 20.0
click at [1142, 324] on textarea "Cover letter template:" at bounding box center [899, 337] width 650 height 370
click at [1073, 333] on textarea "Cover letter template:" at bounding box center [899, 337] width 650 height 370
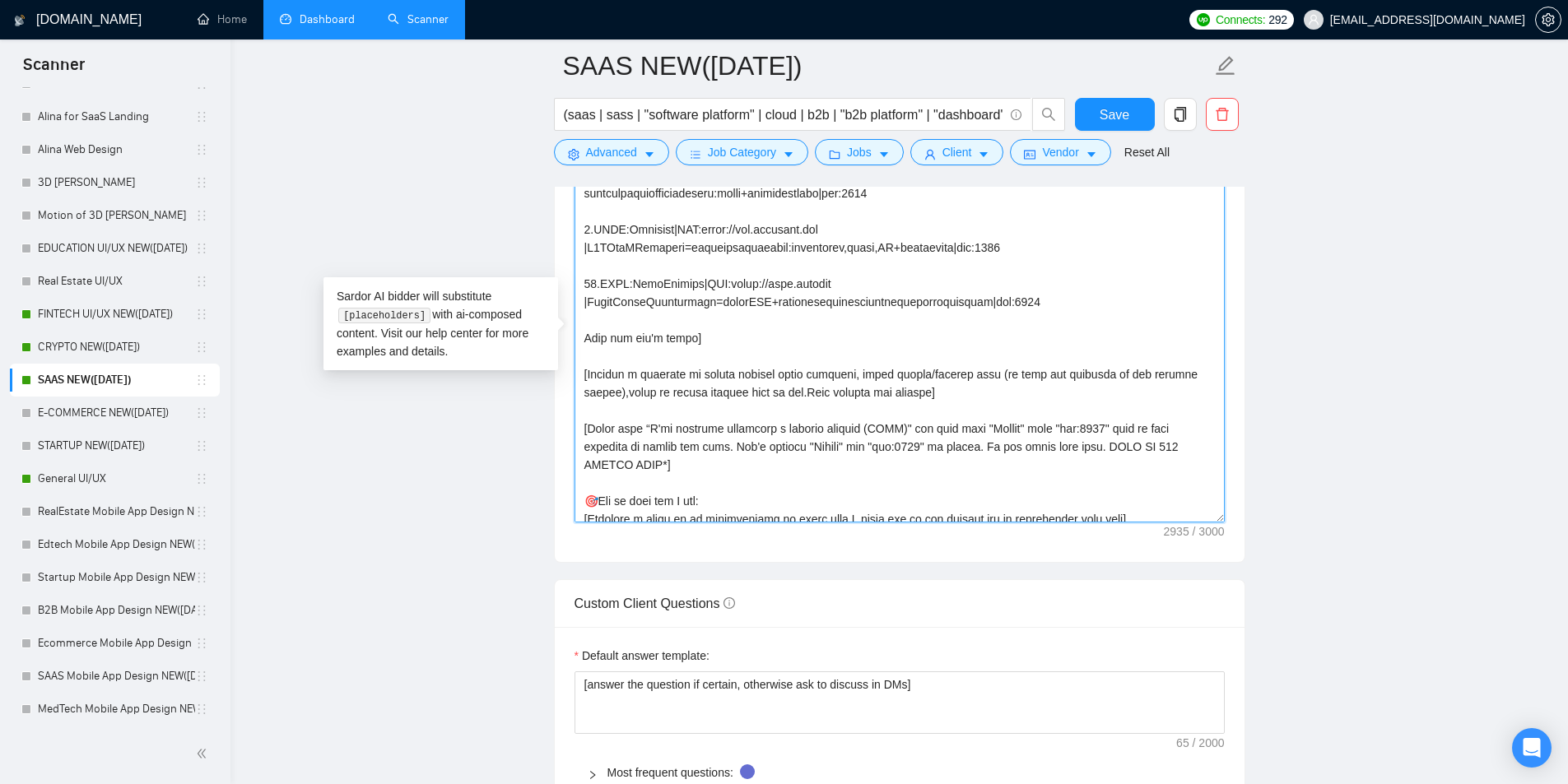
scroll to position [441, 0]
drag, startPoint x: 851, startPoint y: 429, endPoint x: 888, endPoint y: 428, distance: 37.0
click at [888, 428] on textarea "Cover letter template:" at bounding box center [899, 337] width 650 height 370
click at [803, 430] on textarea "Cover letter template:" at bounding box center [899, 337] width 650 height 370
drag, startPoint x: 803, startPoint y: 430, endPoint x: 817, endPoint y: 430, distance: 14.0
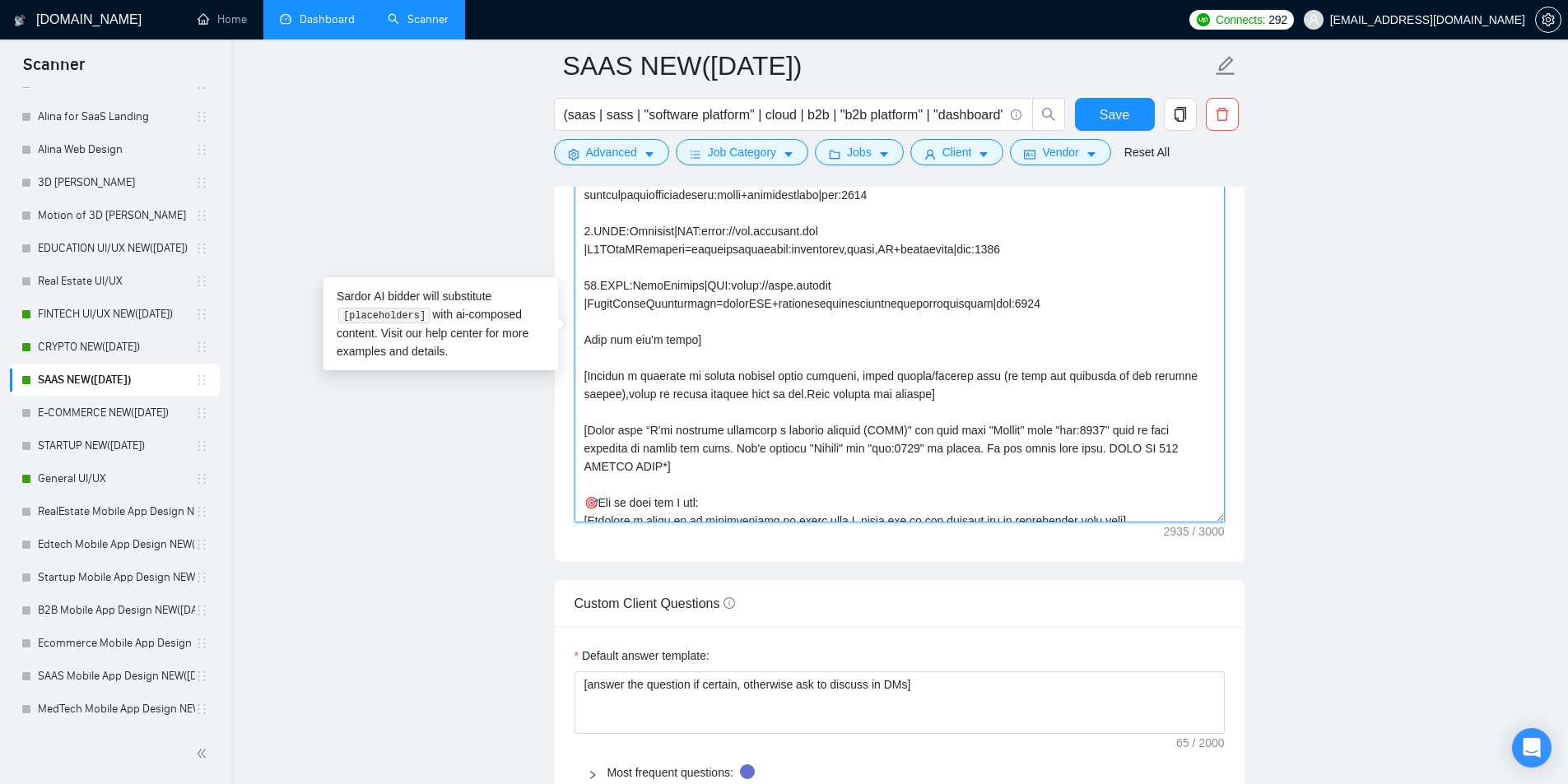
click at [814, 430] on textarea "Cover letter template:" at bounding box center [899, 337] width 650 height 370
click at [832, 428] on textarea "Cover letter template:" at bounding box center [899, 337] width 650 height 370
click at [857, 432] on textarea "Cover letter template:" at bounding box center [899, 337] width 650 height 370
click at [861, 432] on textarea "Cover letter template:" at bounding box center [899, 337] width 650 height 370
click at [855, 430] on textarea "Cover letter template:" at bounding box center [899, 337] width 650 height 370
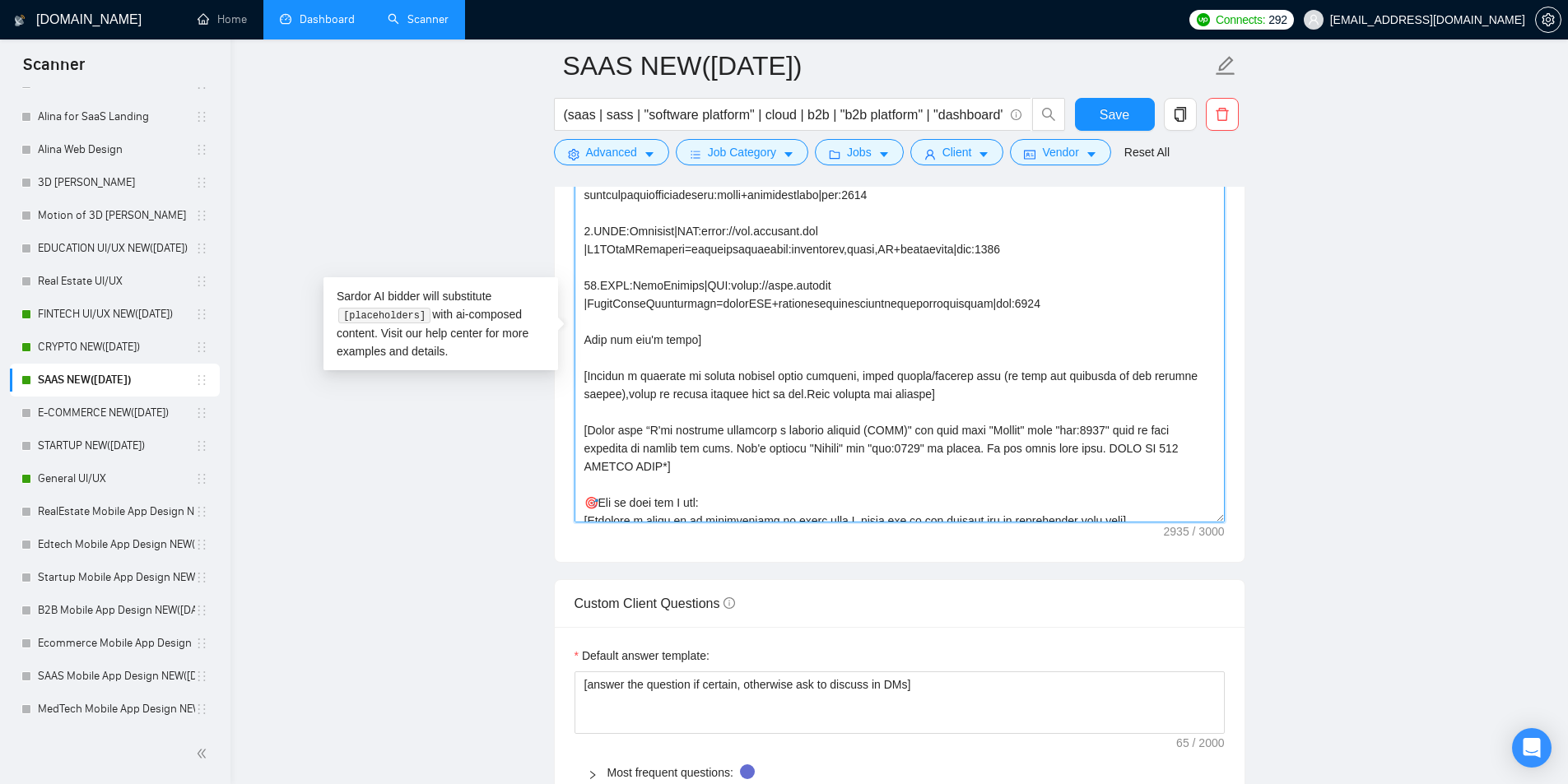
drag, startPoint x: 853, startPoint y: 429, endPoint x: 877, endPoint y: 428, distance: 24.0
click at [877, 428] on textarea "Cover letter template:" at bounding box center [899, 337] width 650 height 370
click at [870, 429] on textarea "Cover letter template:" at bounding box center [899, 337] width 650 height 370
drag, startPoint x: 852, startPoint y: 431, endPoint x: 863, endPoint y: 426, distance: 12.1
click at [863, 426] on textarea "Cover letter template:" at bounding box center [899, 337] width 650 height 370
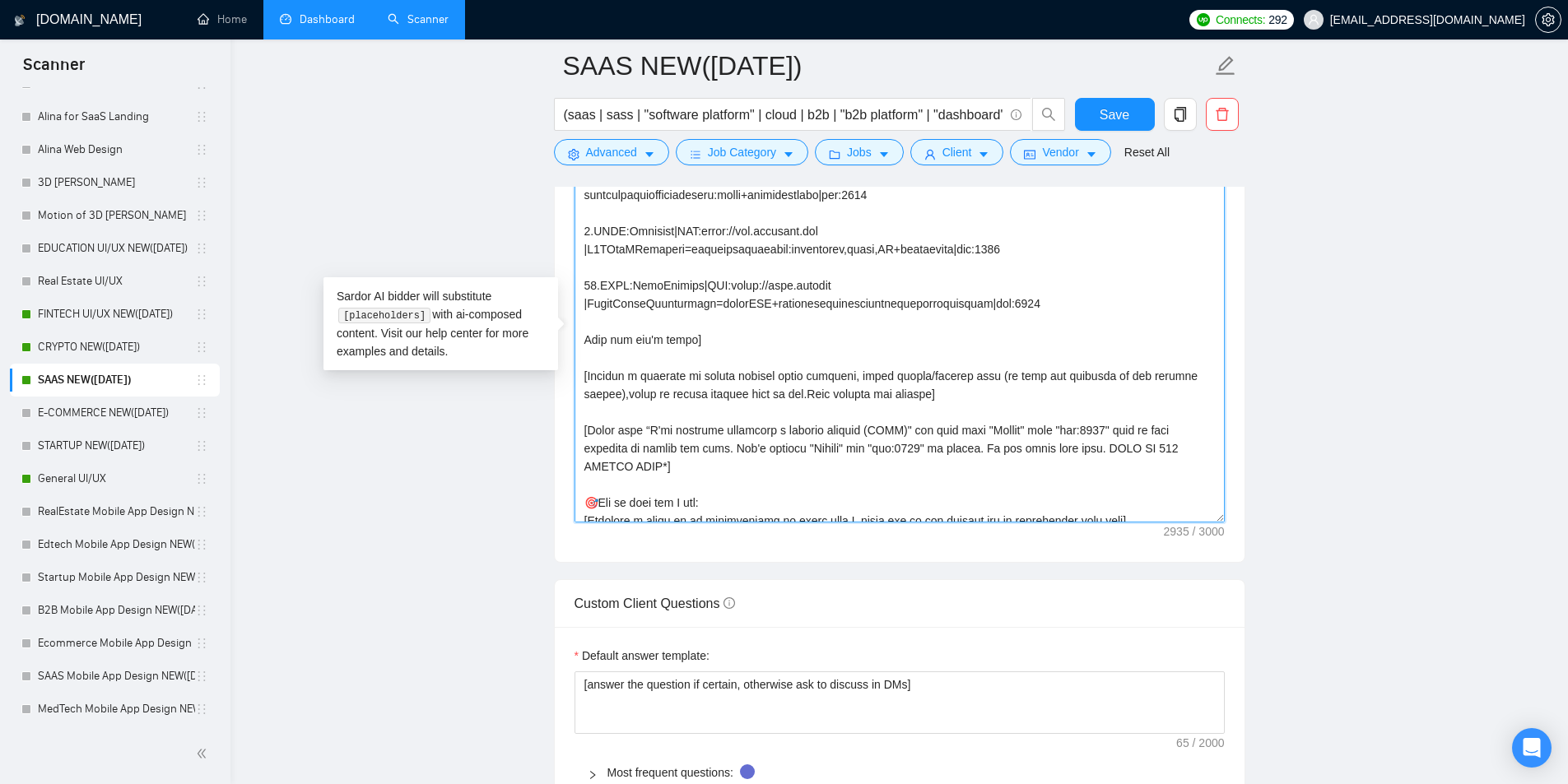
click at [867, 373] on textarea "Cover letter template:" at bounding box center [899, 337] width 650 height 370
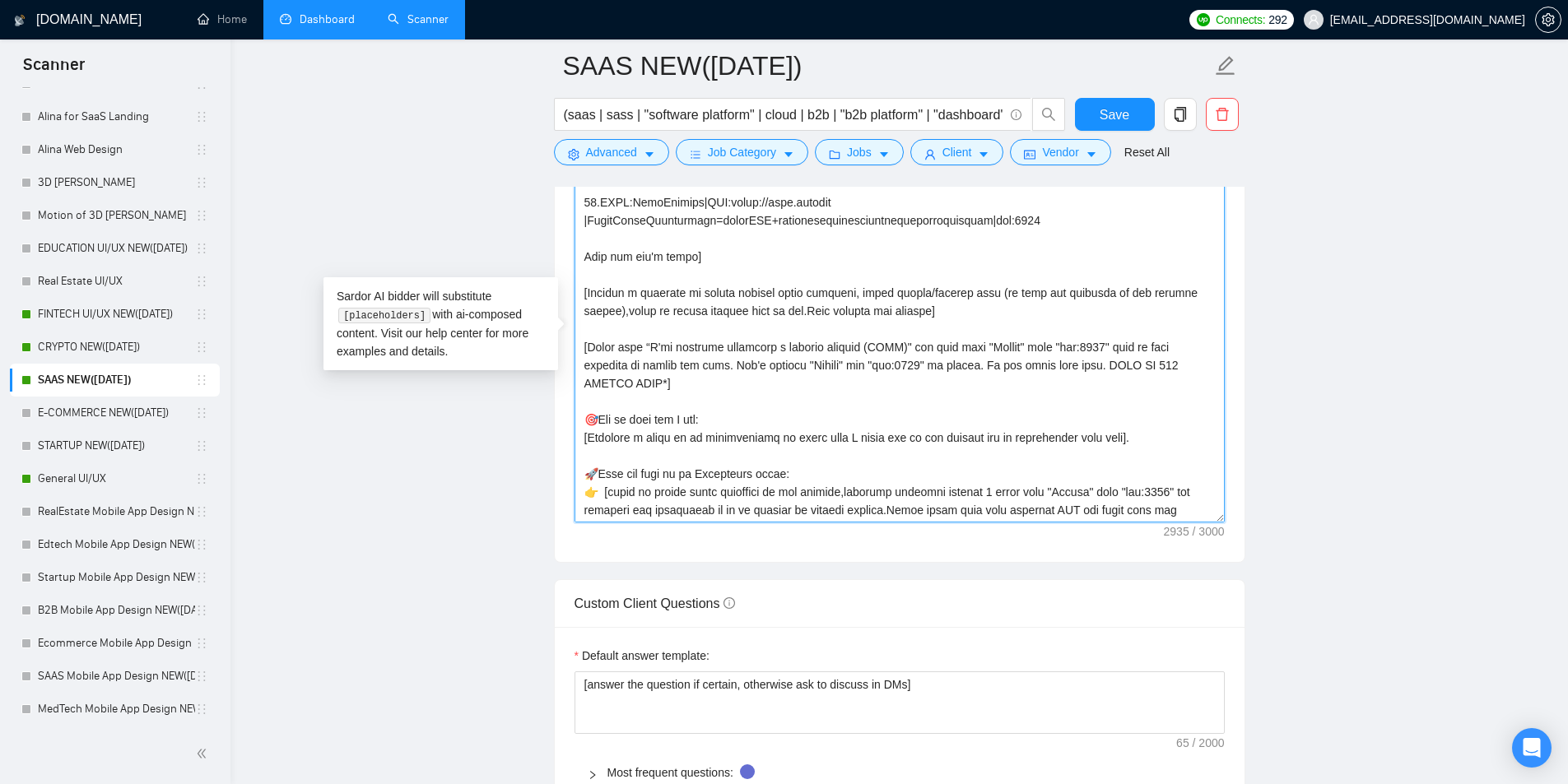
scroll to position [523, 0]
click at [859, 347] on textarea "Cover letter template:" at bounding box center [899, 337] width 650 height 370
click at [821, 354] on textarea "Cover letter template:" at bounding box center [899, 337] width 650 height 370
click at [861, 346] on textarea "Cover letter template:" at bounding box center [899, 337] width 650 height 370
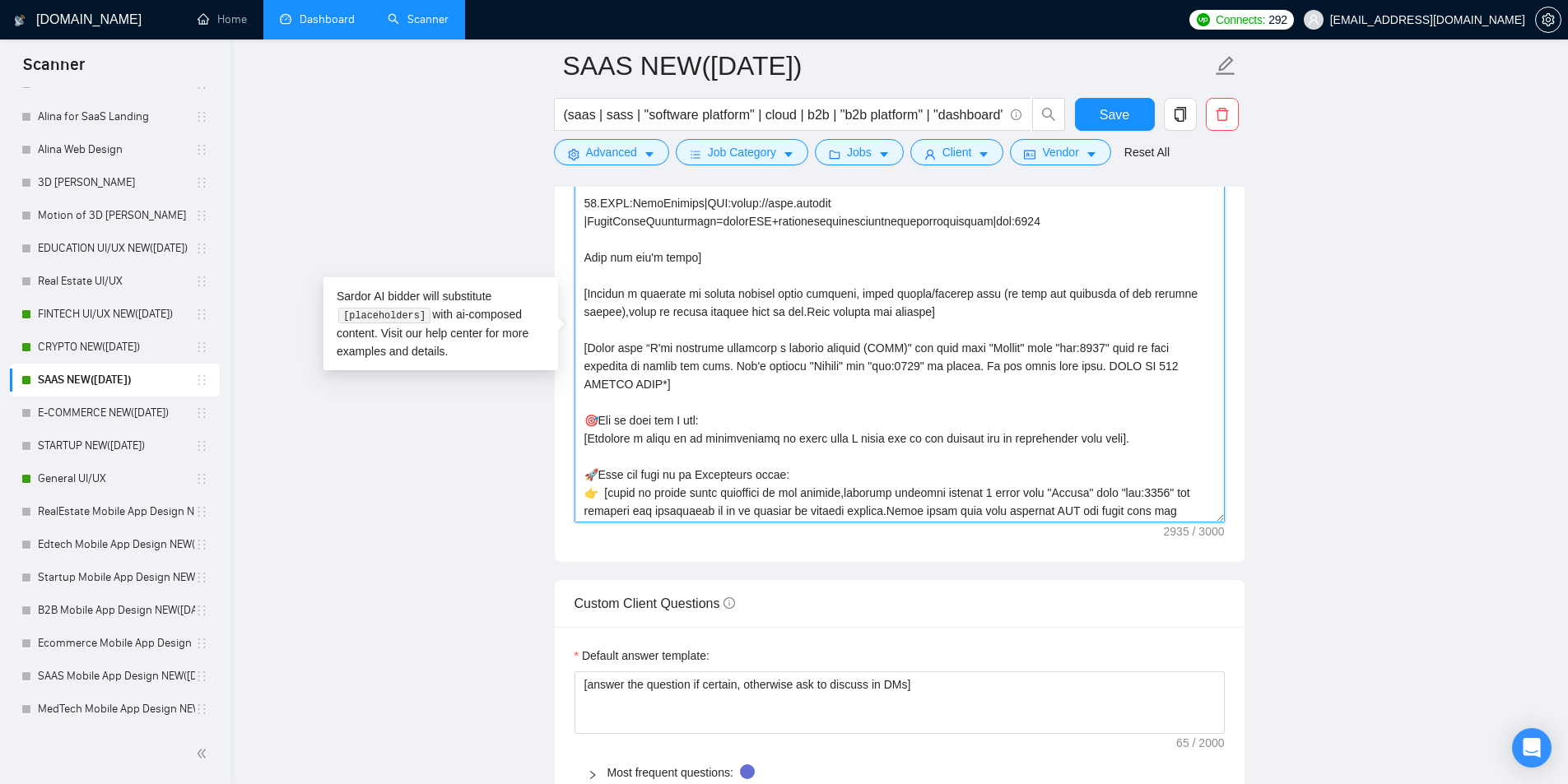
click at [861, 346] on textarea "Cover letter template:" at bounding box center [899, 337] width 650 height 370
click at [852, 447] on textarea "Cover letter template:" at bounding box center [899, 337] width 650 height 370
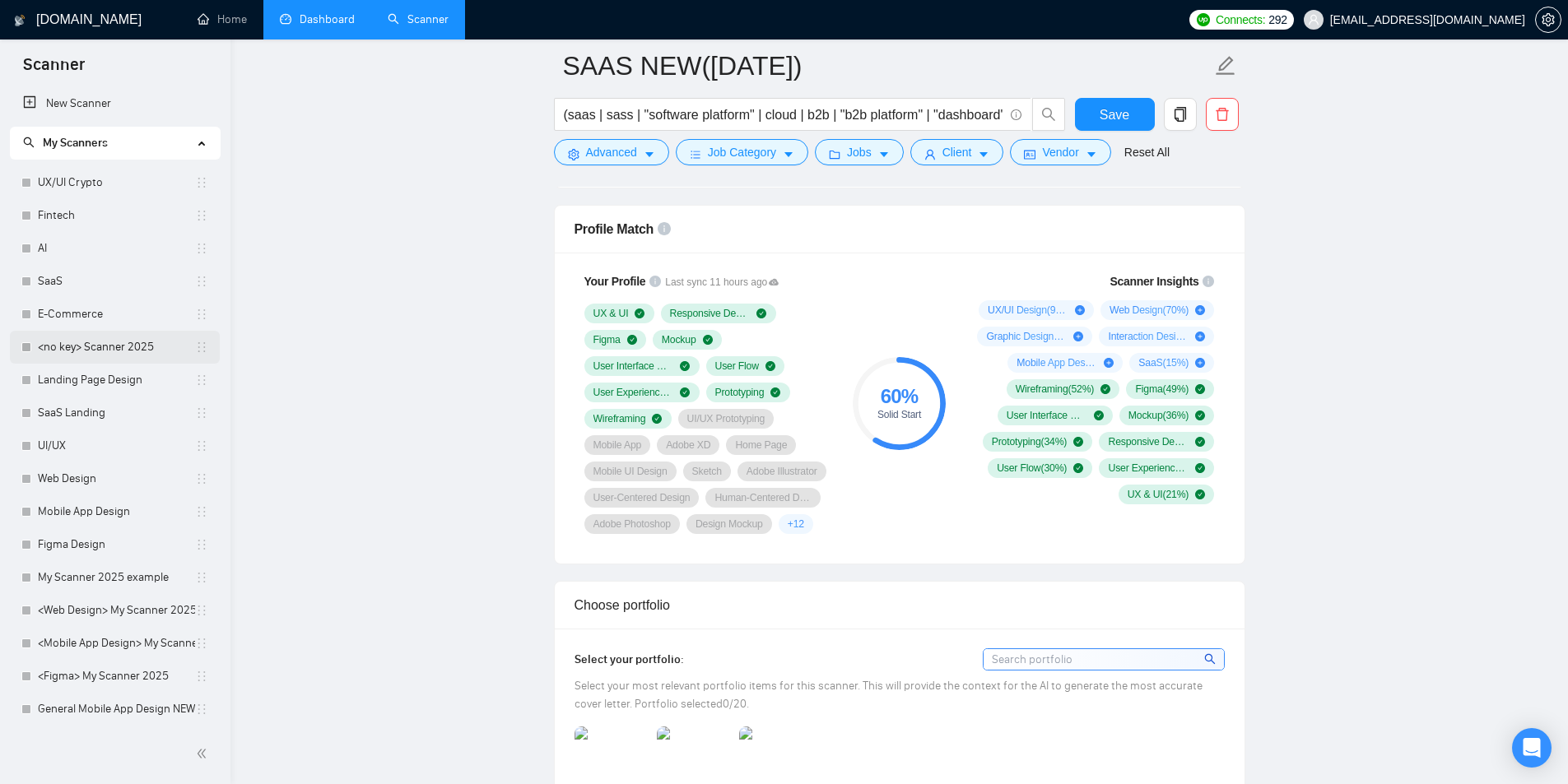
scroll to position [904, 0]
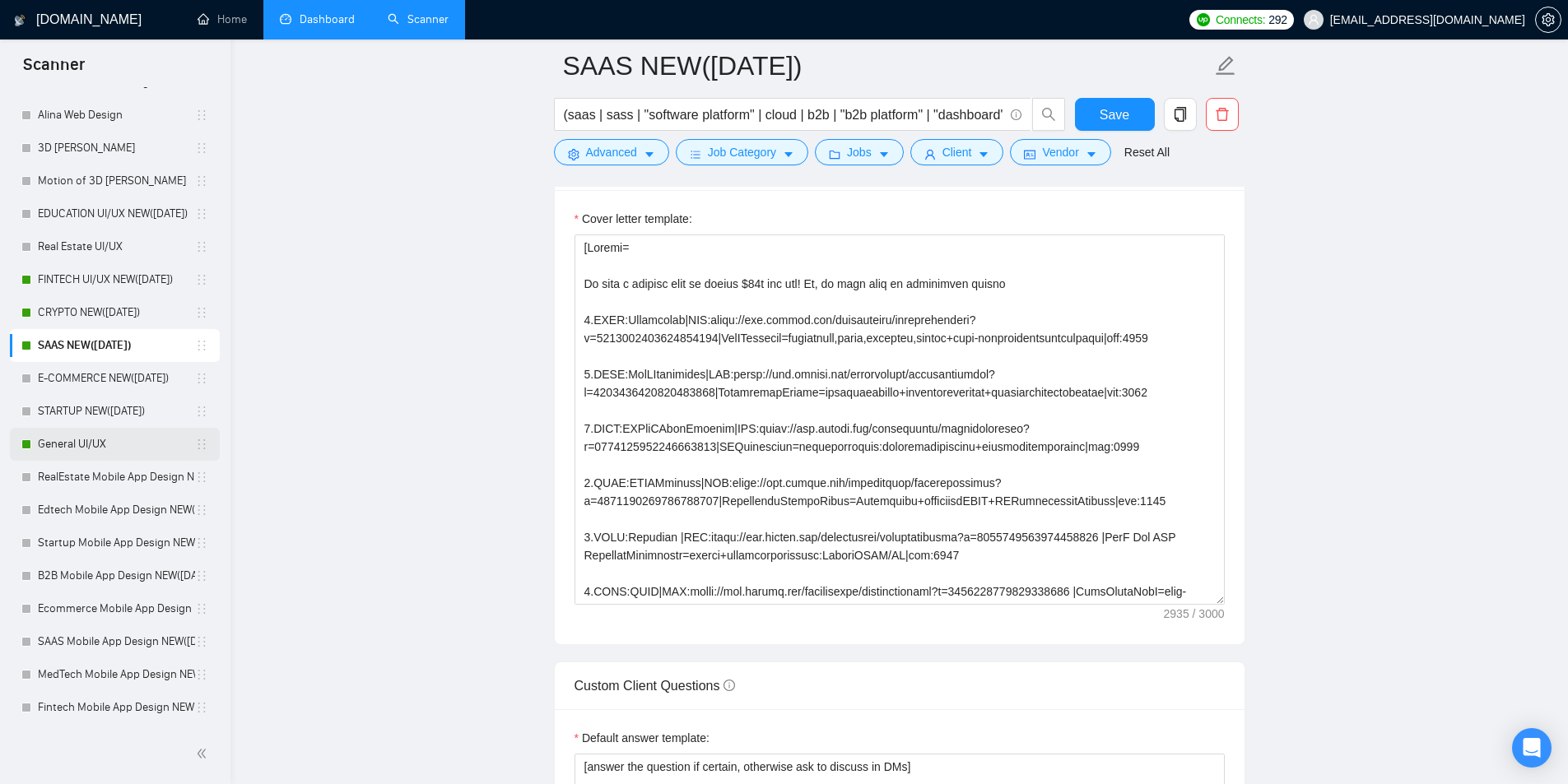
scroll to position [2057, 0]
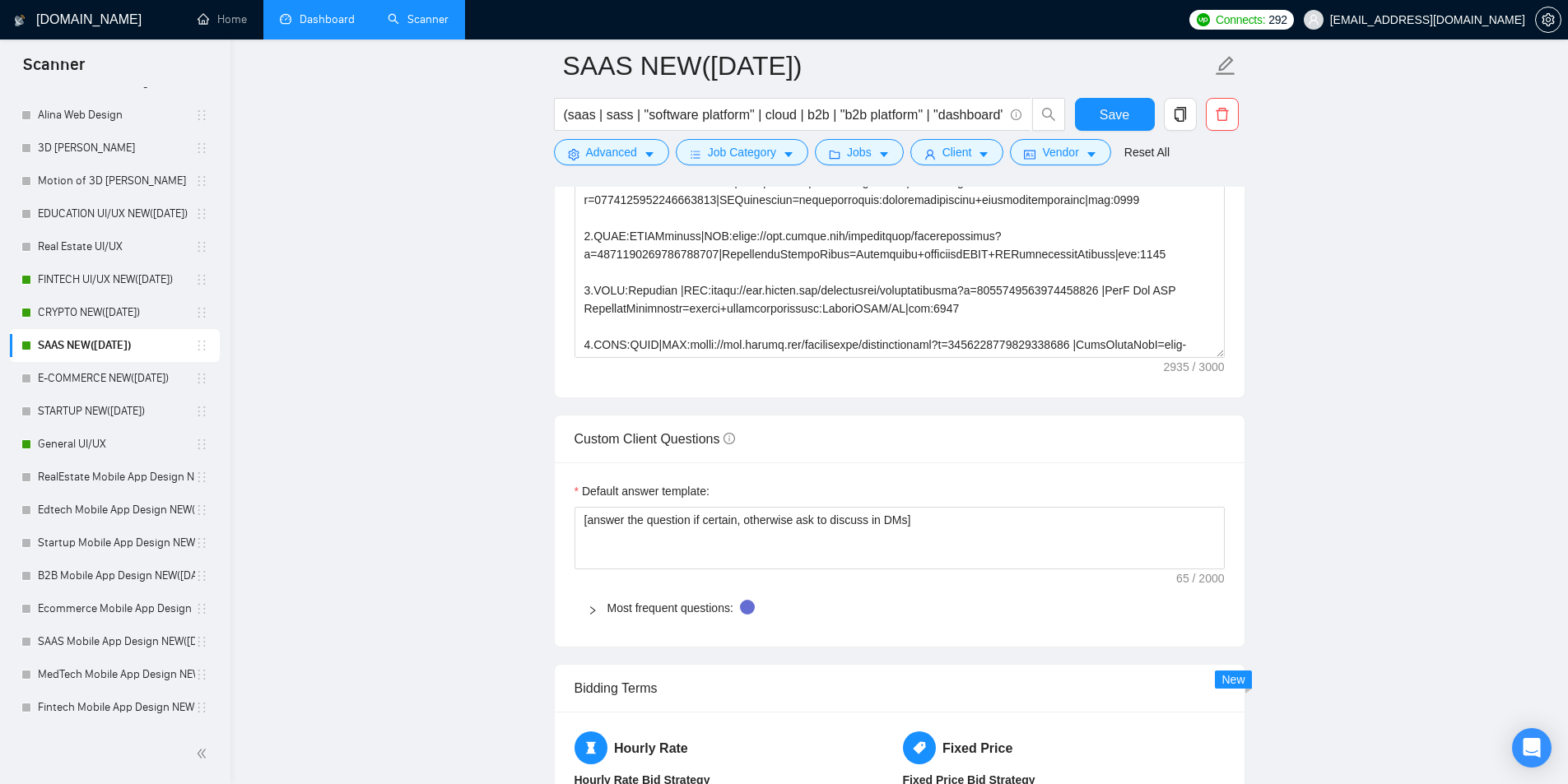
click at [303, 494] on main "SAAS NEW(23.08.2025) (saas | sass | "software platform" | cloud | b2b | "b2b pl…" at bounding box center [899, 214] width 1284 height 4409
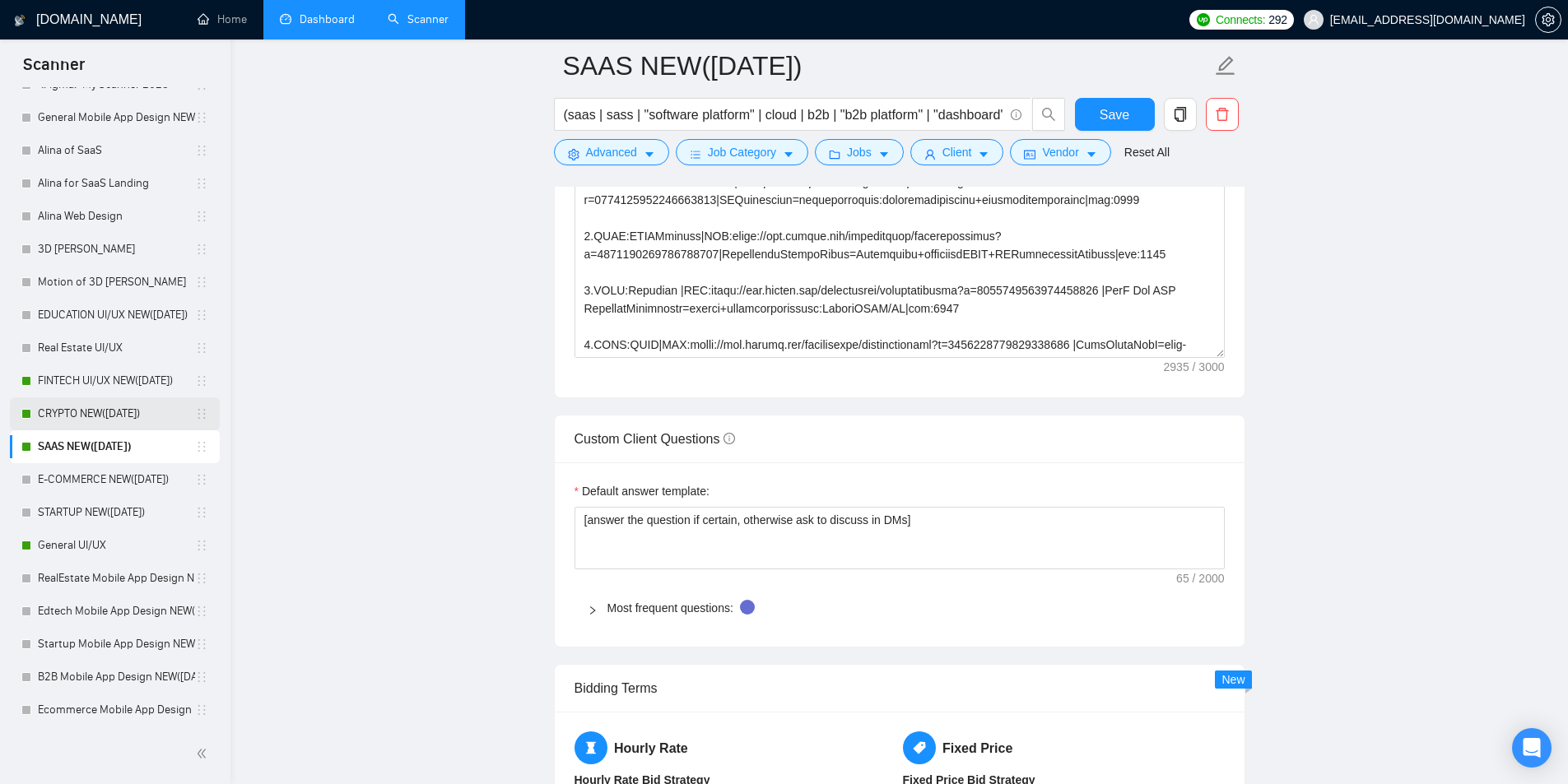
scroll to position [658, 0]
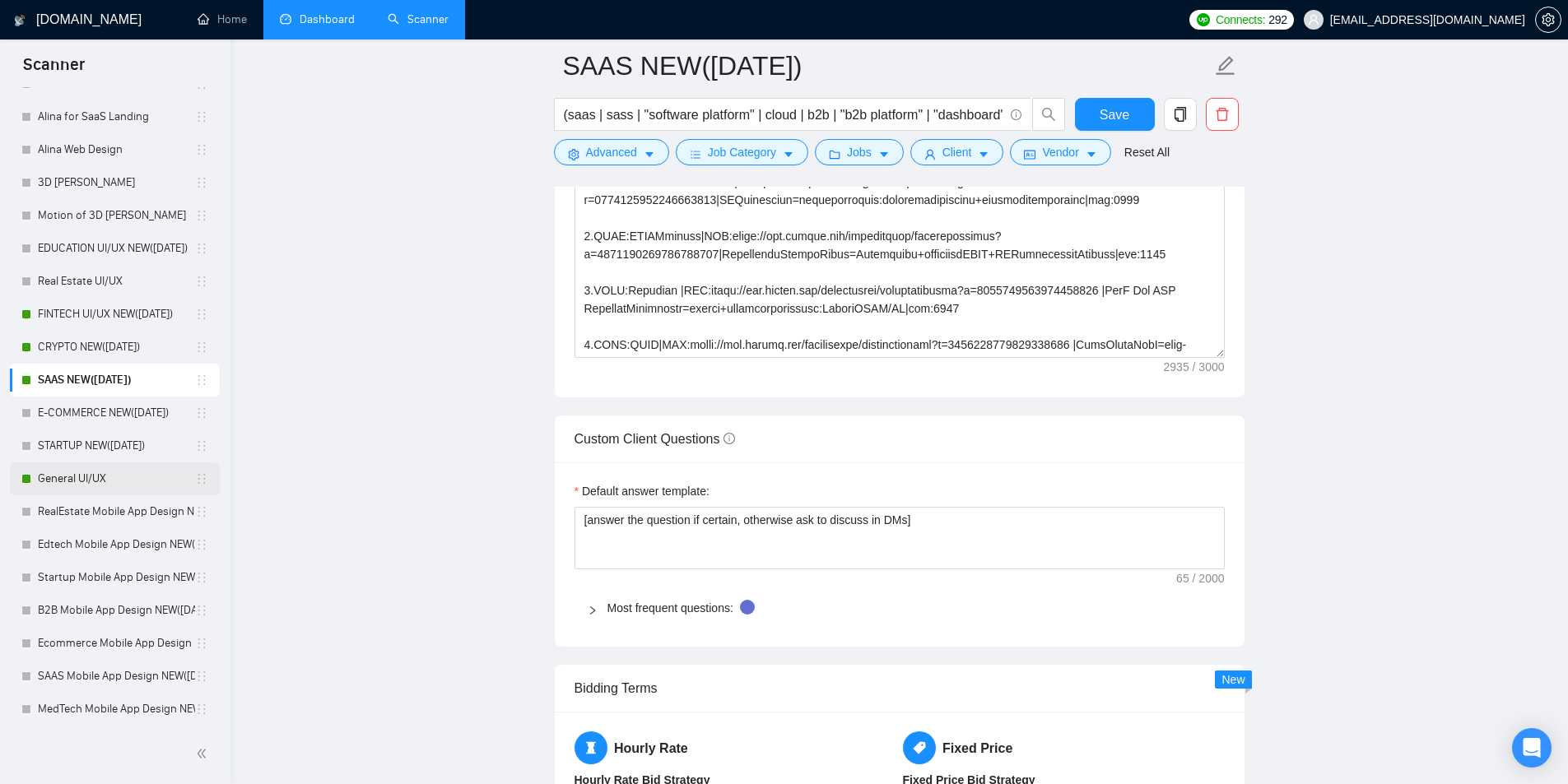
click at [110, 479] on link "General UI/UX" at bounding box center [117, 479] width 157 height 33
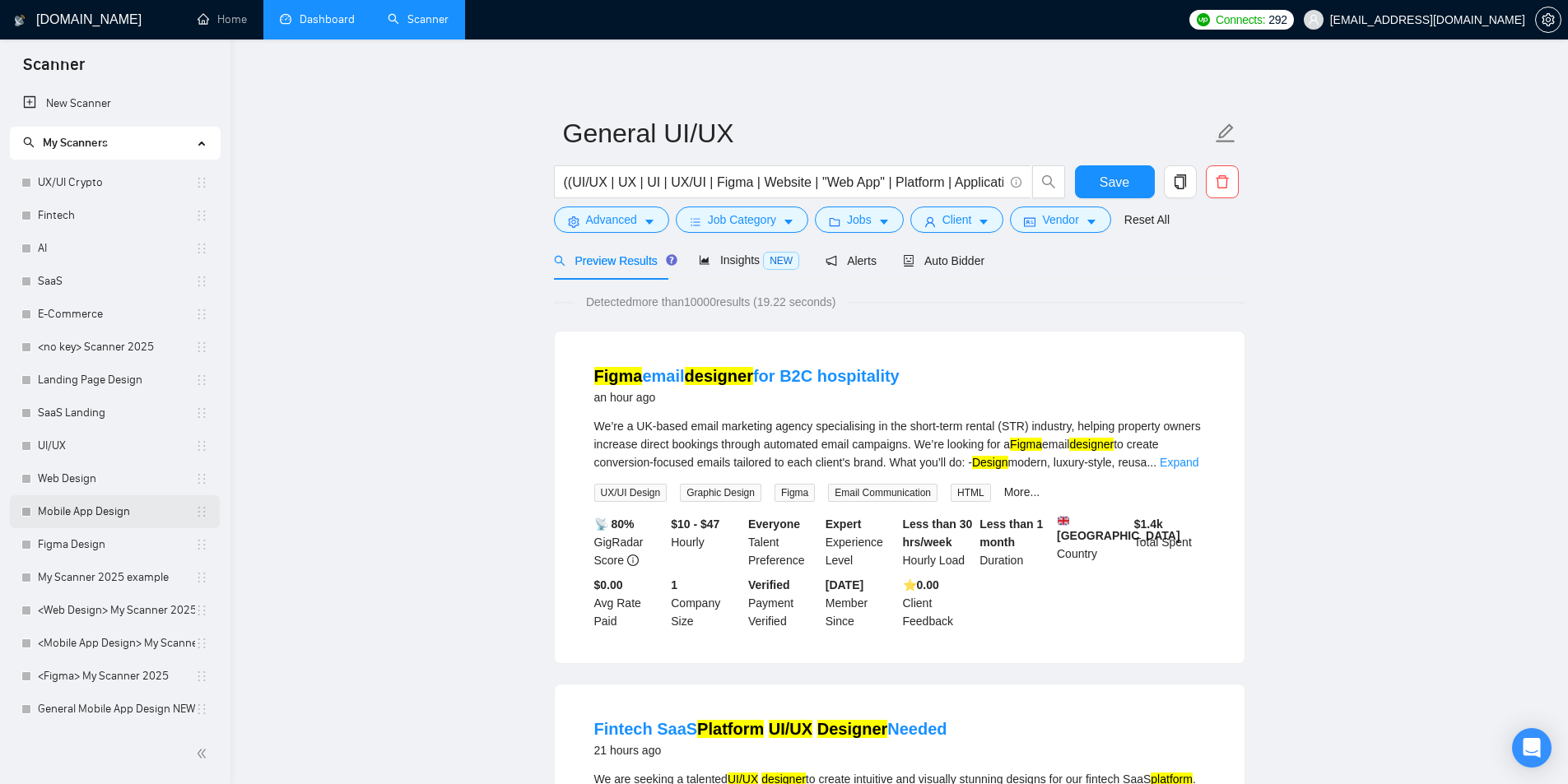
click at [84, 526] on link "Mobile App Design" at bounding box center [117, 511] width 157 height 33
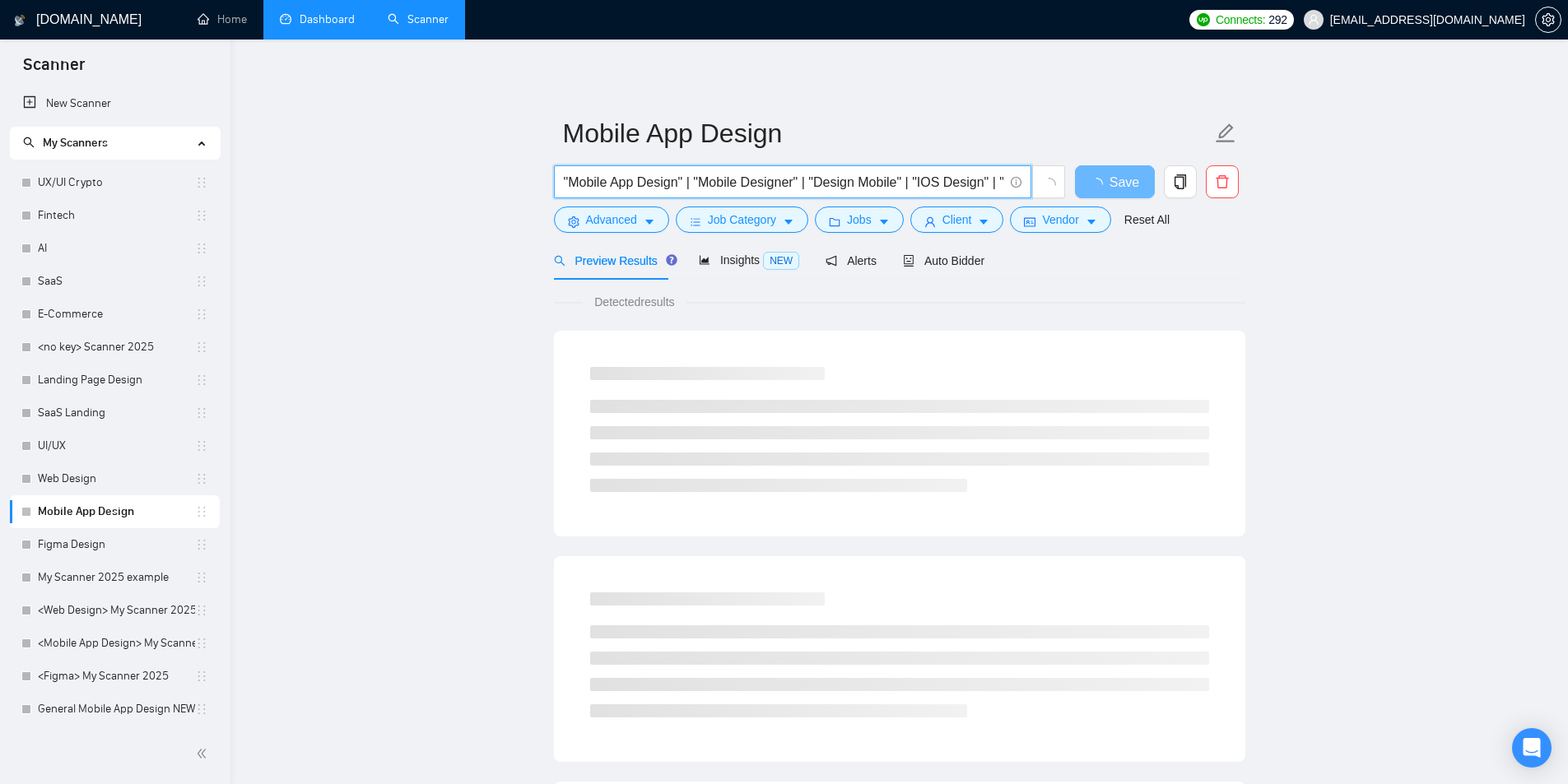
scroll to position [0, 334]
drag, startPoint x: 716, startPoint y: 187, endPoint x: 1126, endPoint y: 210, distance: 410.6
click at [1126, 210] on form "Mobile App Design "Mobile App Design" | "Mobile Designer" | "Design Mobile" | "…" at bounding box center [899, 173] width 691 height 134
click at [787, 181] on input ""Mobile App Design" | "Mobile Designer" | "Design Mobile" | "IOS Design" | "And…" at bounding box center [784, 182] width 440 height 21
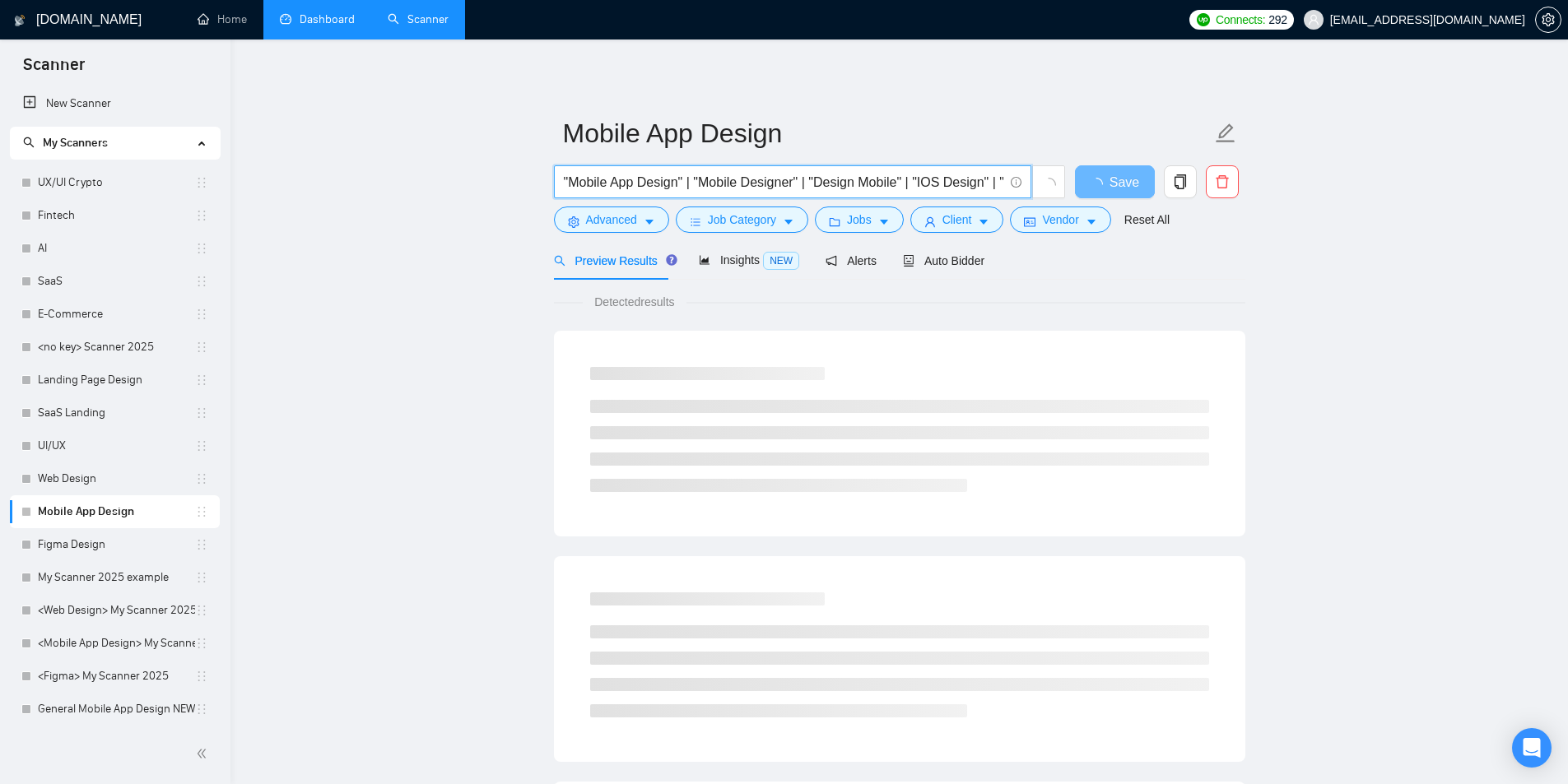
drag, startPoint x: 664, startPoint y: 178, endPoint x: 313, endPoint y: 179, distance: 351.0
click at [313, 179] on main "Mobile App Design "Mobile App Design" | "Mobile Designer" | "Design Mobile" | "…" at bounding box center [899, 751] width 1284 height 1372
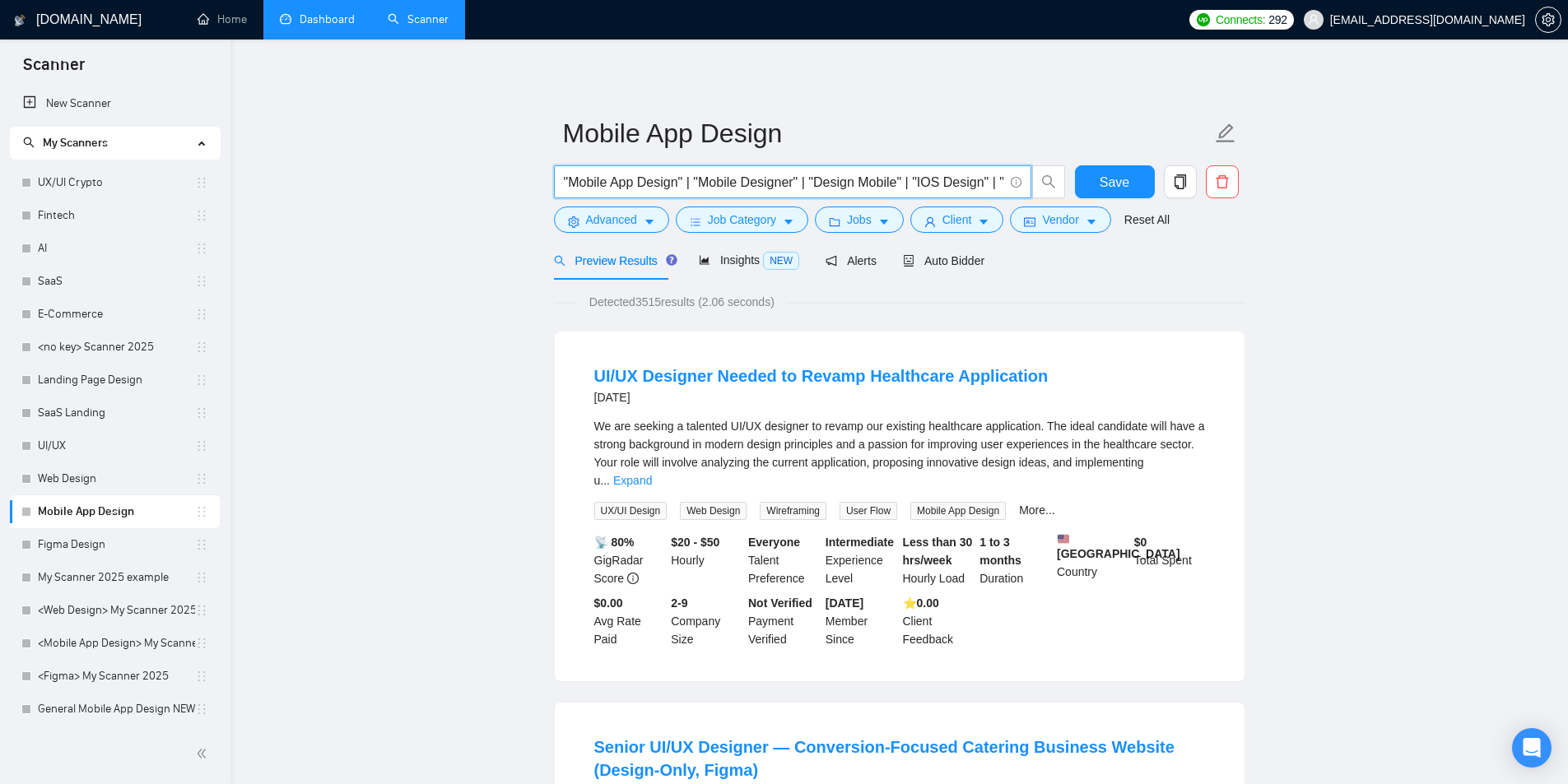
click at [591, 179] on input ""Mobile App Design" | "Mobile Designer" | "Design Mobile" | "IOS Design" | "And…" at bounding box center [784, 182] width 440 height 21
drag, startPoint x: 583, startPoint y: 180, endPoint x: 463, endPoint y: 175, distance: 120.1
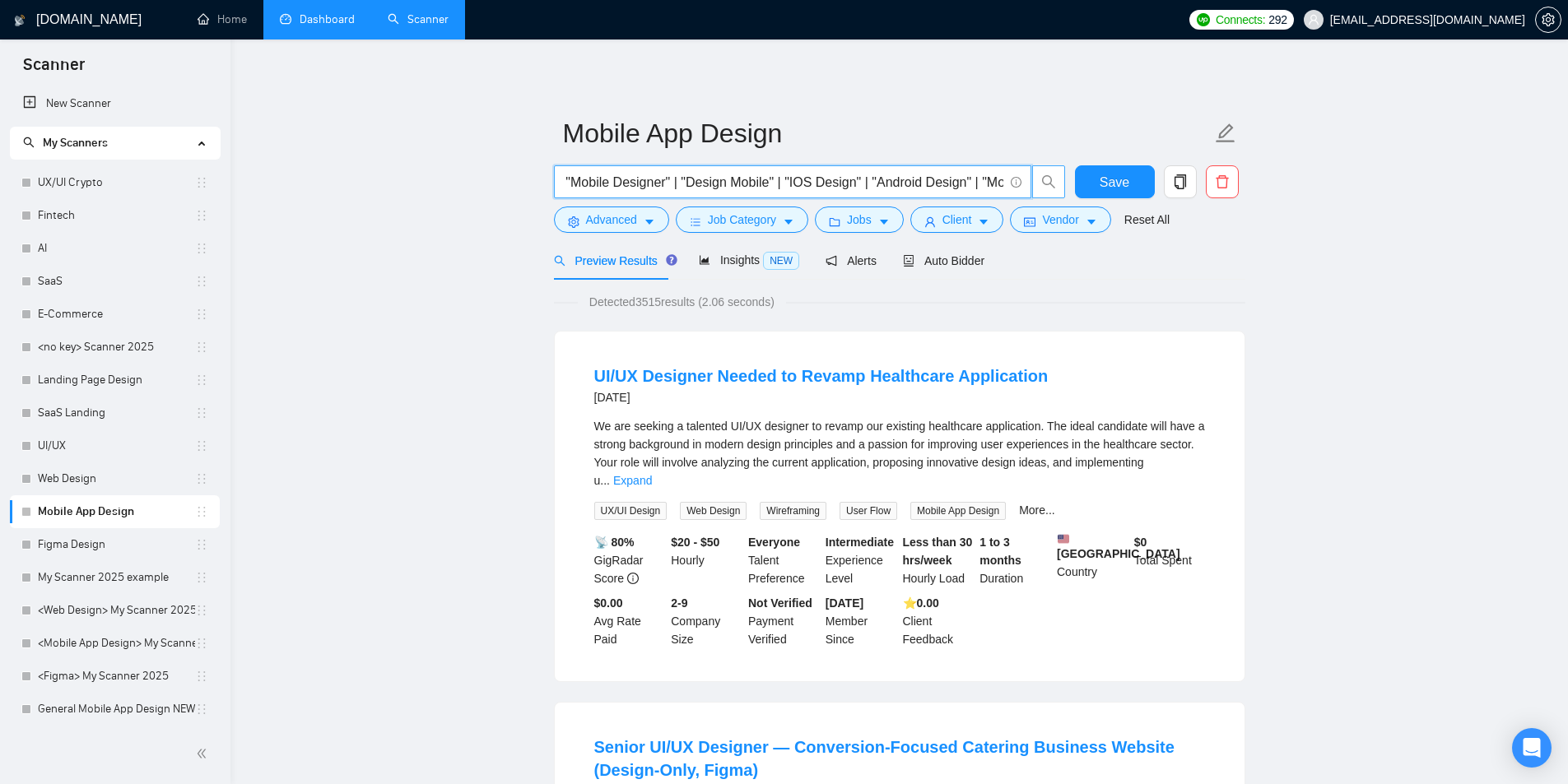
scroll to position [0, 334]
drag, startPoint x: 567, startPoint y: 184, endPoint x: 1054, endPoint y: 174, distance: 487.1
click at [1054, 174] on span ""Mobile App Design" | "Mobile Designer" | "Design Mobile" | "IOS Design" | "And…" at bounding box center [809, 181] width 512 height 33
click at [597, 183] on input ""Mobile App Design" | "Mobile Designer" | "Design Mobile" | "IOS Design" | "And…" at bounding box center [784, 182] width 440 height 21
click at [591, 181] on input ""Mobile App Design" | "Mobile Designer" | "Design Mobile" | "IOS Design" | "And…" at bounding box center [784, 182] width 440 height 21
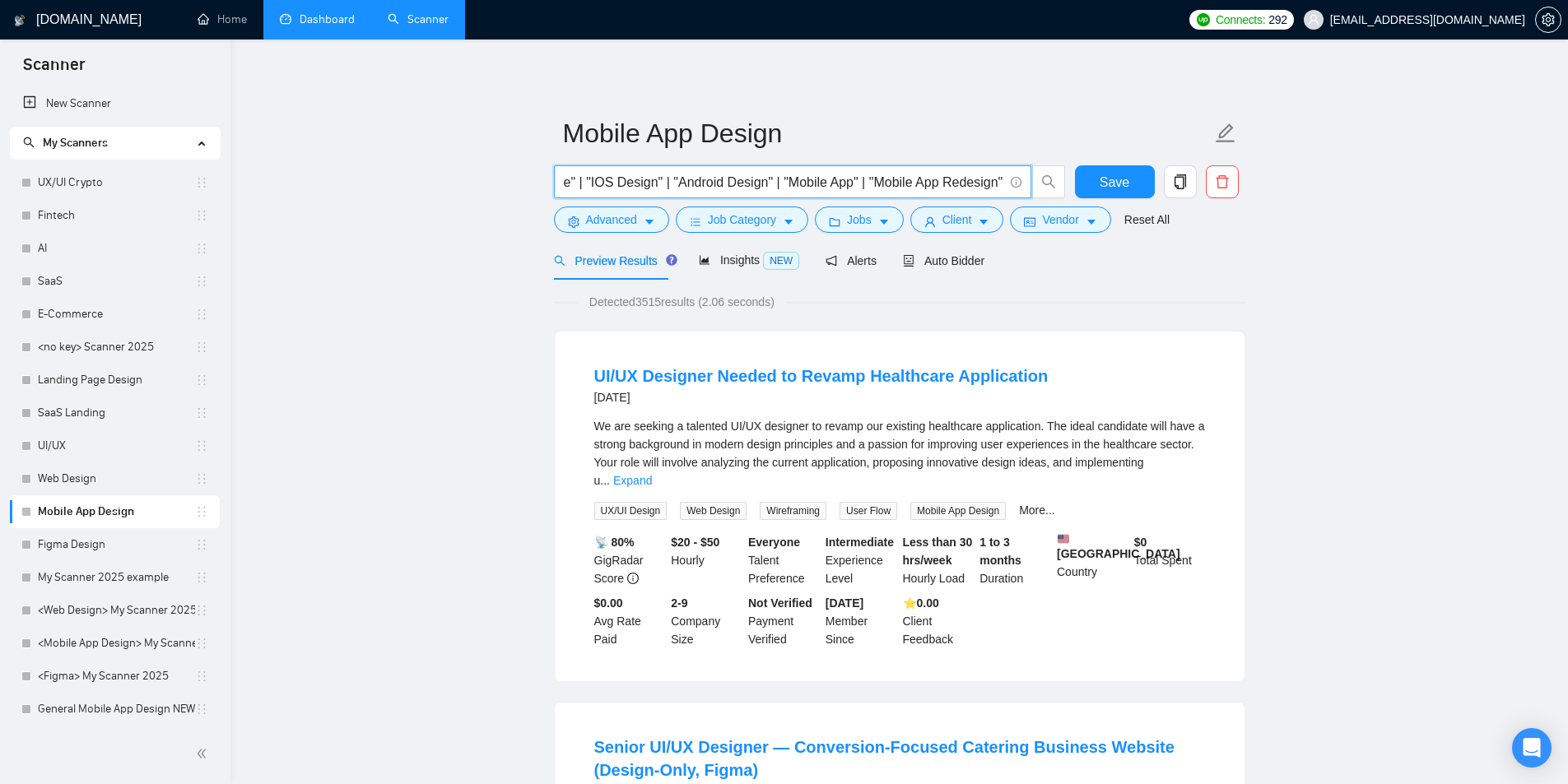
scroll to position [0, 0]
drag, startPoint x: 585, startPoint y: 181, endPoint x: 444, endPoint y: 176, distance: 141.1
click at [789, 187] on input ""Mobile App Design" | "Mobile Designer" | "Design Mobile" | "IOS Design" | "And…" at bounding box center [784, 182] width 440 height 21
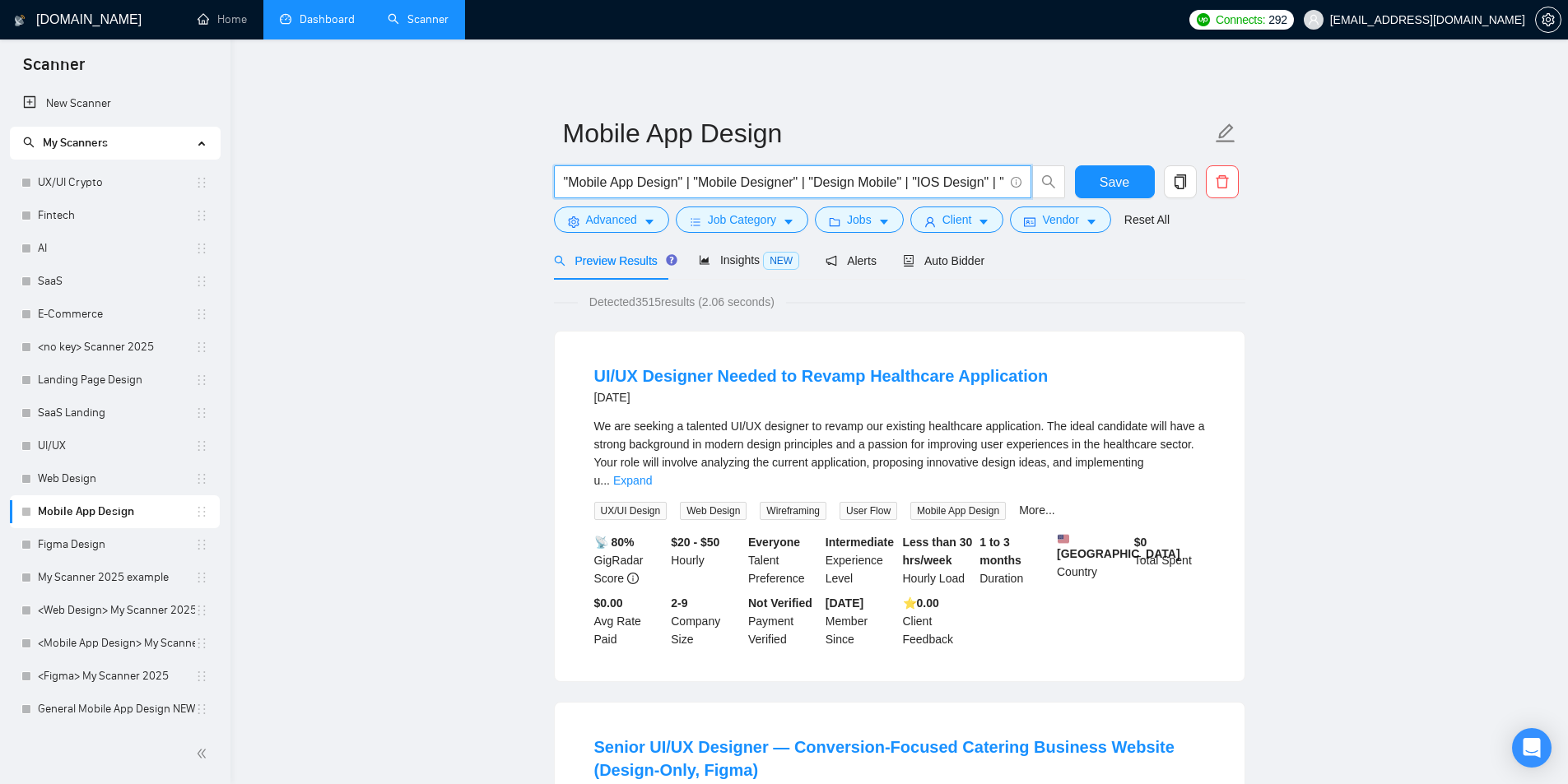
drag, startPoint x: 944, startPoint y: 178, endPoint x: 988, endPoint y: 177, distance: 44.0
click at [988, 177] on input ""Mobile App Design" | "Mobile Designer" | "Design Mobile" | "IOS Design" | "And…" at bounding box center [784, 182] width 440 height 21
click at [986, 178] on input ""Mobile App Design" | "Mobile Designer" | "Design Mobile" | "IOS Design" | "And…" at bounding box center [784, 182] width 440 height 21
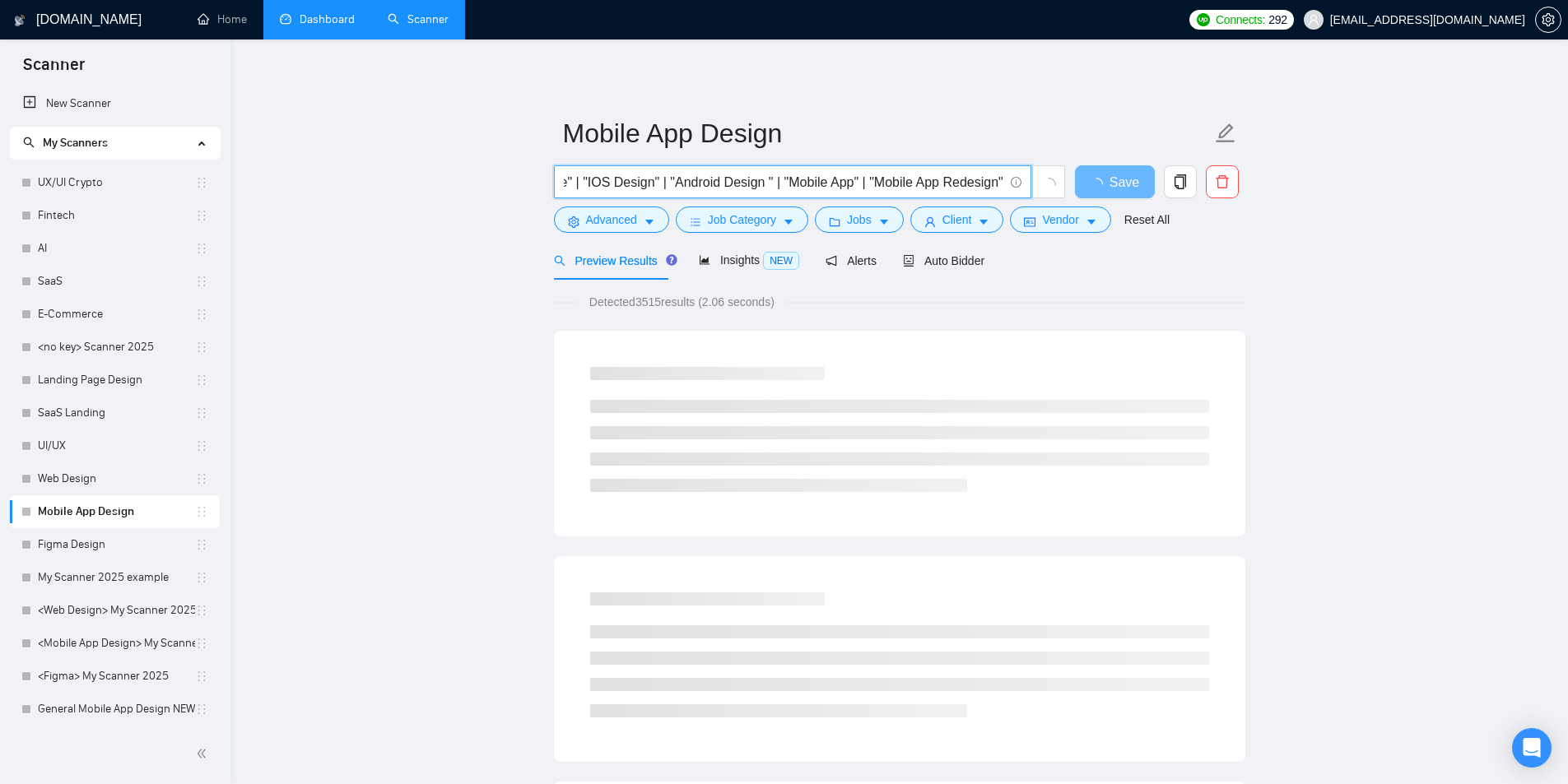
type input ""Mobile App Design" | "Mobile Designer" | "Design Mobile" | "IOS Design" | "And…"
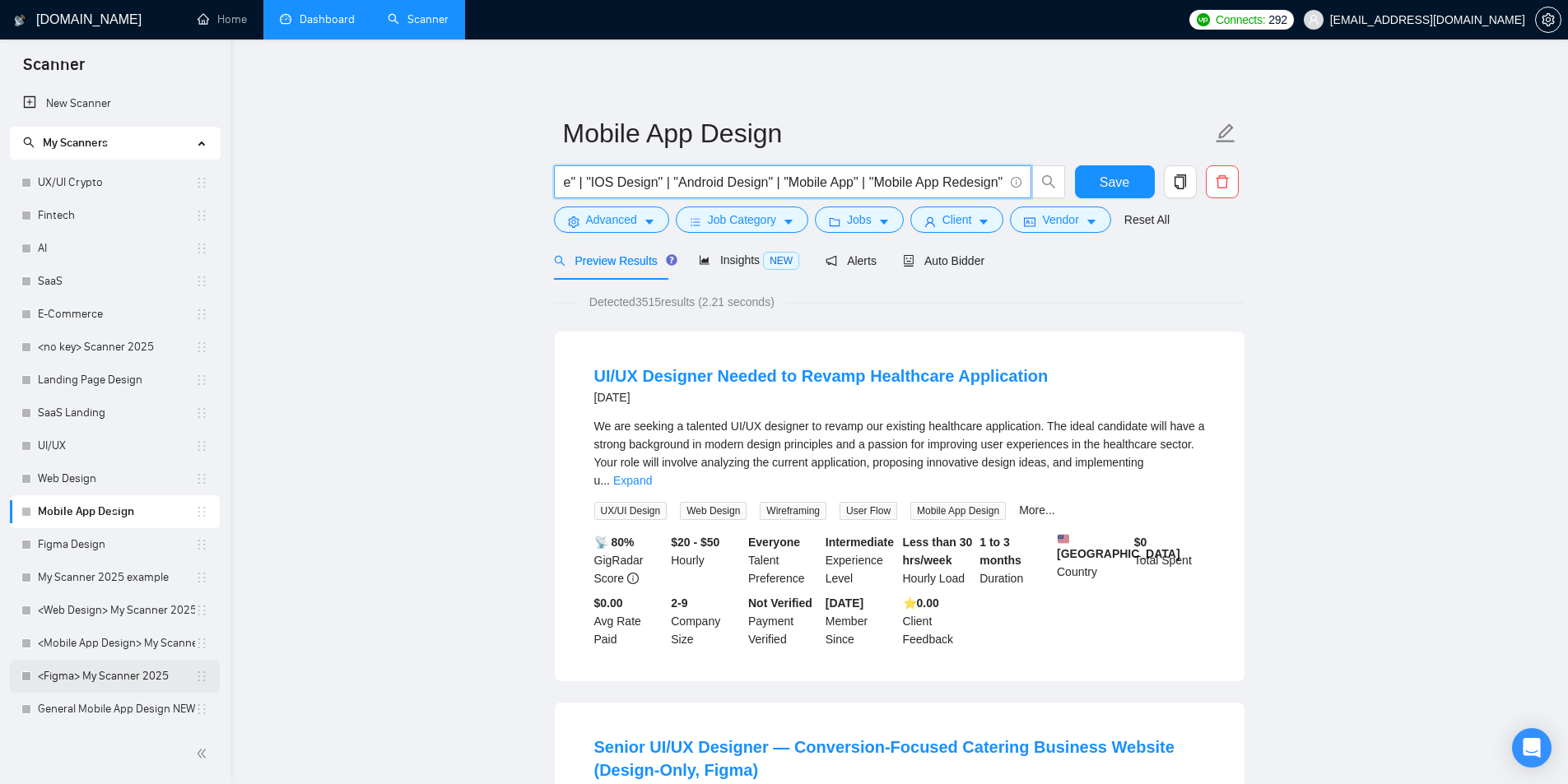
scroll to position [164, 0]
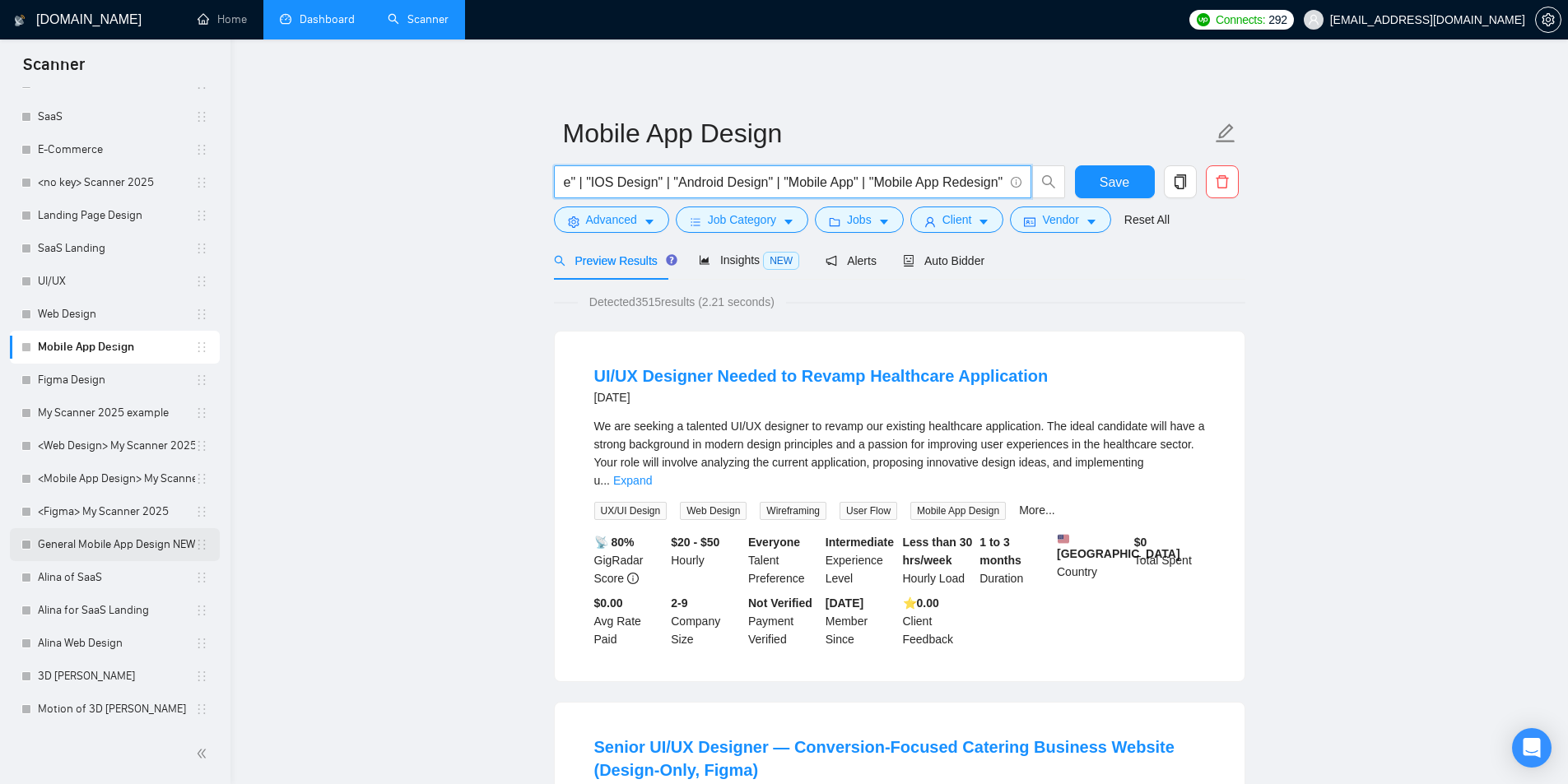
click at [112, 549] on link "General Mobile App Design NEW([DATE])" at bounding box center [117, 544] width 157 height 33
click at [102, 535] on link "General Mobile App Design NEW([DATE])" at bounding box center [117, 544] width 157 height 33
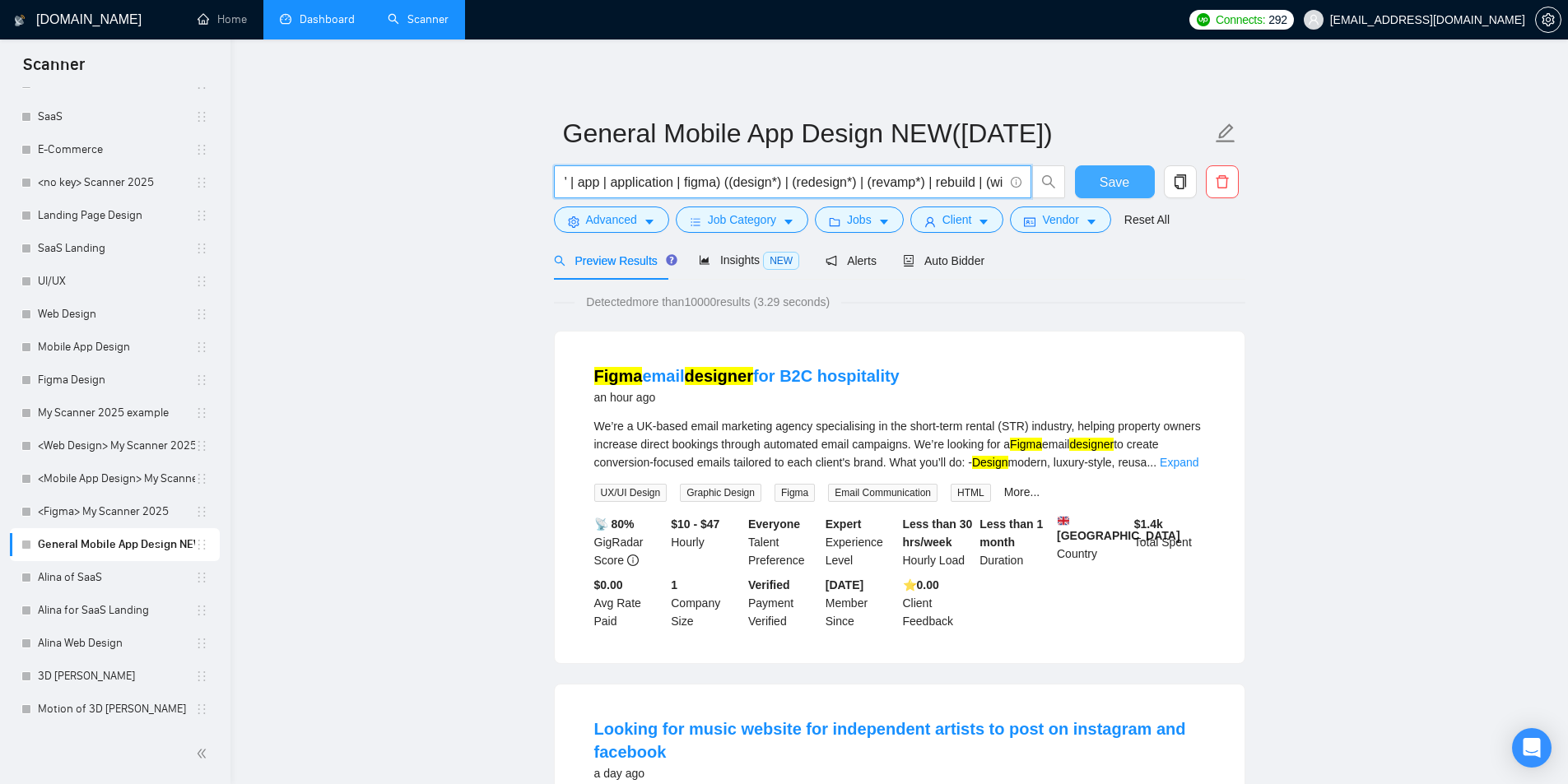
scroll to position [0, 1149]
drag, startPoint x: 938, startPoint y: 177, endPoint x: 1081, endPoint y: 172, distance: 143.1
click at [1081, 172] on div "(mobile | ios | android | "mobile-first" | "cross-platform" | "mobile interface…" at bounding box center [897, 185] width 691 height 41
click at [807, 181] on input "(mobile | ios | android | "mobile-first" | "cross-platform" | "mobile interface…" at bounding box center [784, 182] width 440 height 21
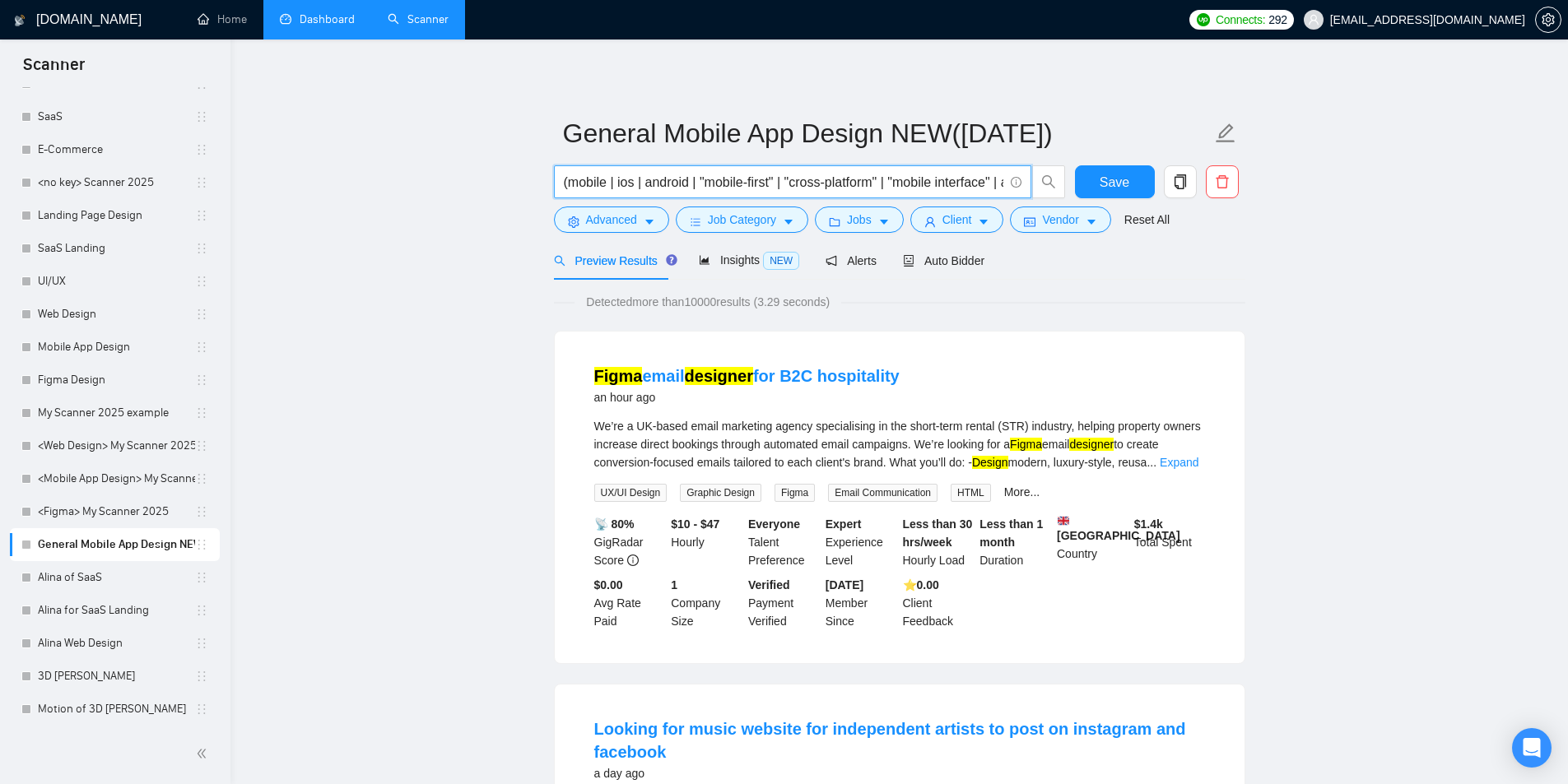
drag, startPoint x: 614, startPoint y: 187, endPoint x: 391, endPoint y: 181, distance: 223.1
drag, startPoint x: 581, startPoint y: 314, endPoint x: 605, endPoint y: 308, distance: 24.7
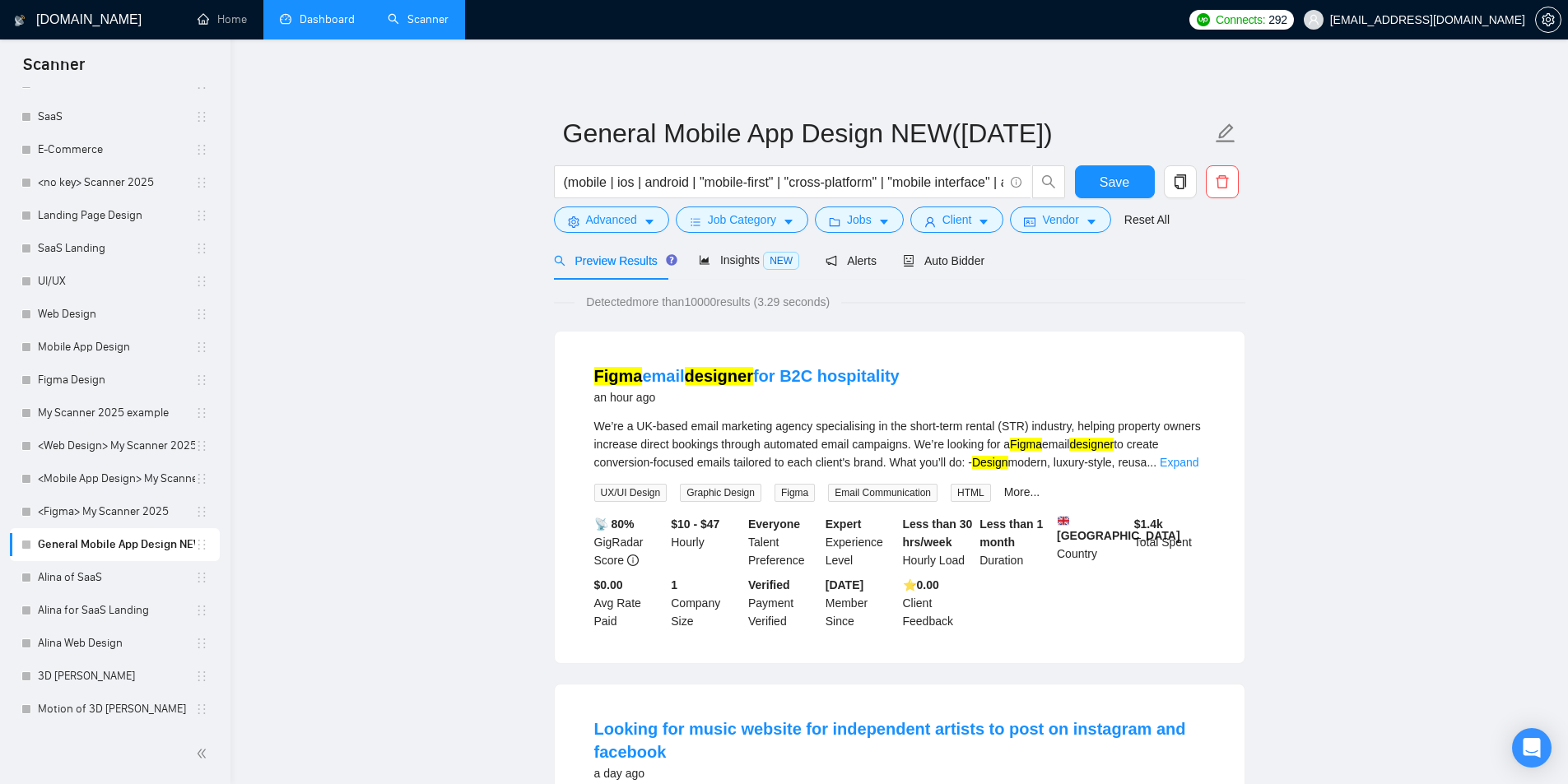
click at [595, 304] on span "Detected more than 10000 results (3.29 seconds)" at bounding box center [708, 302] width 266 height 18
drag, startPoint x: 585, startPoint y: 302, endPoint x: 661, endPoint y: 294, distance: 76.4
click at [709, 298] on span "Detected more than 10000 results (3.29 seconds)" at bounding box center [708, 302] width 266 height 18
click at [615, 294] on span "Detected more than 10000 results (3.29 seconds)" at bounding box center [708, 302] width 266 height 18
click at [933, 272] on div "Auto Bidder" at bounding box center [943, 260] width 81 height 38
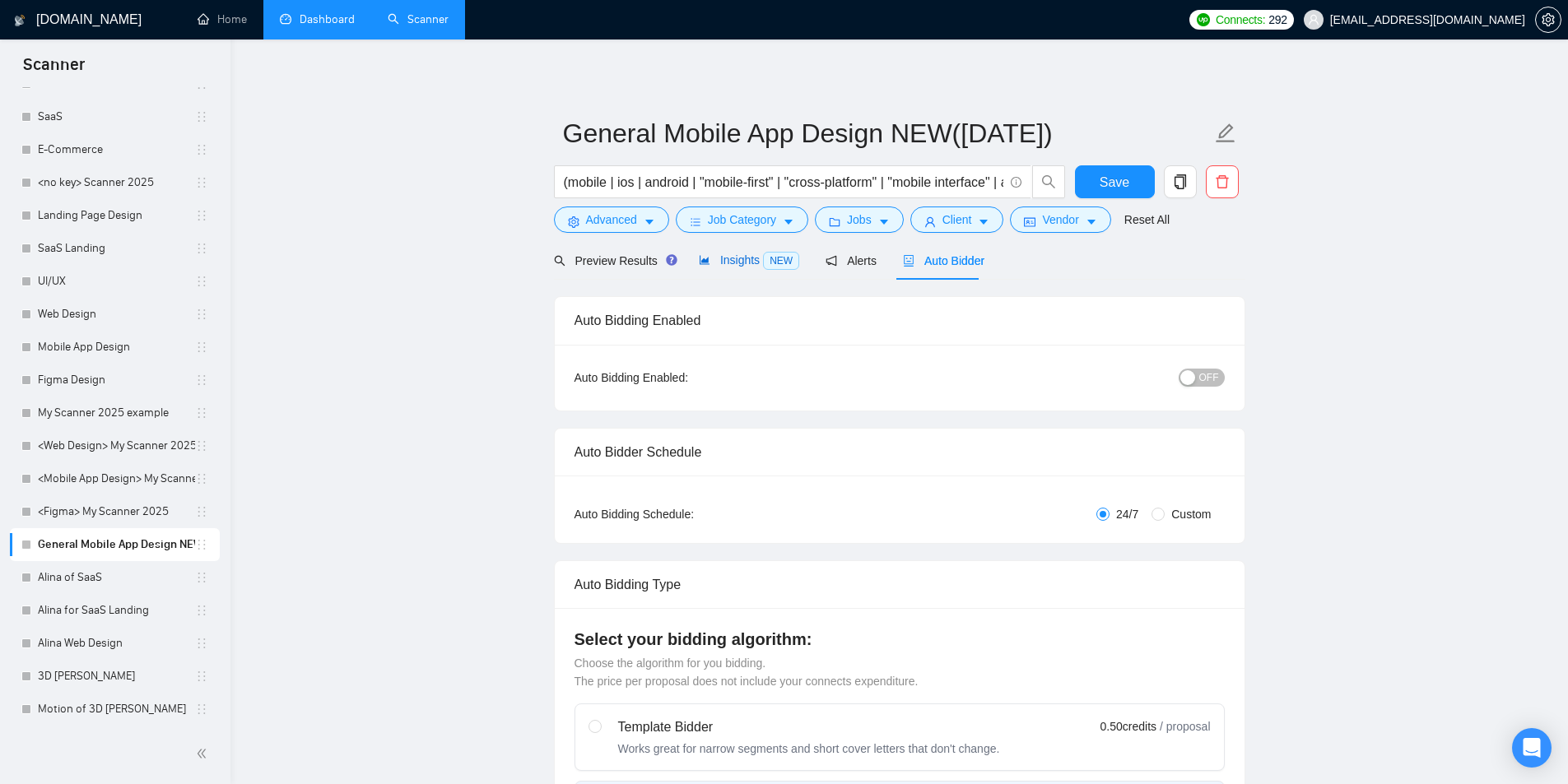
click at [711, 260] on span "Insights NEW" at bounding box center [749, 260] width 100 height 13
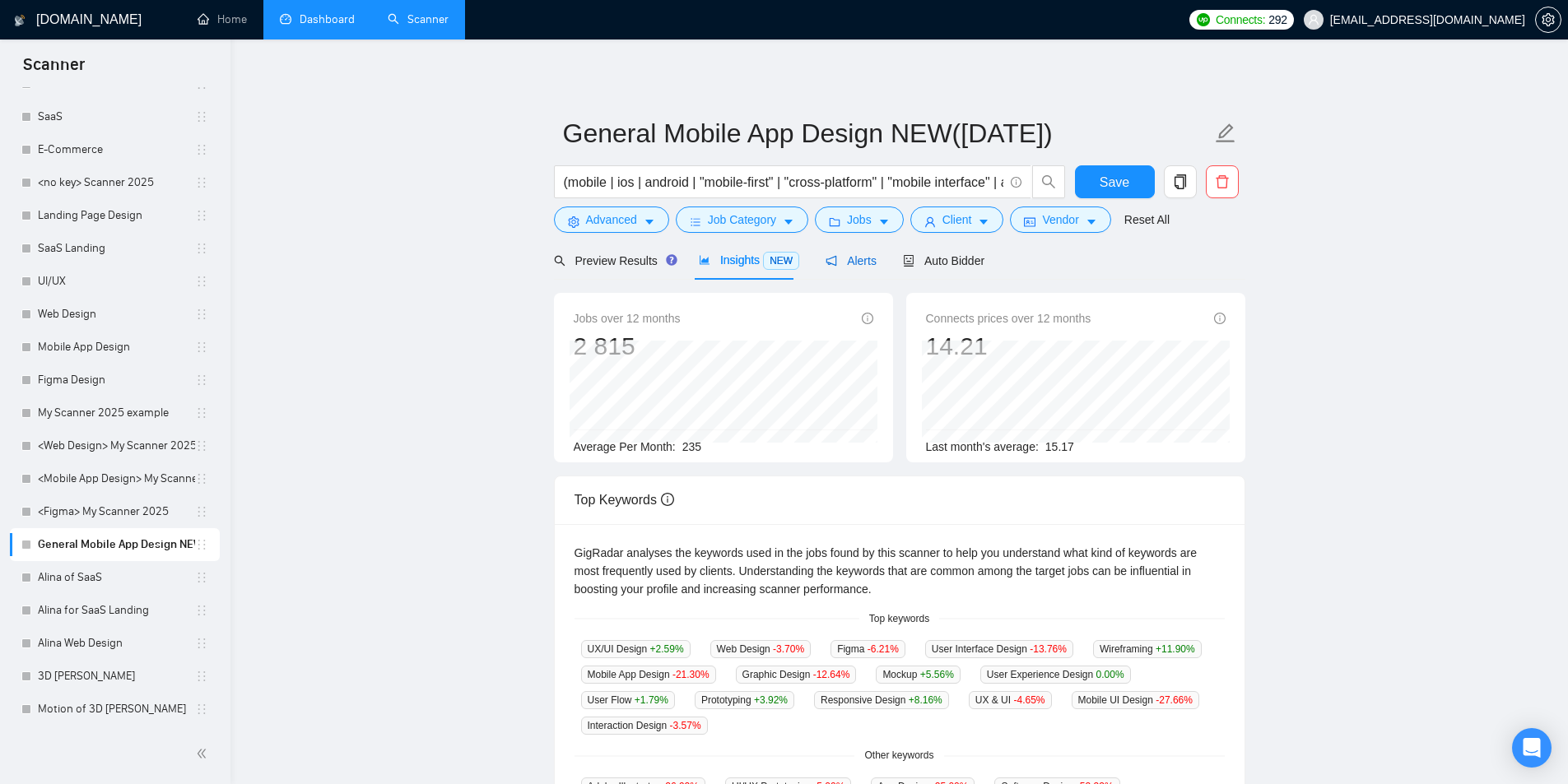
click at [843, 257] on span "Alerts" at bounding box center [851, 261] width 51 height 13
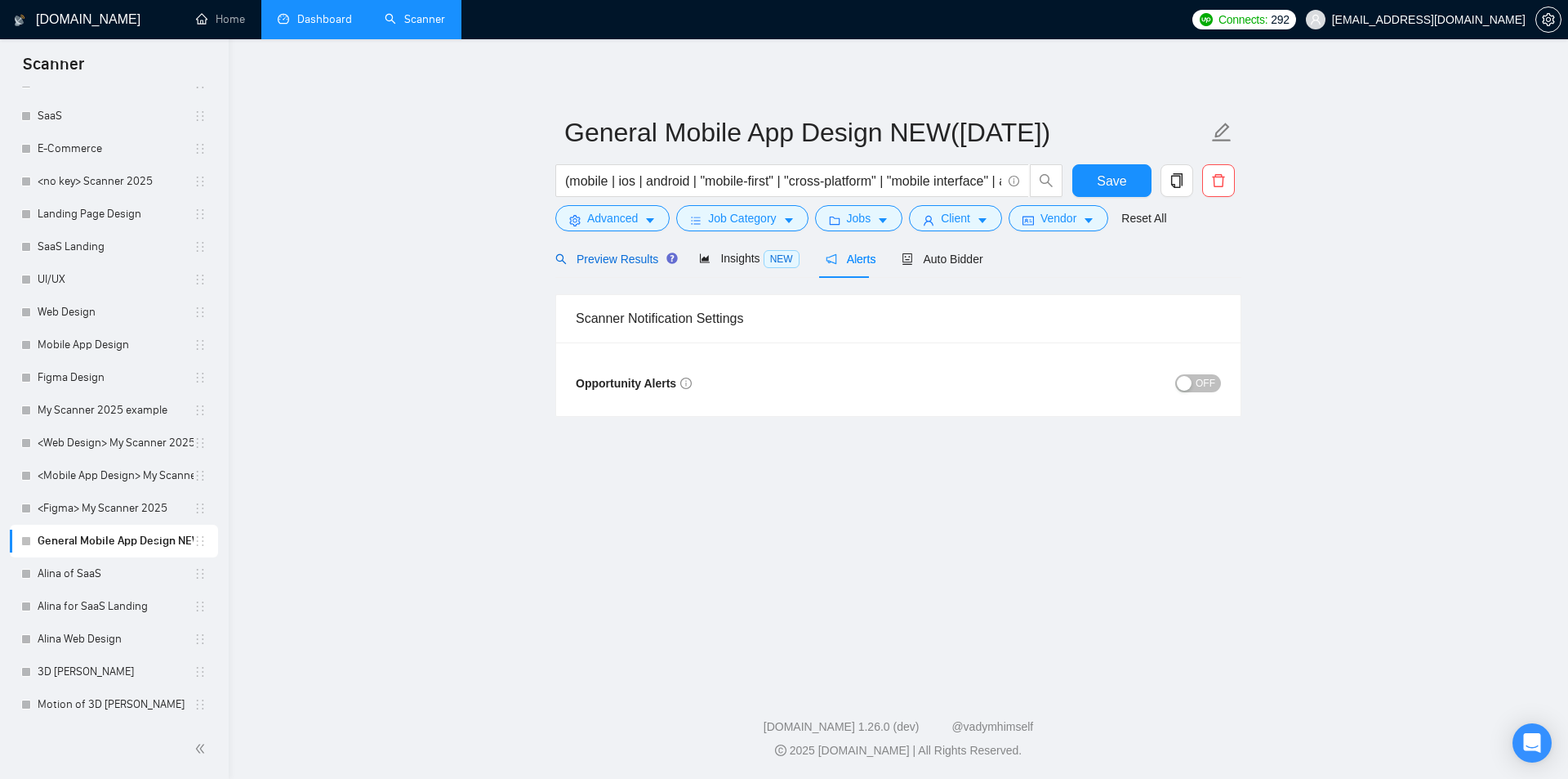
click at [633, 261] on span "Preview Results" at bounding box center [615, 259] width 118 height 13
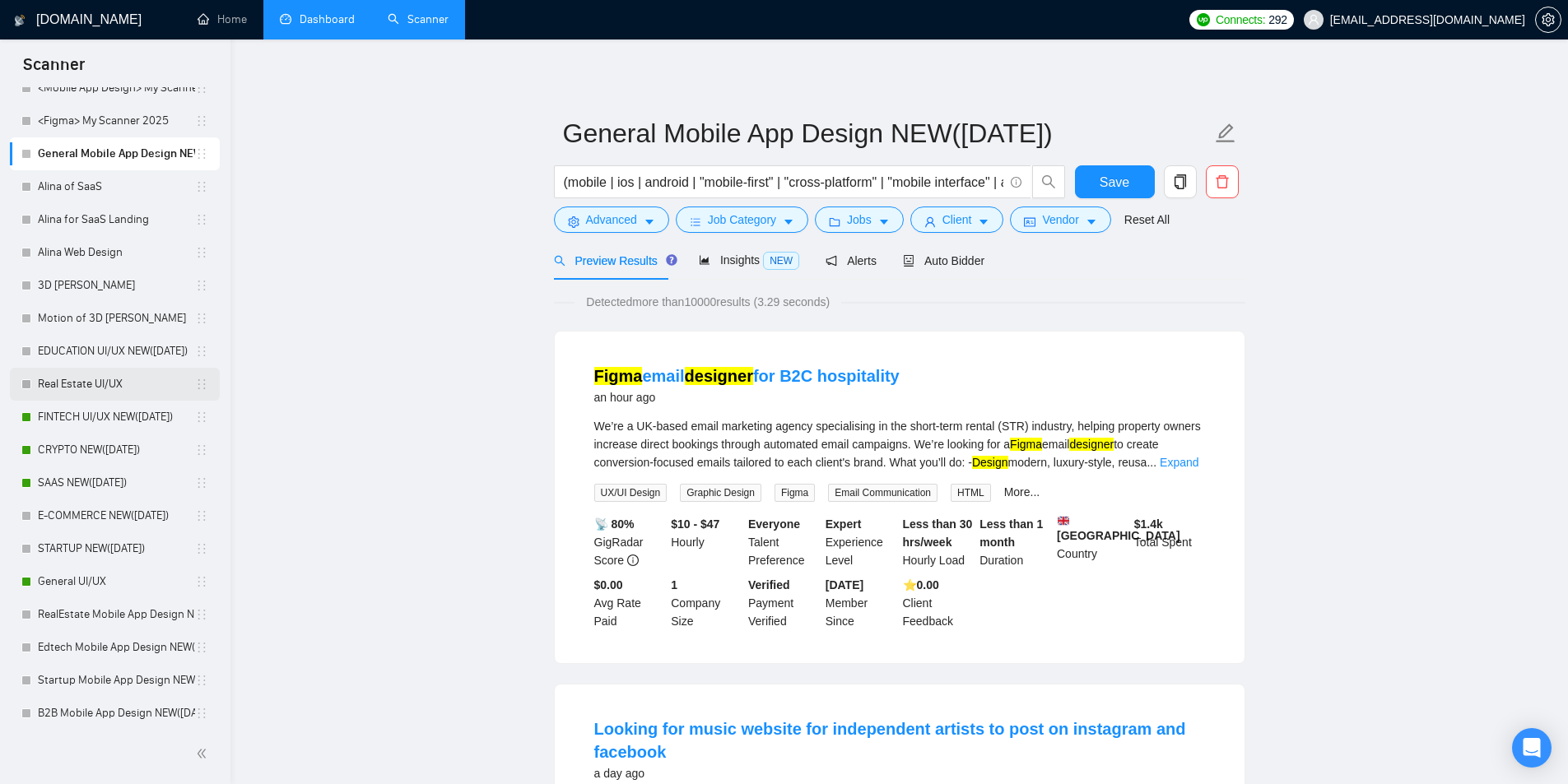
scroll to position [528, 0]
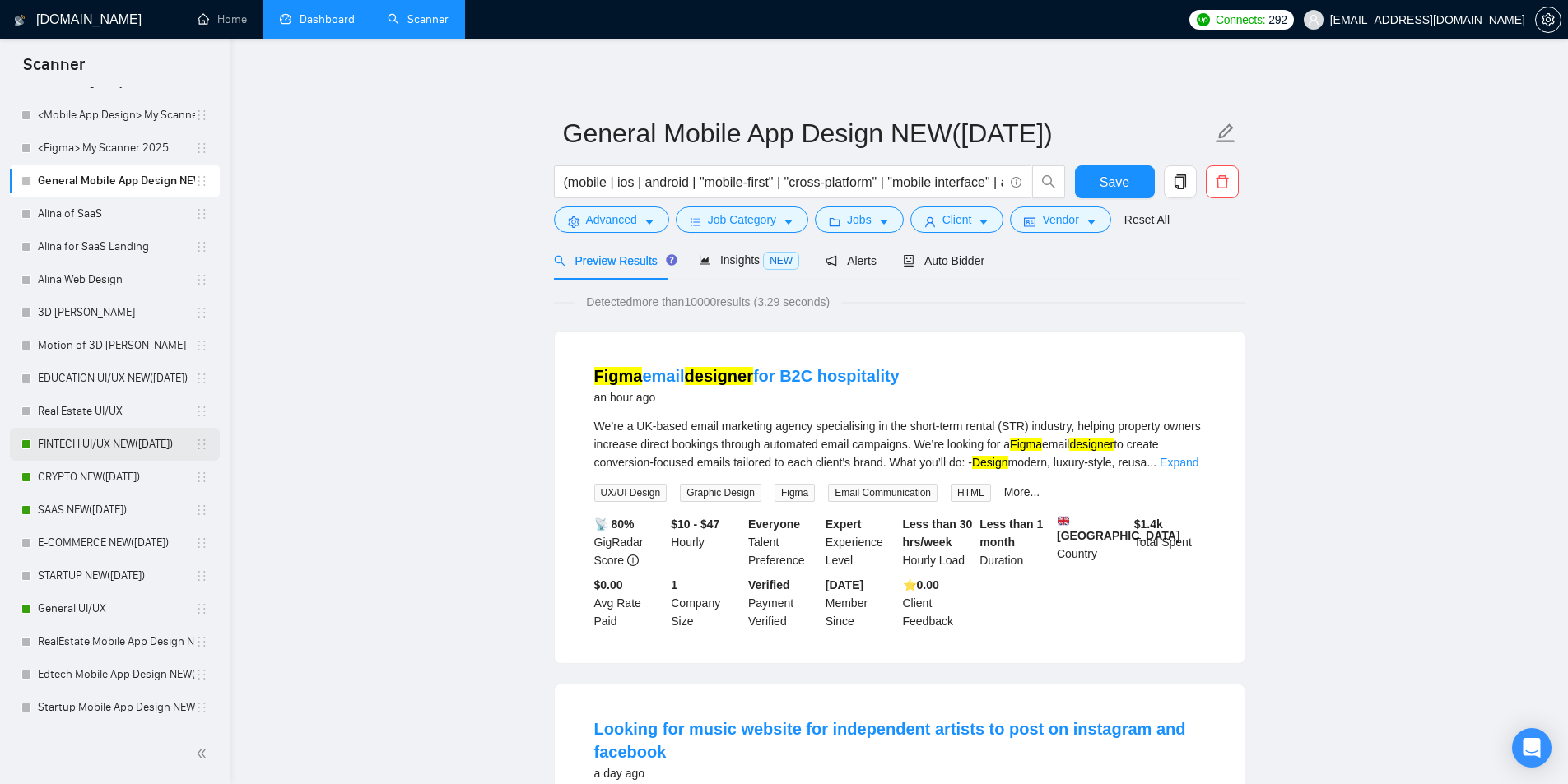
click at [100, 443] on link "FINTECH UI/UX NEW([DATE])" at bounding box center [117, 444] width 157 height 33
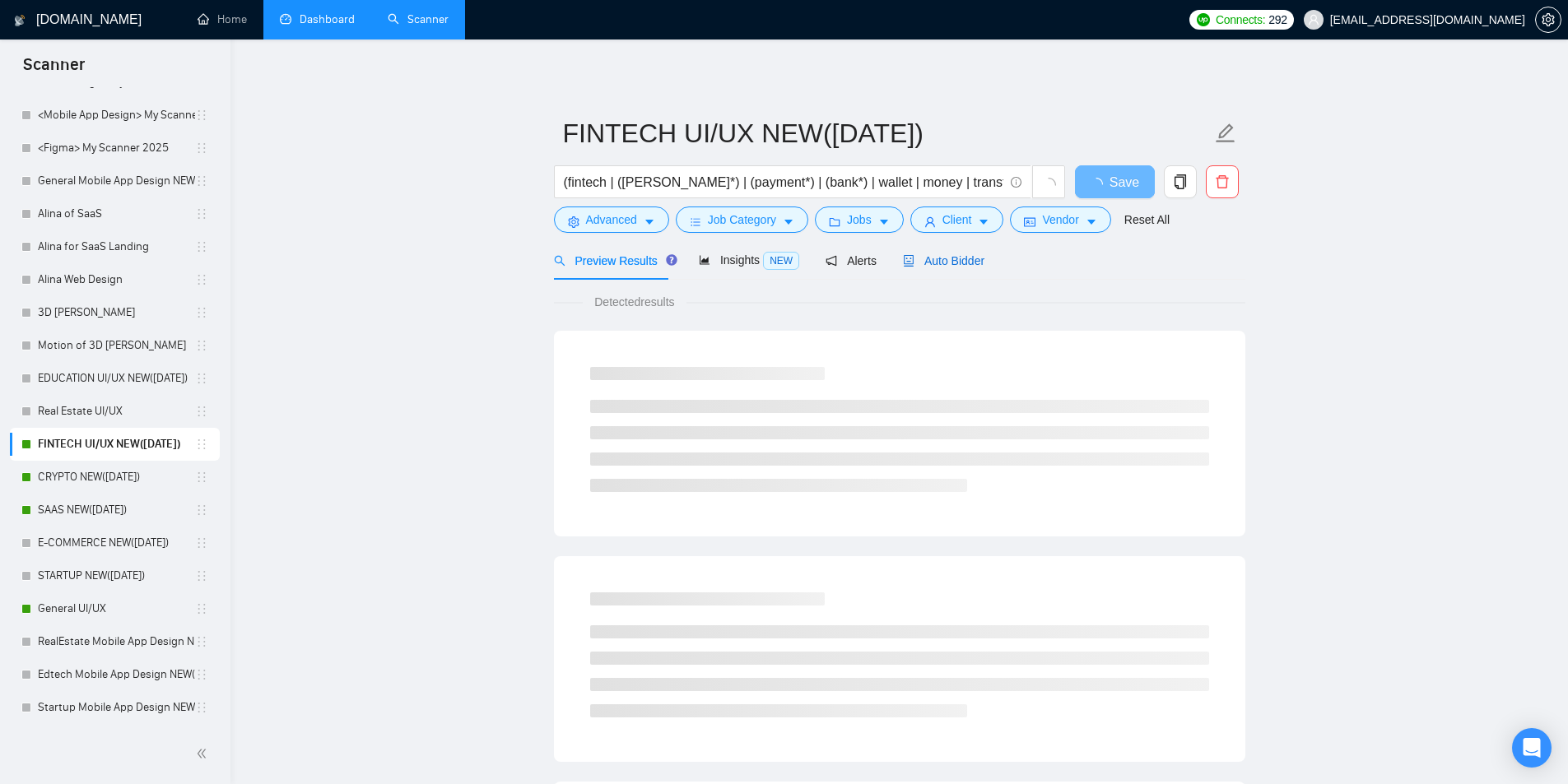
click at [923, 265] on span "Auto Bidder" at bounding box center [943, 261] width 81 height 13
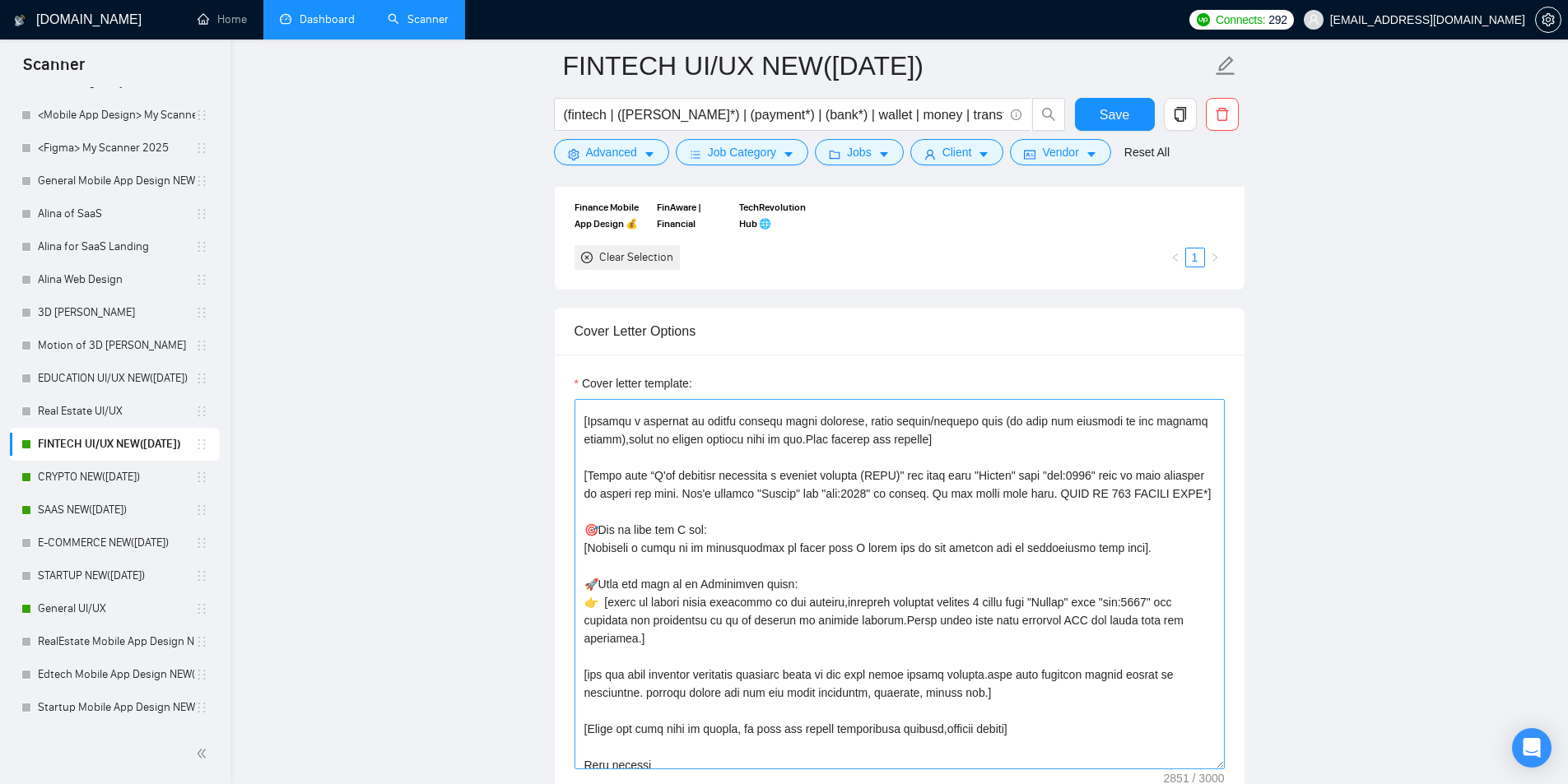
scroll to position [515, 0]
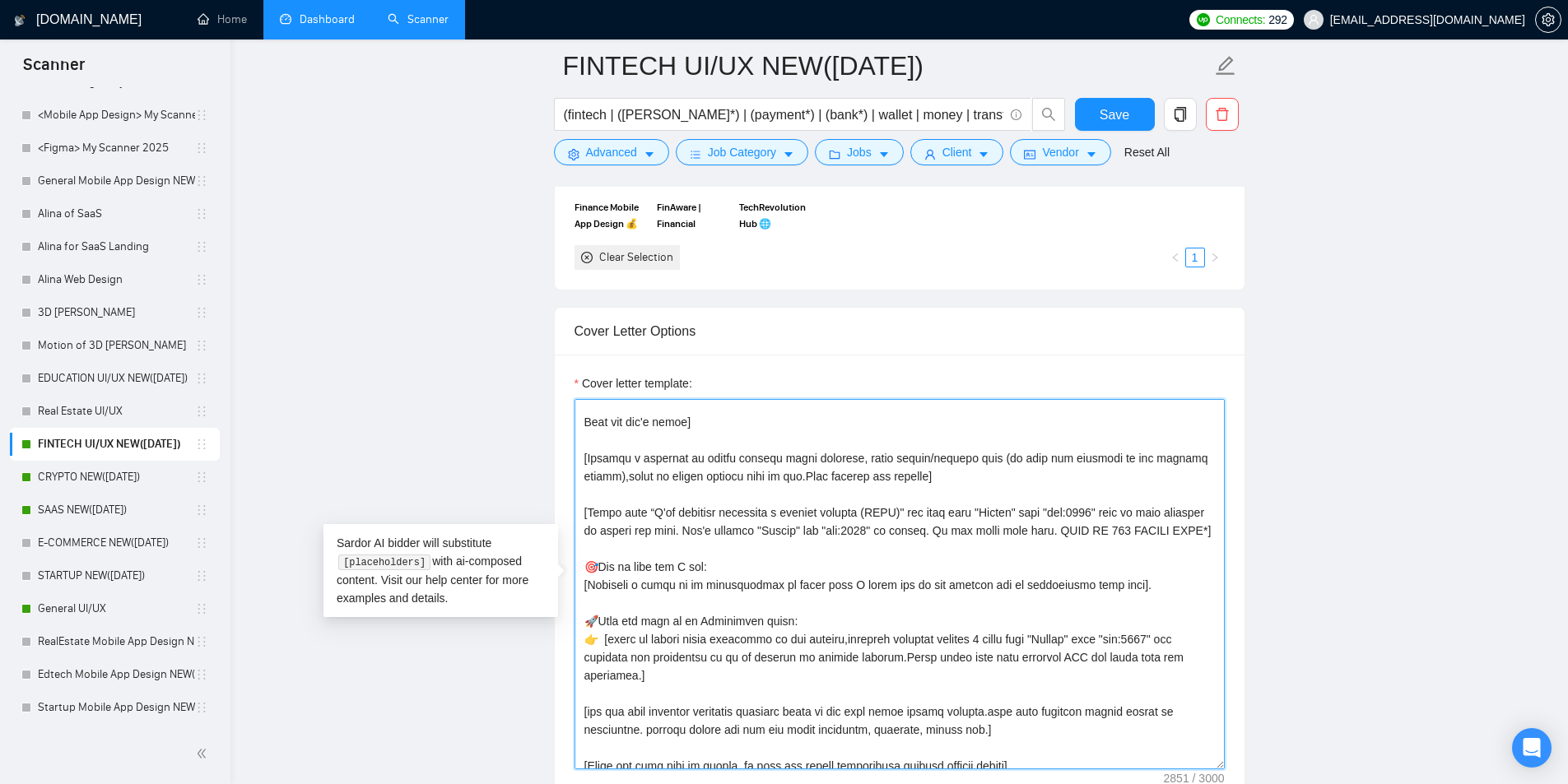
drag, startPoint x: 649, startPoint y: 509, endPoint x: 836, endPoint y: 517, distance: 187.2
click at [834, 518] on textarea "Cover letter template:" at bounding box center [899, 584] width 650 height 370
click at [805, 509] on textarea "Cover letter template:" at bounding box center [899, 584] width 650 height 370
click at [826, 509] on textarea "Cover letter template:" at bounding box center [899, 584] width 650 height 370
type textarea "[Folder= 1.CLNT:Crypto Swap Interface|URL:https://www.upwork.com/freelancers/ta…"
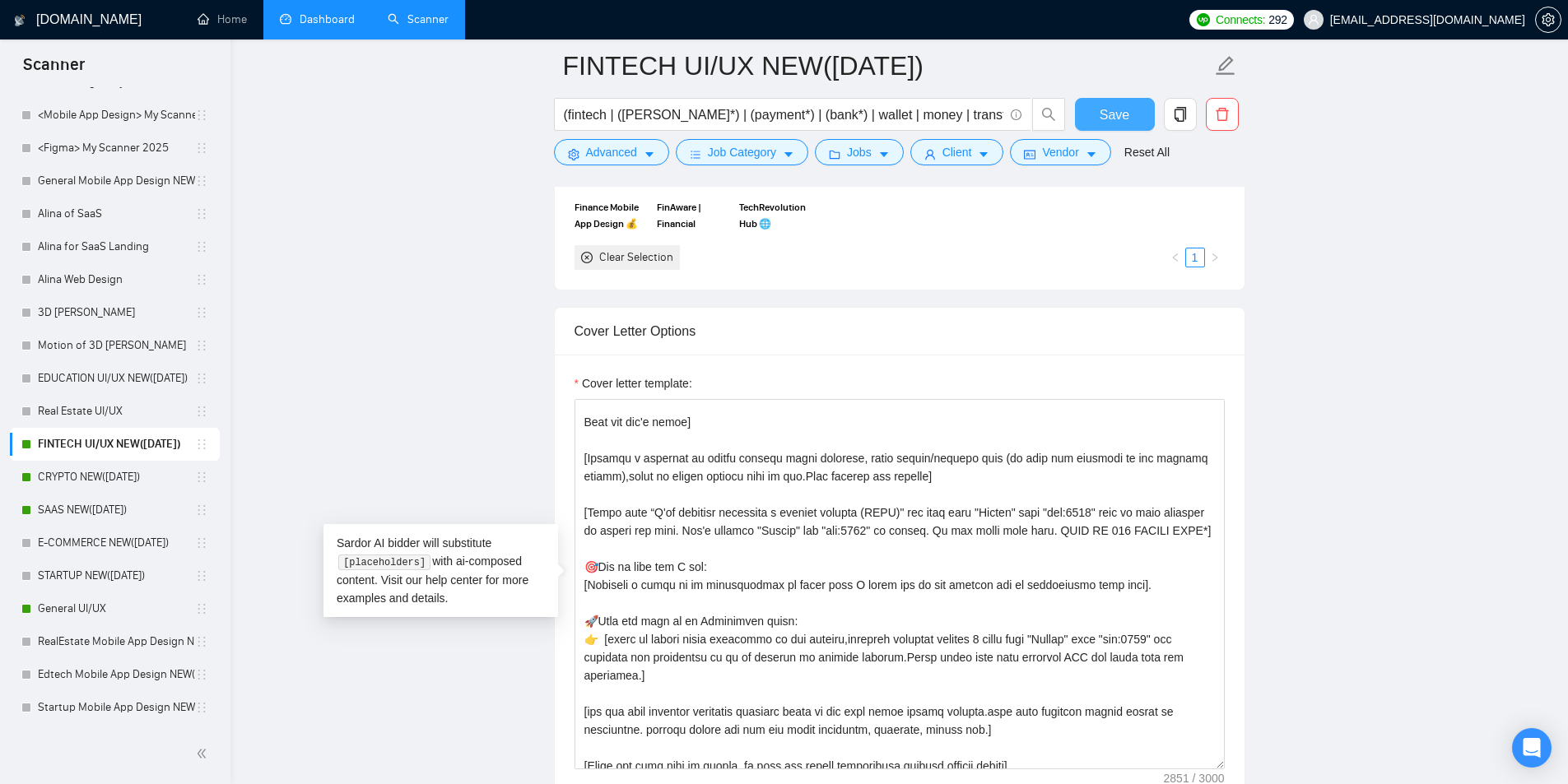
click at [1107, 118] on span "Save" at bounding box center [1114, 115] width 29 height 21
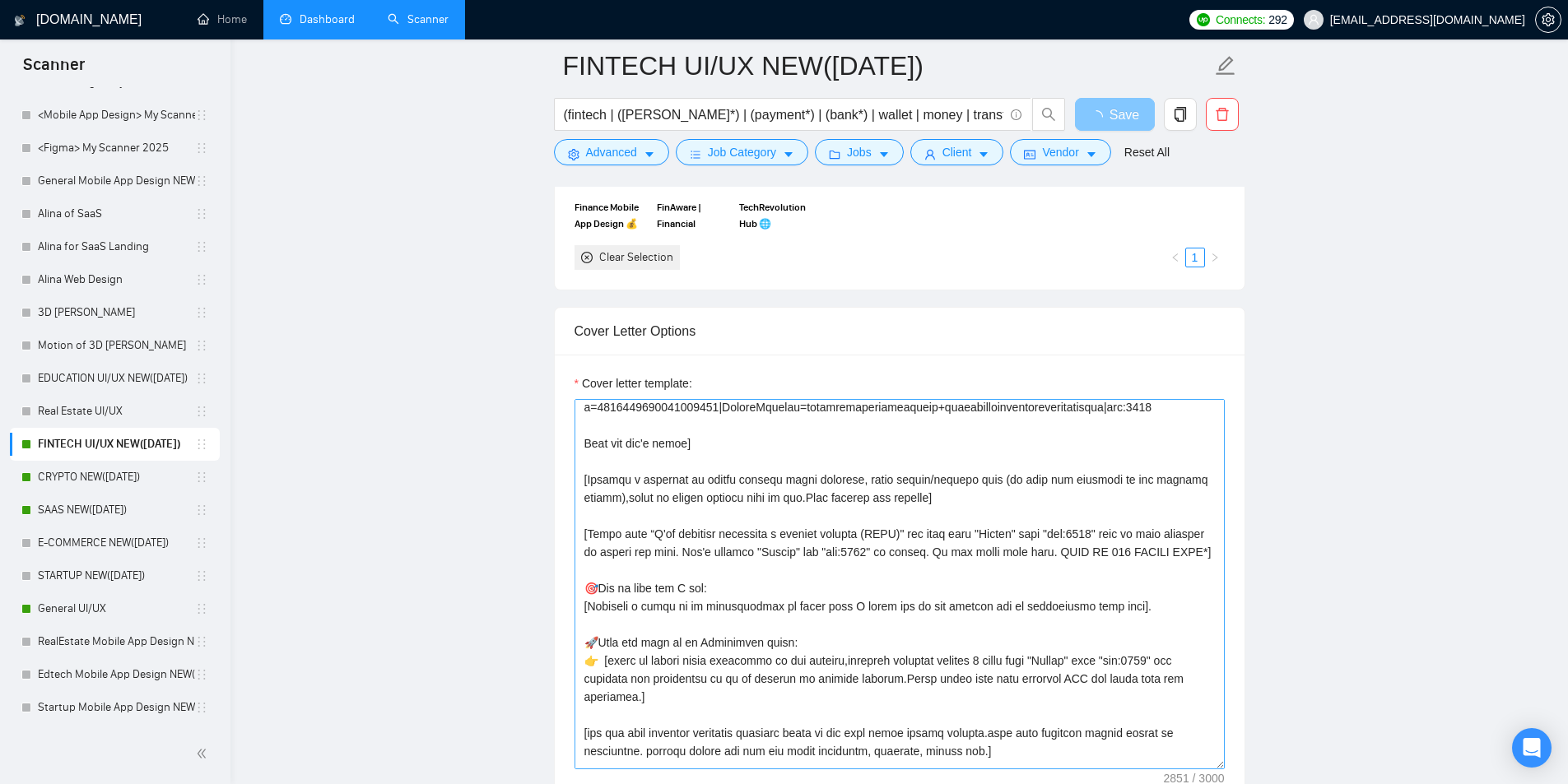
scroll to position [576, 0]
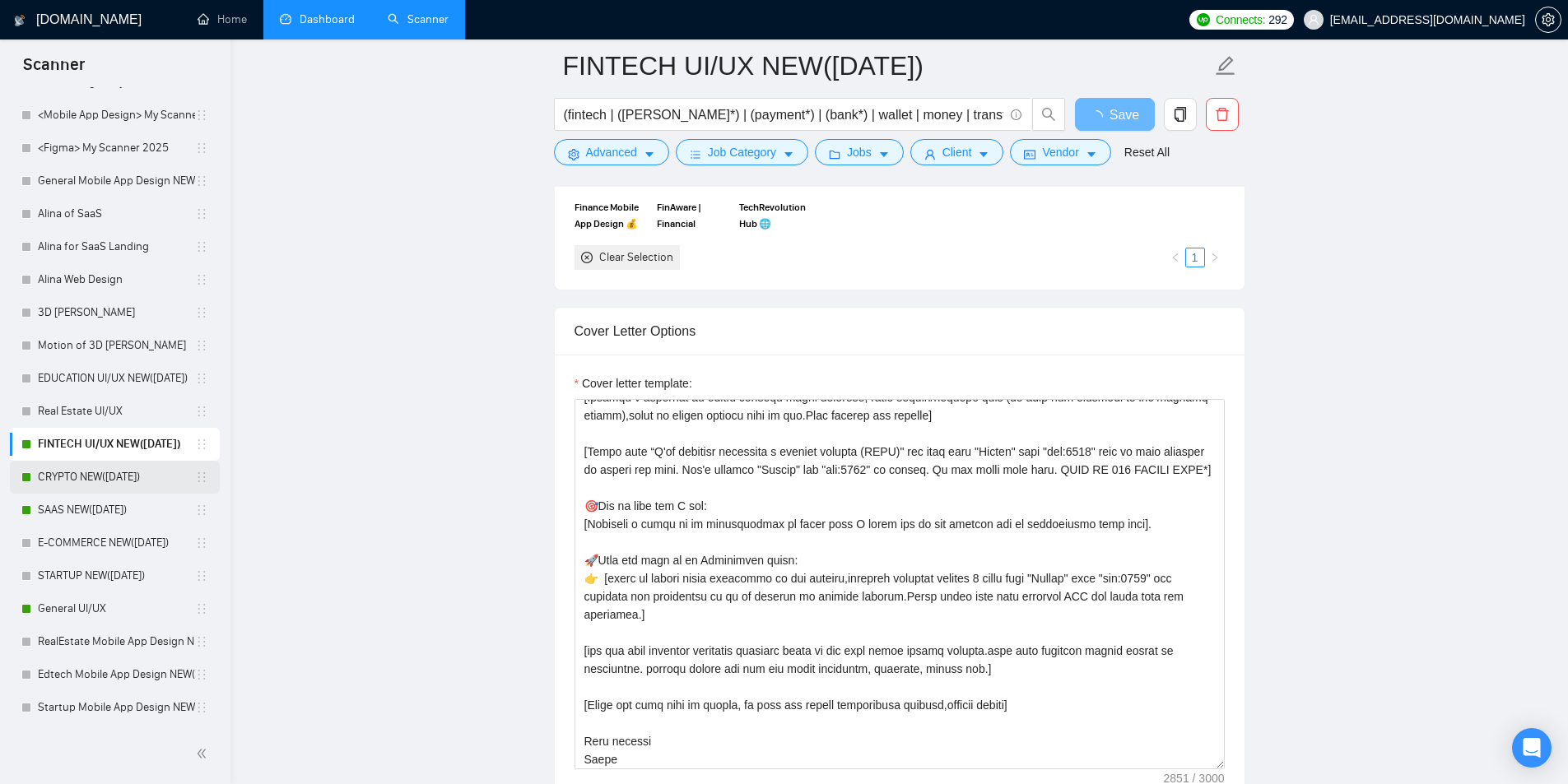
click at [99, 481] on link "CRYPTO NEW([DATE])" at bounding box center [117, 477] width 157 height 33
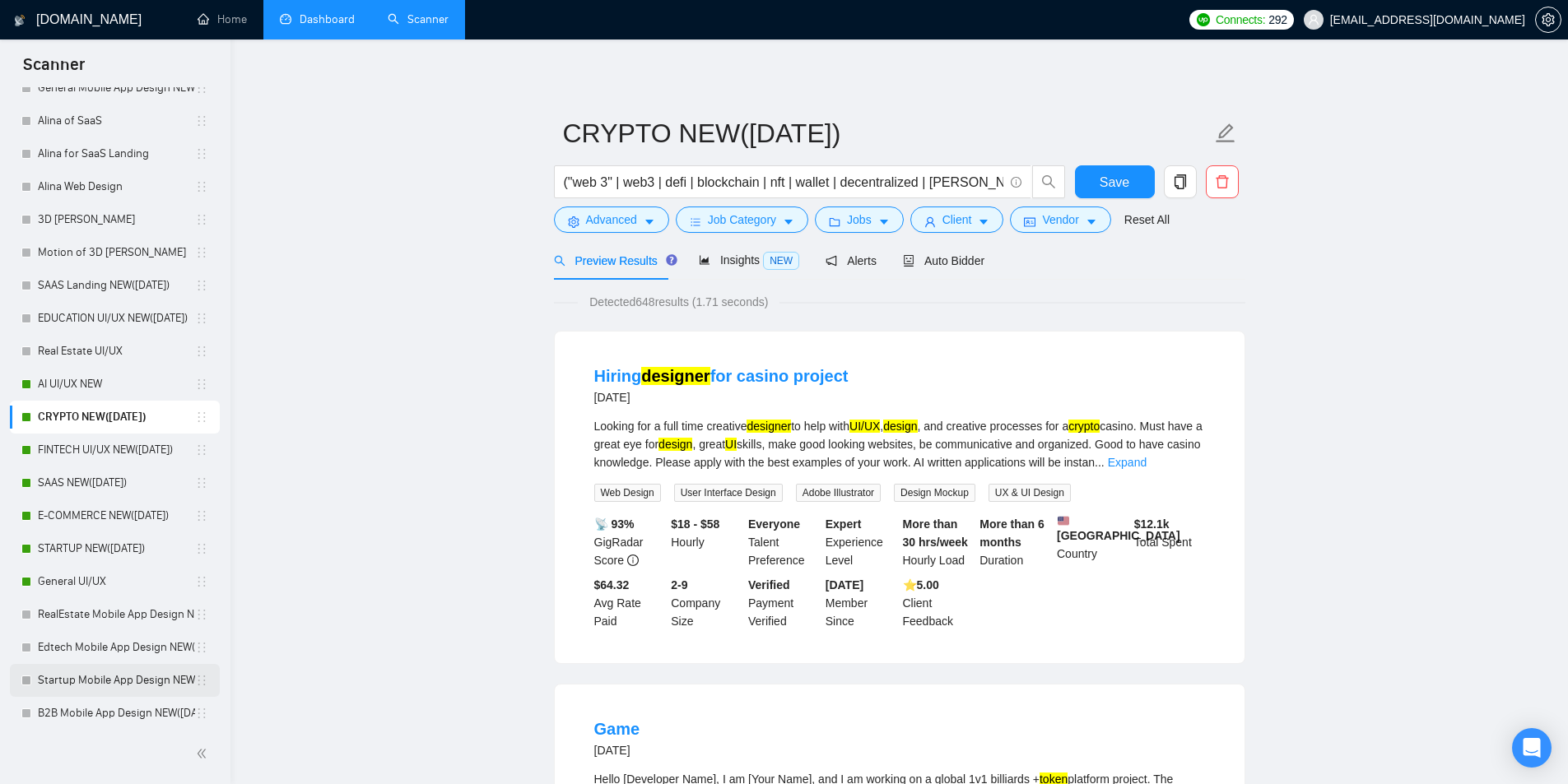
scroll to position [791, 0]
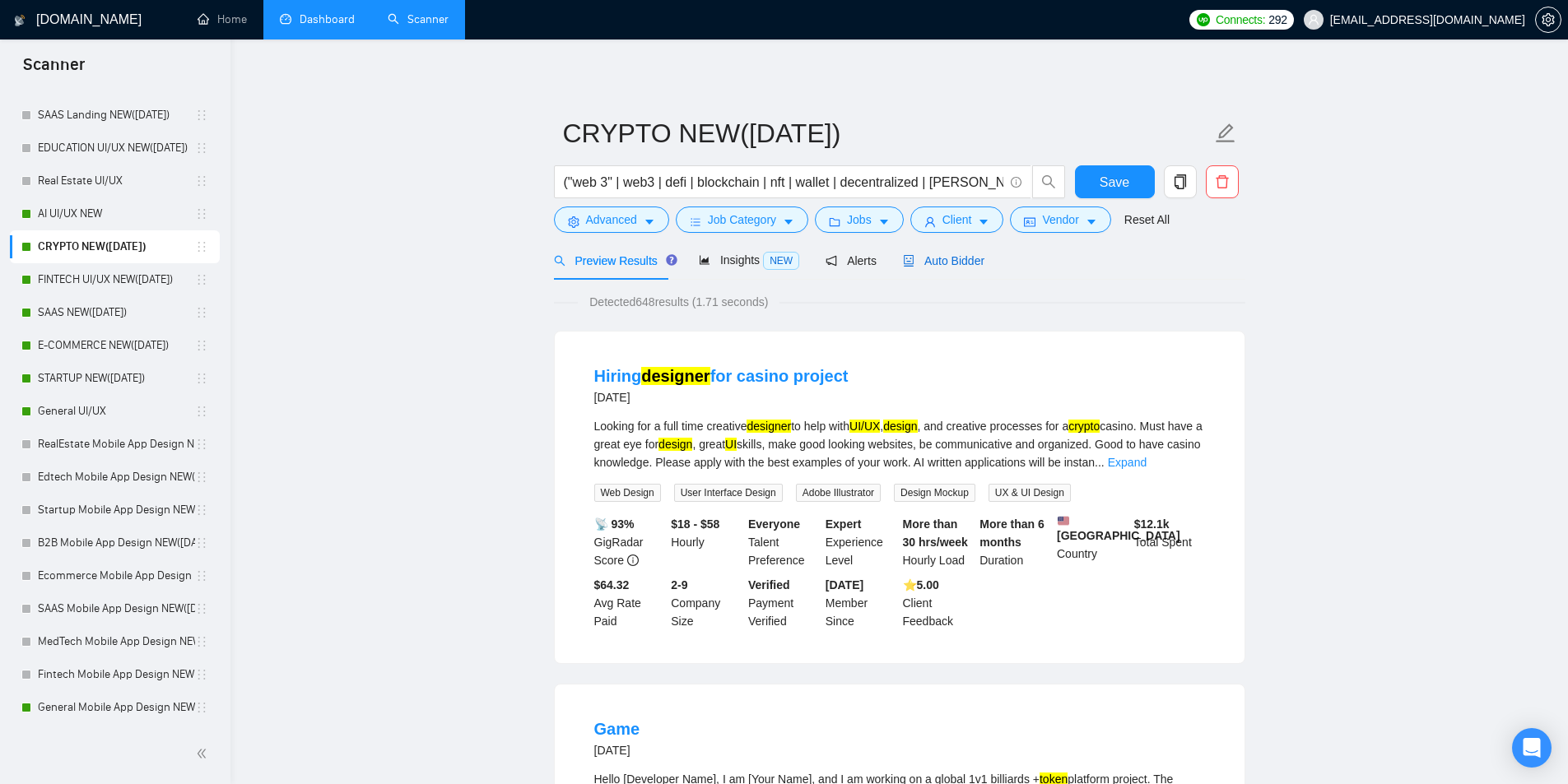
click at [918, 265] on span "Auto Bidder" at bounding box center [943, 261] width 81 height 13
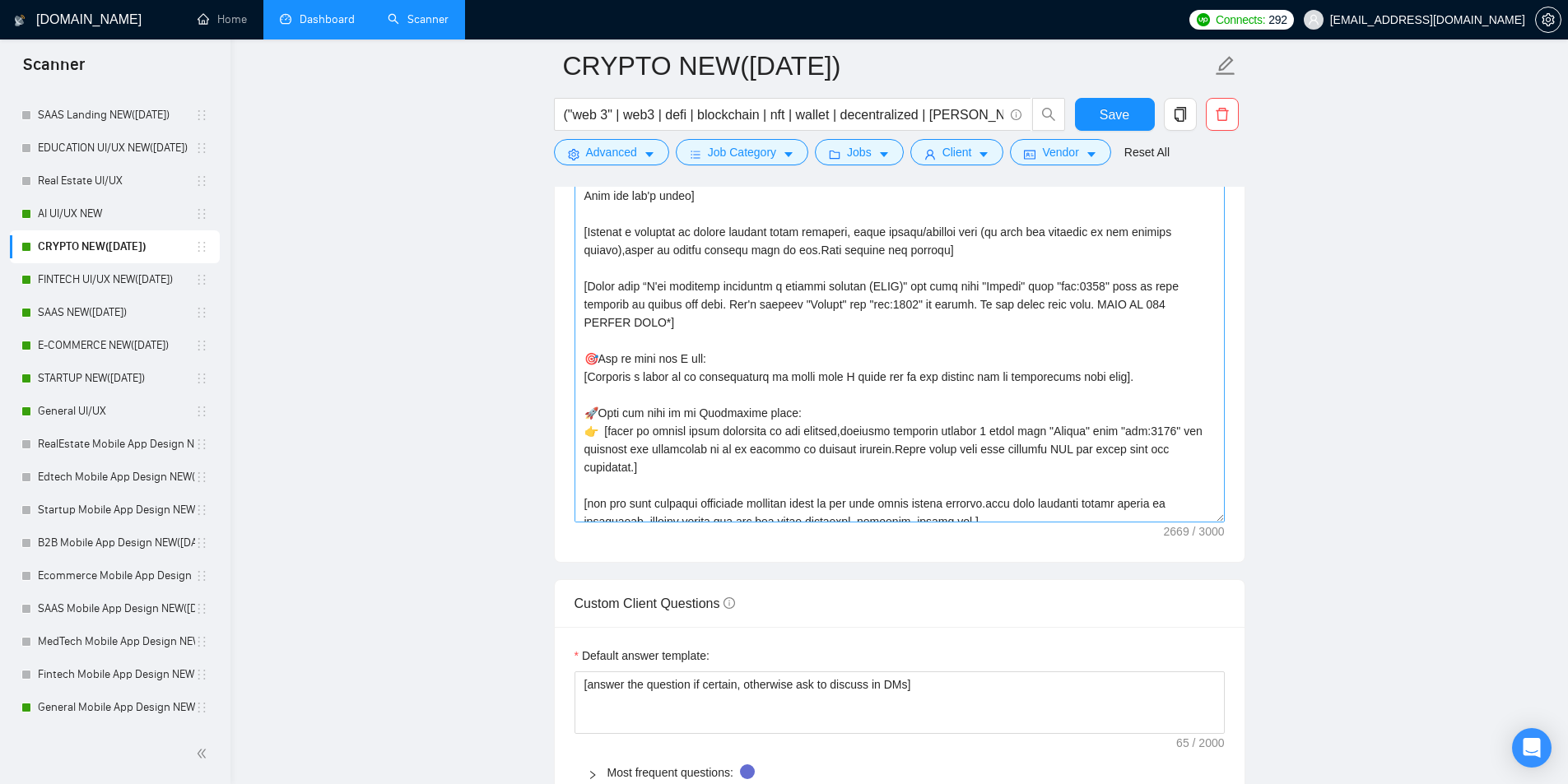
scroll to position [411, 0]
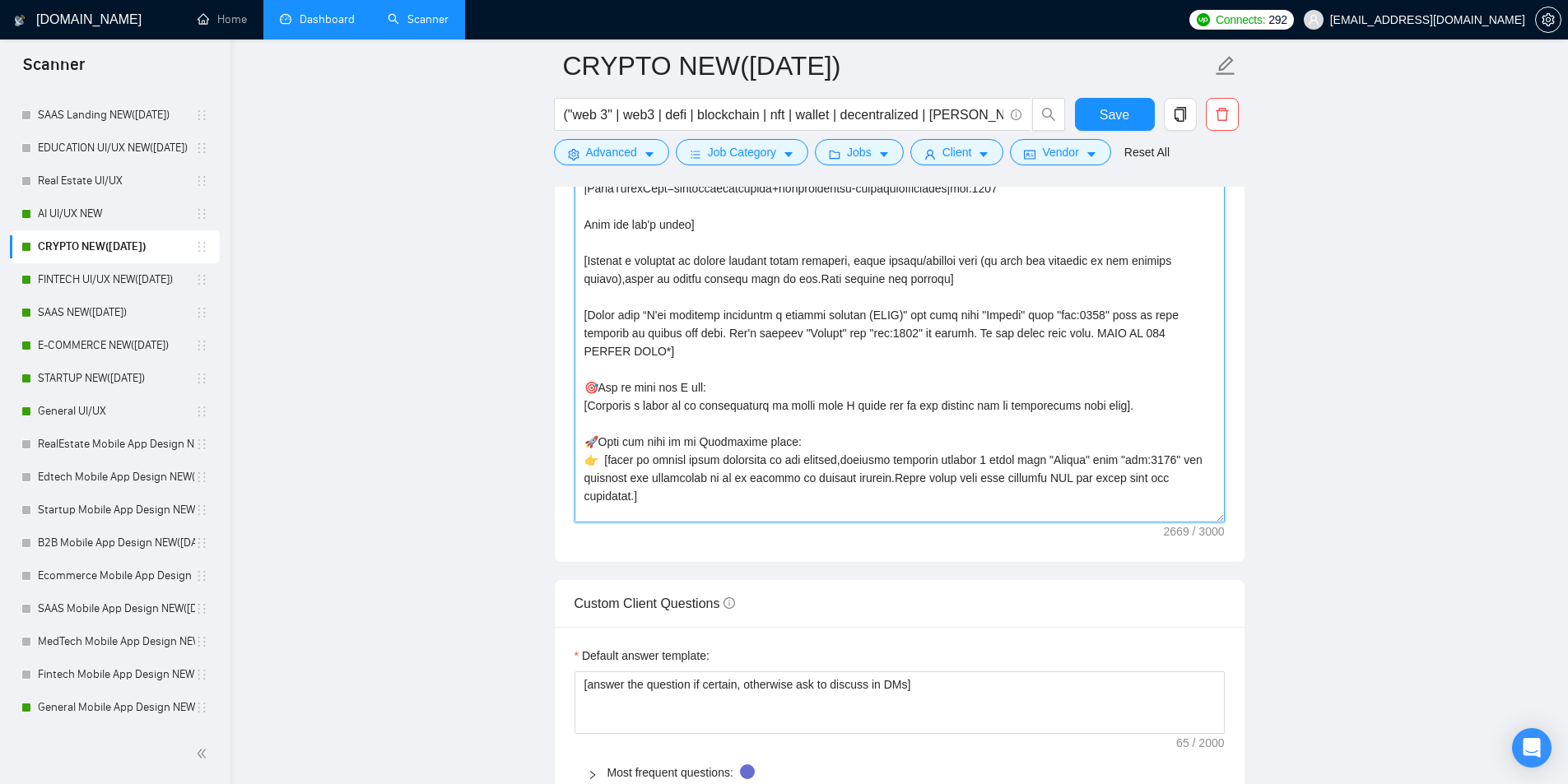
click at [818, 315] on textarea "Cover letter template:" at bounding box center [899, 337] width 650 height 370
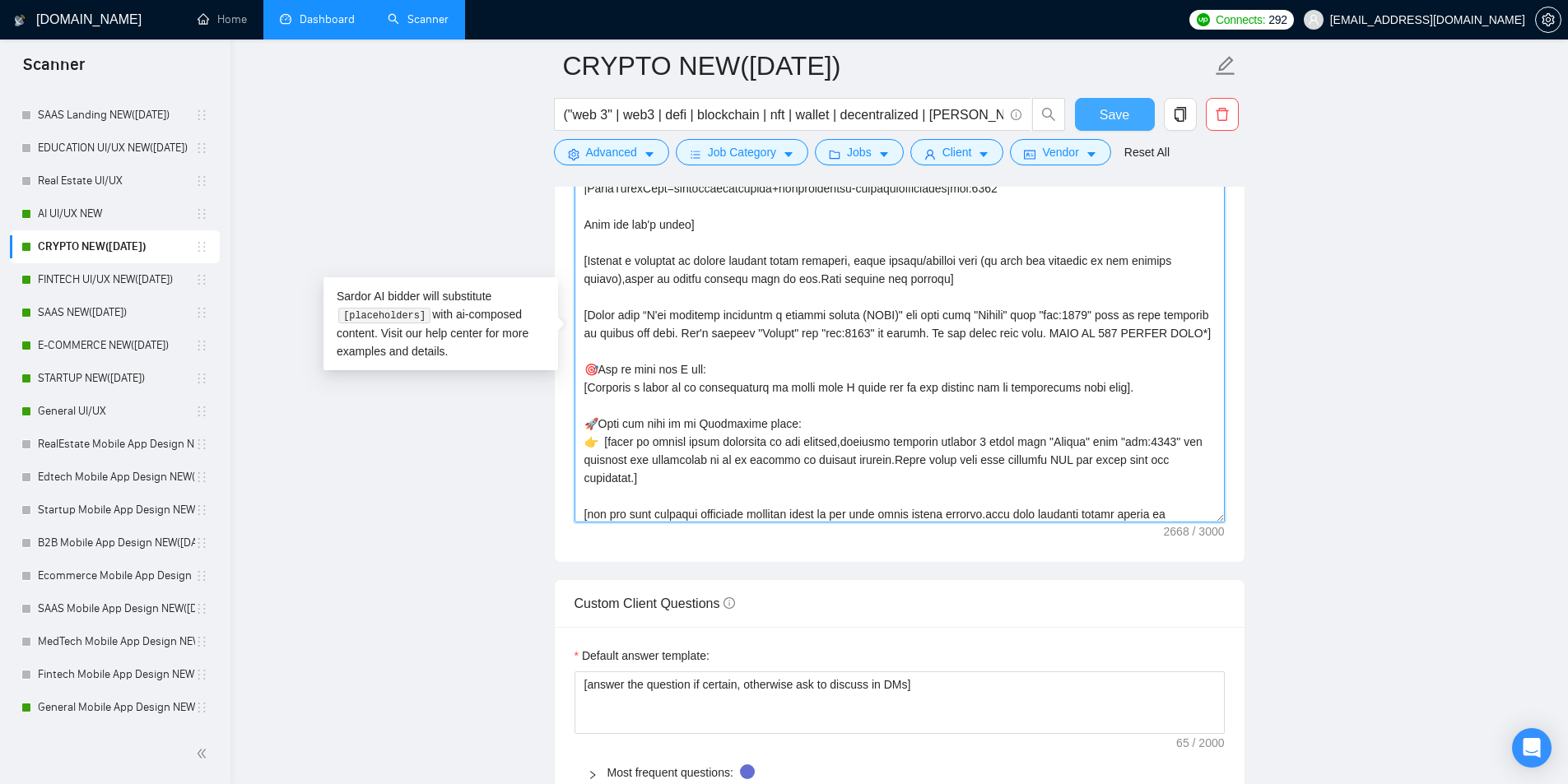
type textarea "[Folder= 1.CLNT:Crypto Swap Interface|URL:https://www.upwork.com/freelancers/ta…"
click at [1119, 103] on button "Save" at bounding box center [1115, 114] width 80 height 33
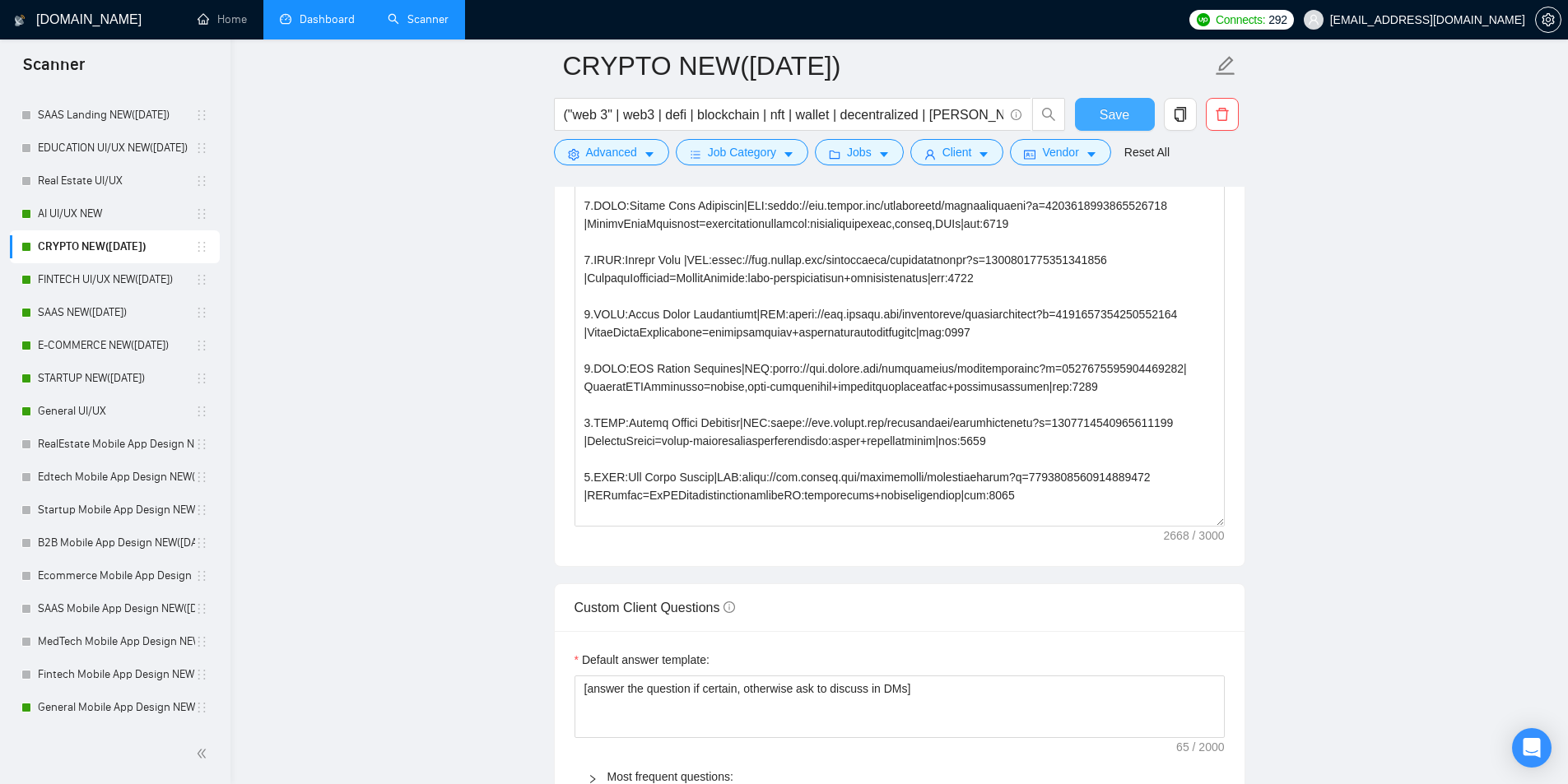
scroll to position [1892, 0]
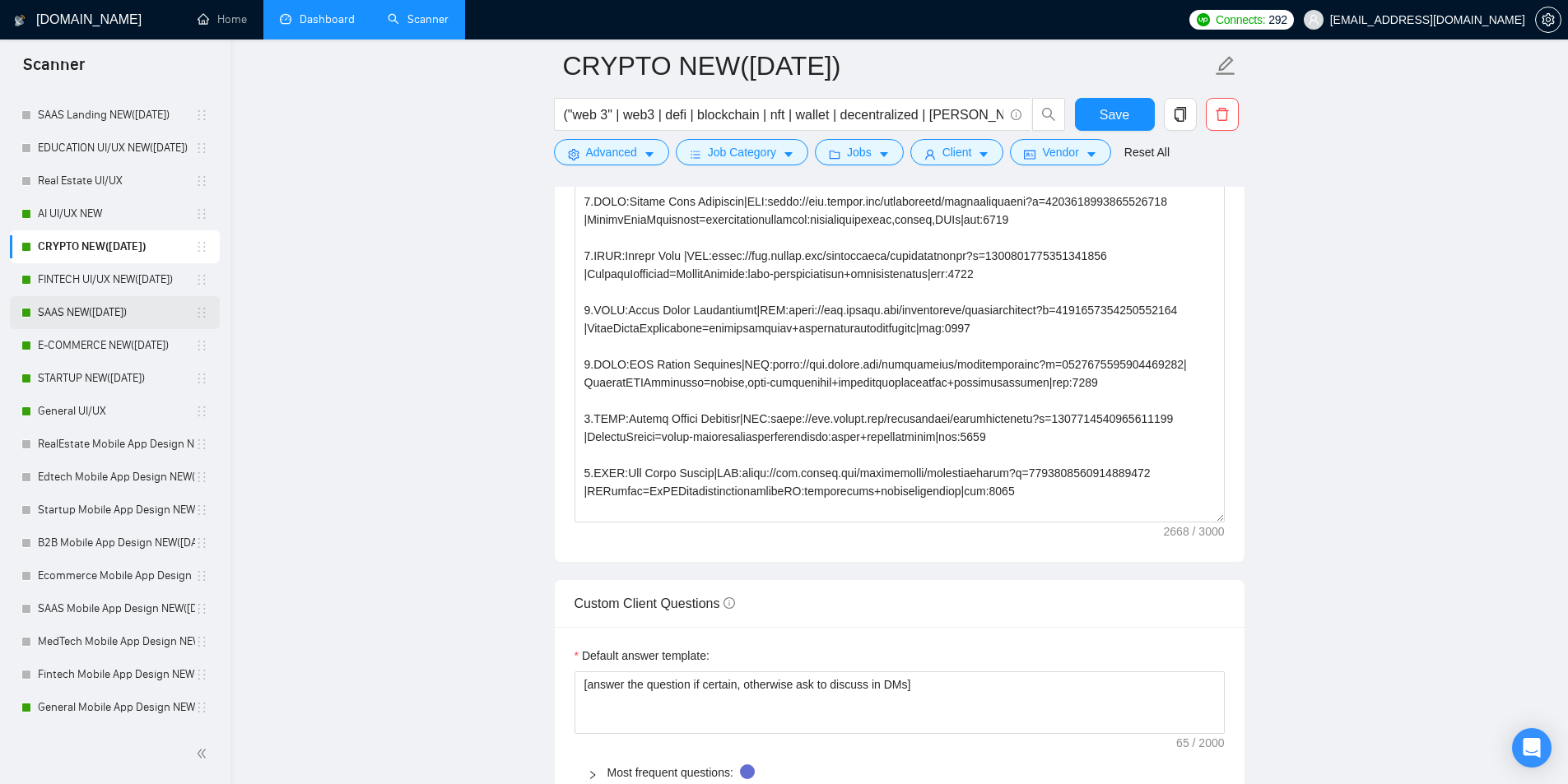
click at [88, 314] on link "SAAS NEW([DATE])" at bounding box center [117, 313] width 157 height 33
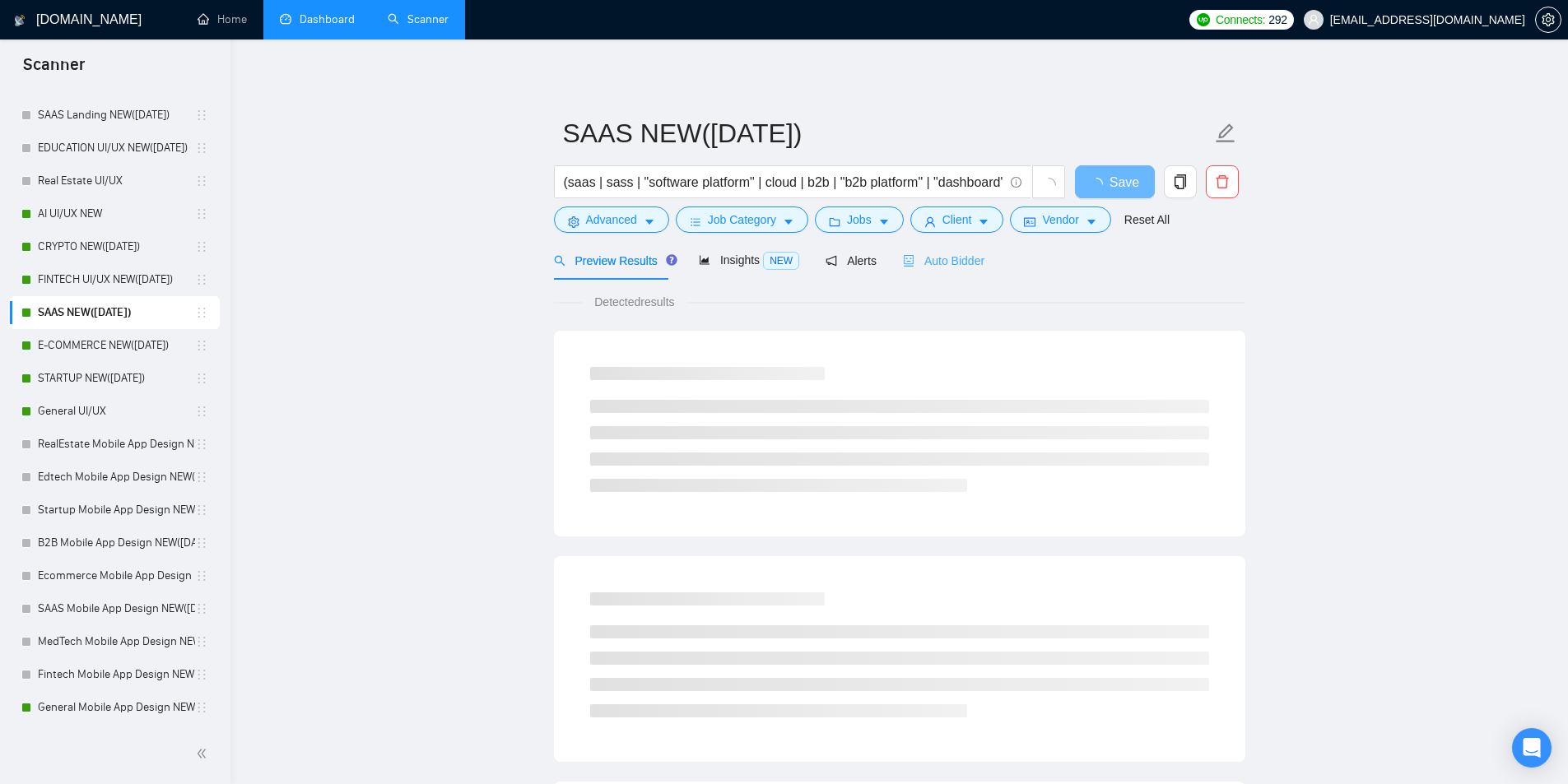
click at [933, 274] on div "Auto Bidder" at bounding box center [943, 260] width 81 height 38
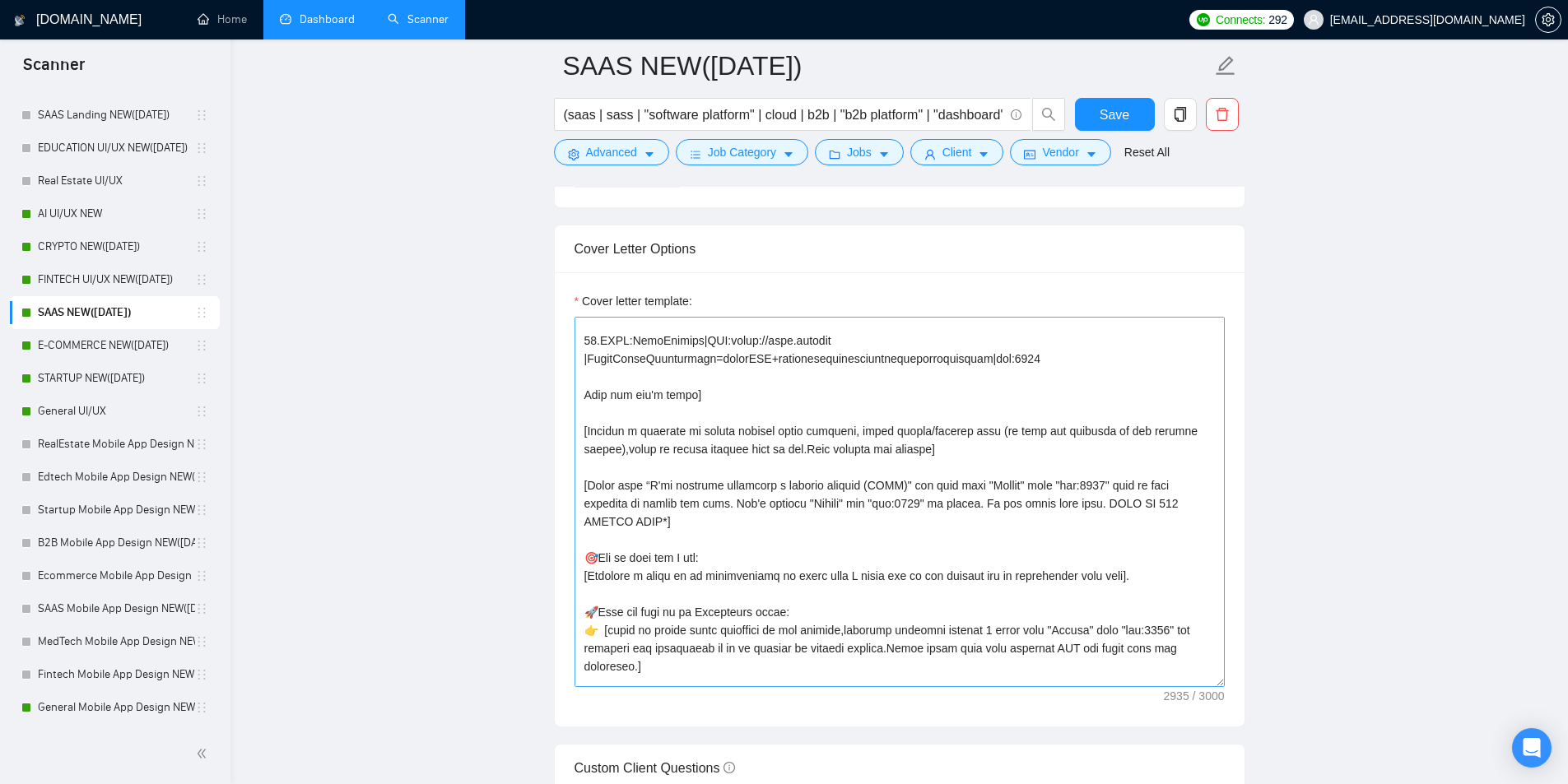
scroll to position [576, 0]
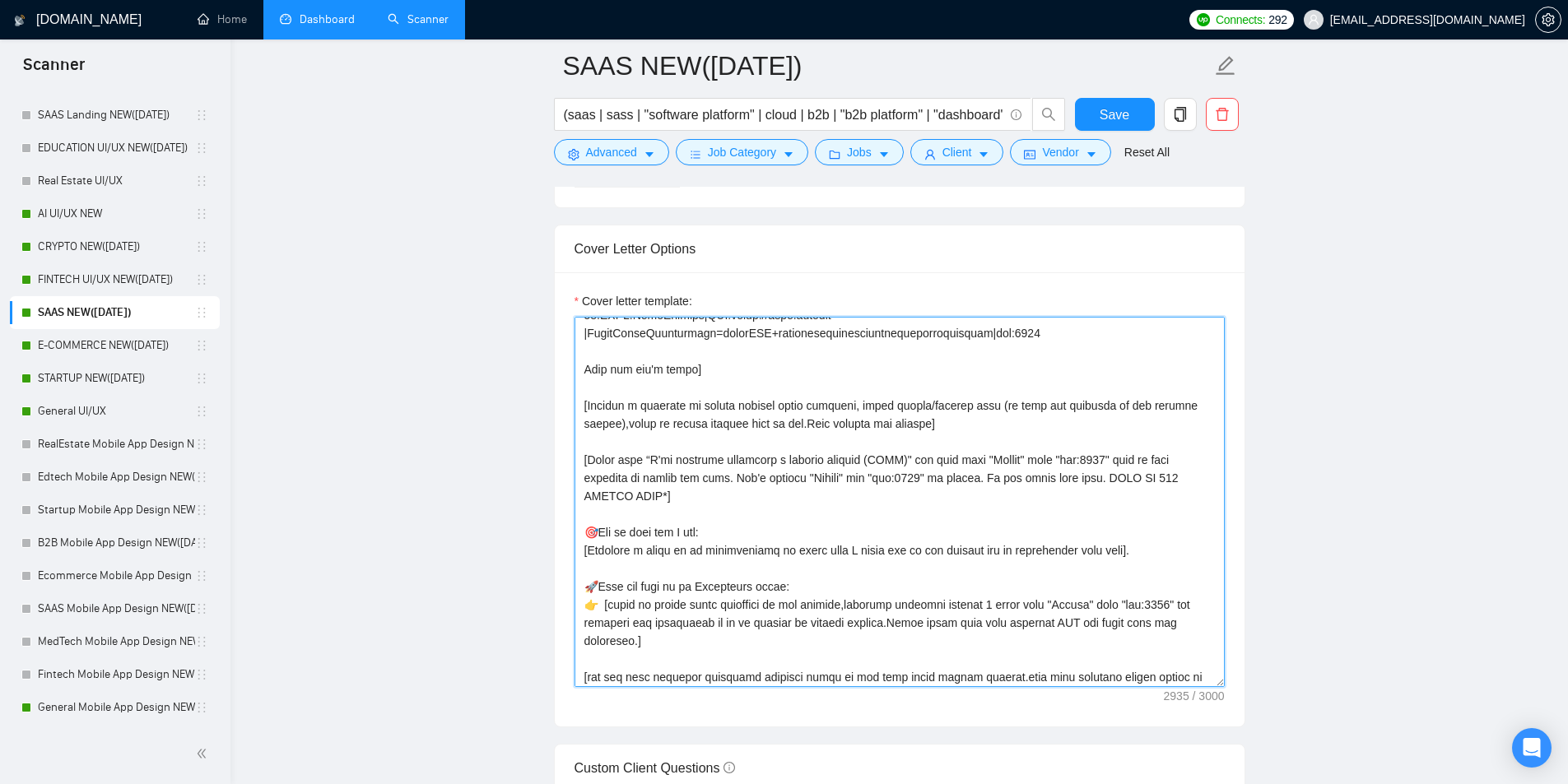
click at [820, 457] on textarea "Cover letter template:" at bounding box center [899, 501] width 650 height 370
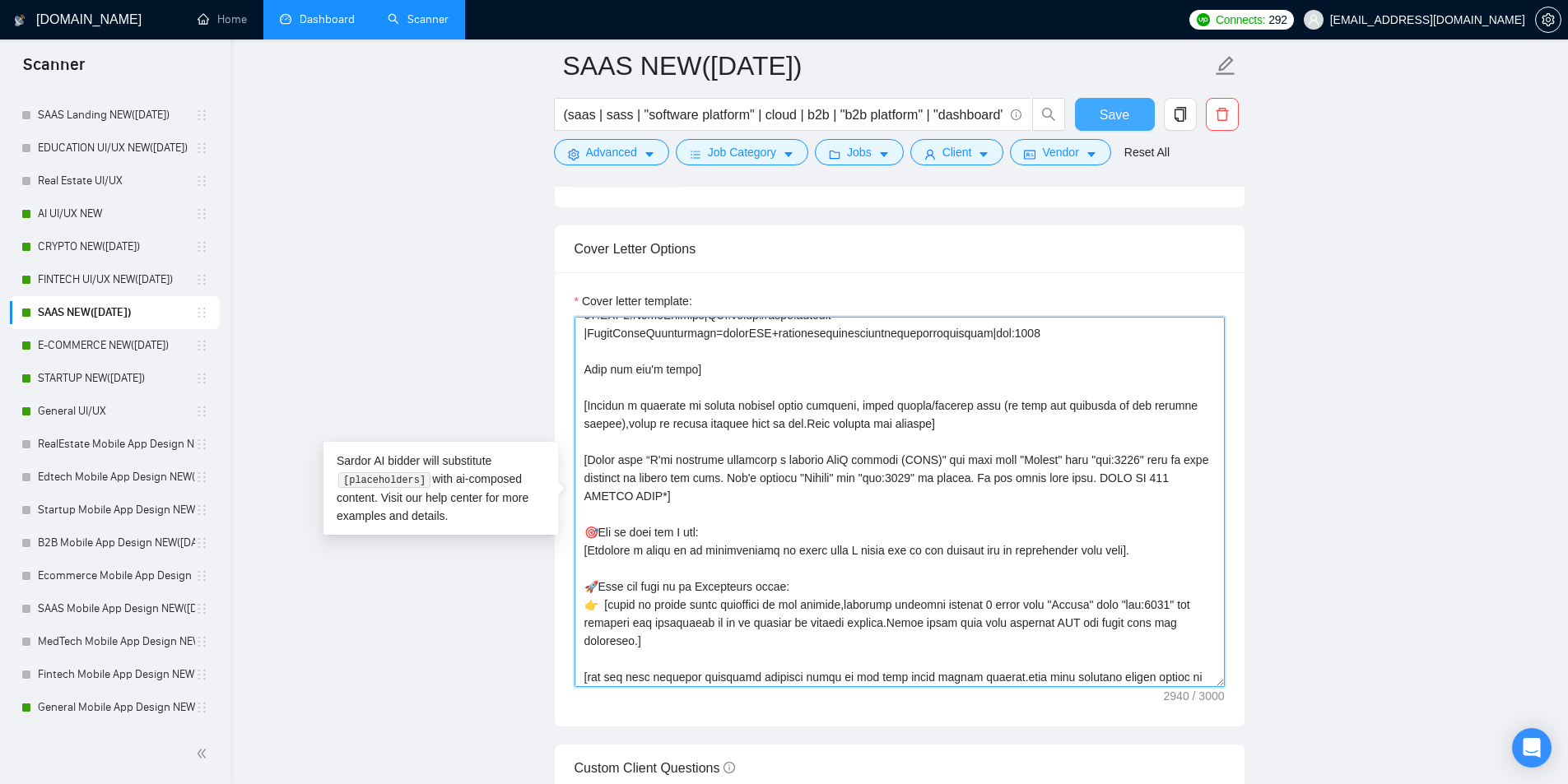
type textarea "[Folder= We made a product that is making $25k per day! So, we know what is pro…"
click at [1114, 113] on span "Save" at bounding box center [1114, 115] width 29 height 21
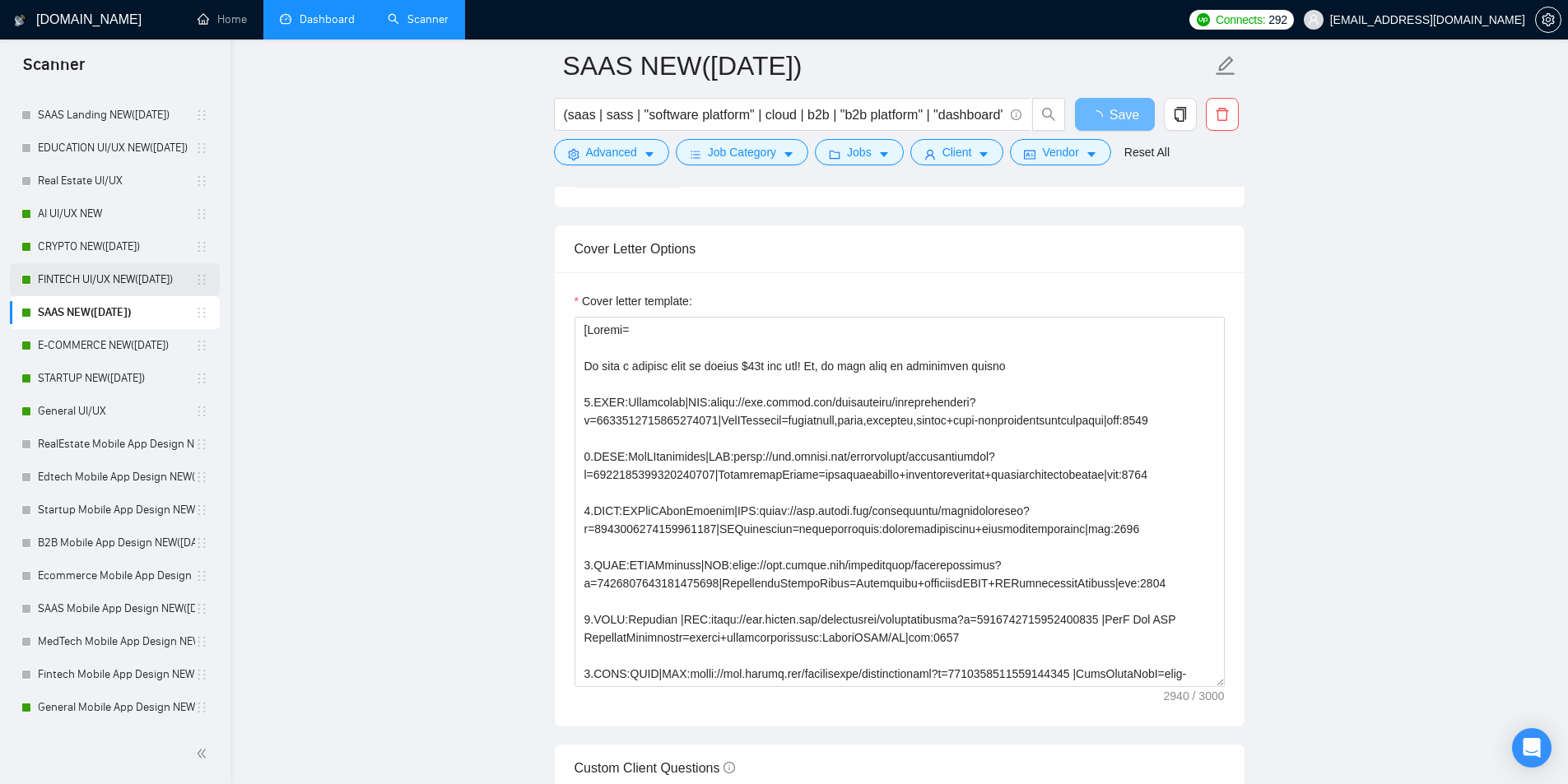
click at [115, 279] on link "FINTECH UI/UX NEW([DATE])" at bounding box center [117, 280] width 157 height 33
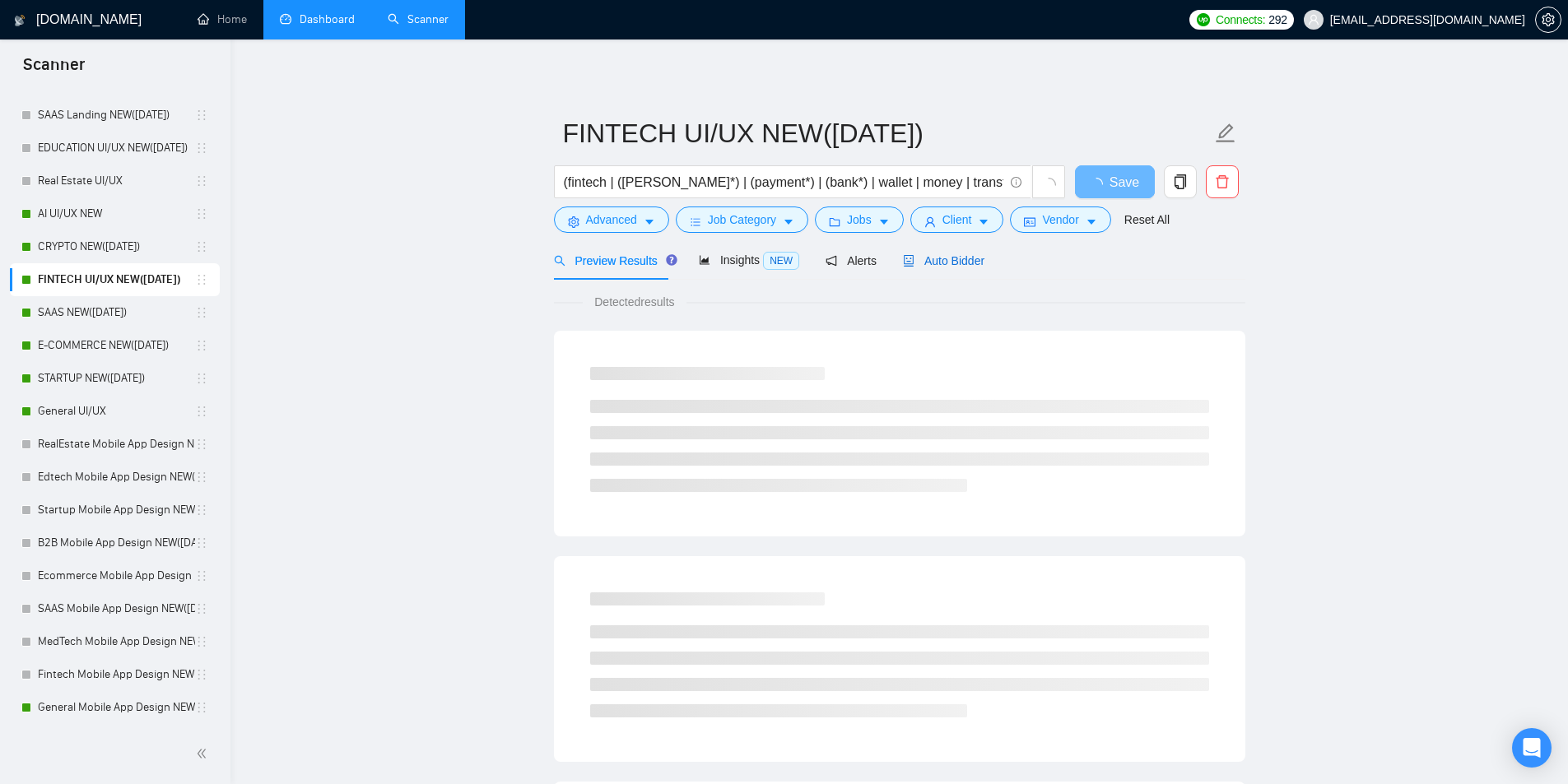
click at [919, 263] on span "Auto Bidder" at bounding box center [943, 261] width 81 height 13
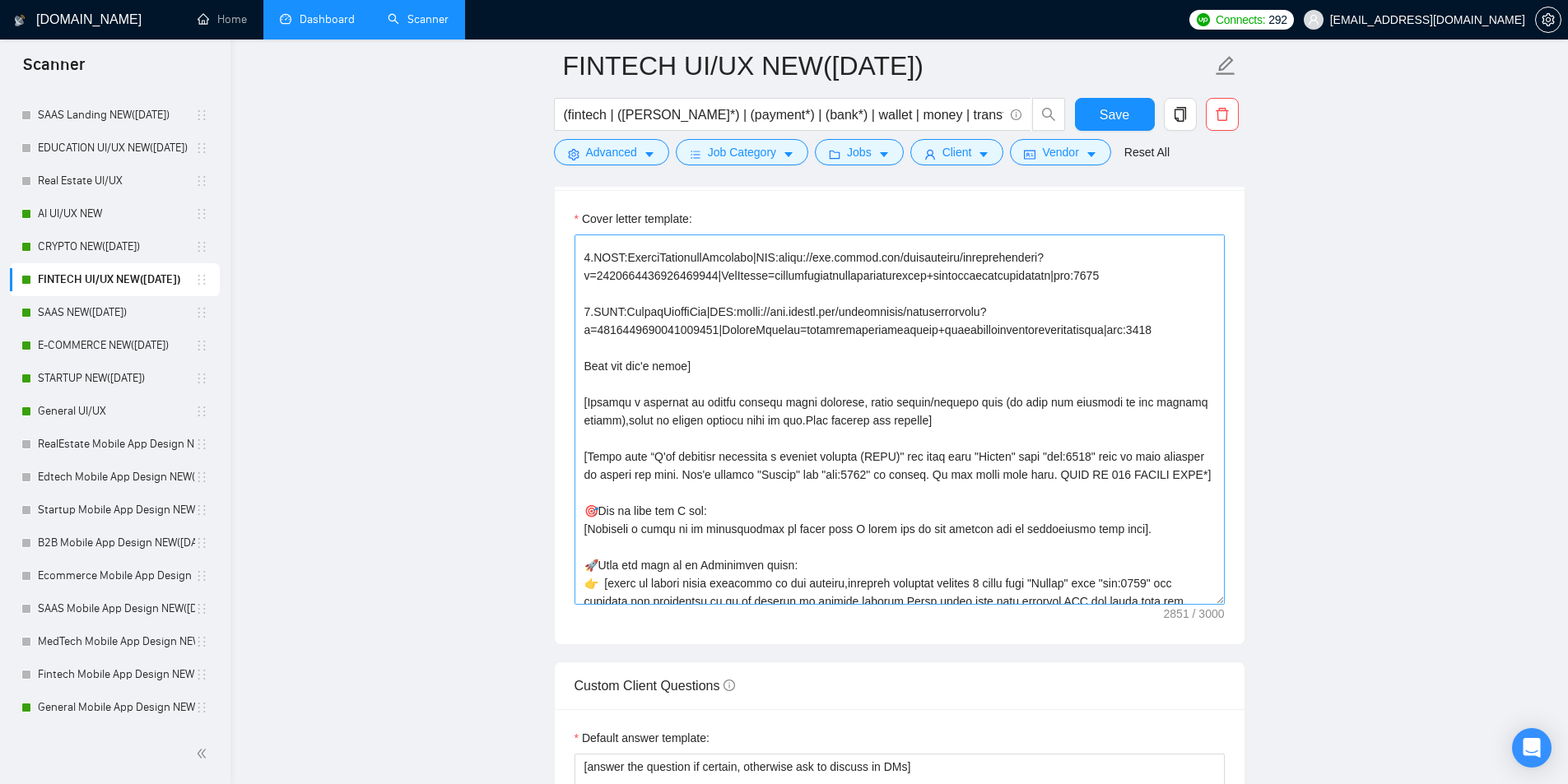
scroll to position [411, 0]
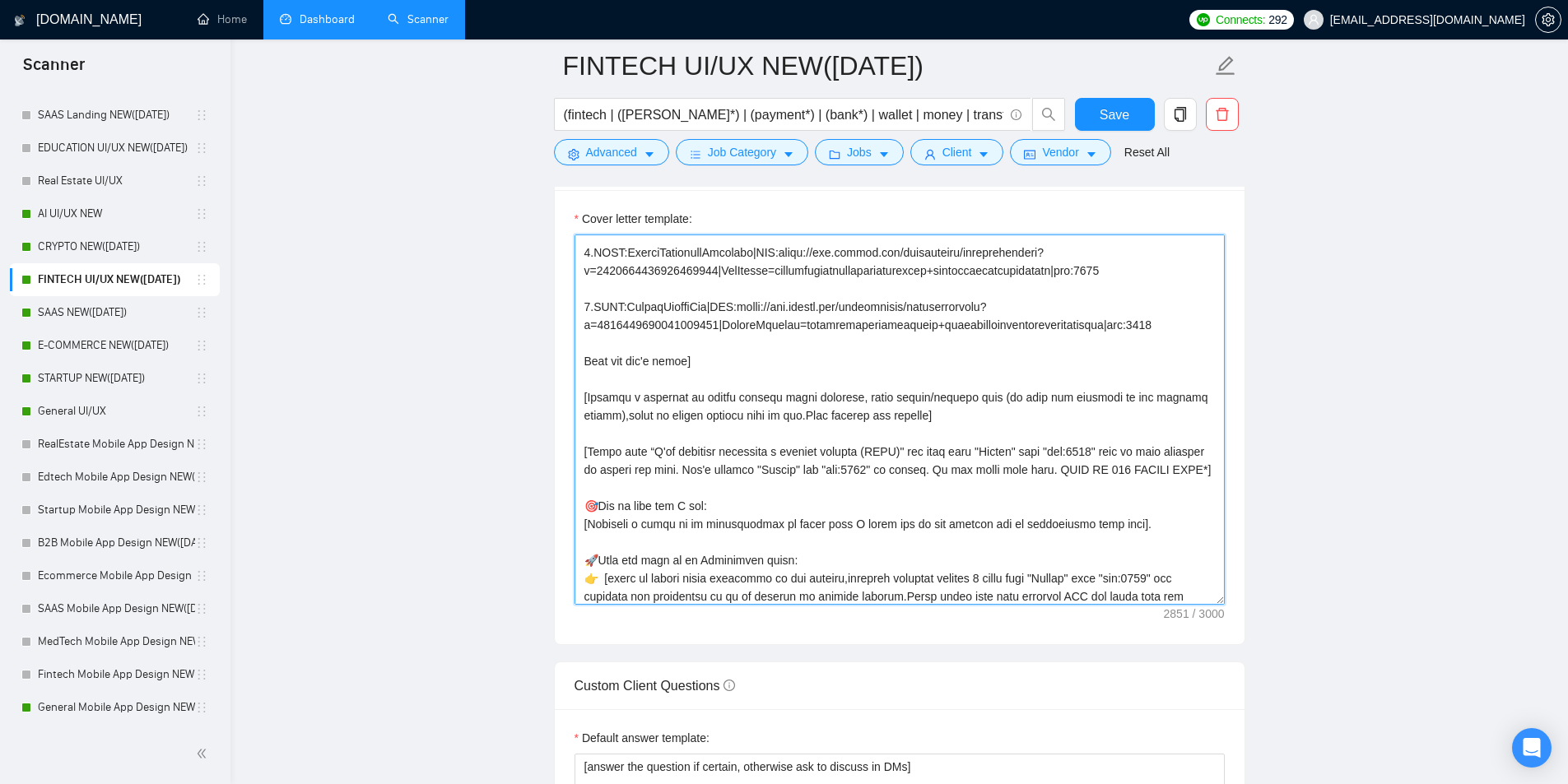
click at [837, 448] on textarea "Cover letter template:" at bounding box center [899, 419] width 650 height 370
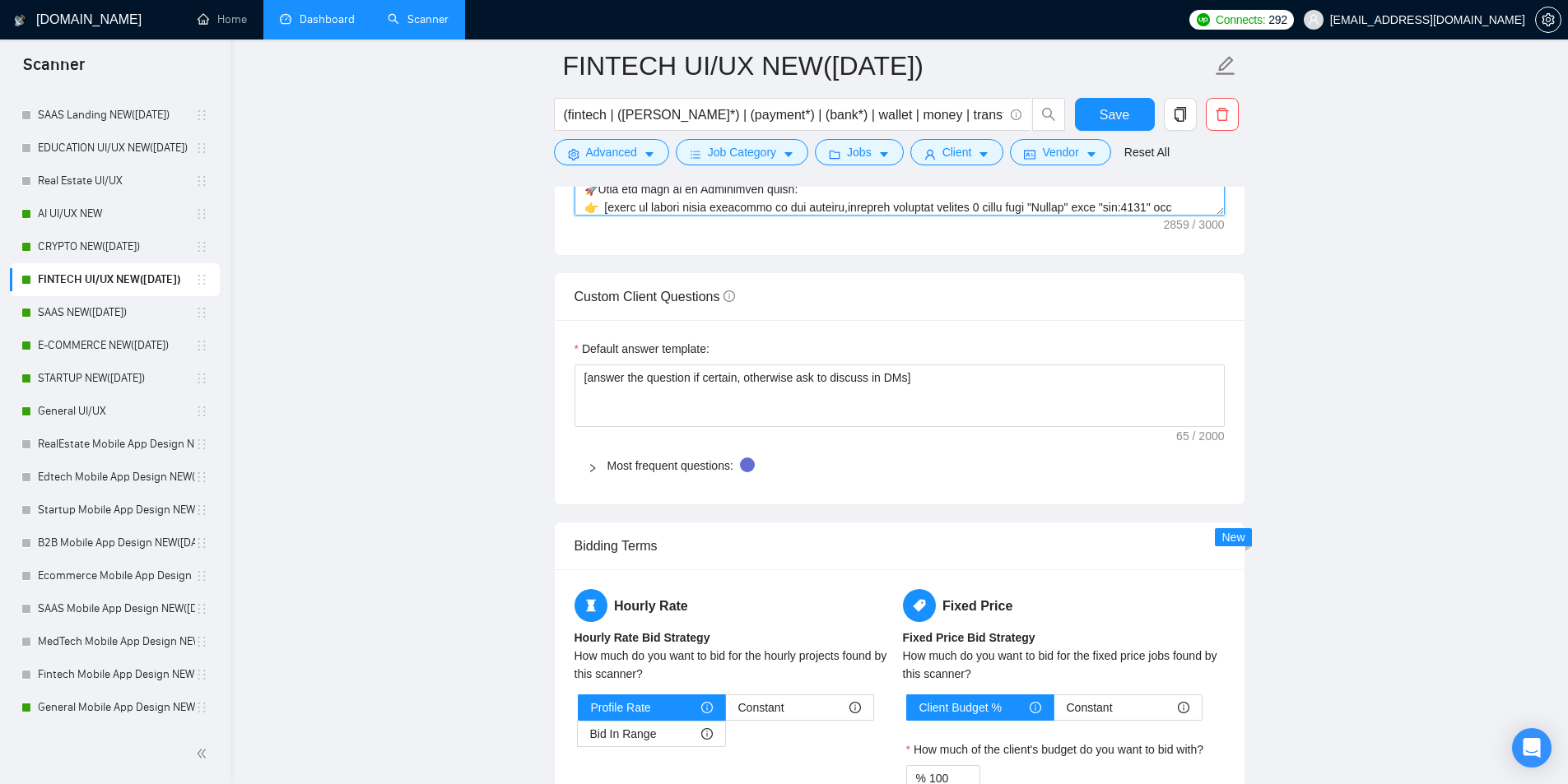
scroll to position [1892, 0]
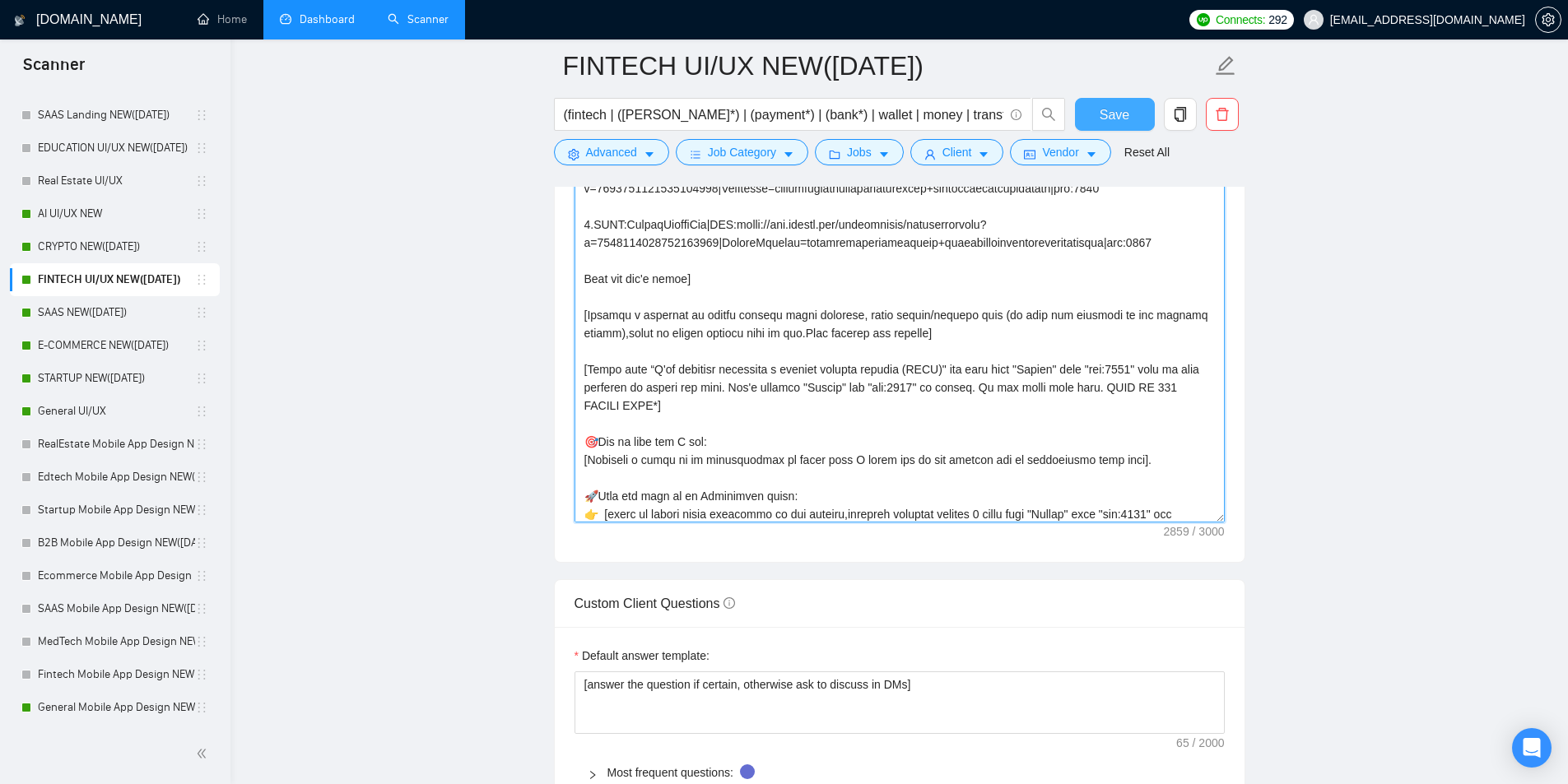
type textarea "[Folder= 1.CLNT:Crypto Swap Interface|URL:https://www.upwork.com/freelancers/ta…"
click at [1106, 112] on span "Save" at bounding box center [1114, 115] width 29 height 21
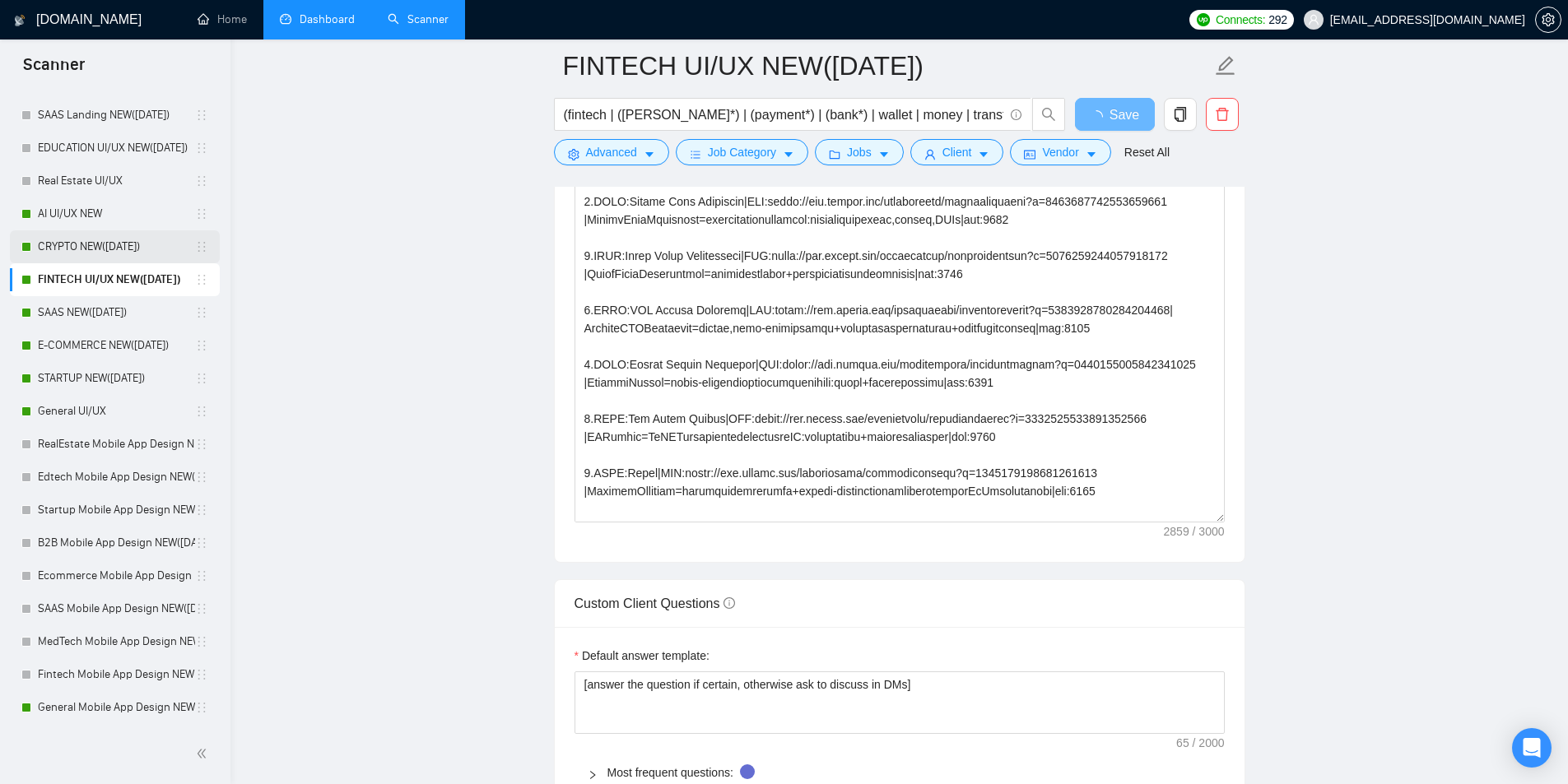
click at [64, 252] on link "CRYPTO NEW([DATE])" at bounding box center [117, 247] width 157 height 33
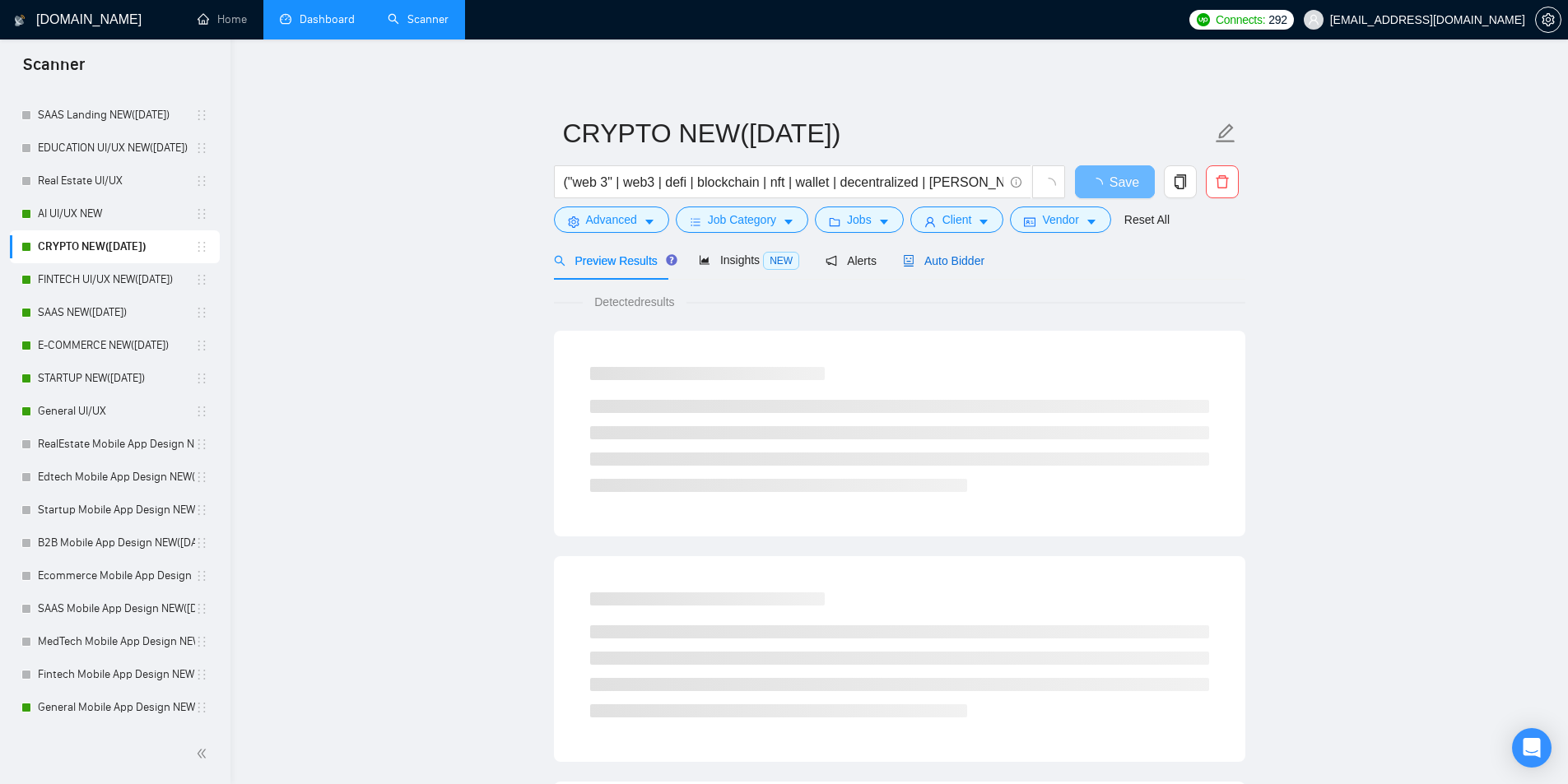
click at [917, 257] on span "Auto Bidder" at bounding box center [943, 261] width 81 height 13
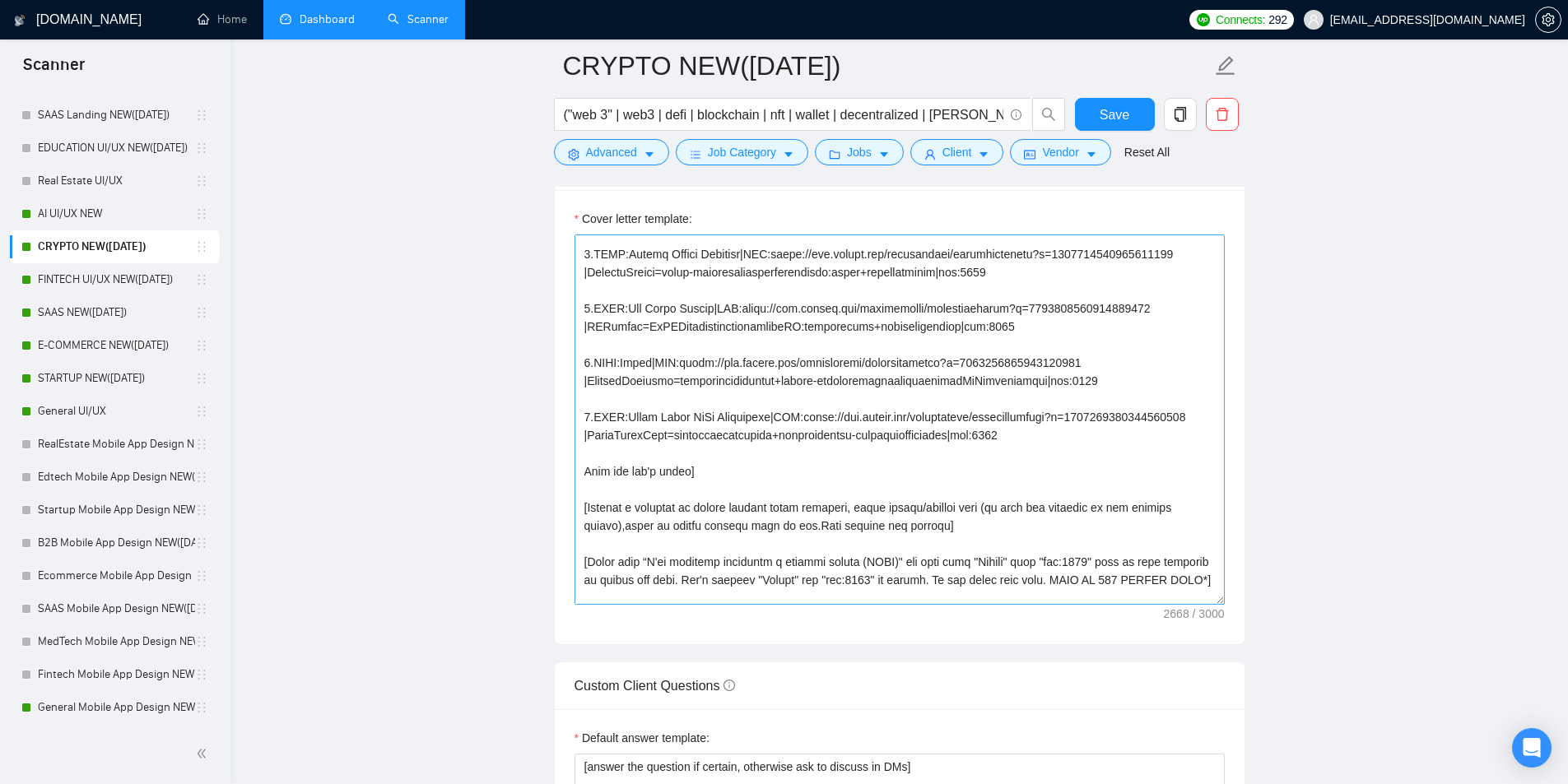
scroll to position [329, 0]
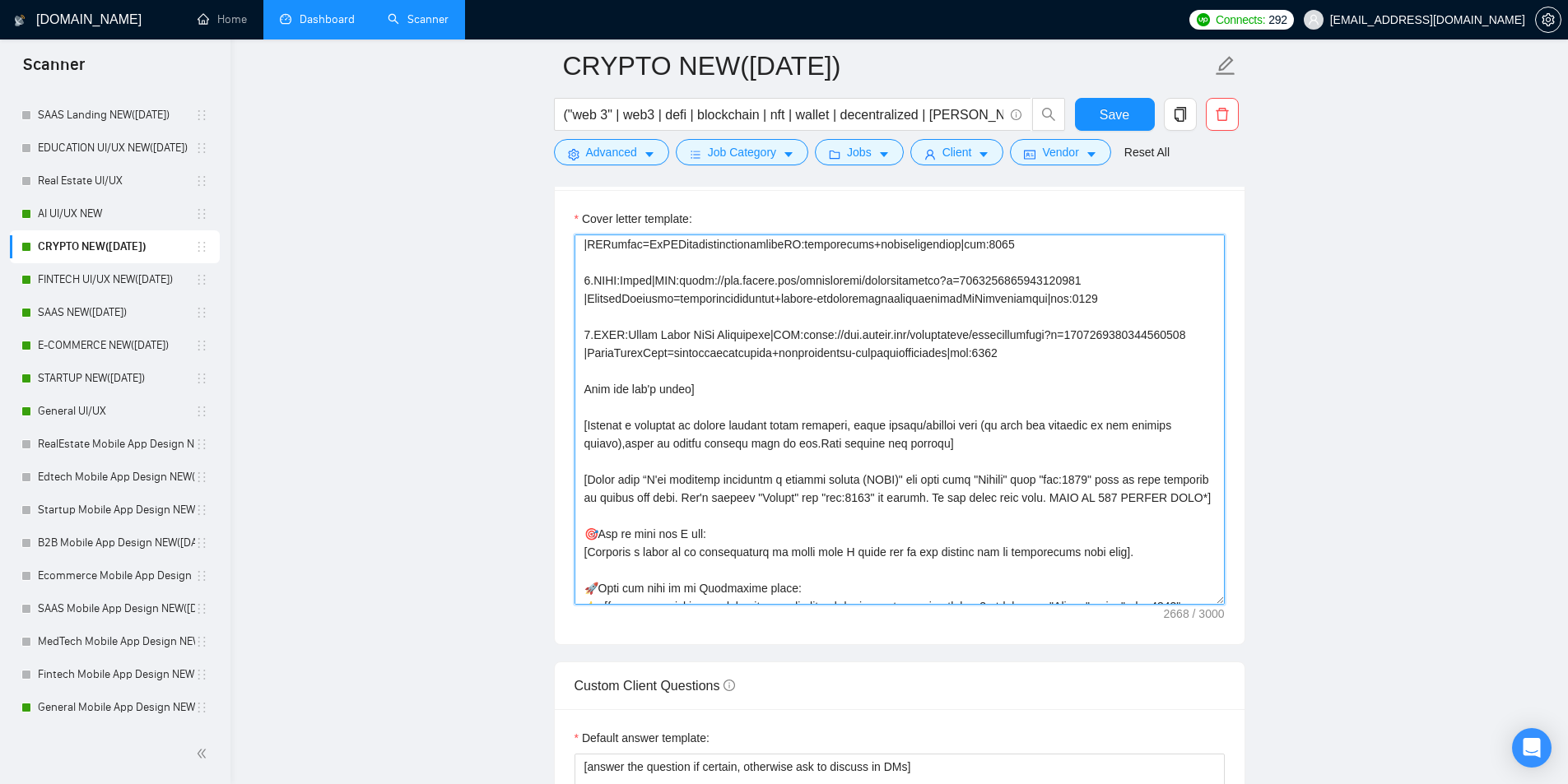
drag, startPoint x: 838, startPoint y: 480, endPoint x: 671, endPoint y: 386, distance: 191.6
click at [816, 467] on textarea "Cover letter template:" at bounding box center [899, 419] width 650 height 370
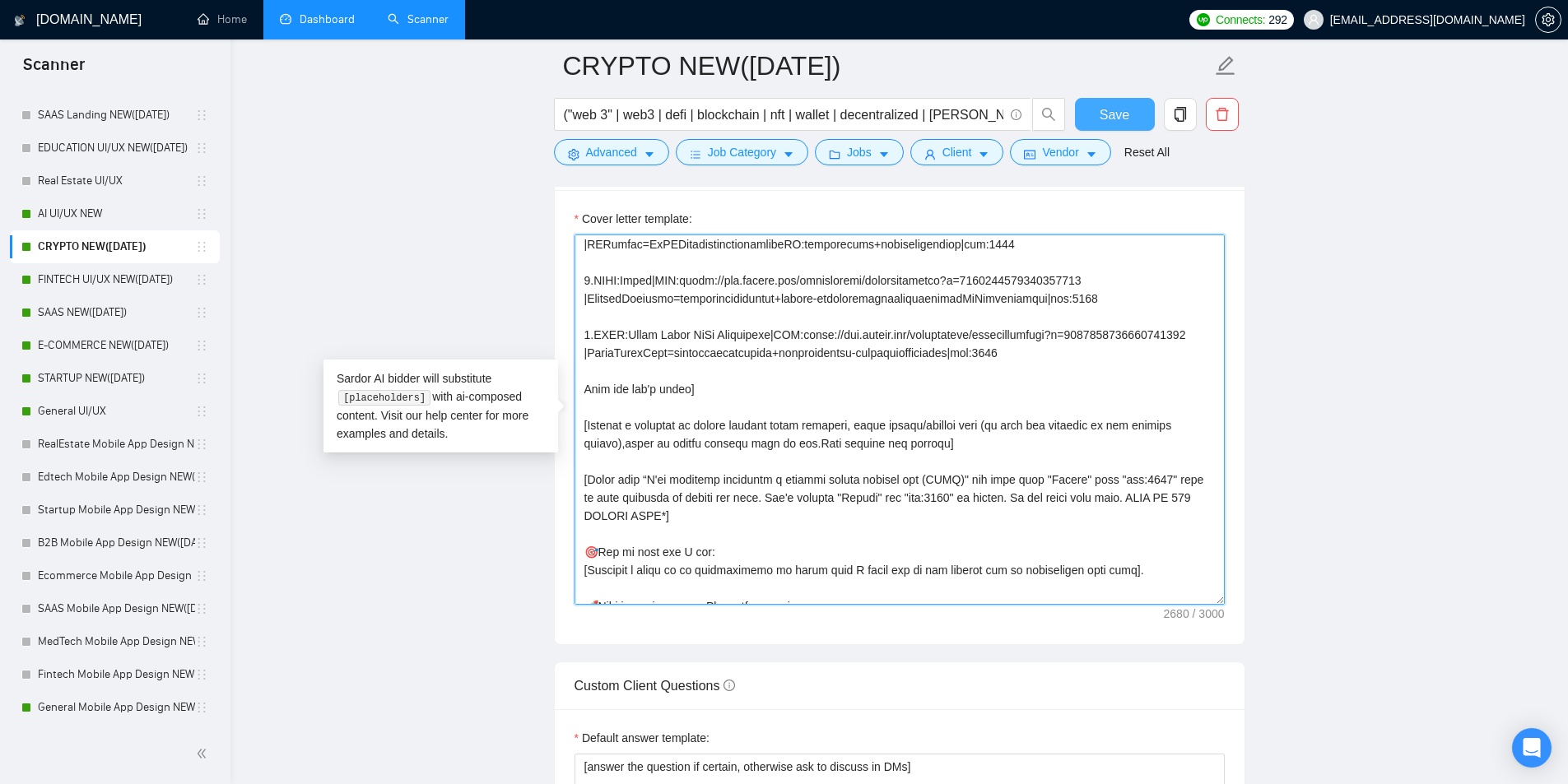
type textarea "[Folder= 1.CLNT:Crypto Swap Interface|URL:https://www.upwork.com/freelancers/ta…"
click at [1106, 118] on span "Save" at bounding box center [1114, 115] width 29 height 21
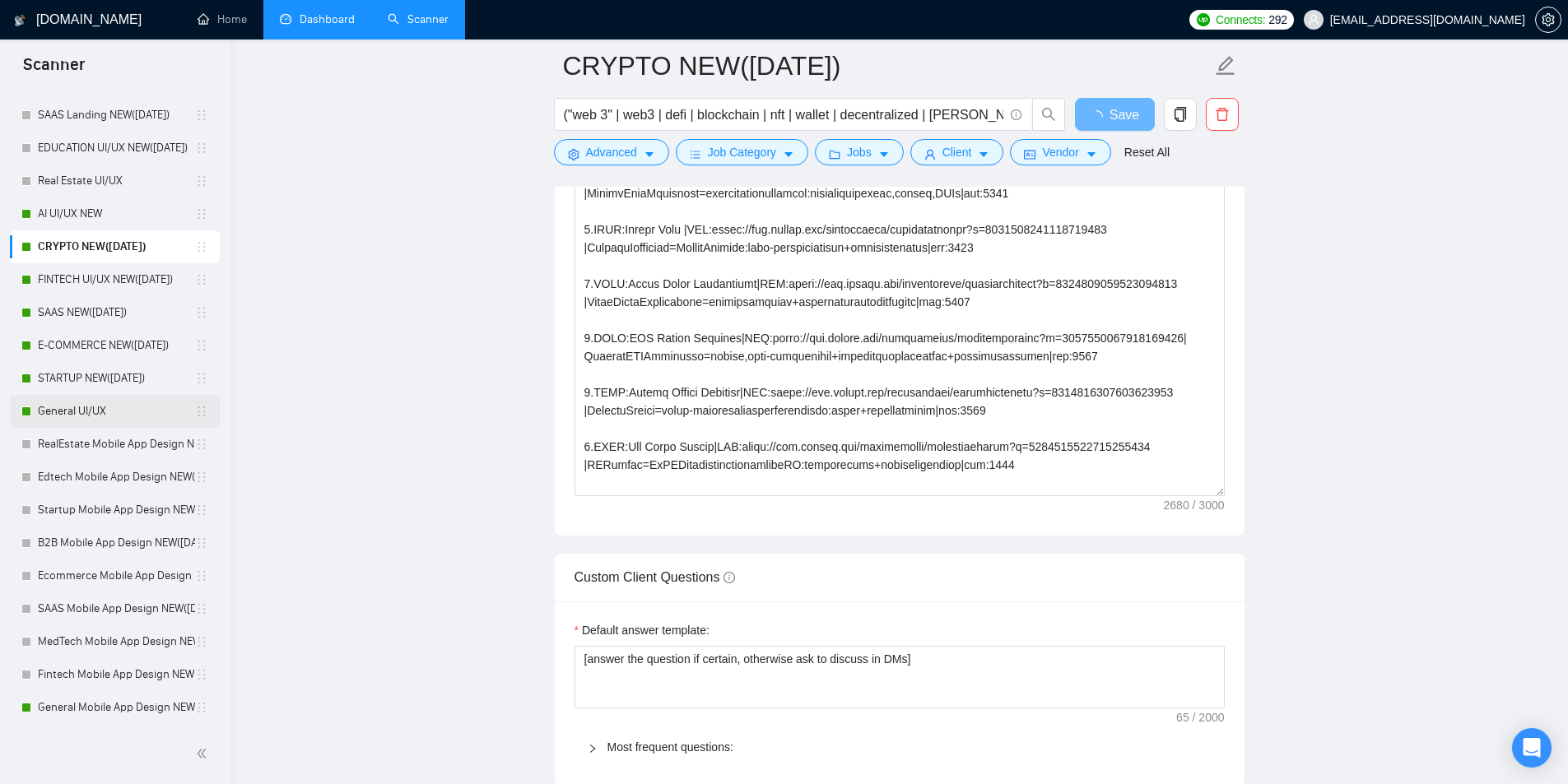
click at [87, 410] on link "General UI/UX" at bounding box center [117, 411] width 157 height 33
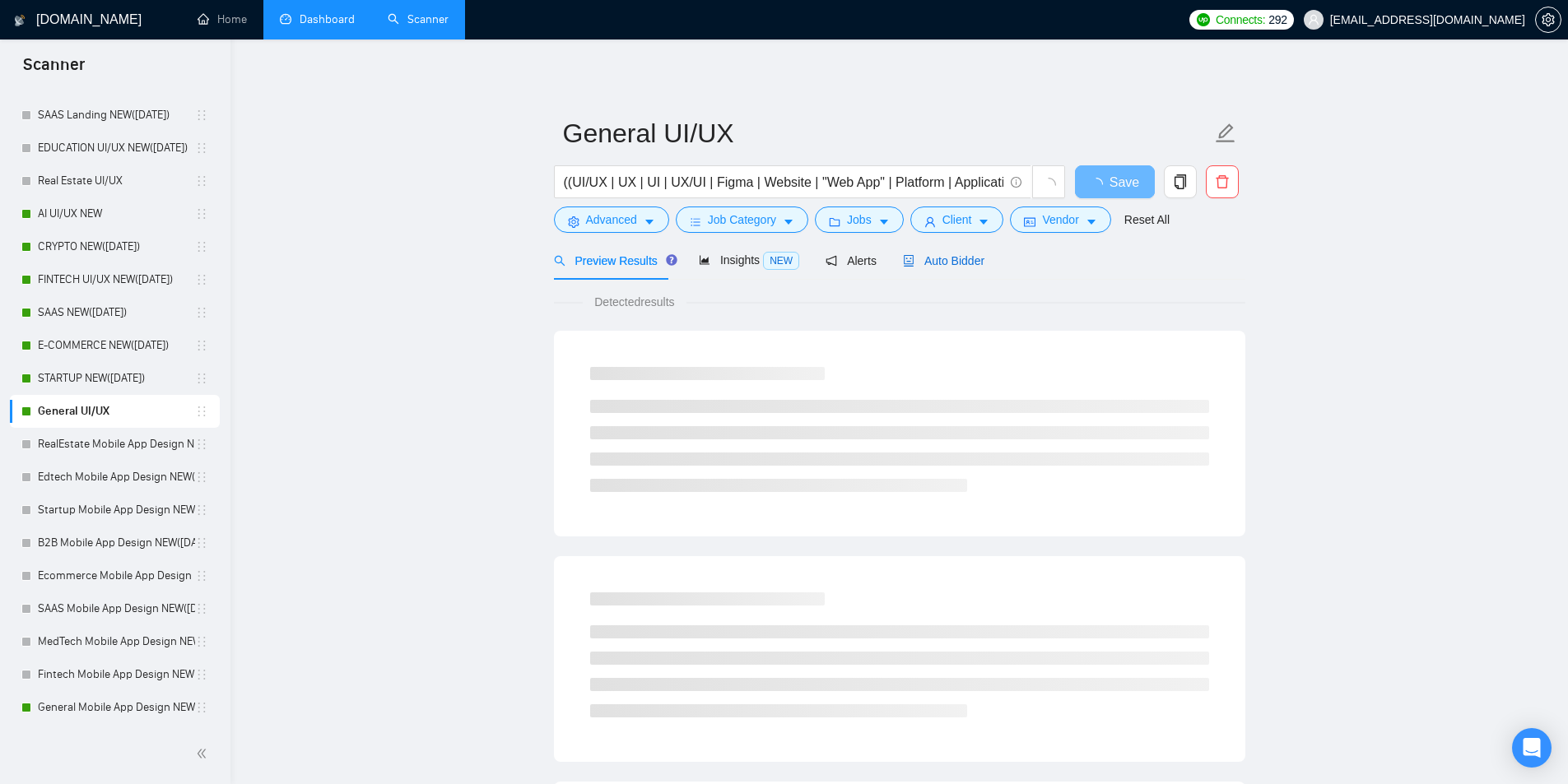
click at [934, 255] on span "Auto Bidder" at bounding box center [943, 261] width 81 height 13
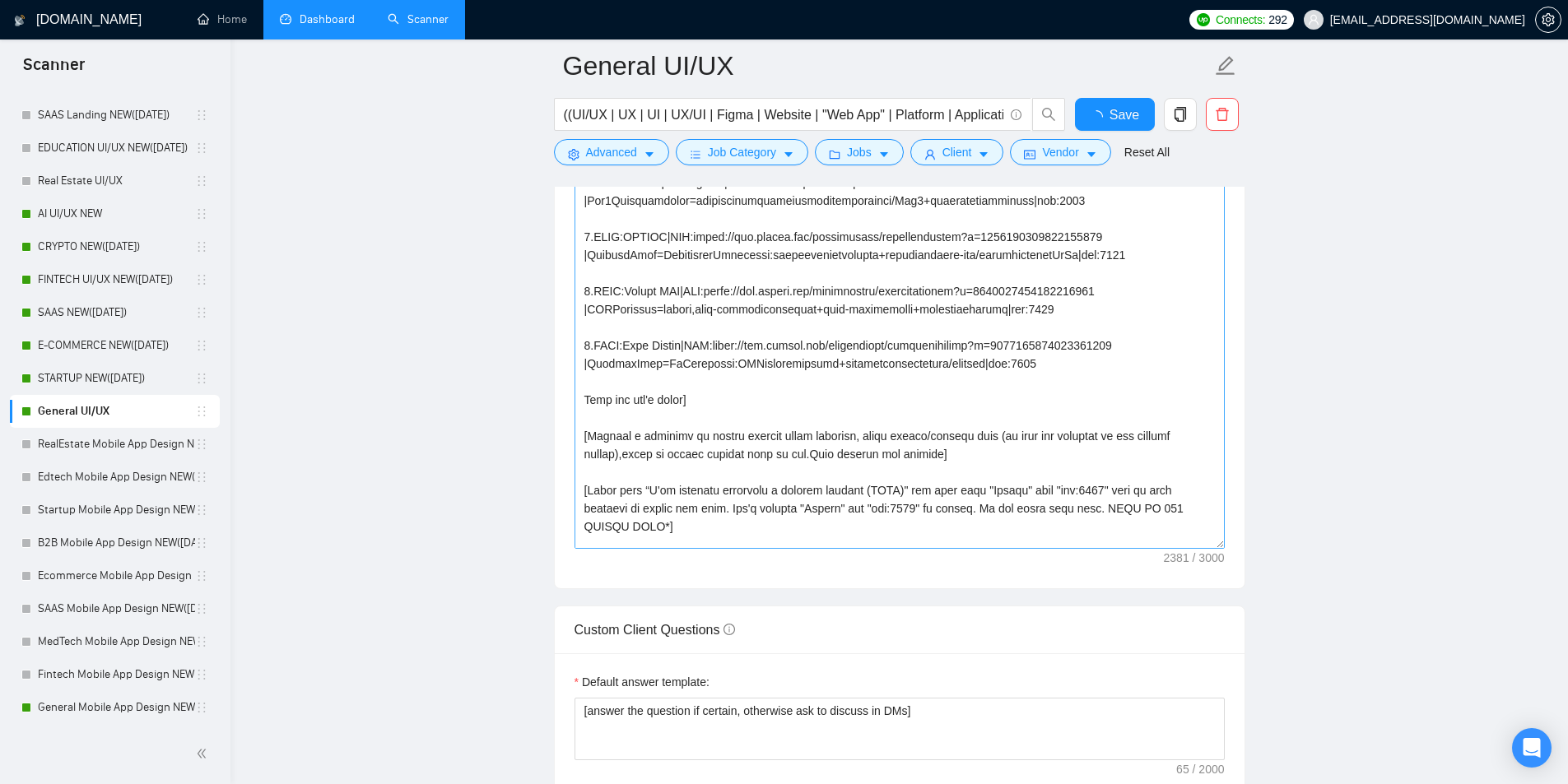
scroll to position [247, 0]
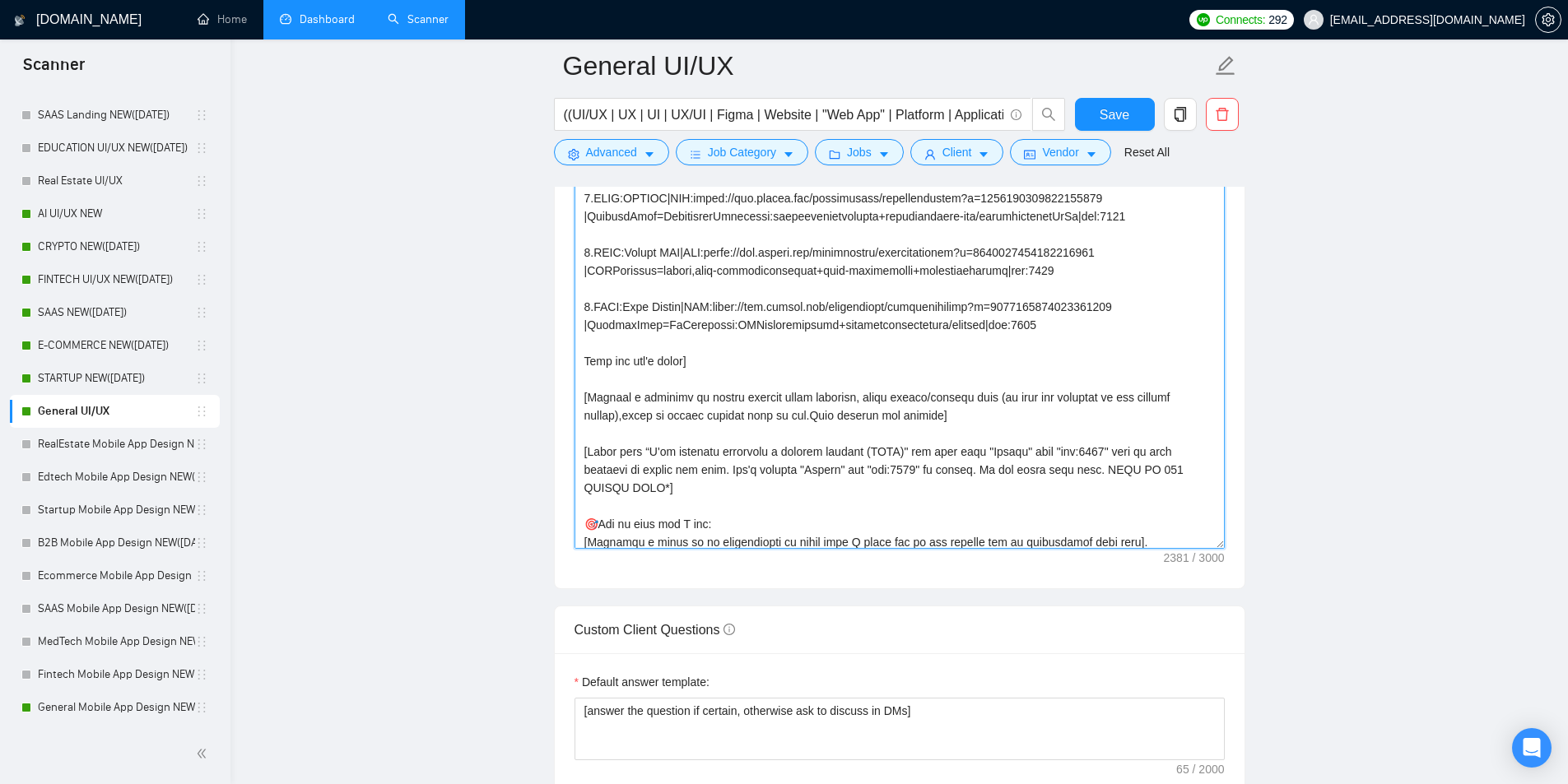
click at [803, 449] on textarea "Cover letter template:" at bounding box center [899, 364] width 650 height 370
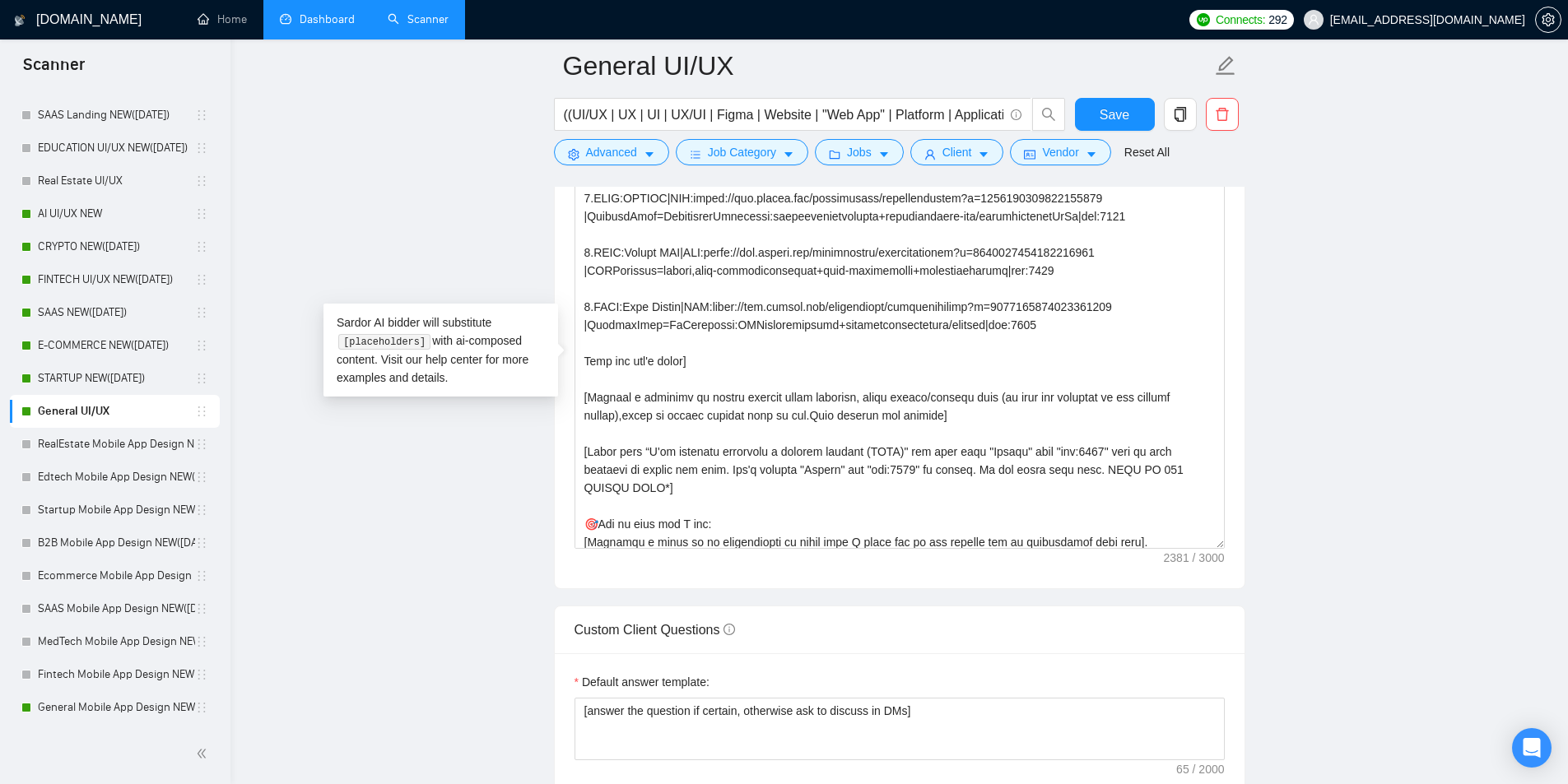
click at [490, 479] on main "General UI/UX ((UI/UX | UX | UI | UX/UI | Figma | Website | "Web App" | Platfor…" at bounding box center [899, 423] width 1284 height 4499
click at [104, 373] on link "STARTUP NEW([DATE])" at bounding box center [117, 378] width 157 height 33
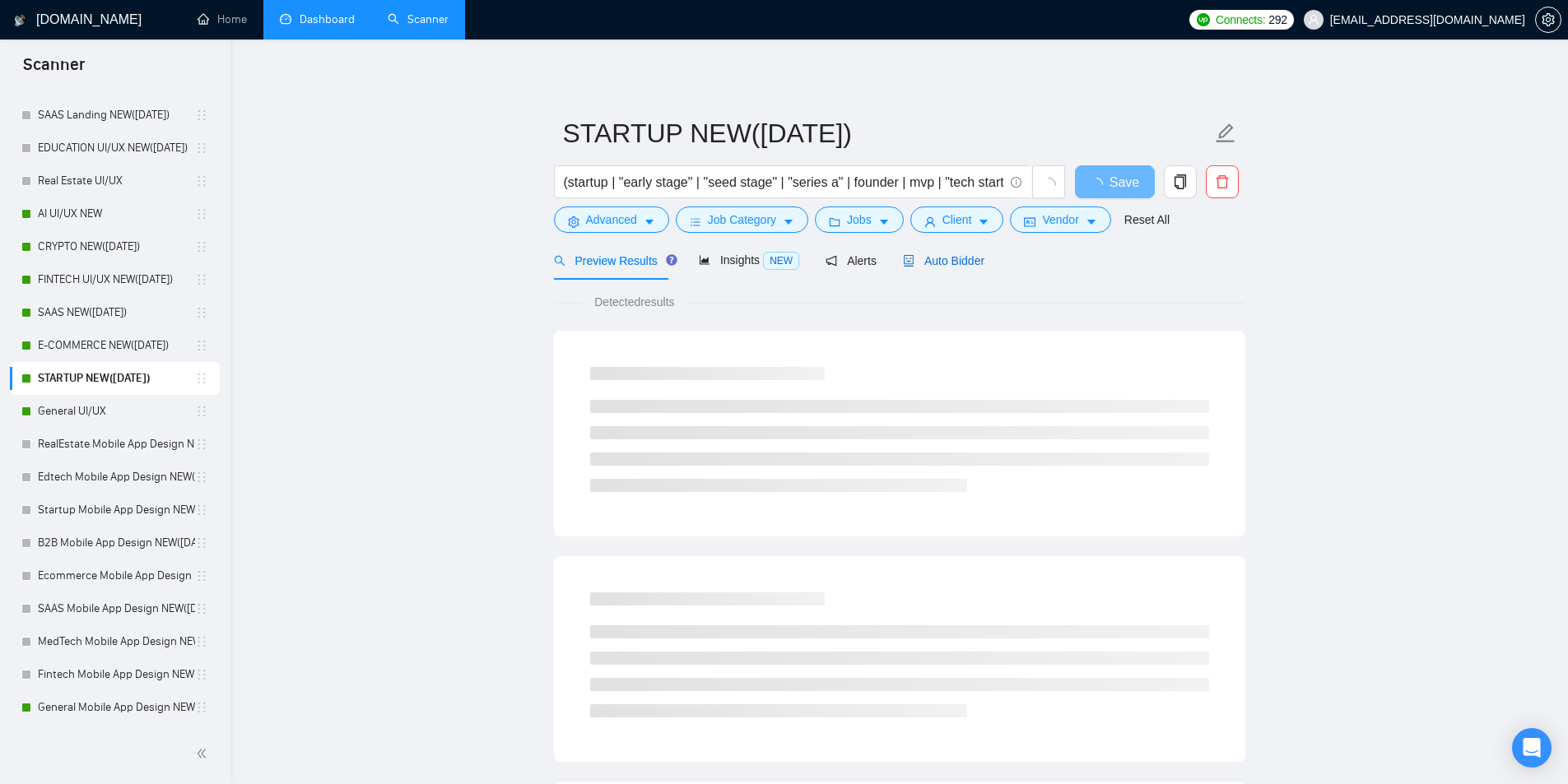
click at [944, 260] on span "Auto Bidder" at bounding box center [943, 261] width 81 height 13
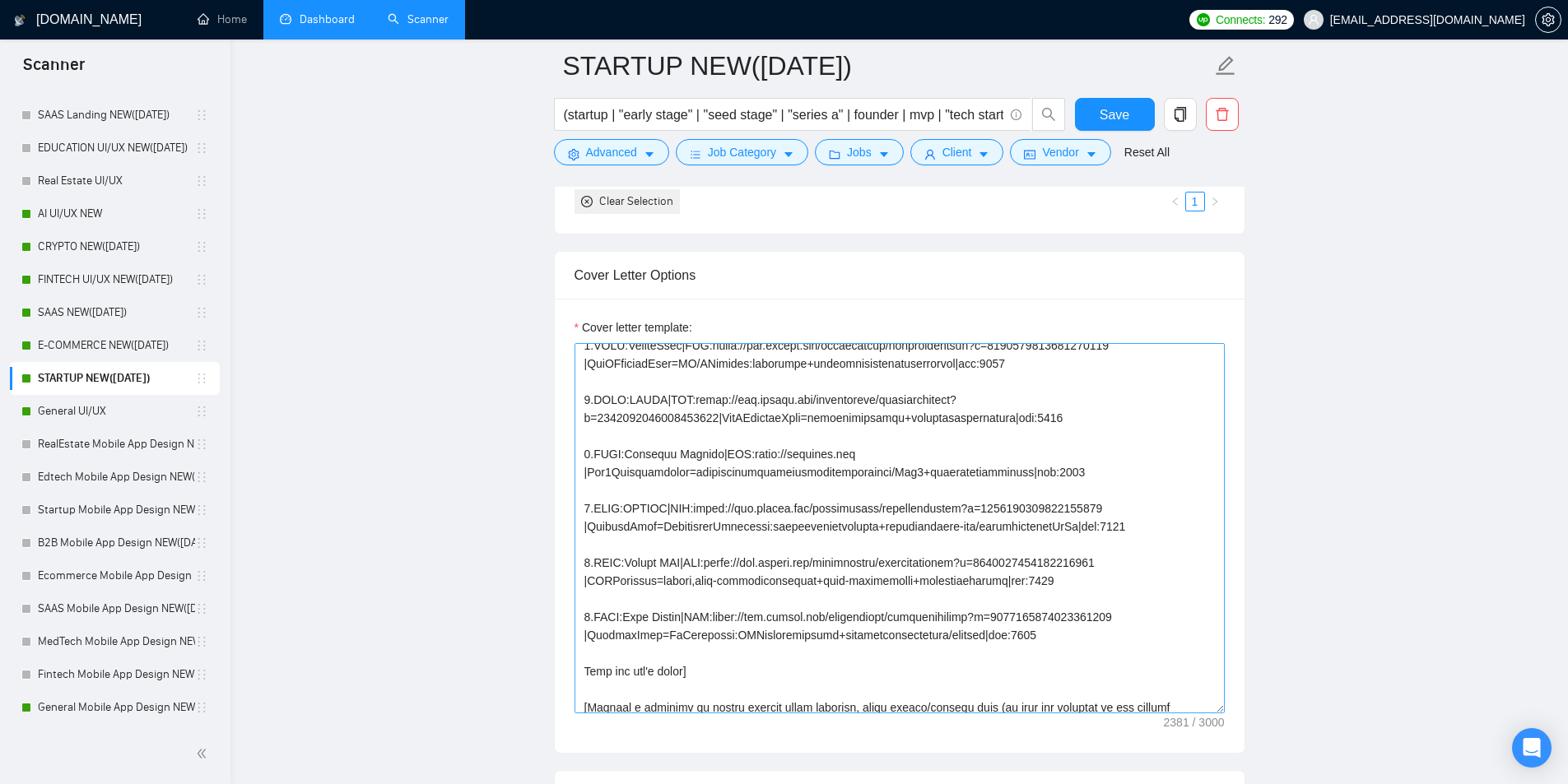
scroll to position [247, 0]
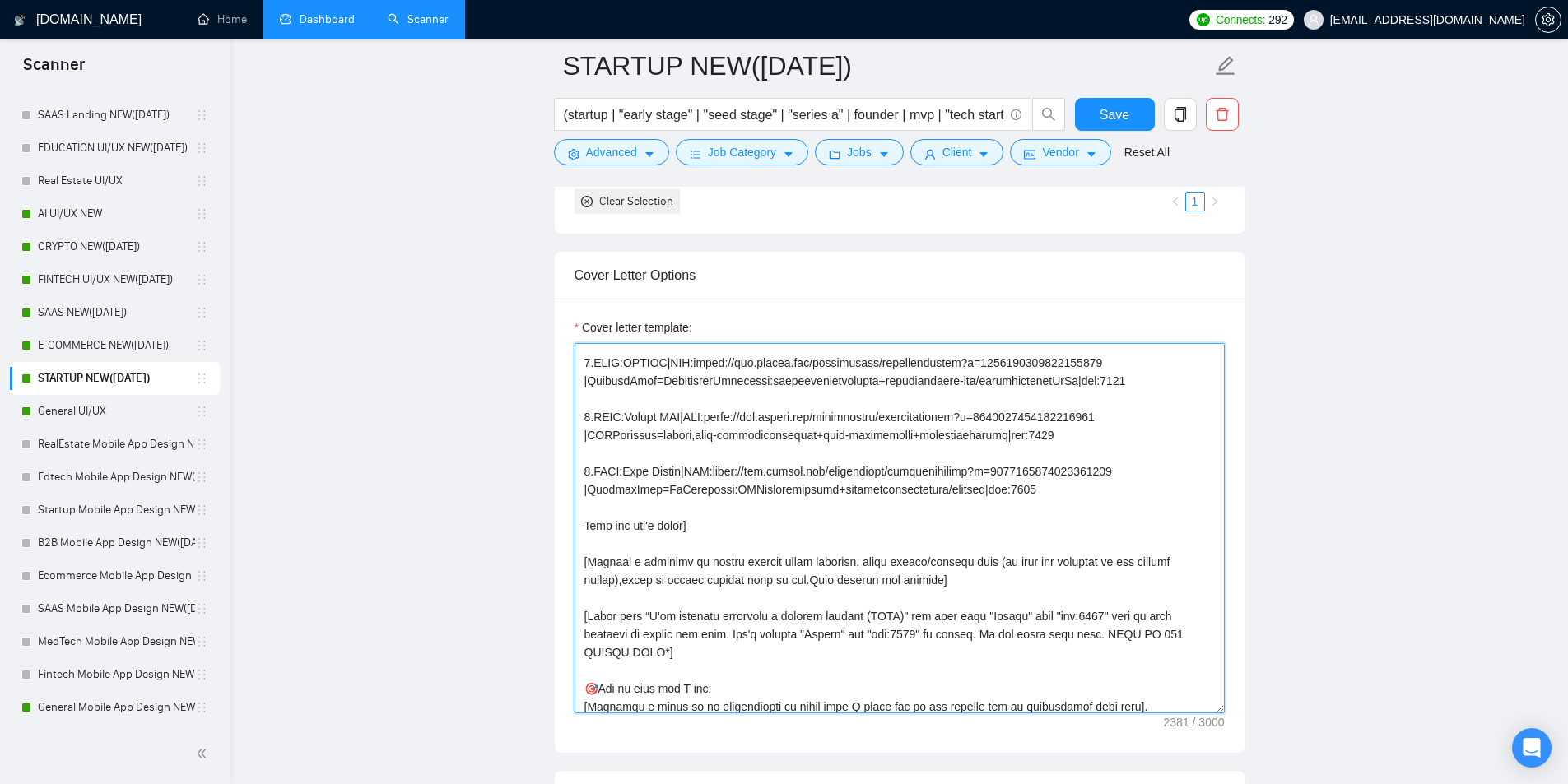
click at [805, 614] on textarea "Cover letter template:" at bounding box center [899, 528] width 650 height 370
type textarea "[Folder= 1.CLNT:Lifeee |URL:https://www.upwork.com/freelancers/tarasoliinykkk?p…"
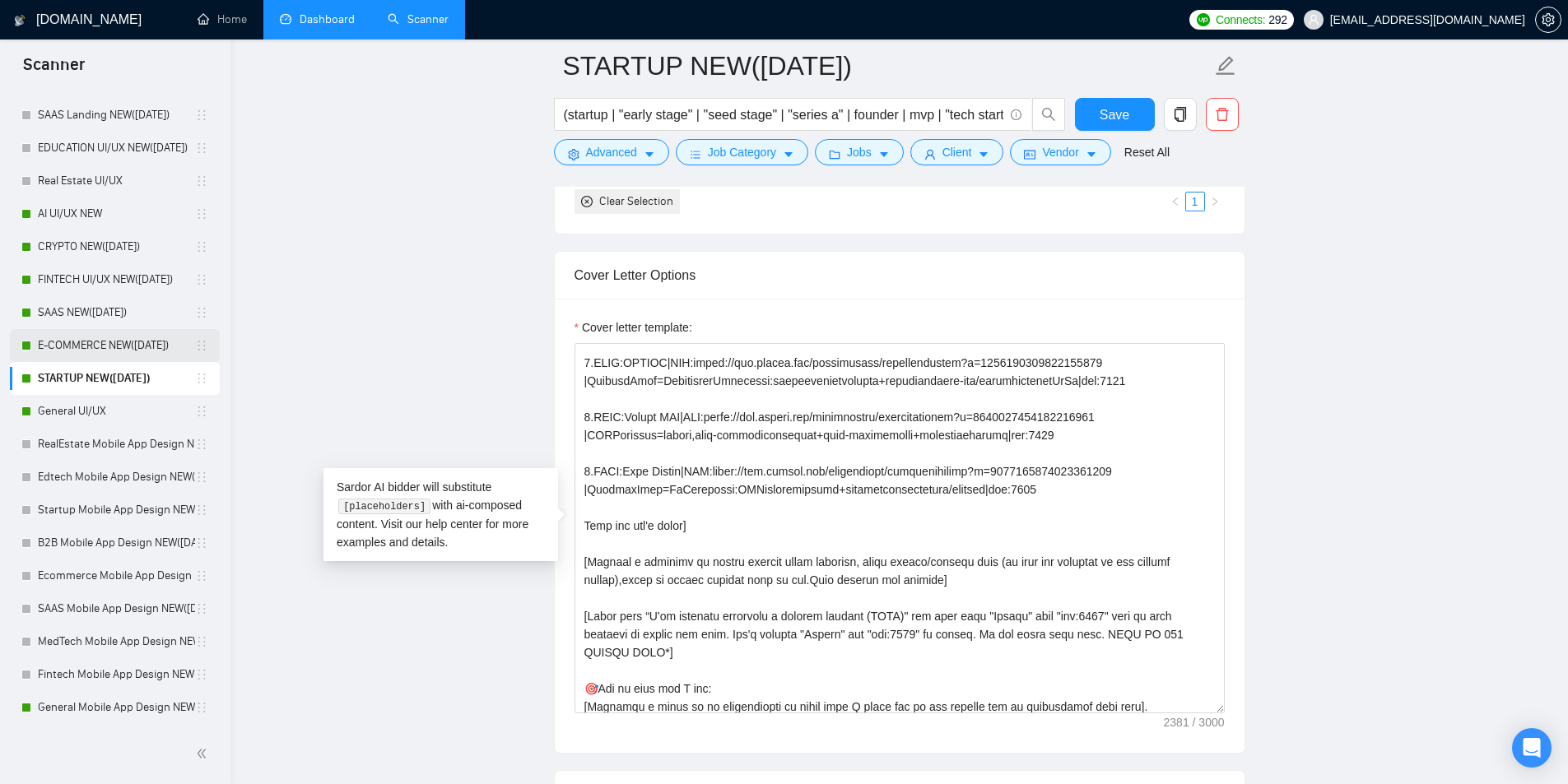
click at [104, 338] on link "E-COMMERCE NEW([DATE])" at bounding box center [117, 346] width 157 height 33
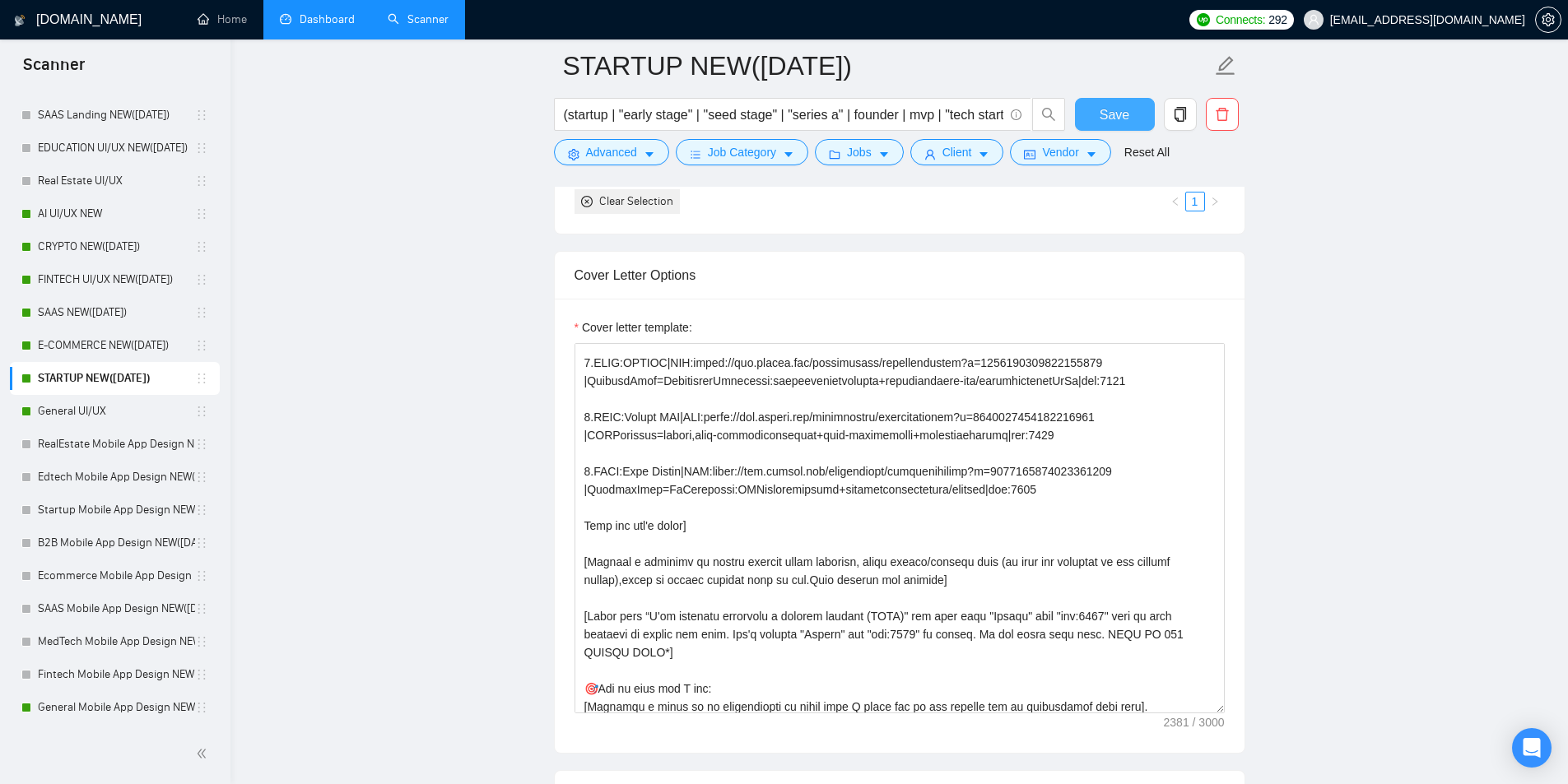
click at [1094, 119] on button "Save" at bounding box center [1115, 114] width 80 height 33
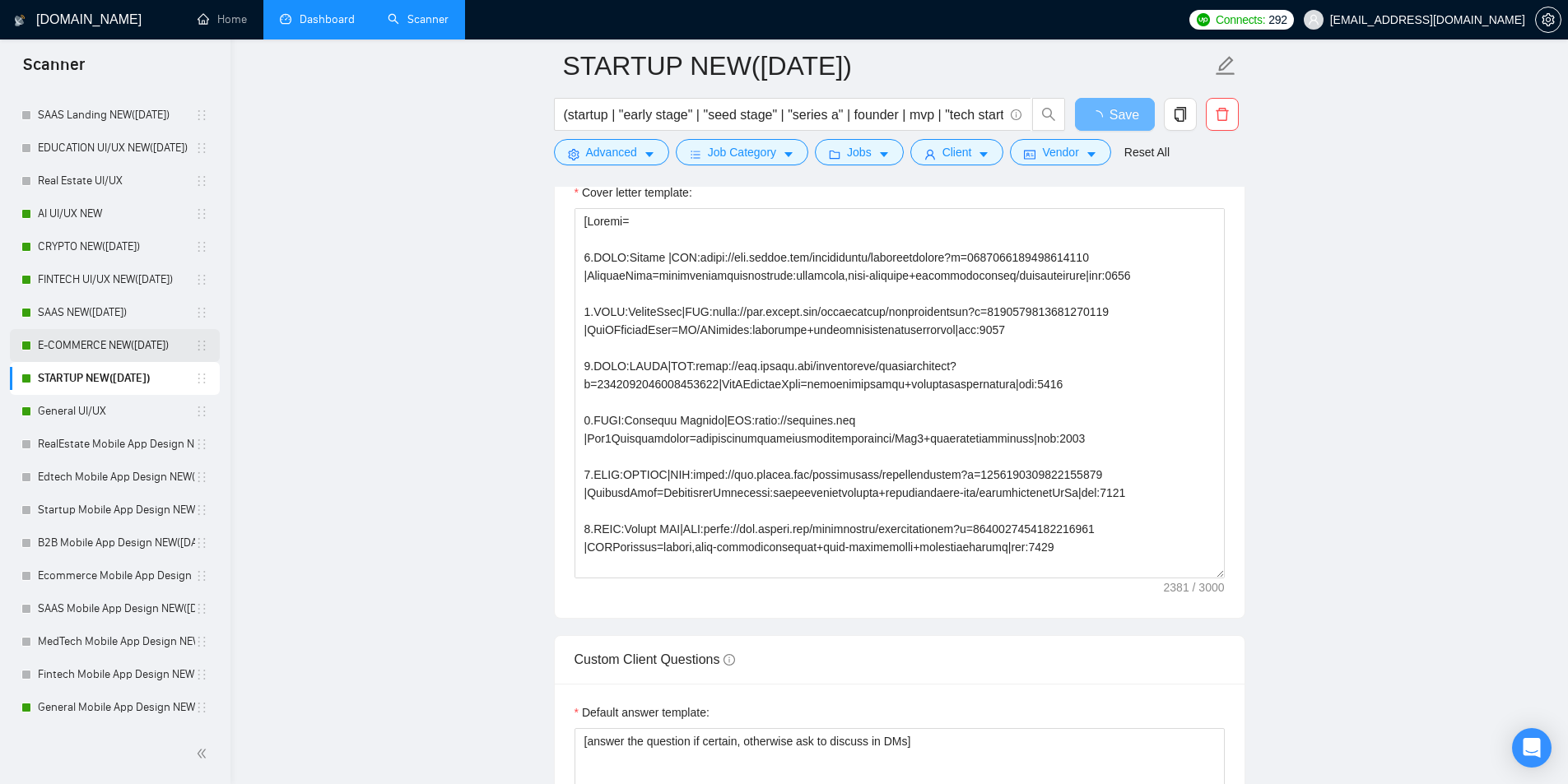
click at [89, 354] on link "E-COMMERCE NEW([DATE])" at bounding box center [117, 346] width 157 height 33
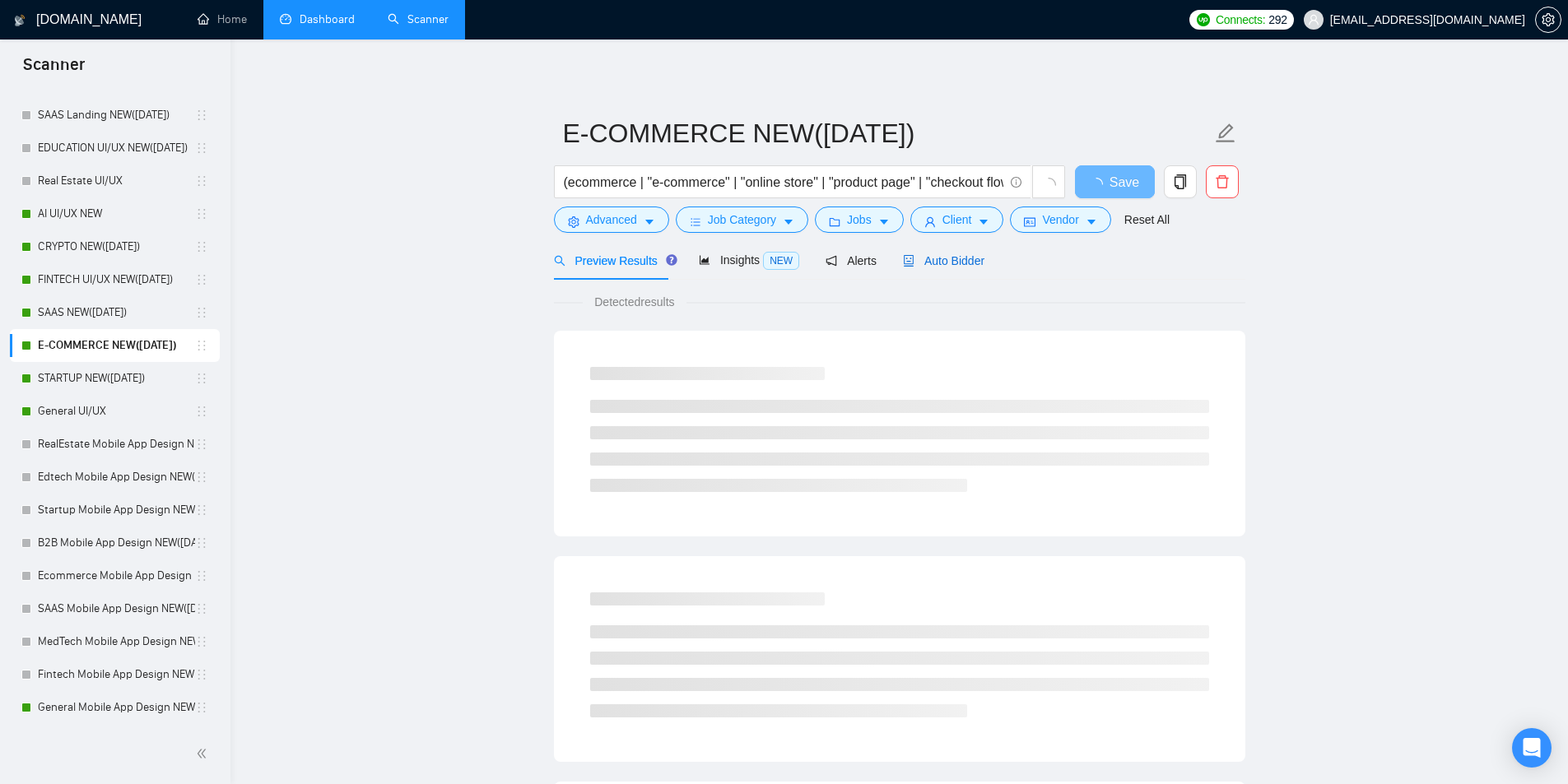
click at [936, 263] on span "Auto Bidder" at bounding box center [943, 261] width 81 height 13
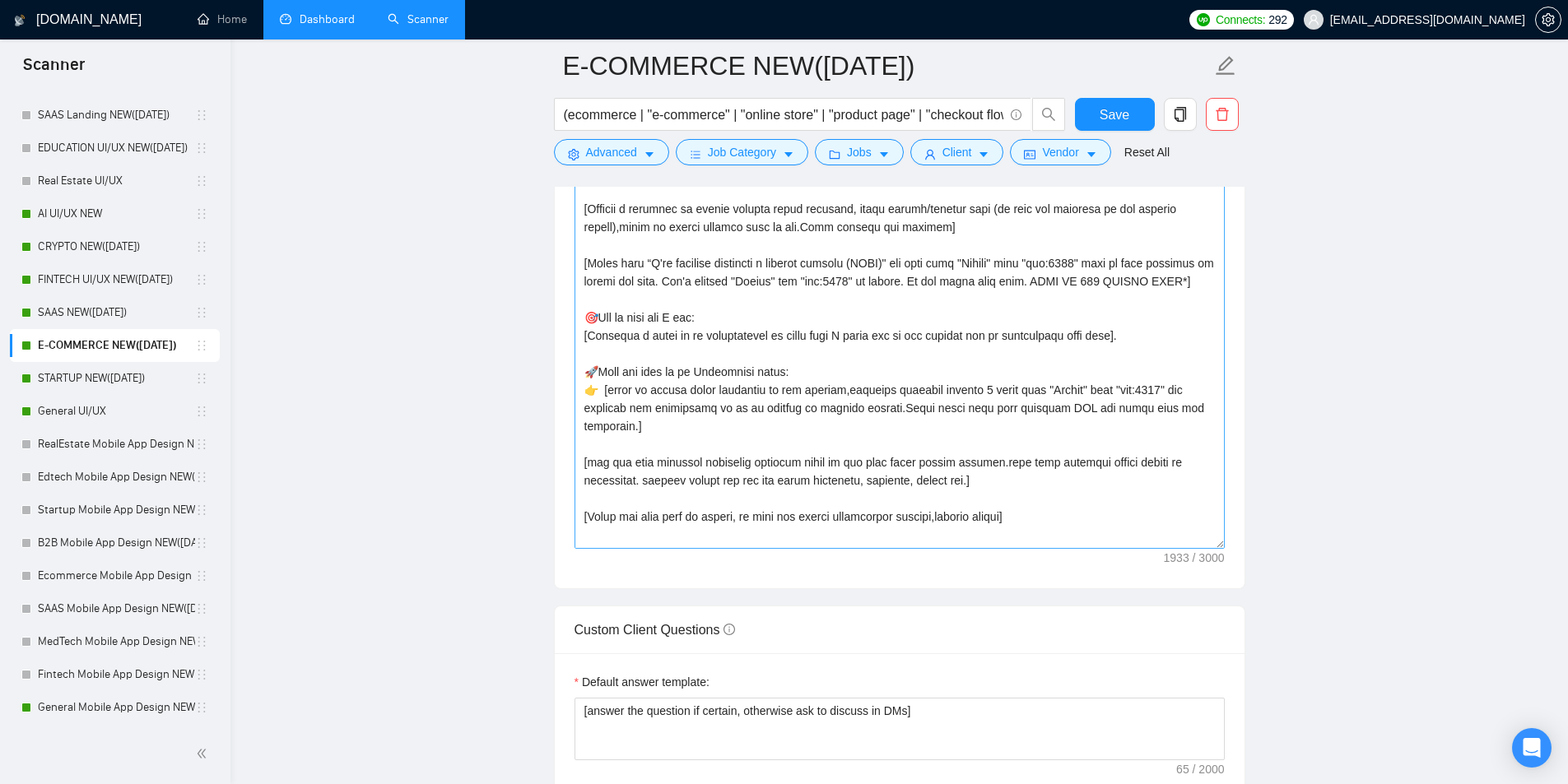
scroll to position [243, 0]
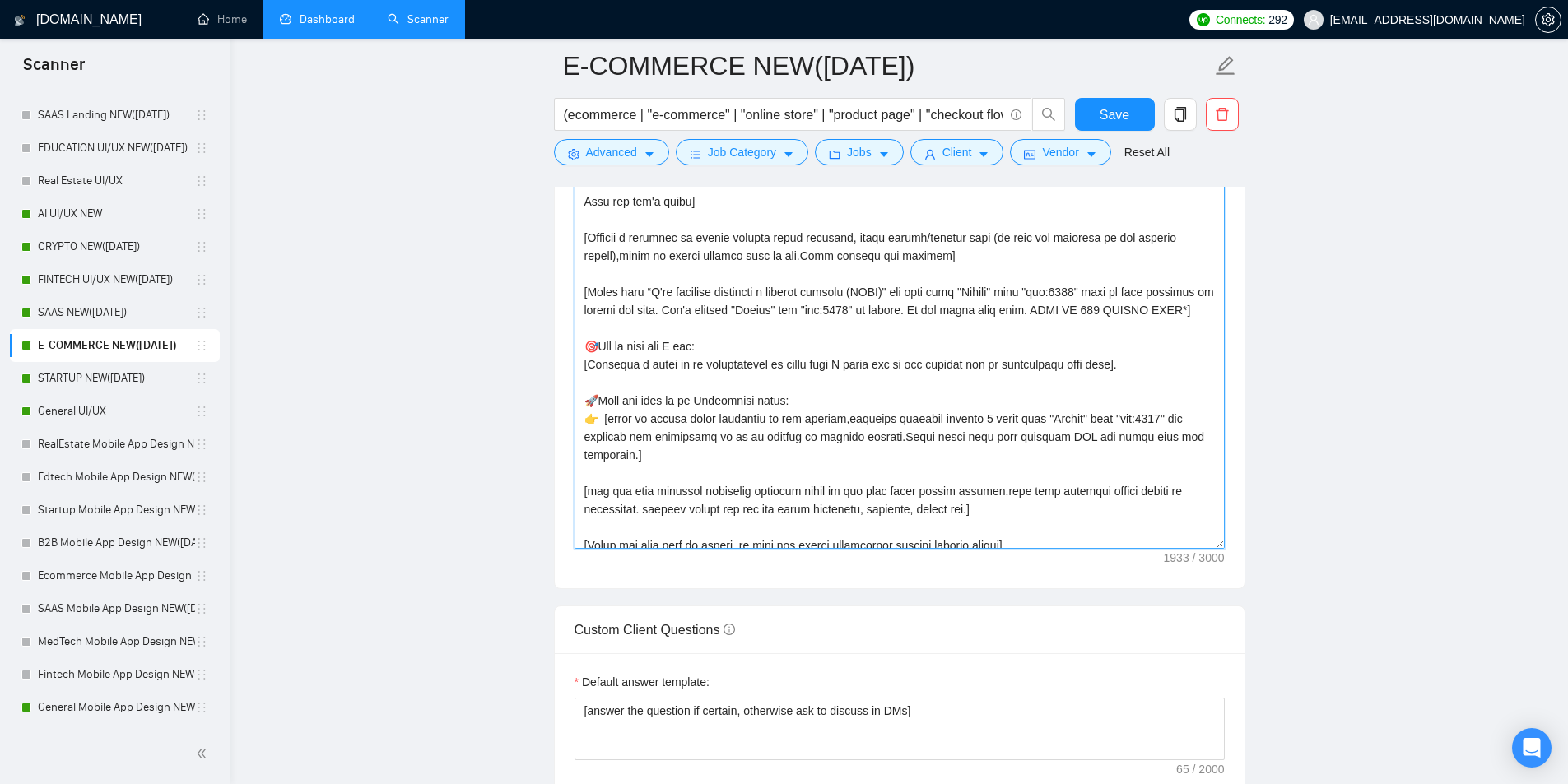
click at [824, 290] on textarea "Cover letter template:" at bounding box center [899, 364] width 650 height 370
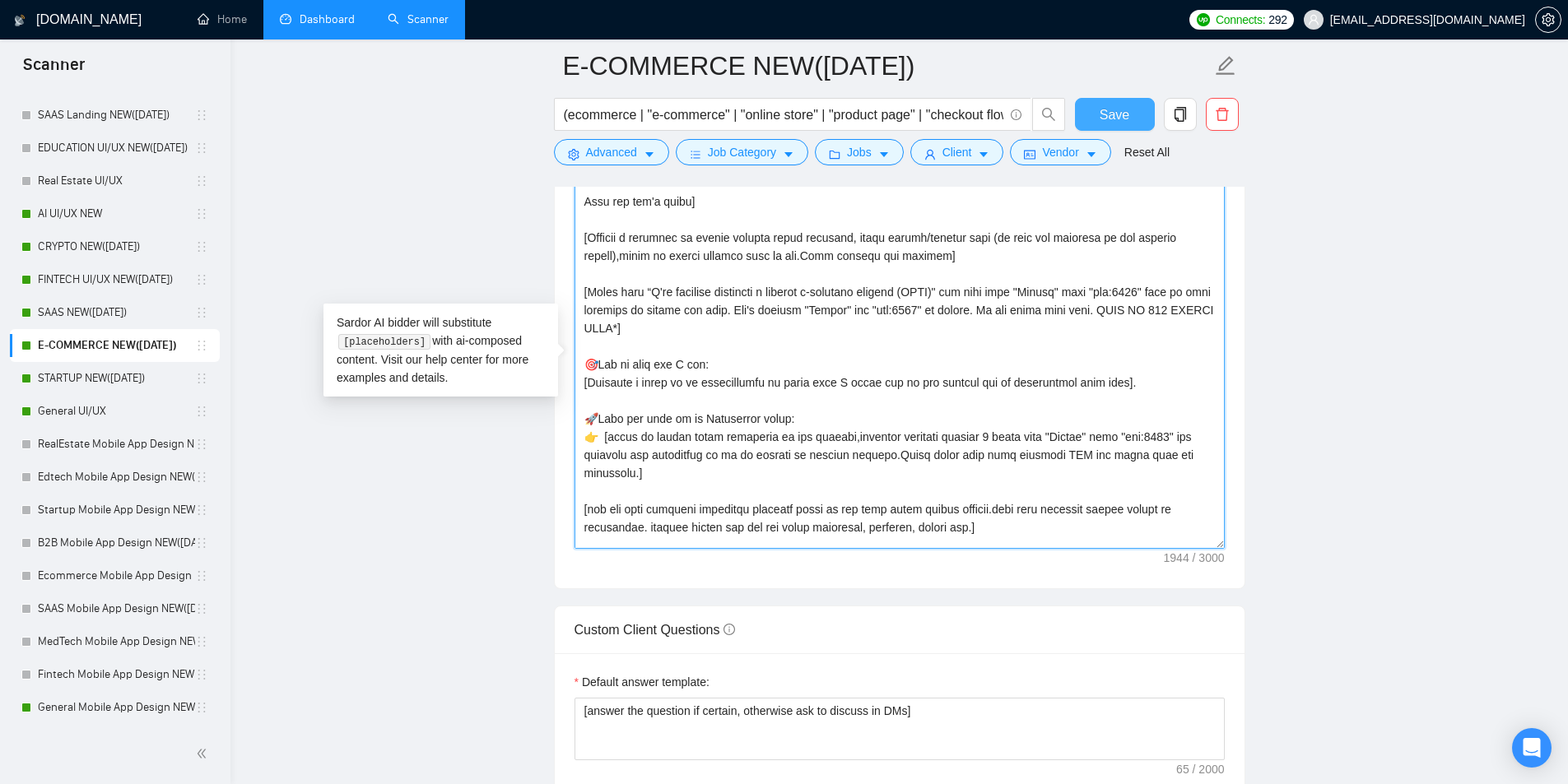
type textarea "[Folder= 1.CLNT:SwissWatchesHero|URL:https://www.upwork.com/freelancers/tarasol…"
click at [1116, 113] on span "Save" at bounding box center [1114, 115] width 29 height 21
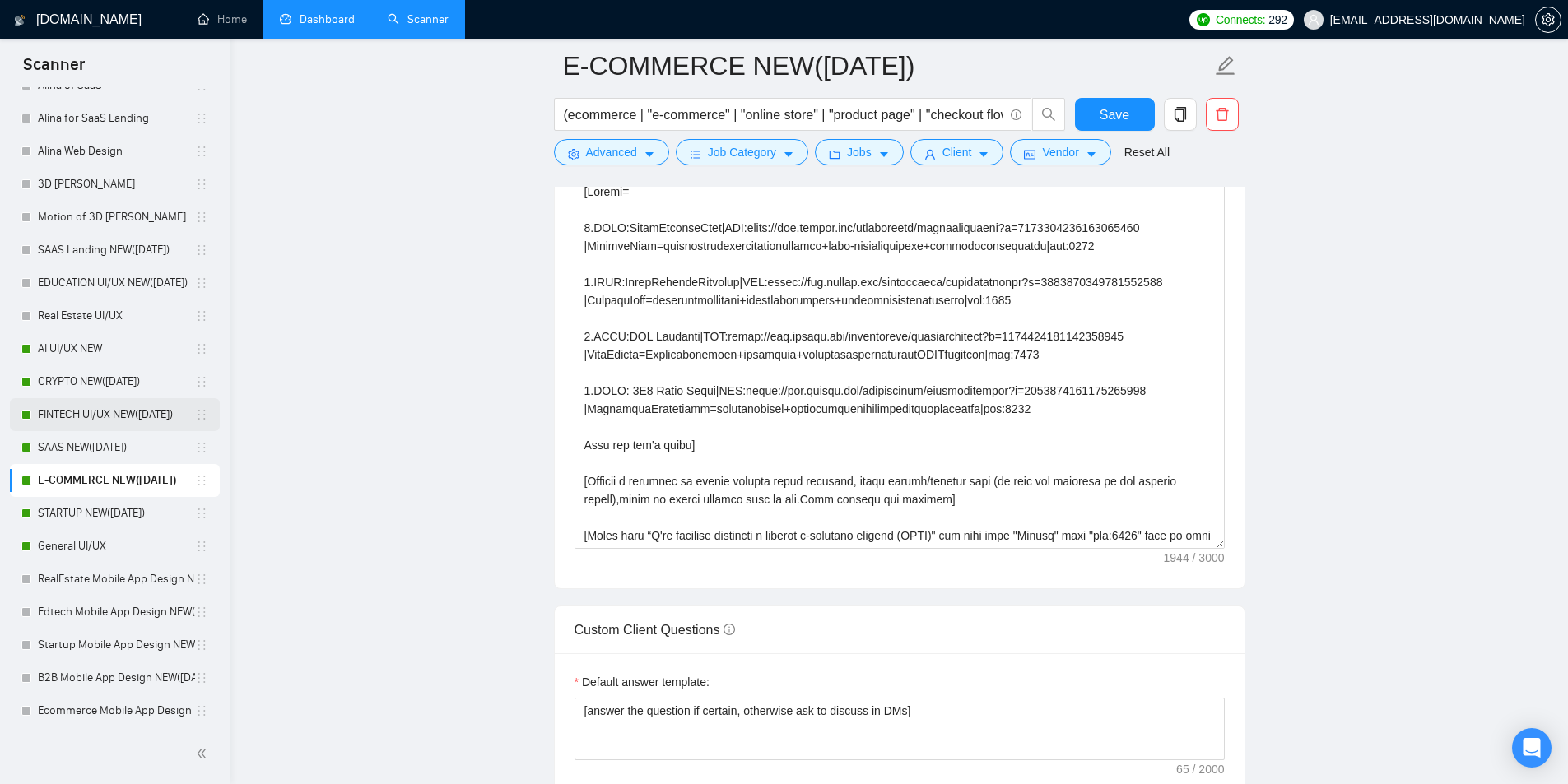
scroll to position [658, 0]
click at [122, 345] on link "AI UI/UX NEW" at bounding box center [117, 347] width 157 height 33
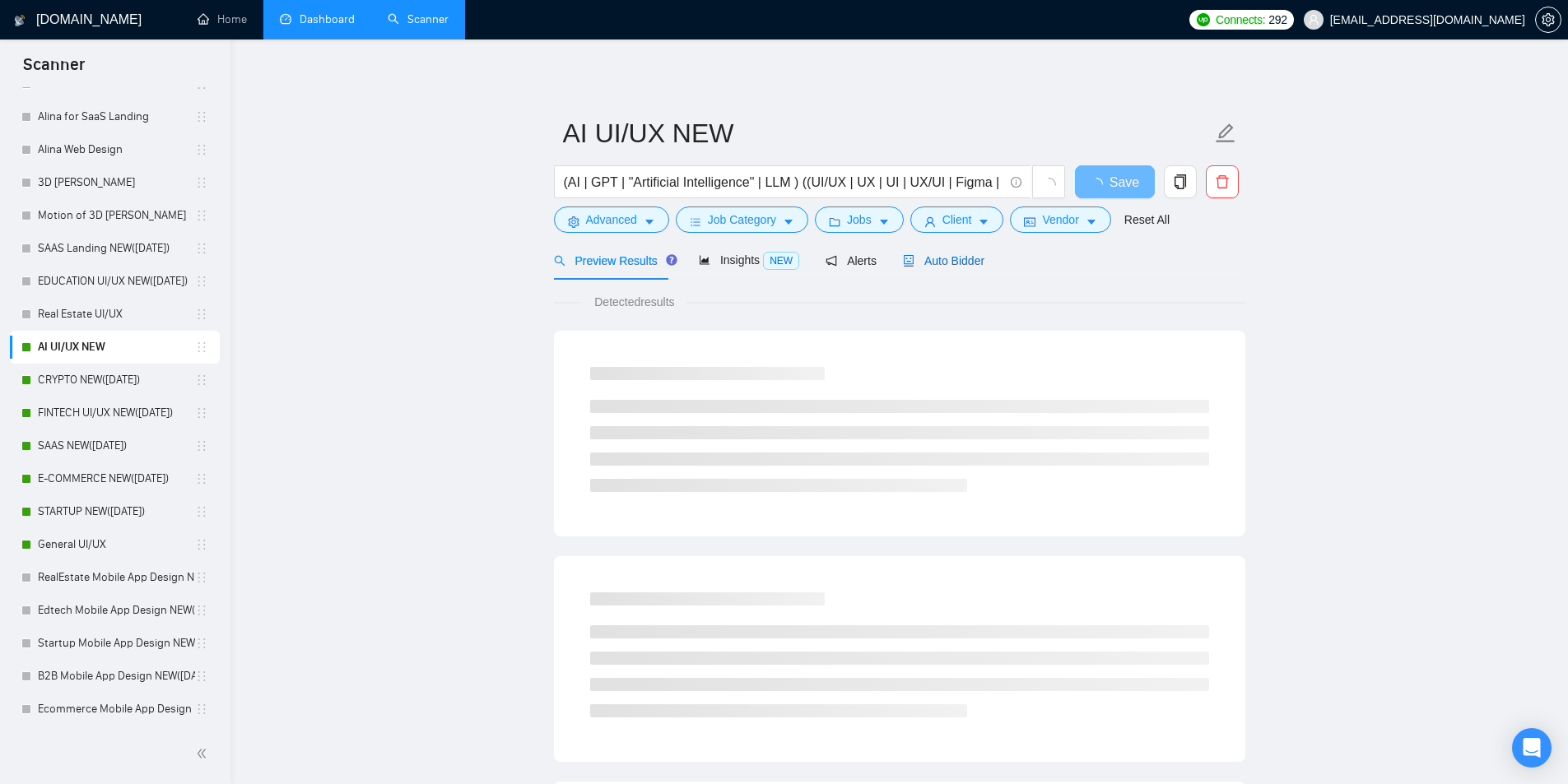
click at [943, 254] on span "Auto Bidder" at bounding box center [943, 261] width 81 height 13
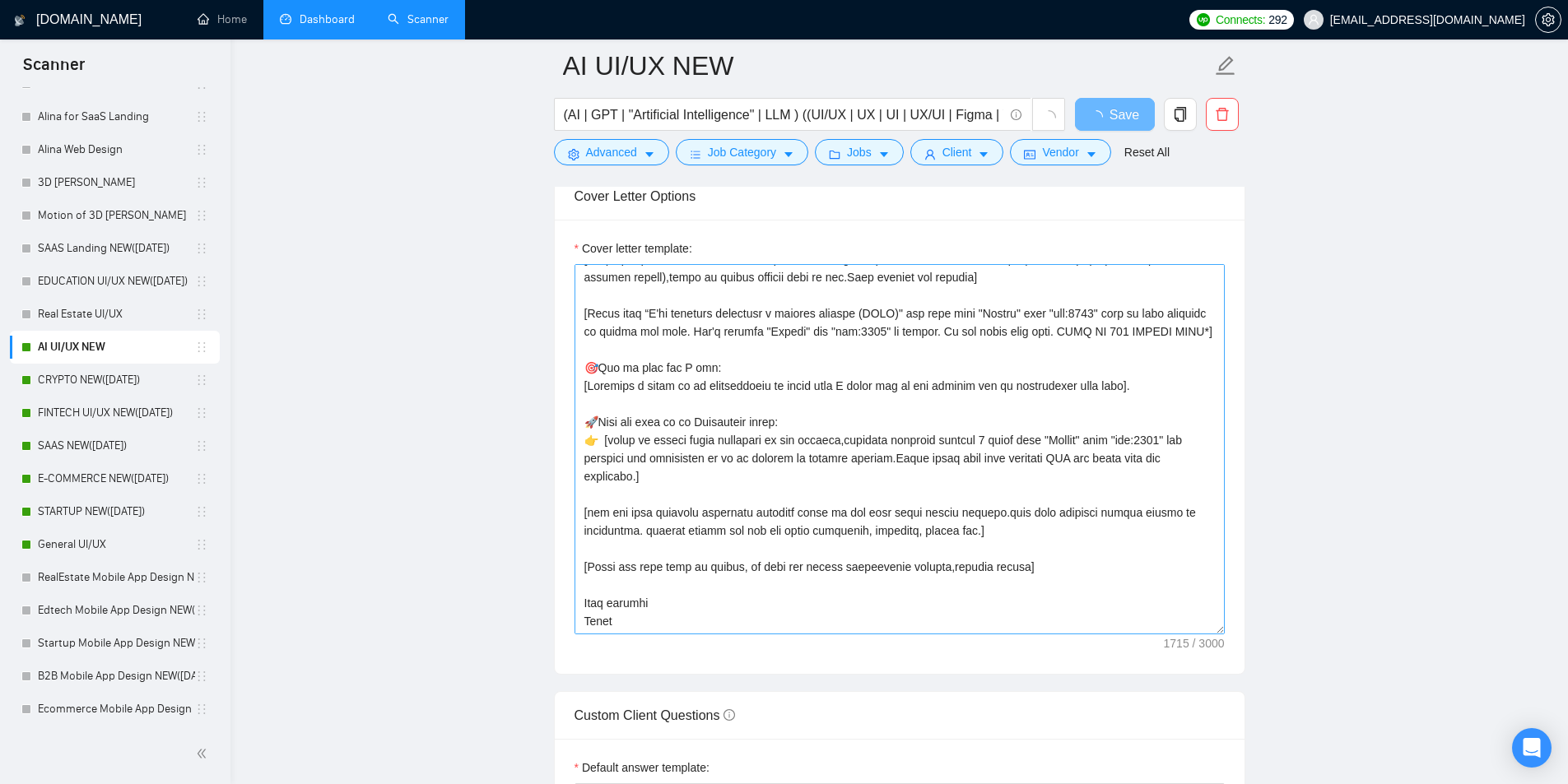
scroll to position [190, 0]
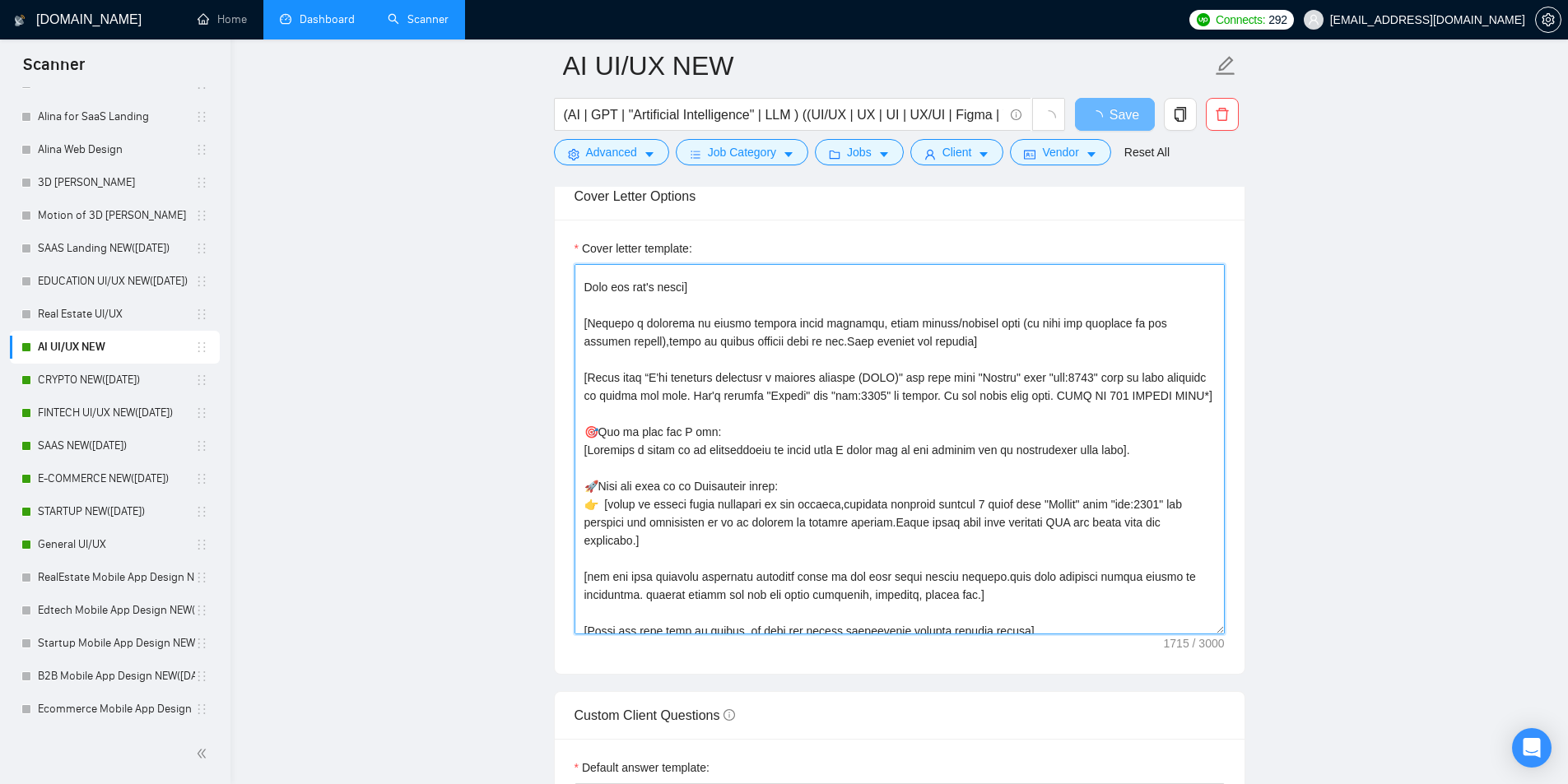
click at [825, 368] on textarea "Cover letter template:" at bounding box center [899, 449] width 650 height 370
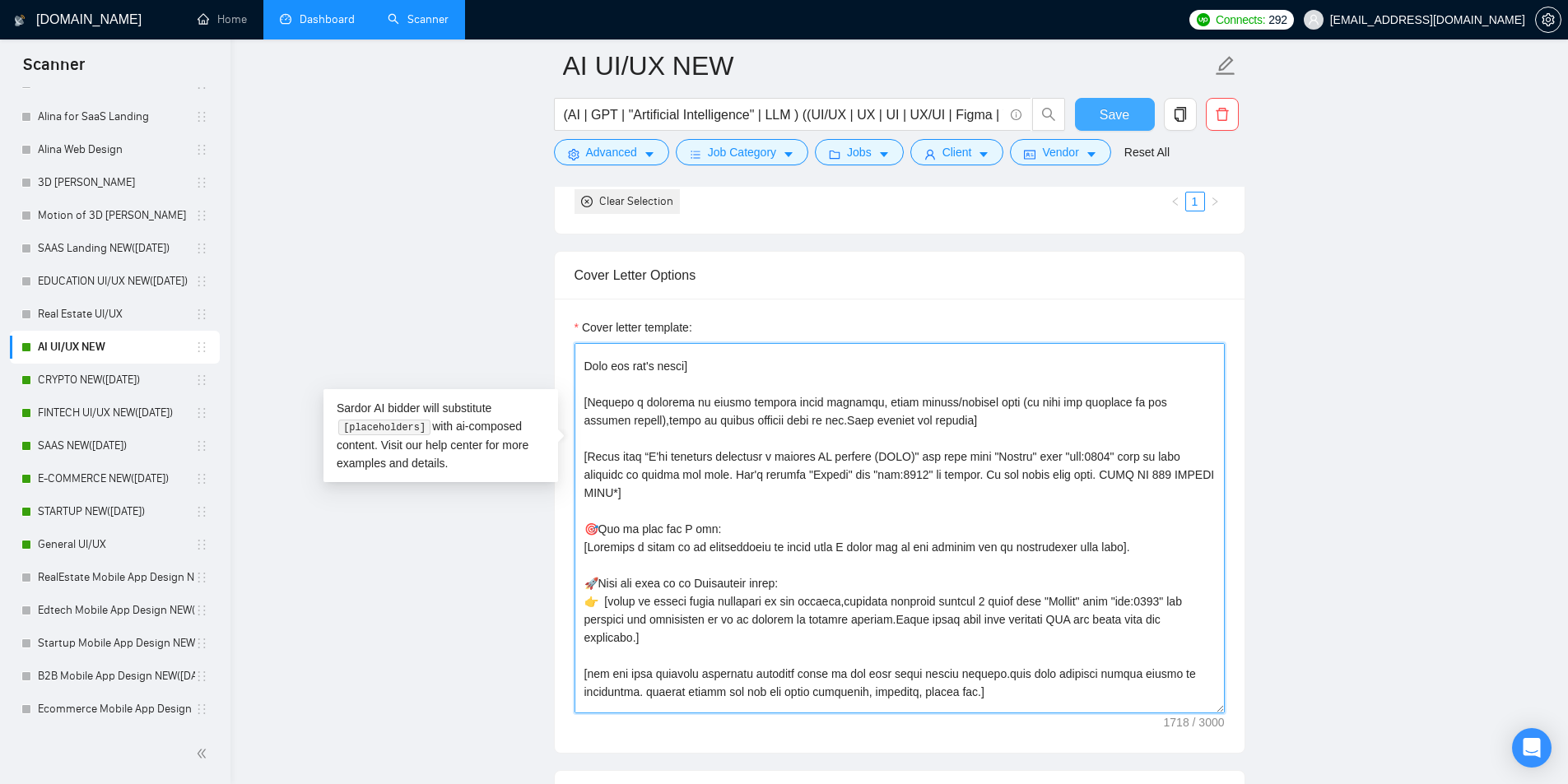
type textarea "[Folder= 1.CLNT:Visionary|URL:https://www.upwork.com/freelancers/tarasoliinykkk…"
click at [1098, 114] on button "Save" at bounding box center [1115, 114] width 80 height 33
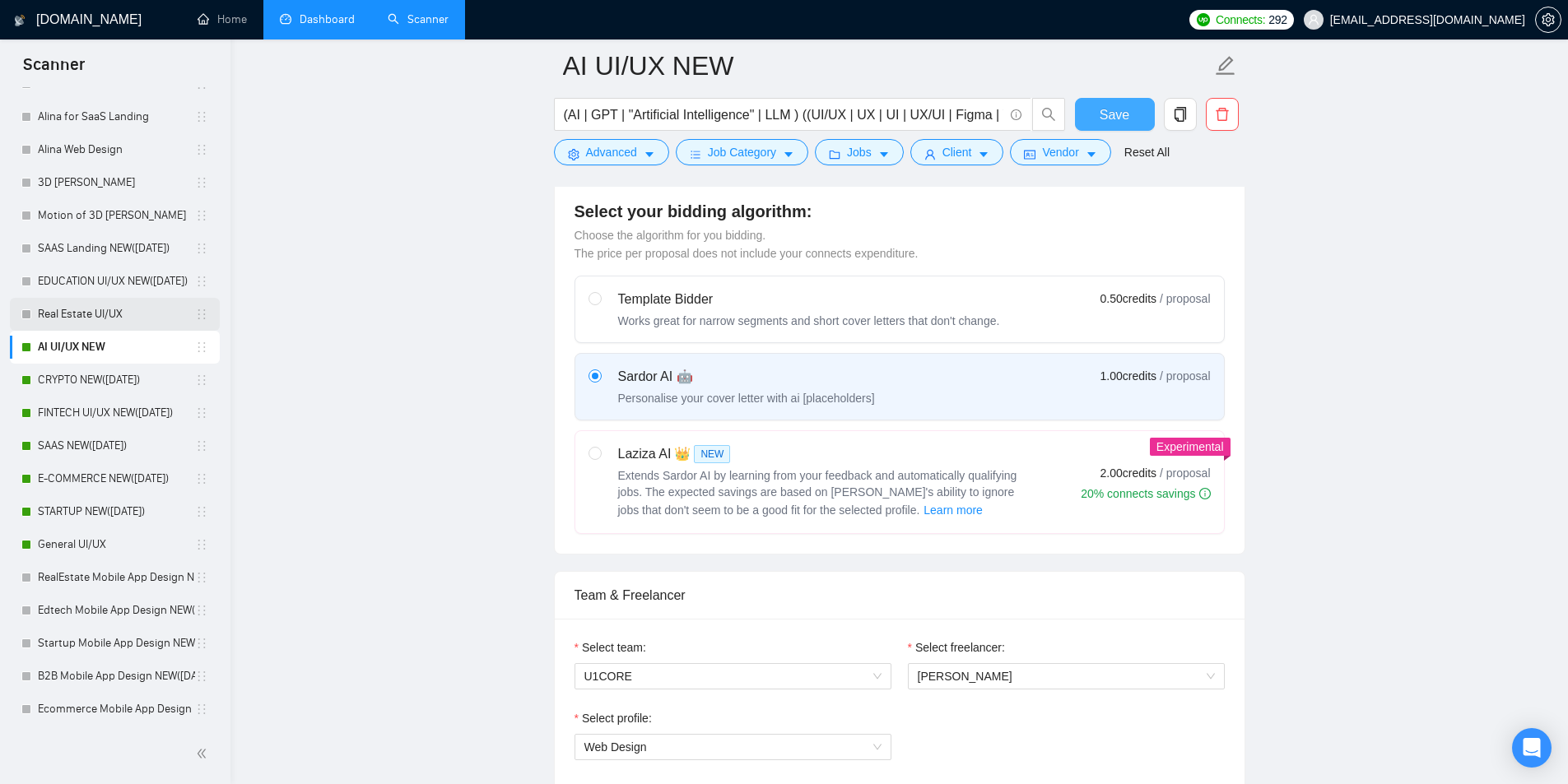
scroll to position [247, 0]
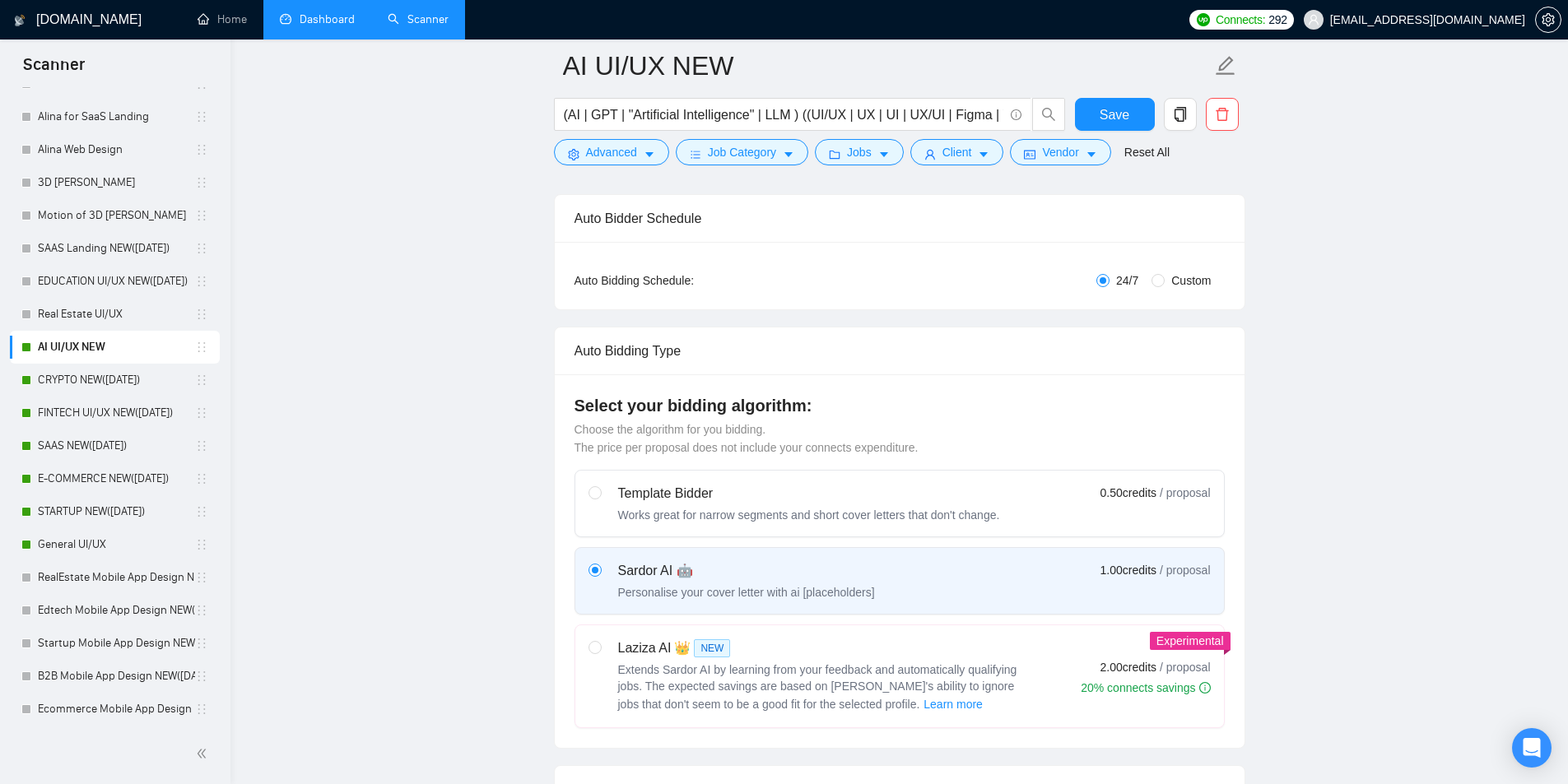
click at [130, 357] on link "AI UI/UX NEW" at bounding box center [117, 347] width 157 height 33
click at [130, 366] on link "CRYPTO NEW([DATE])" at bounding box center [117, 380] width 157 height 33
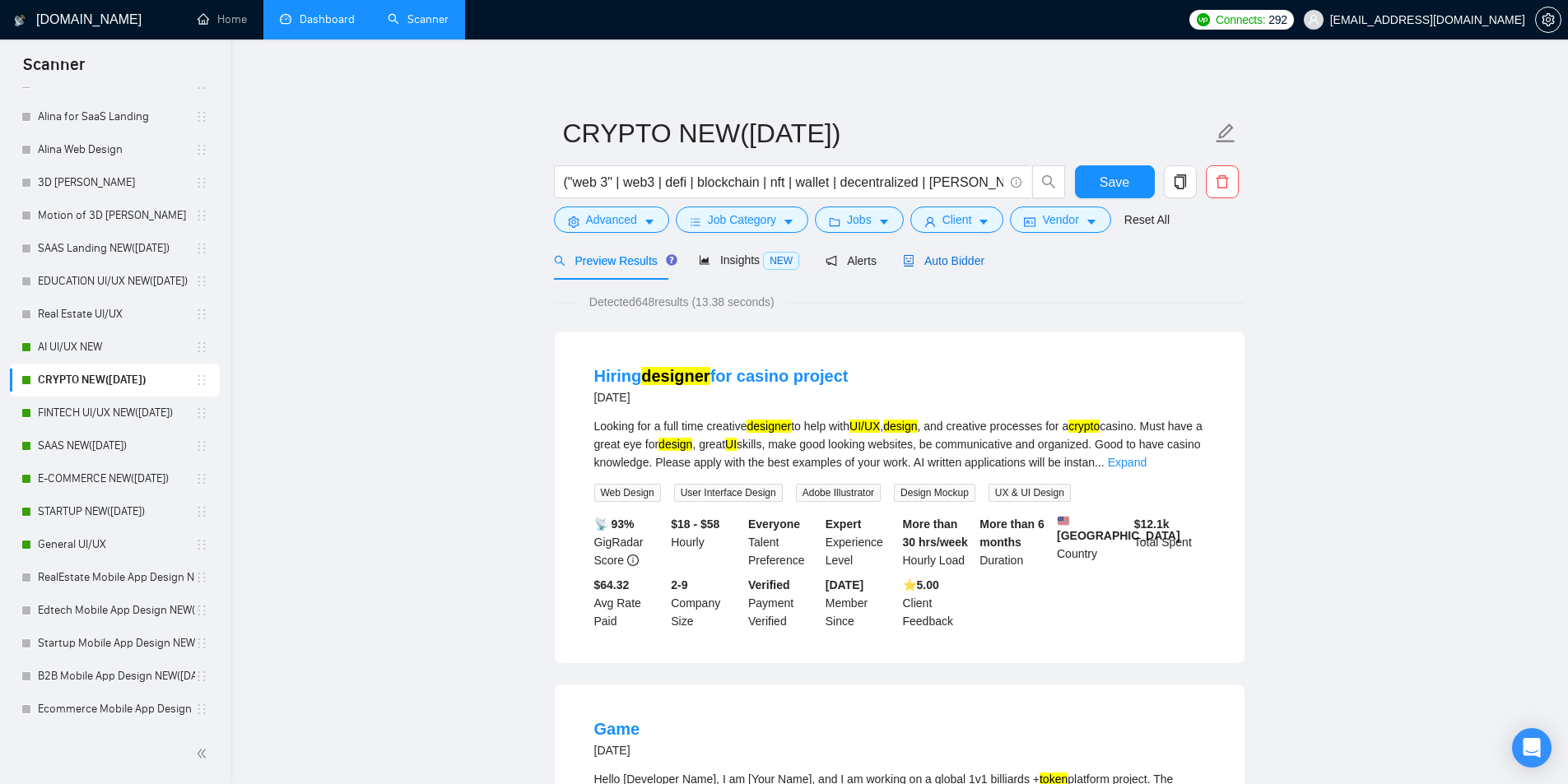
click at [932, 269] on div "Auto Bidder" at bounding box center [943, 261] width 81 height 18
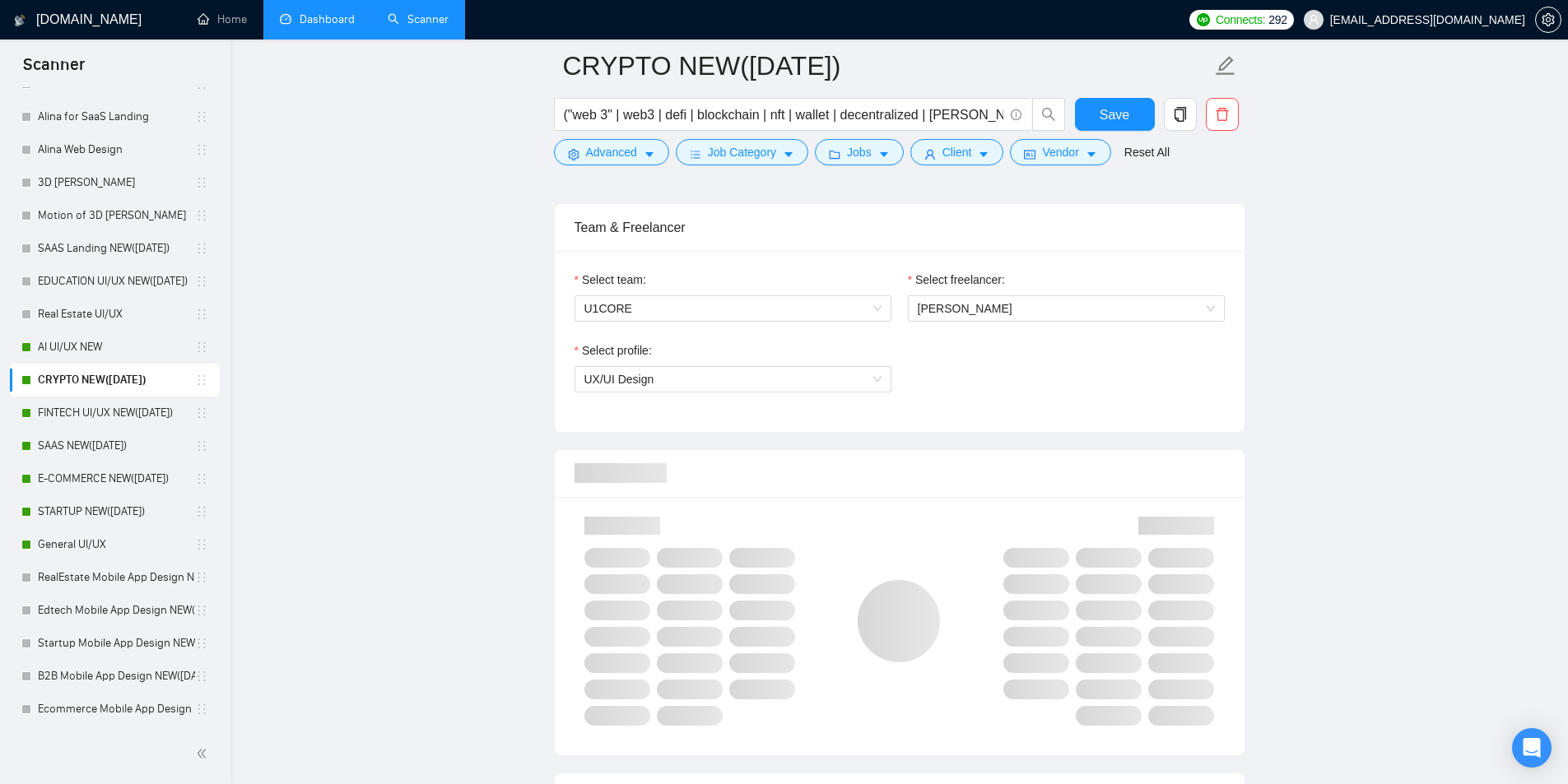
scroll to position [1069, 0]
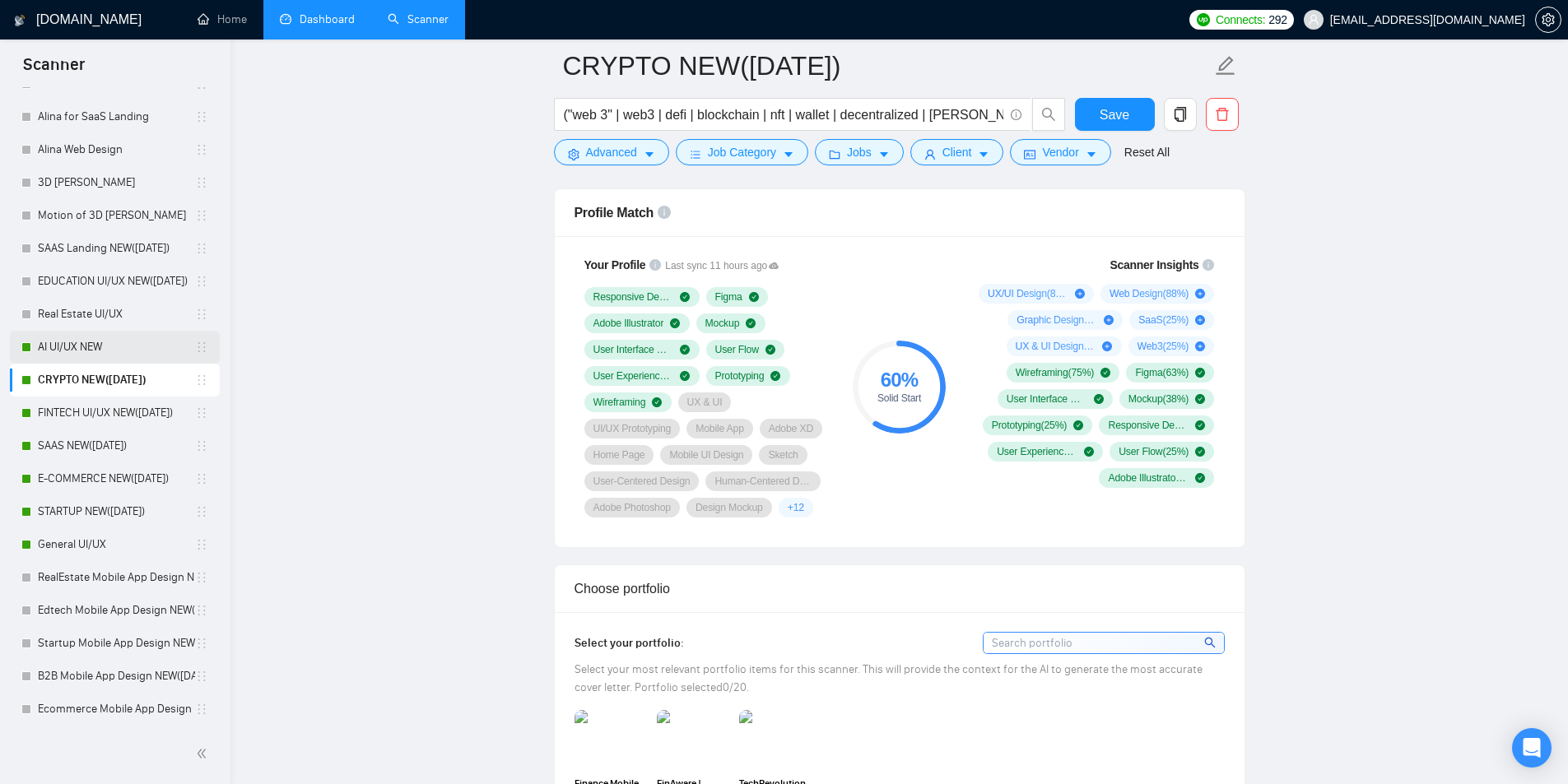
click at [95, 350] on link "AI UI/UX NEW" at bounding box center [117, 347] width 157 height 33
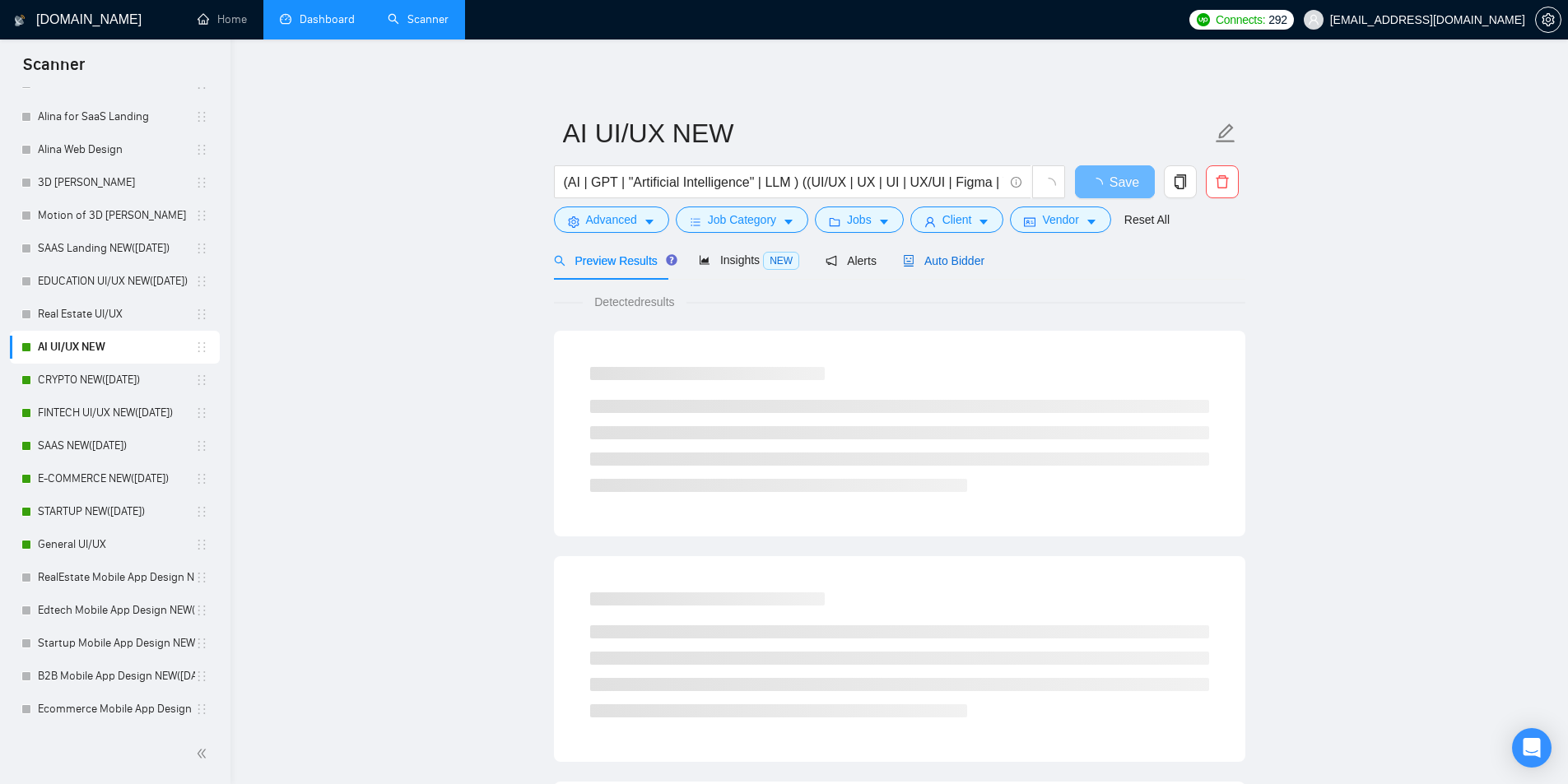
click at [949, 257] on span "Auto Bidder" at bounding box center [943, 261] width 81 height 13
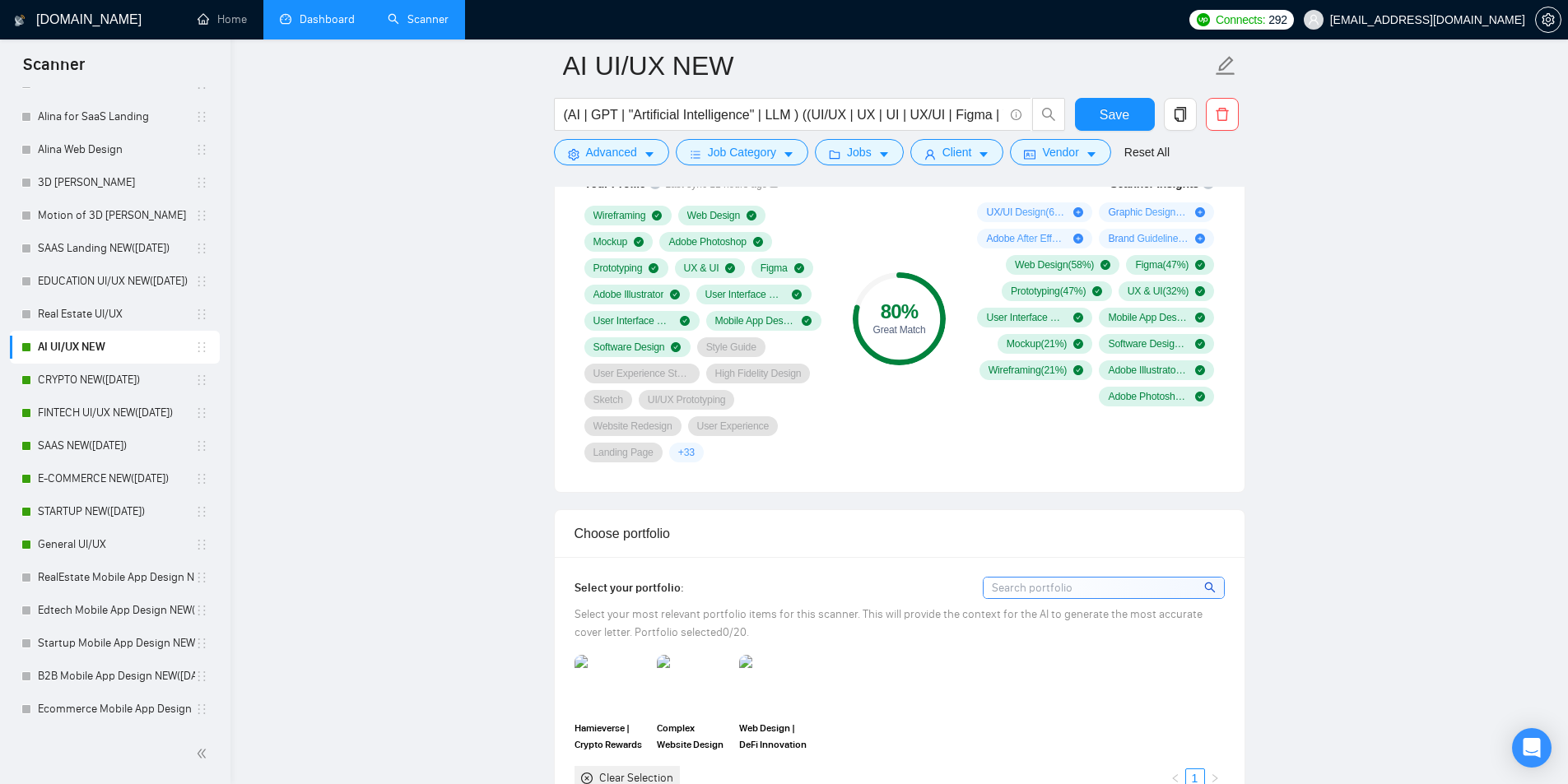
scroll to position [904, 0]
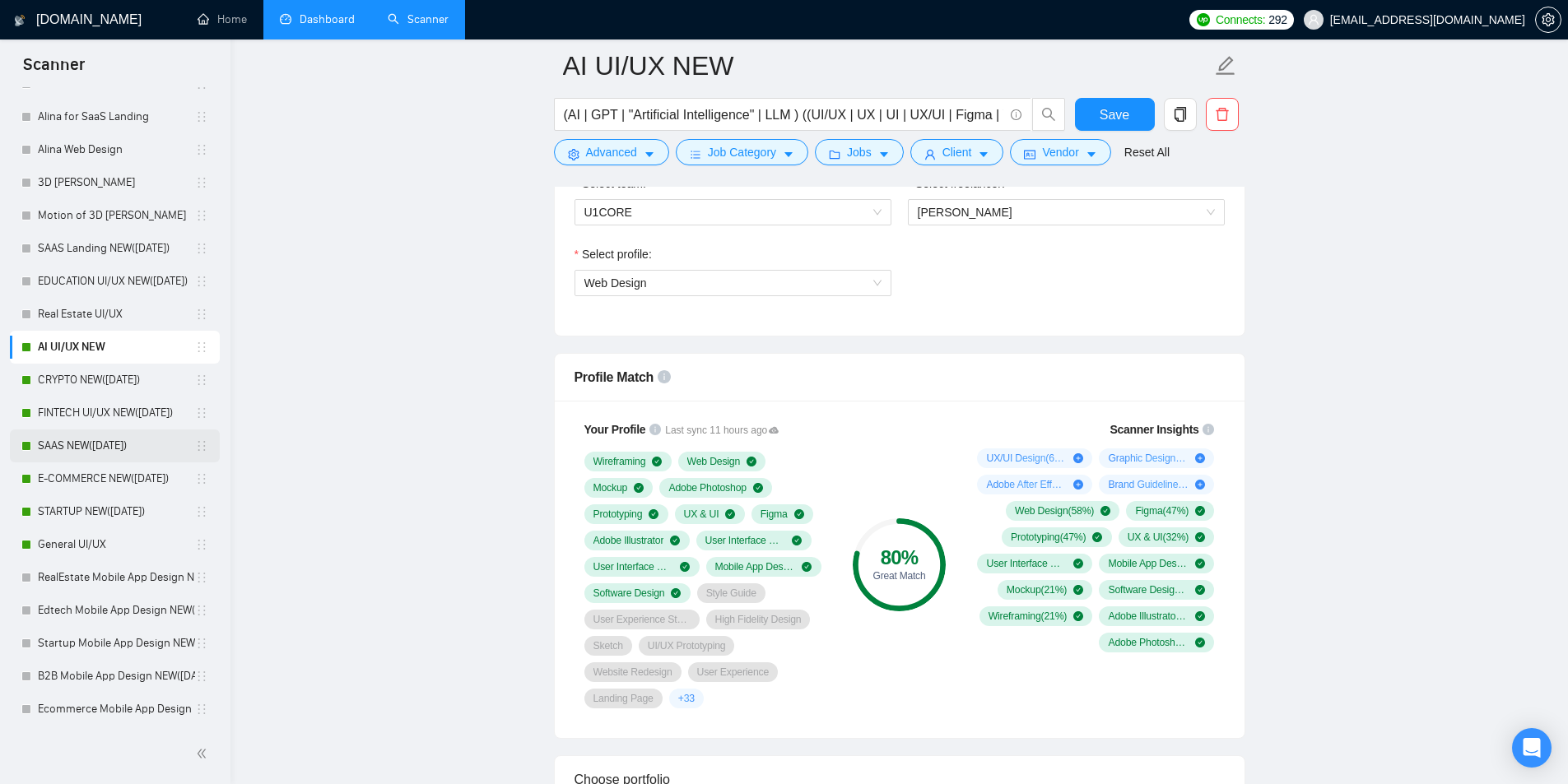
drag, startPoint x: 88, startPoint y: 373, endPoint x: 150, endPoint y: 459, distance: 106.0
click at [88, 373] on link "CRYPTO NEW([DATE])" at bounding box center [117, 380] width 157 height 33
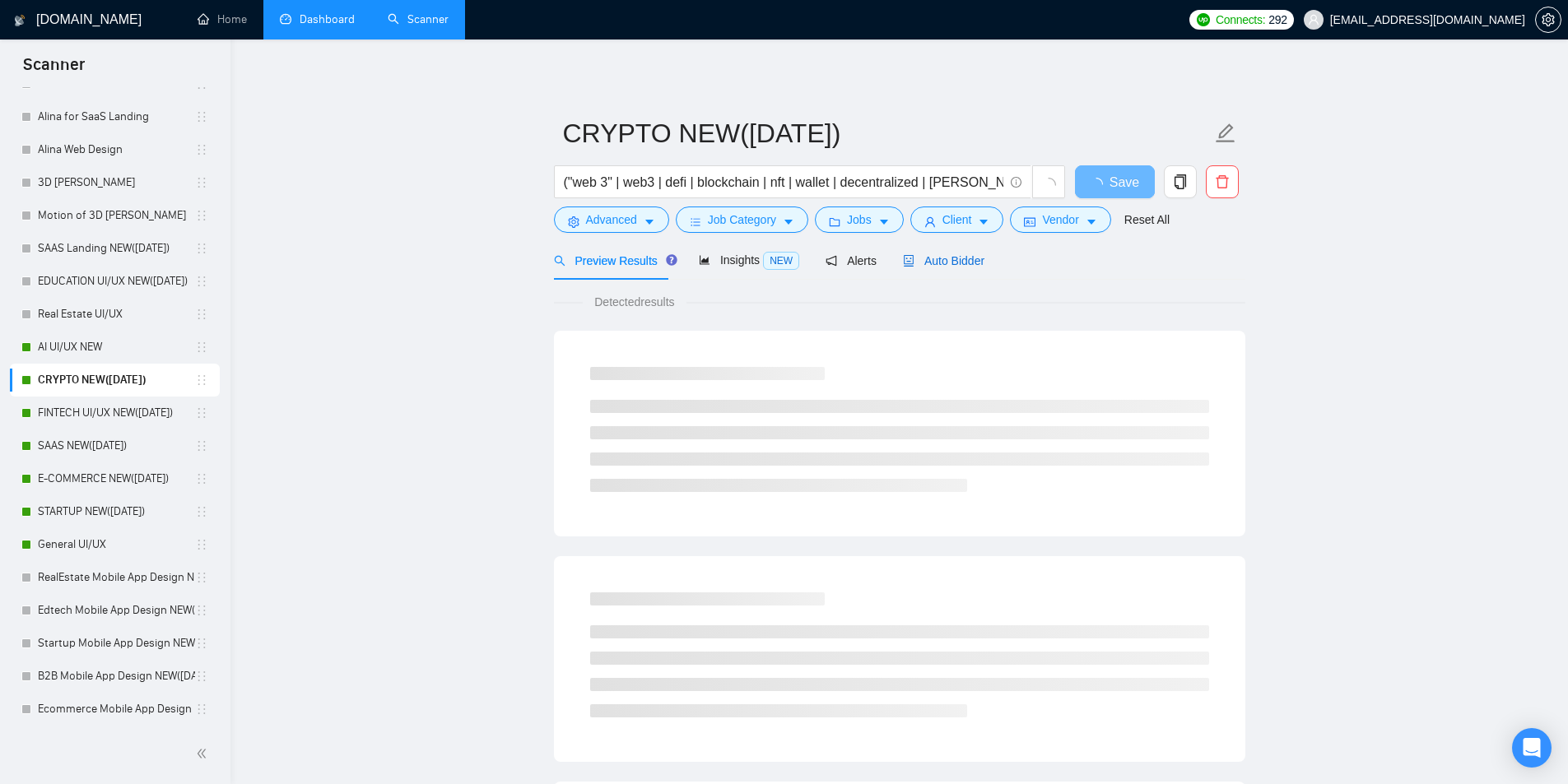
click at [954, 254] on span "Auto Bidder" at bounding box center [943, 261] width 81 height 13
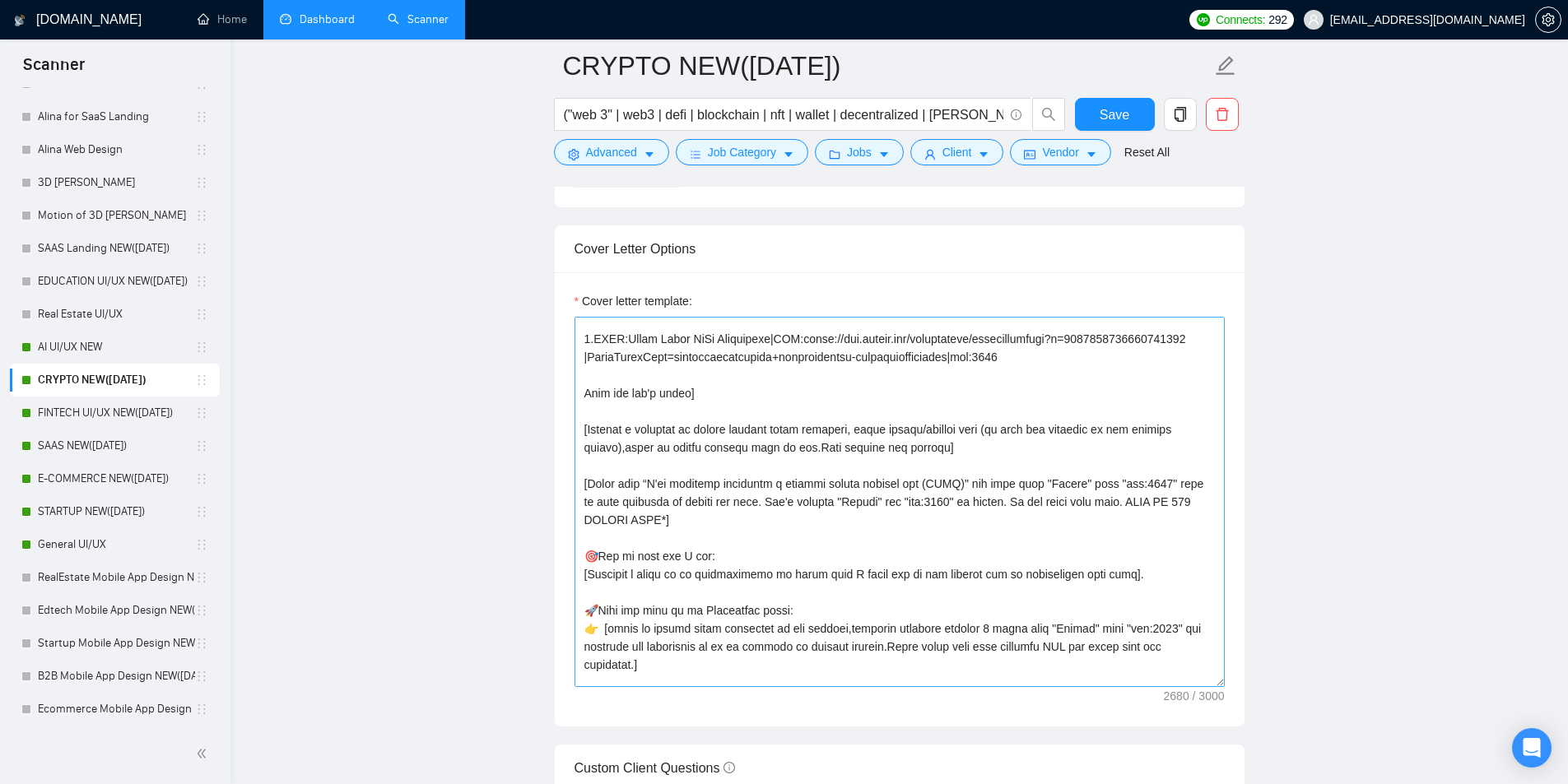
scroll to position [411, 0]
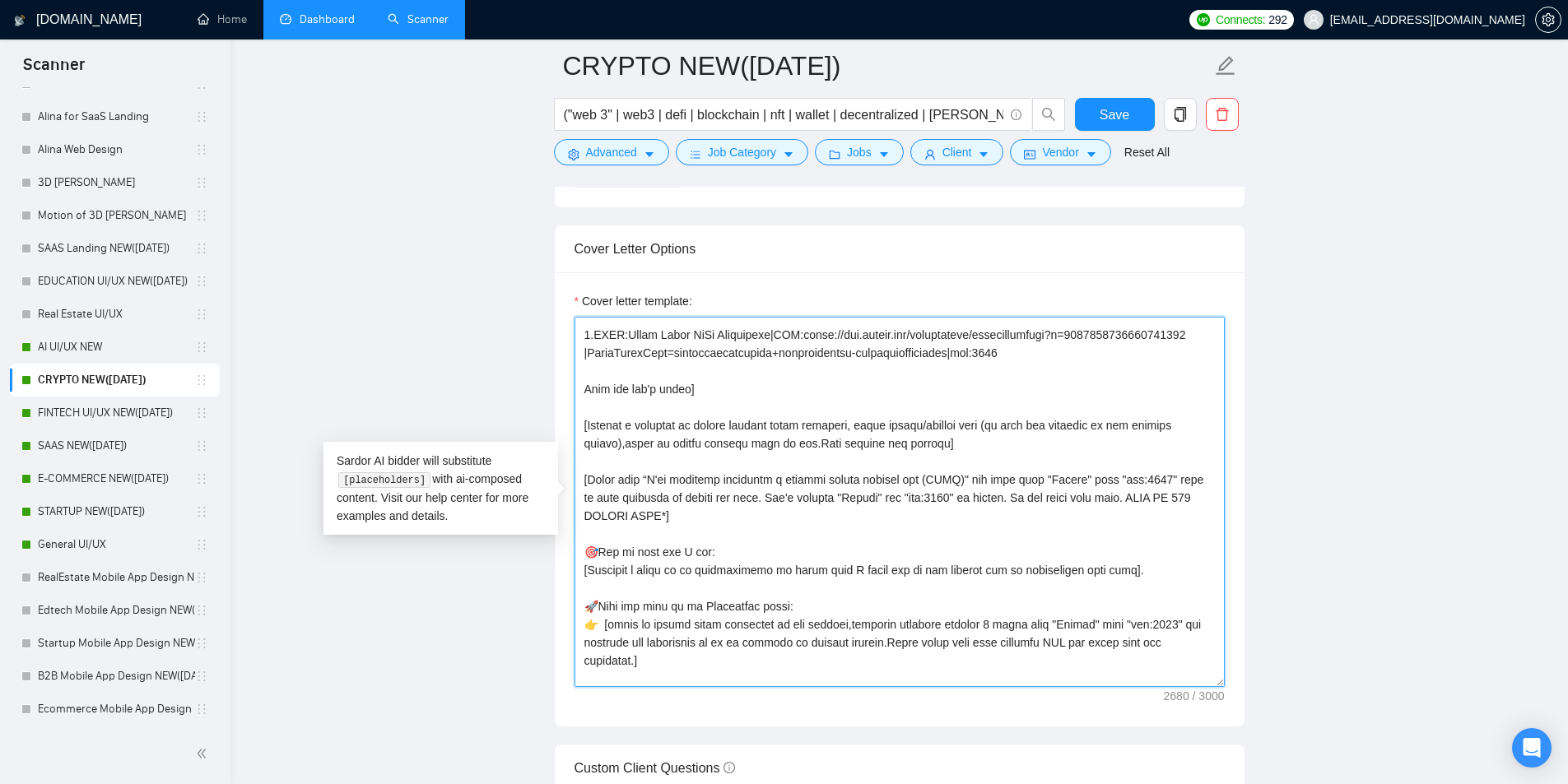
drag, startPoint x: 668, startPoint y: 477, endPoint x: 846, endPoint y: 511, distance: 181.2
click at [846, 511] on textarea "Cover letter template:" at bounding box center [899, 501] width 650 height 370
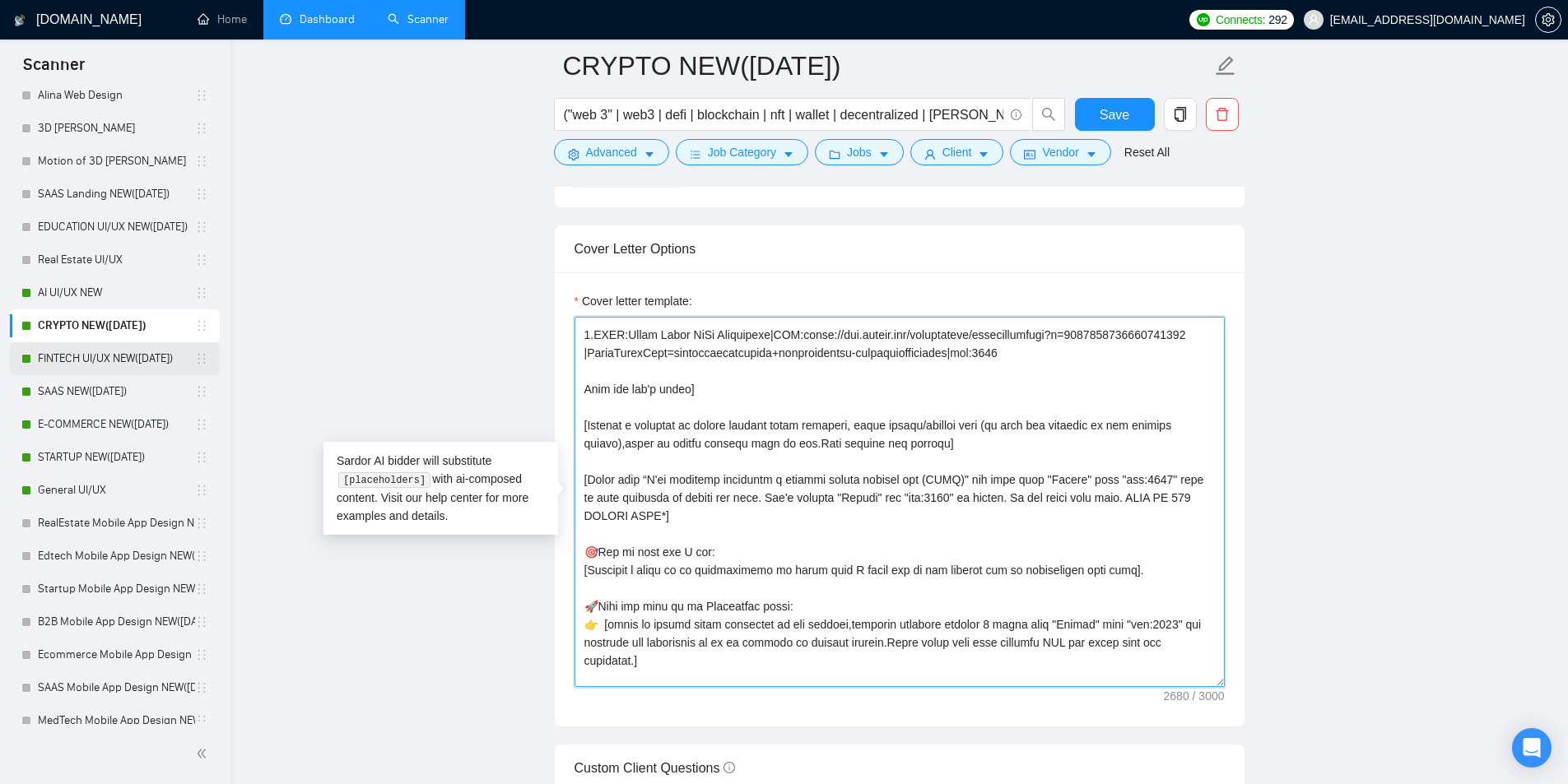
scroll to position [791, 0]
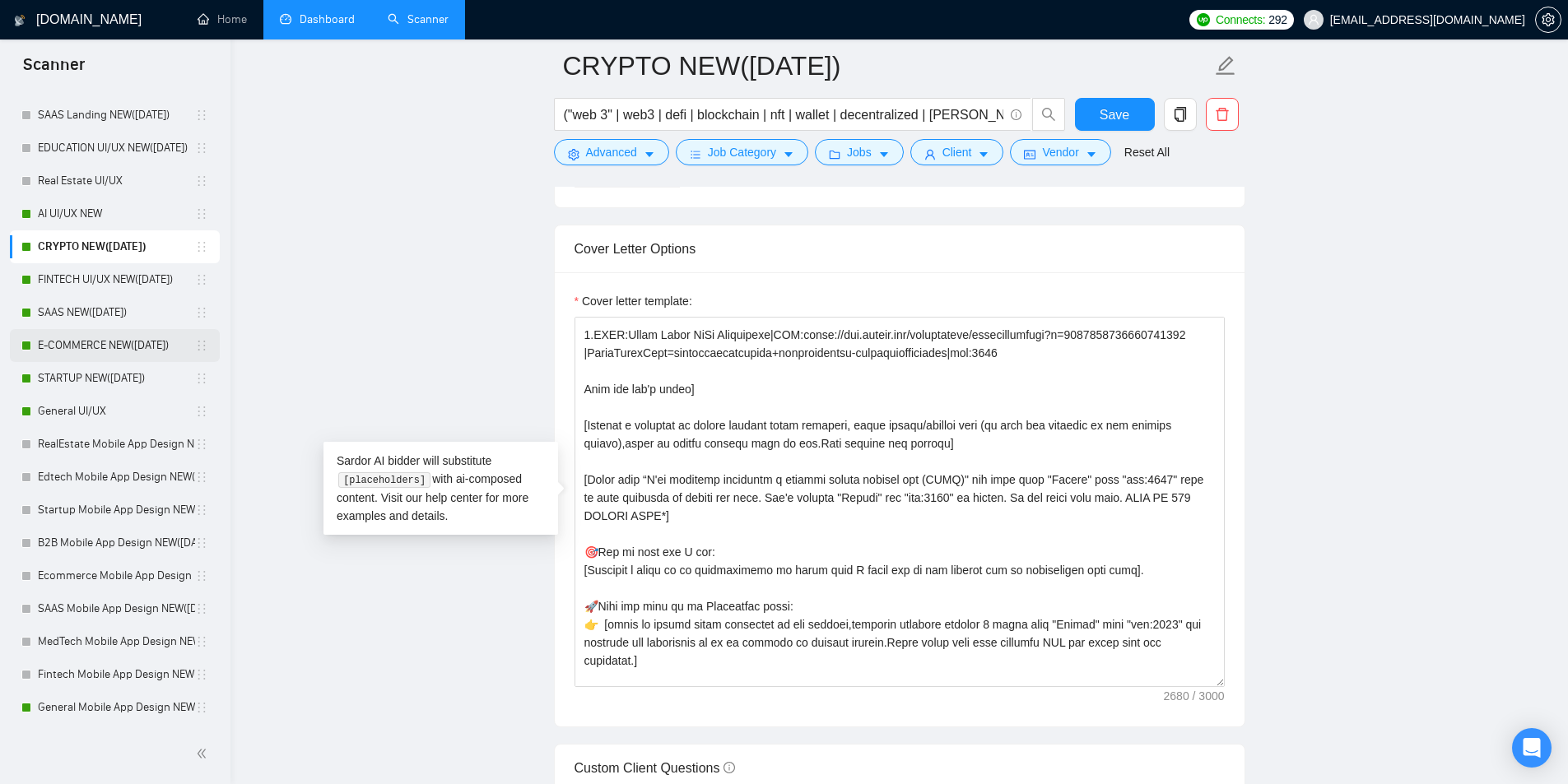
click at [83, 339] on link "E-COMMERCE NEW([DATE])" at bounding box center [117, 346] width 157 height 33
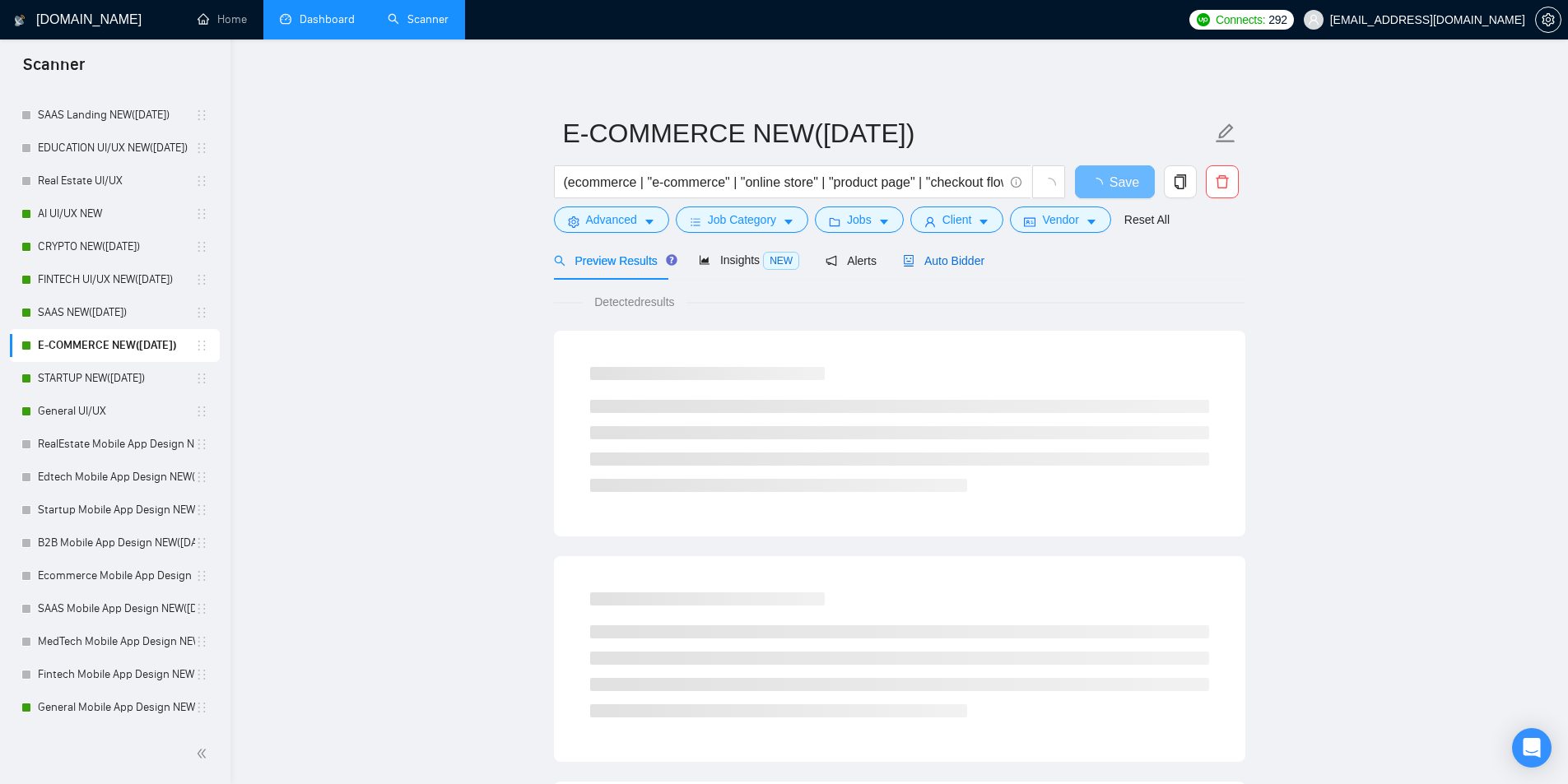
click at [940, 254] on span "Auto Bidder" at bounding box center [943, 261] width 81 height 13
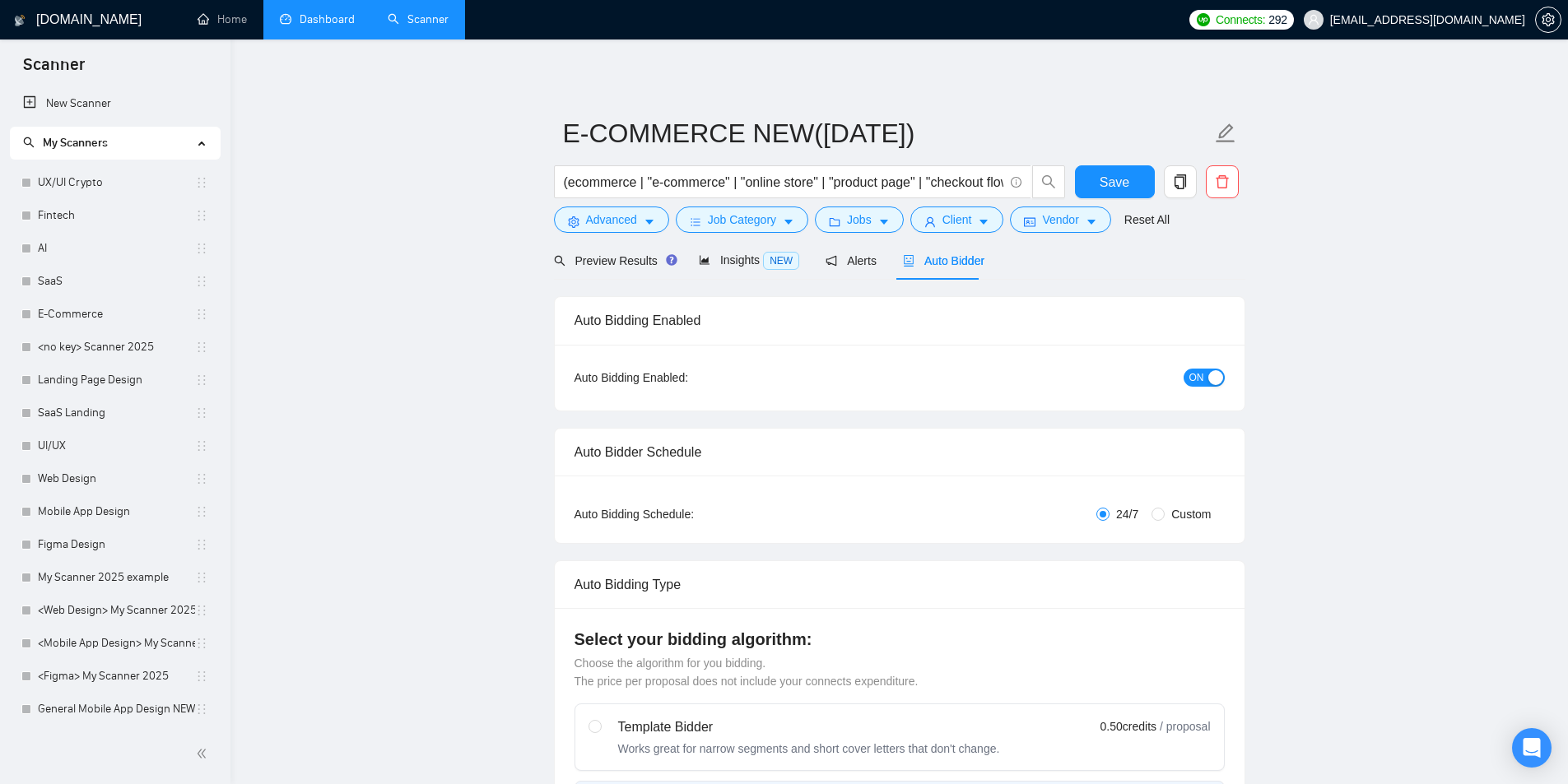
click at [342, 15] on link "Dashboard" at bounding box center [317, 19] width 75 height 14
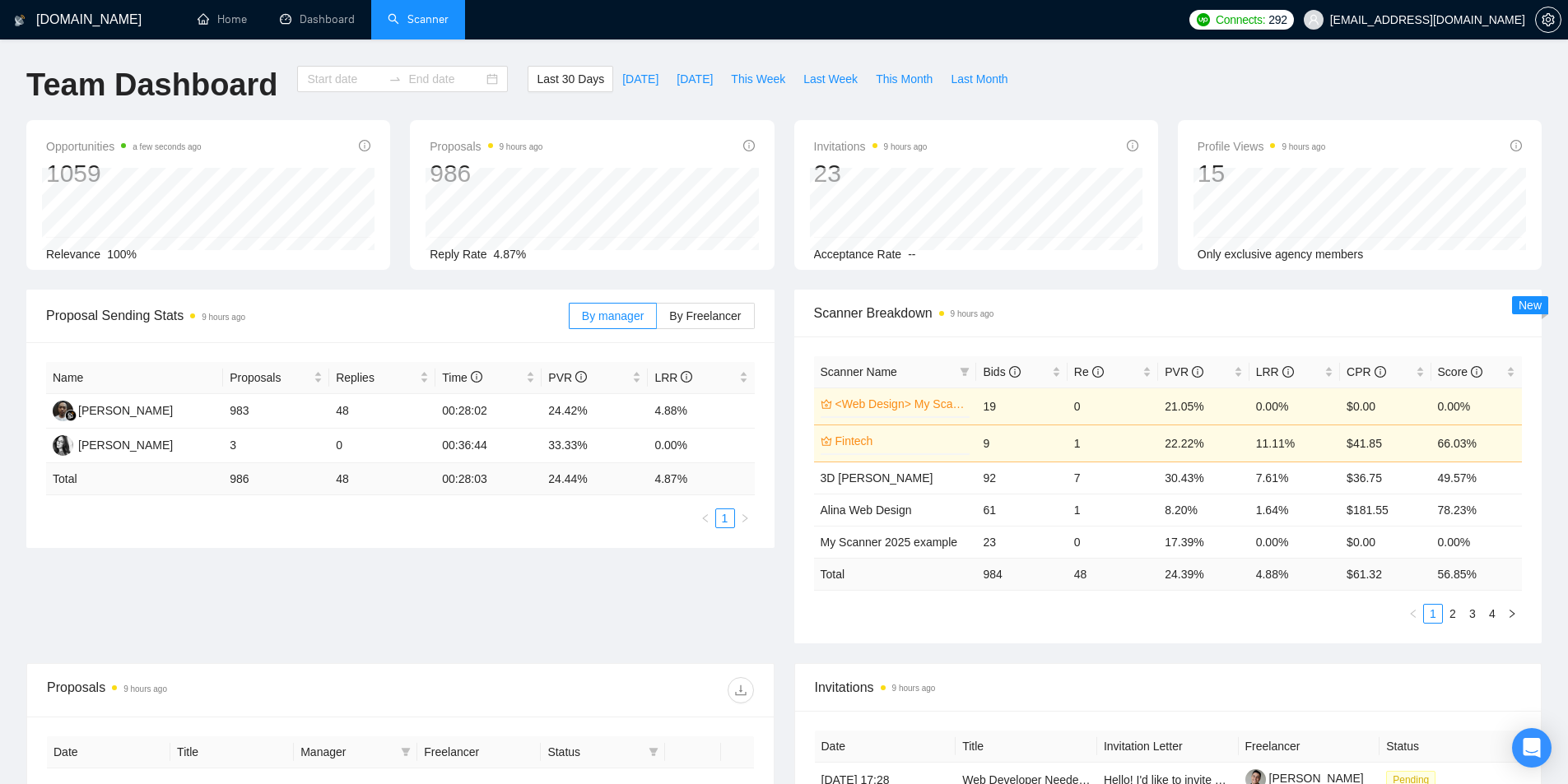
click at [388, 16] on link "Scanner" at bounding box center [418, 19] width 61 height 14
